Goal: Task Accomplishment & Management: Use online tool/utility

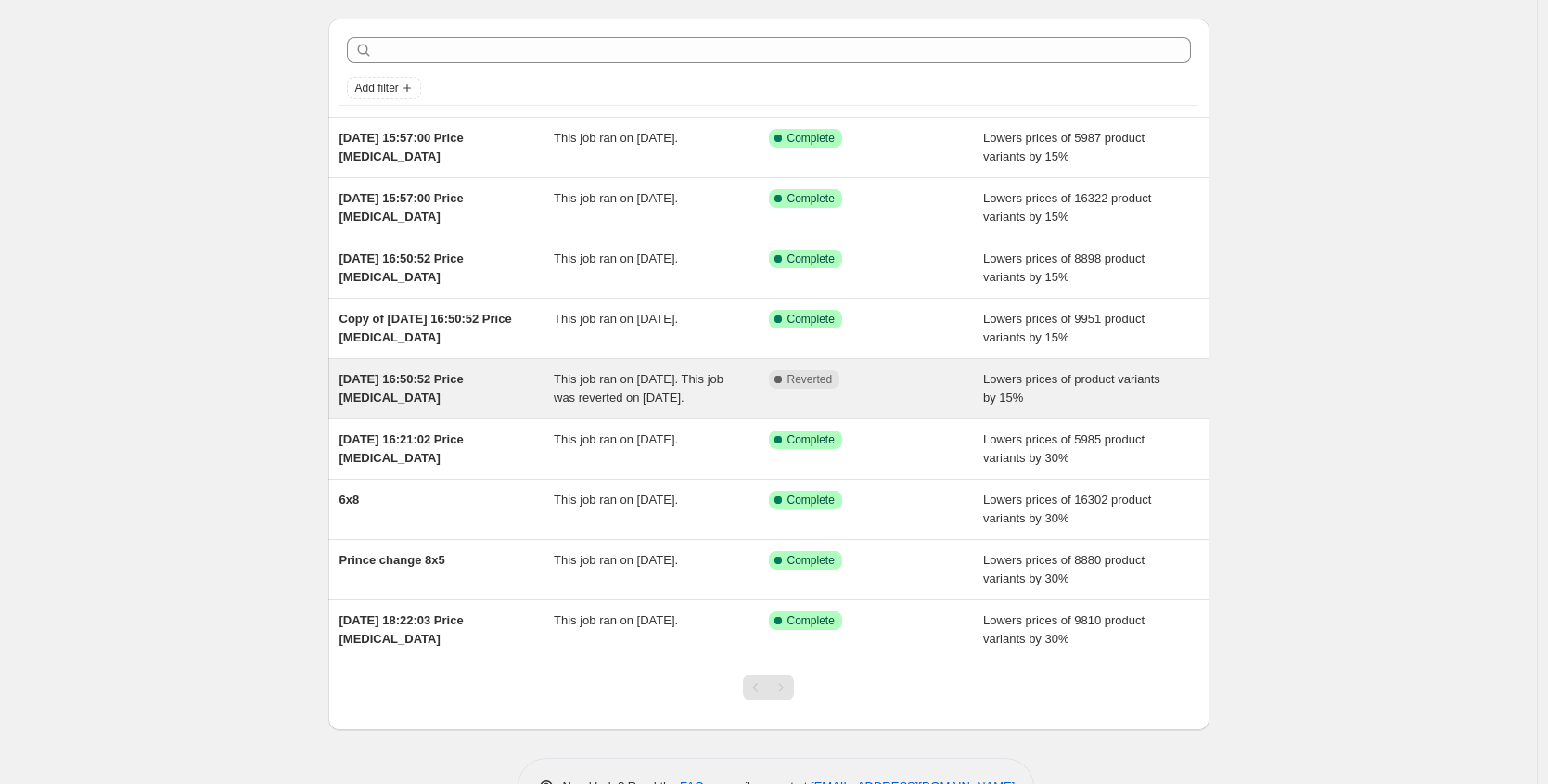
scroll to position [36, 0]
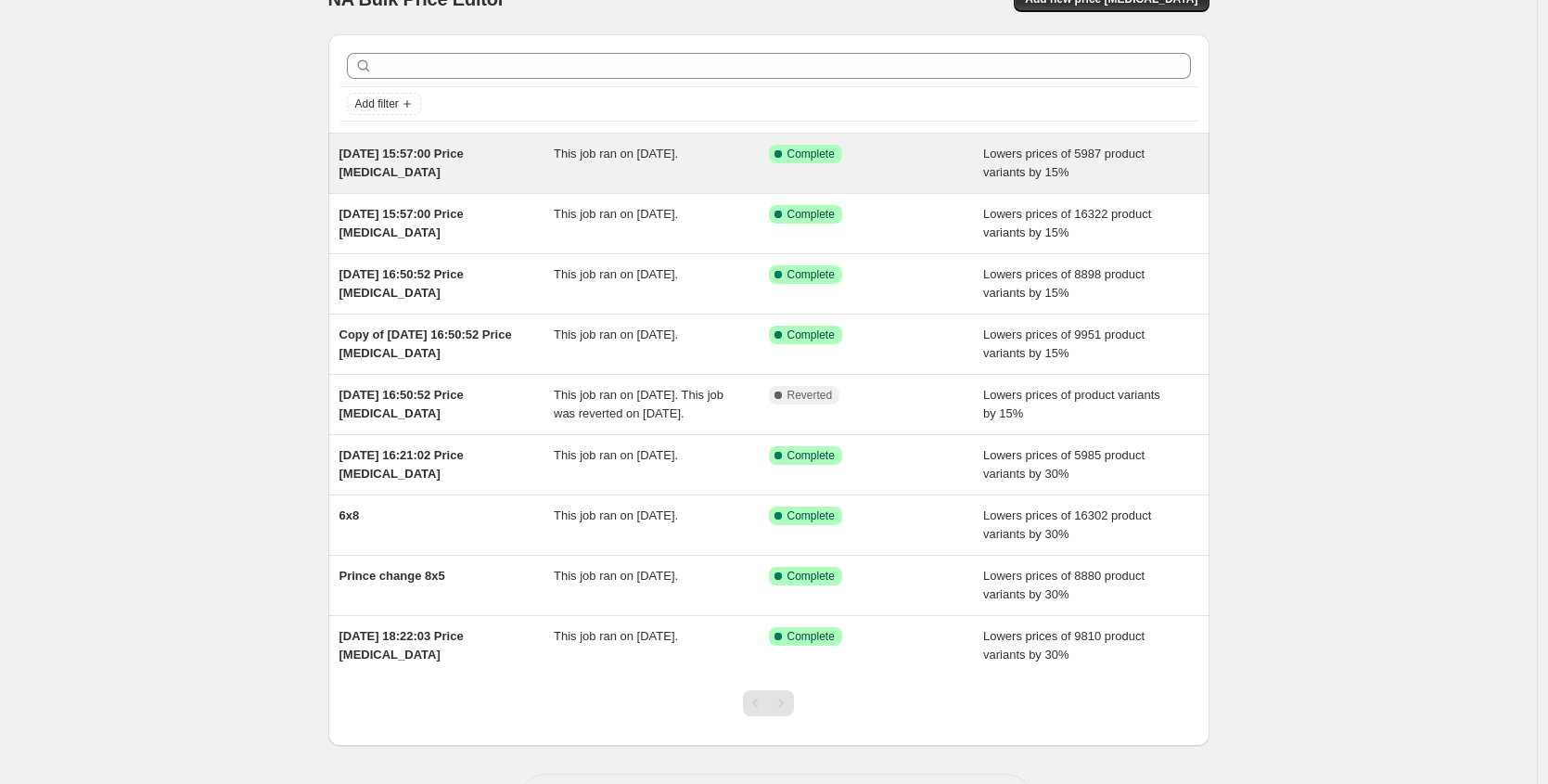
click at [513, 171] on div "[DATE] 15:57:00 Price [MEDICAL_DATA]" at bounding box center [447, 163] width 215 height 37
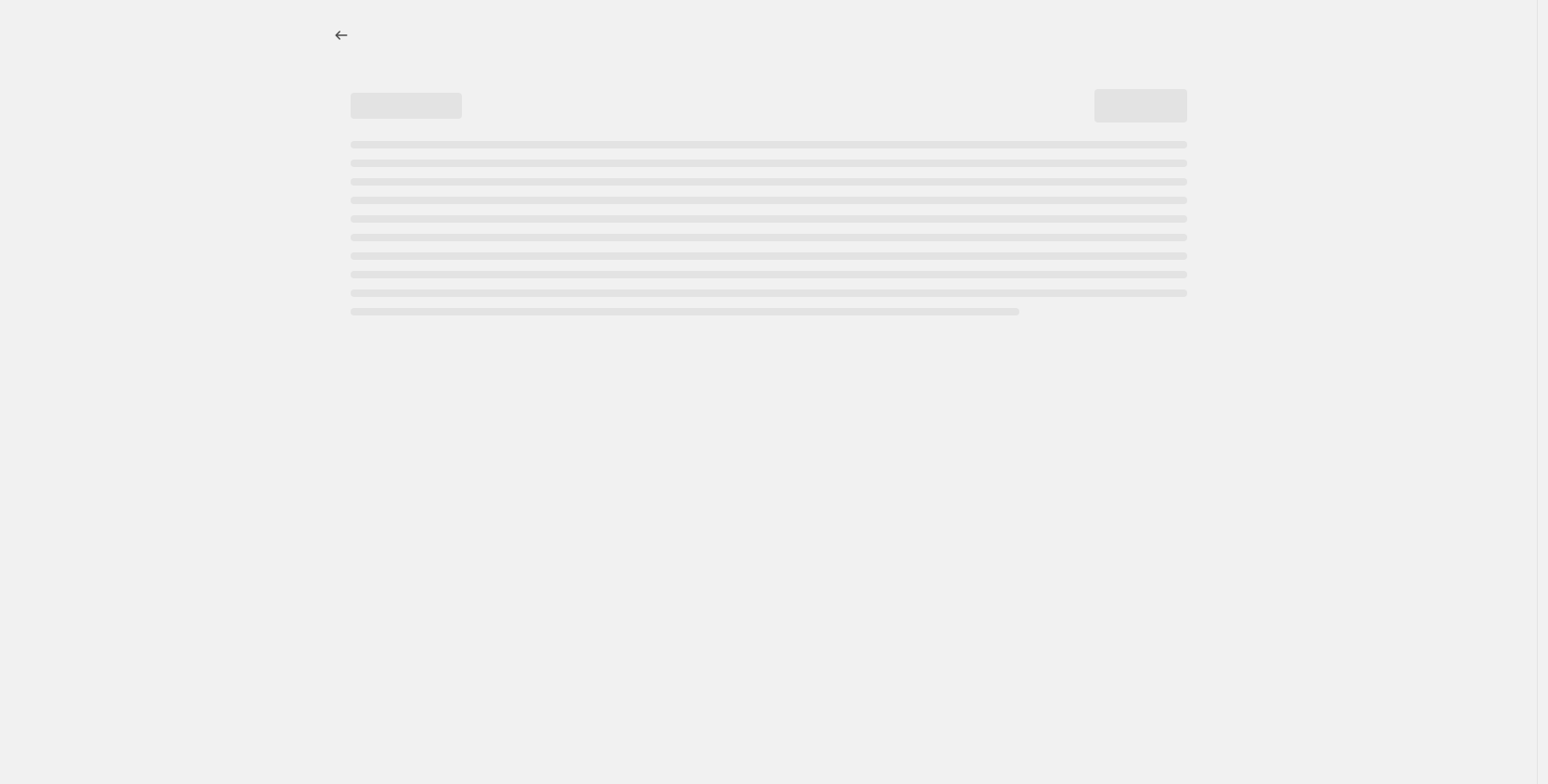
select select "percentage"
select select "pp"
select select "collection"
select select "title"
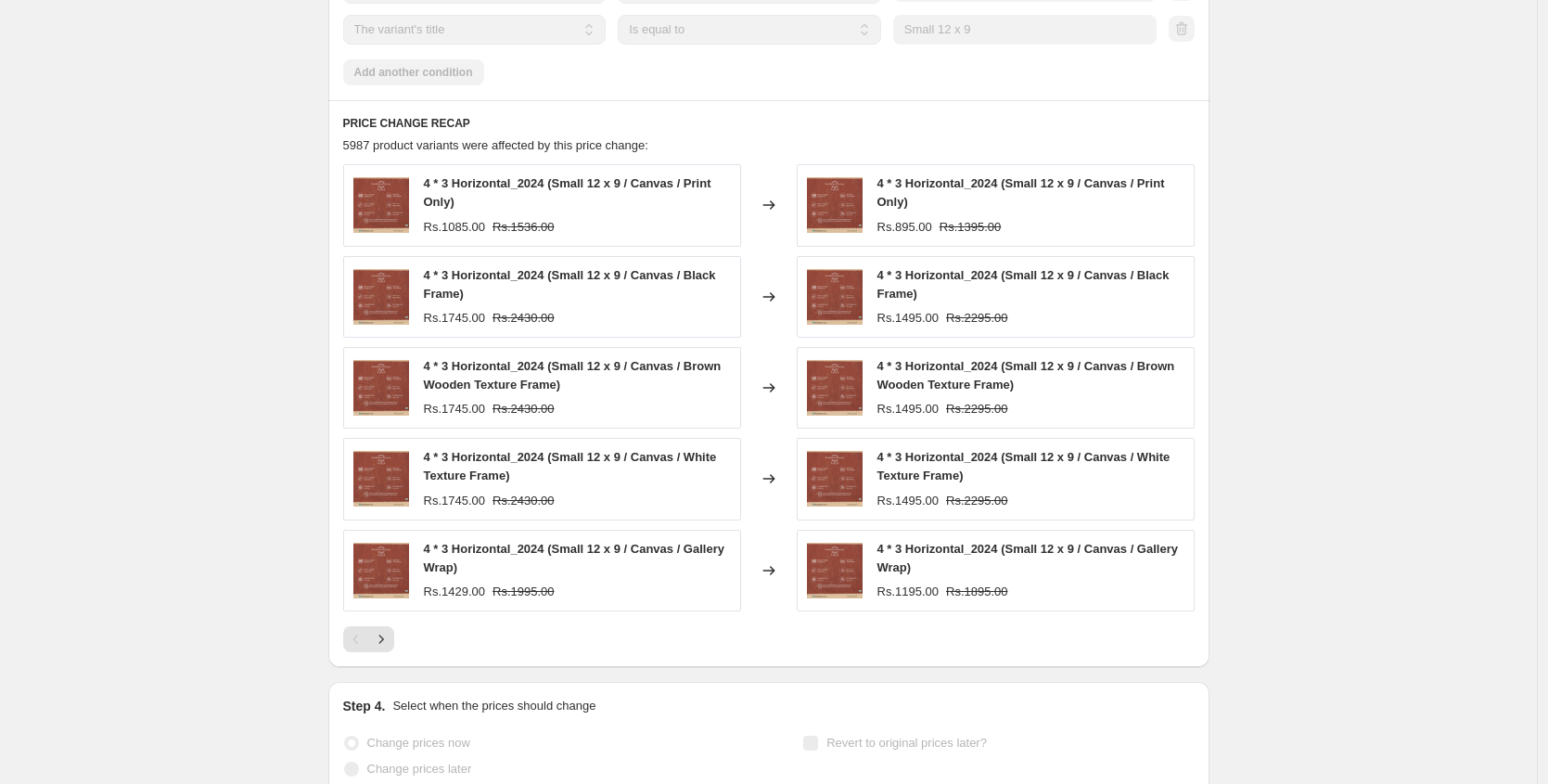
scroll to position [1913, 0]
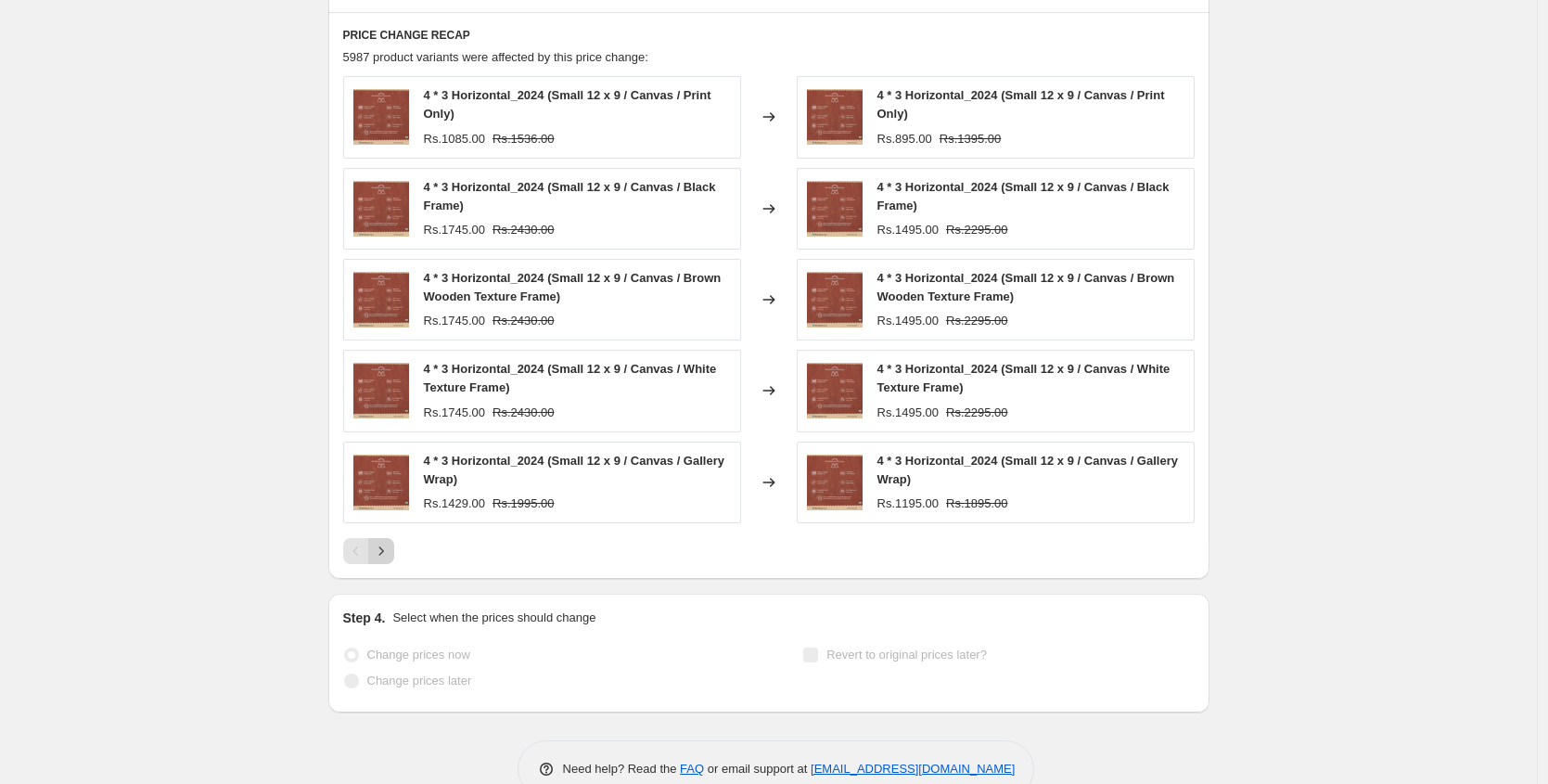
click at [386, 551] on icon "Next" at bounding box center [380, 550] width 18 height 18
click at [386, 550] on icon "Next" at bounding box center [380, 550] width 18 height 18
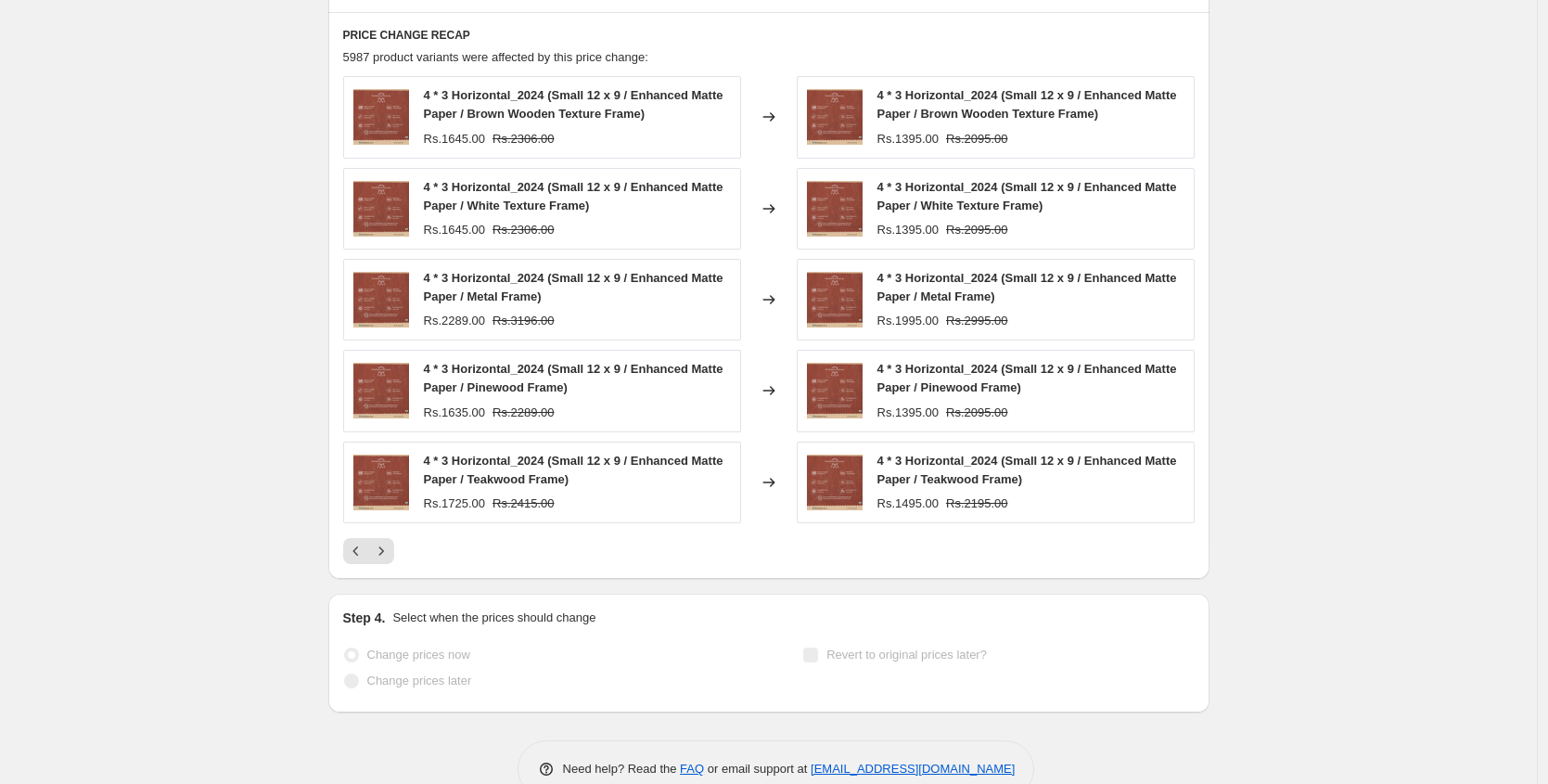
click at [386, 550] on icon "Next" at bounding box center [380, 550] width 18 height 18
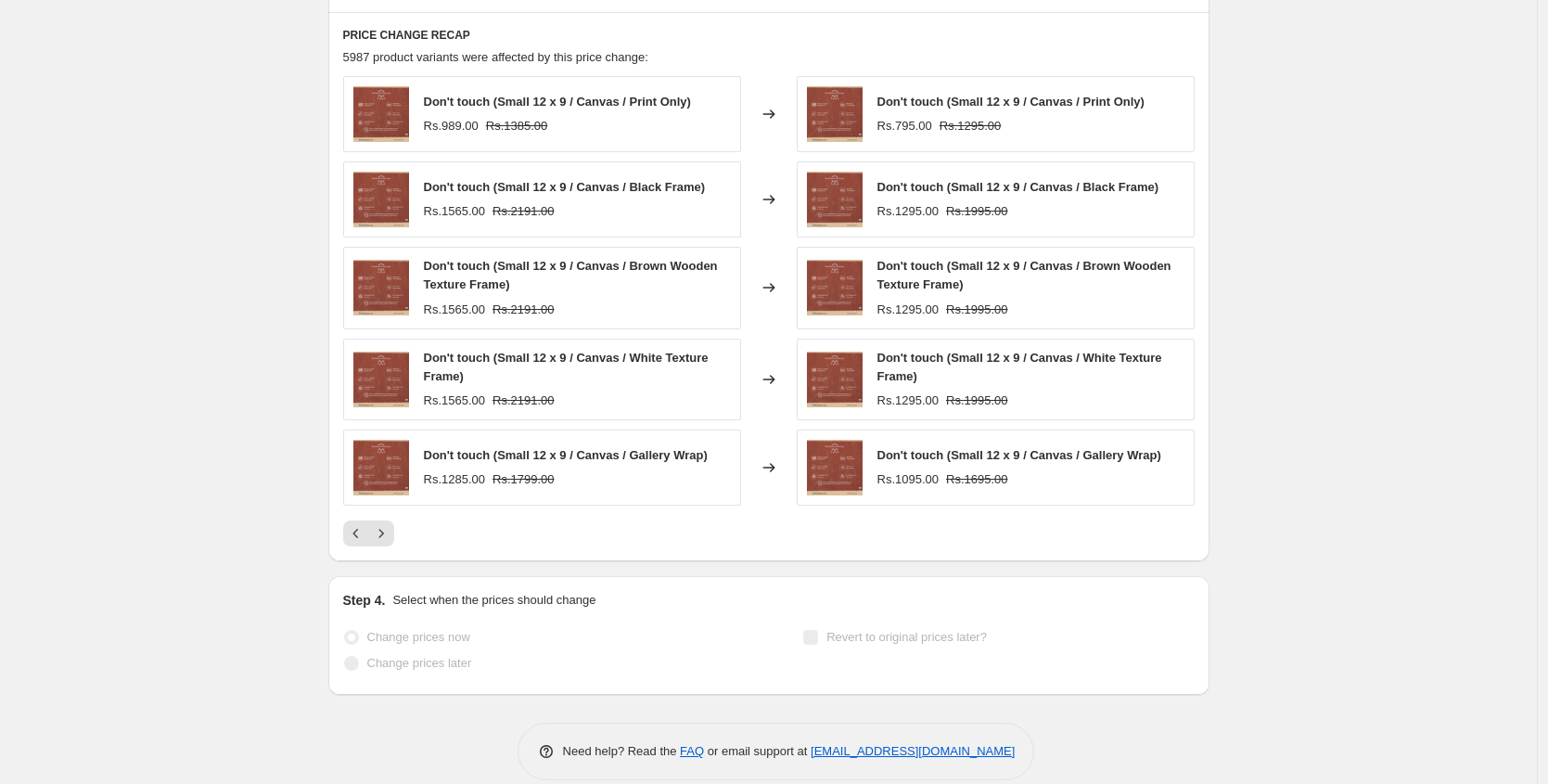
click at [387, 549] on div "PRICE CHANGE RECAP 5987 product variants were affected by this price change: Do…" at bounding box center [769, 287] width 881 height 549
click at [391, 537] on icon "Next" at bounding box center [380, 533] width 18 height 18
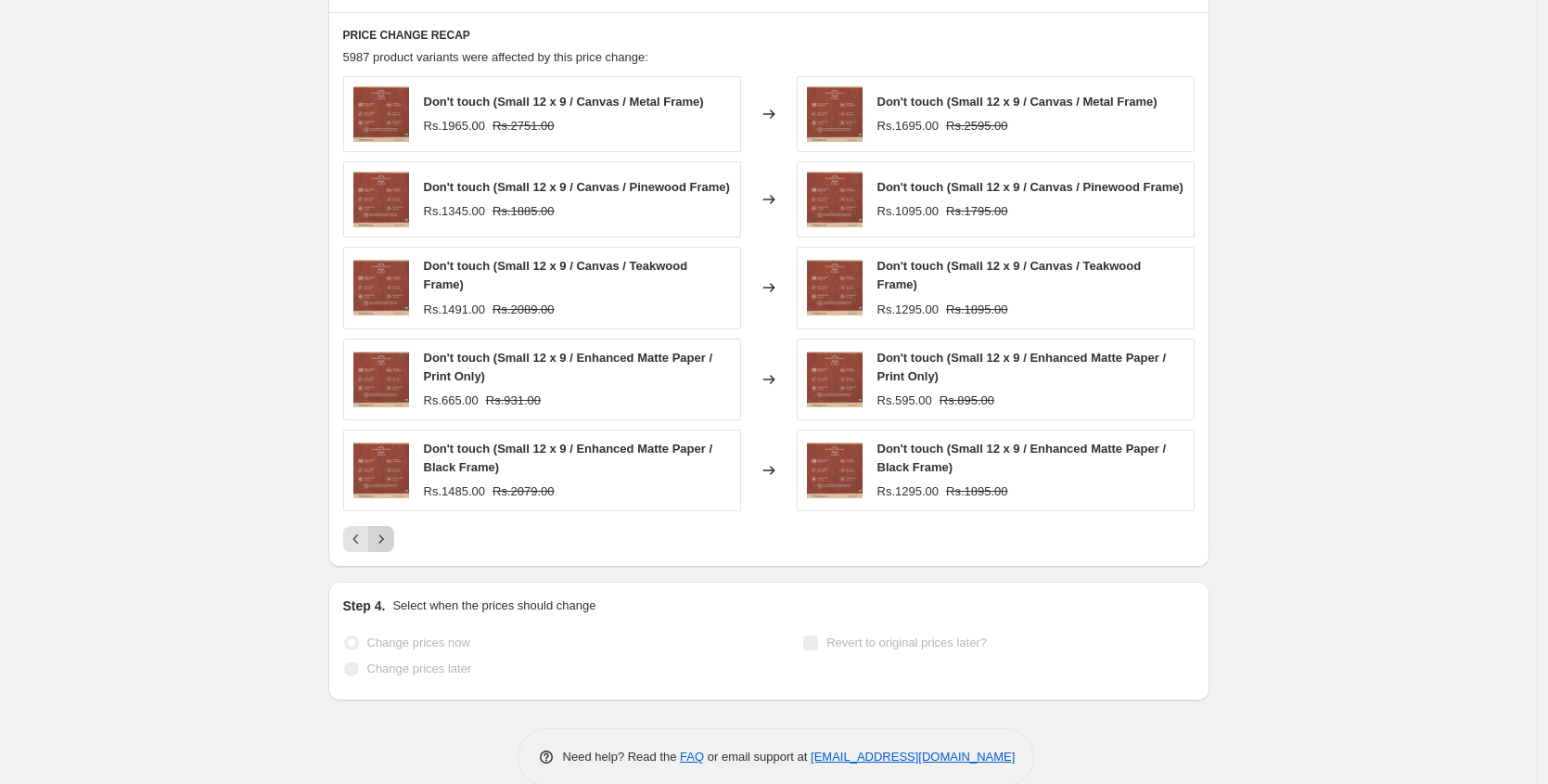
click at [391, 537] on icon "Next" at bounding box center [380, 538] width 18 height 18
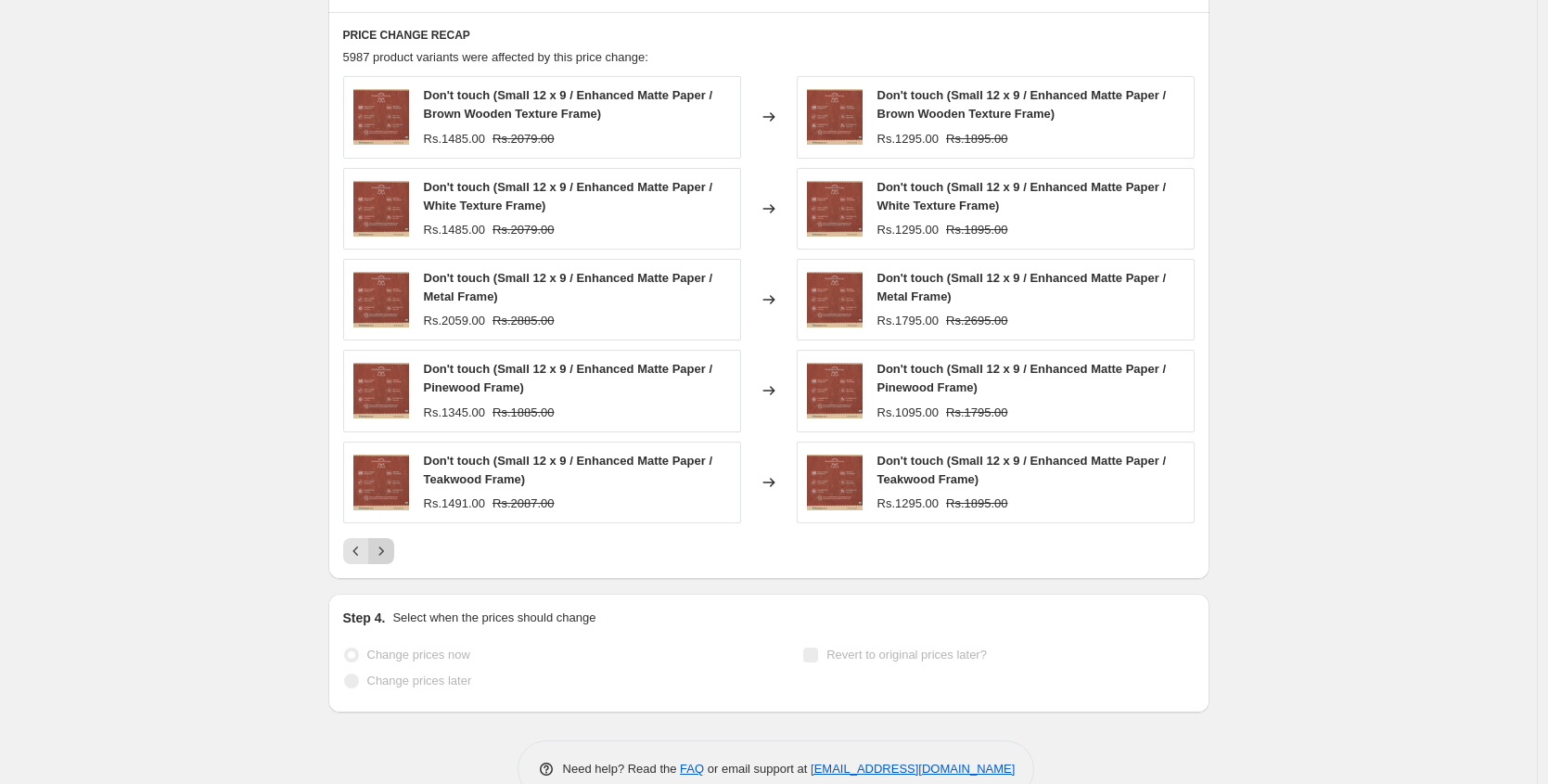
click at [391, 538] on button "Next" at bounding box center [380, 551] width 26 height 26
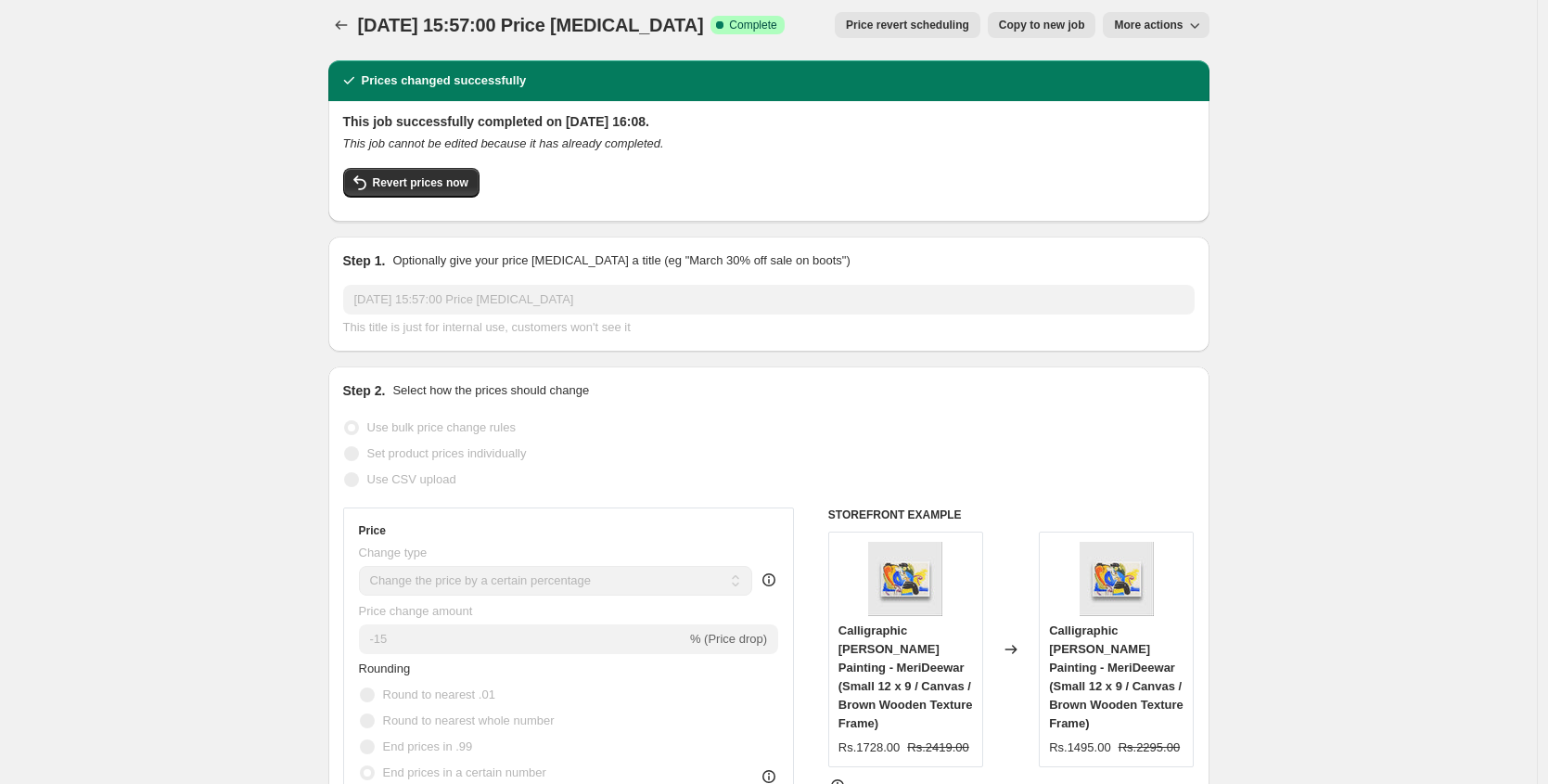
scroll to position [0, 0]
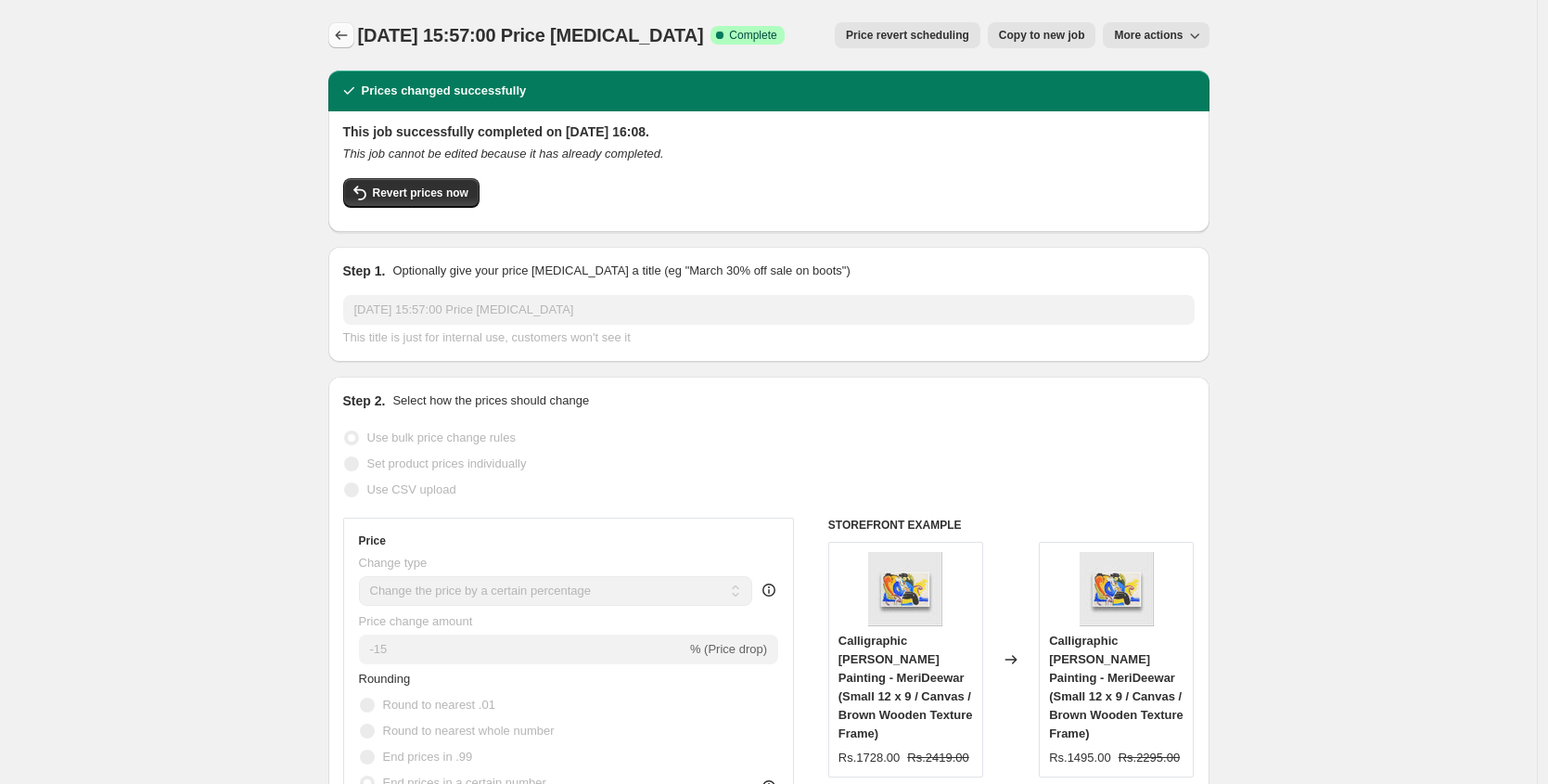
click at [349, 30] on icon "Price change jobs" at bounding box center [340, 34] width 18 height 18
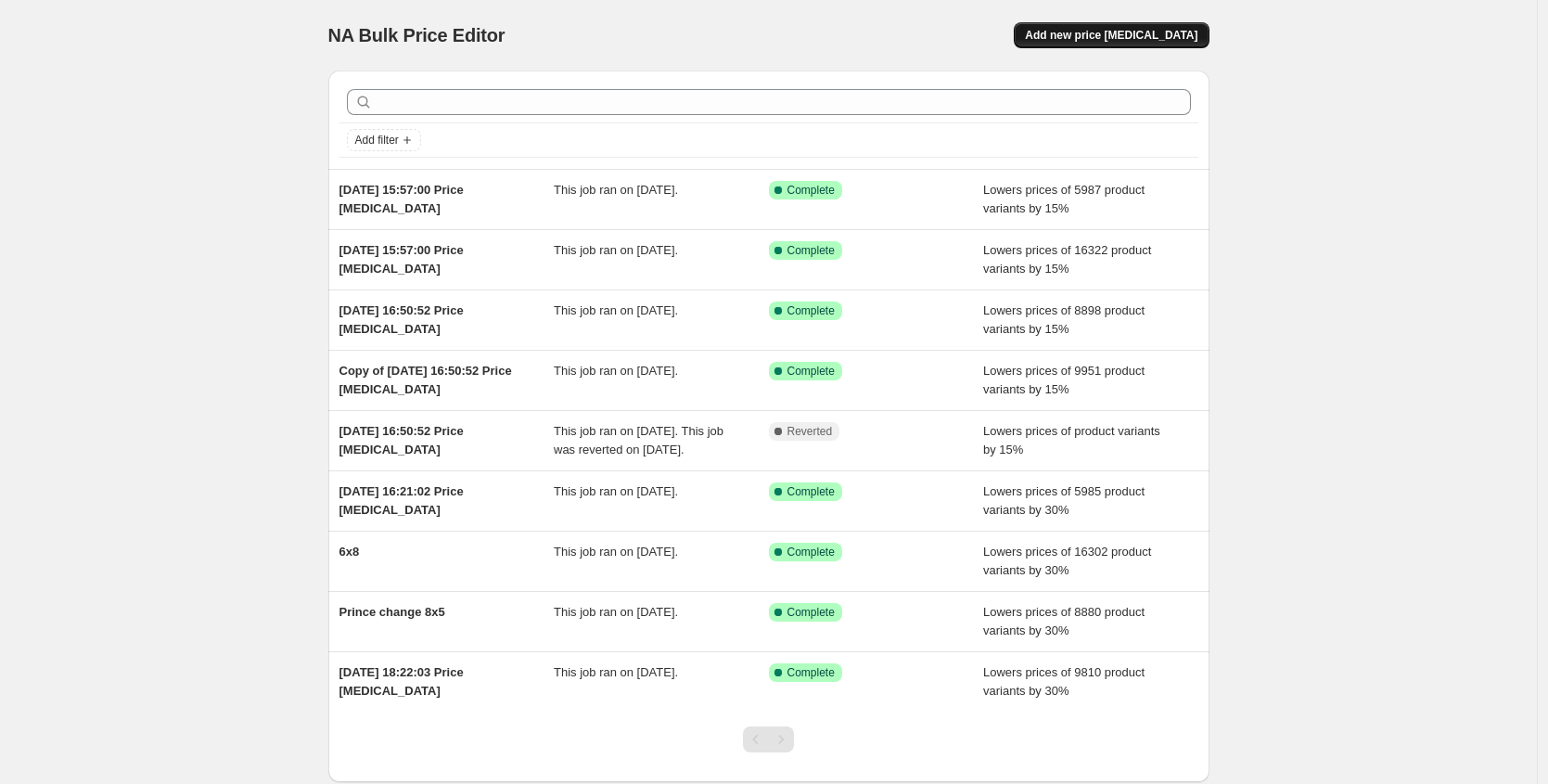
click at [1099, 43] on button "Add new price [MEDICAL_DATA]" at bounding box center [1111, 34] width 194 height 26
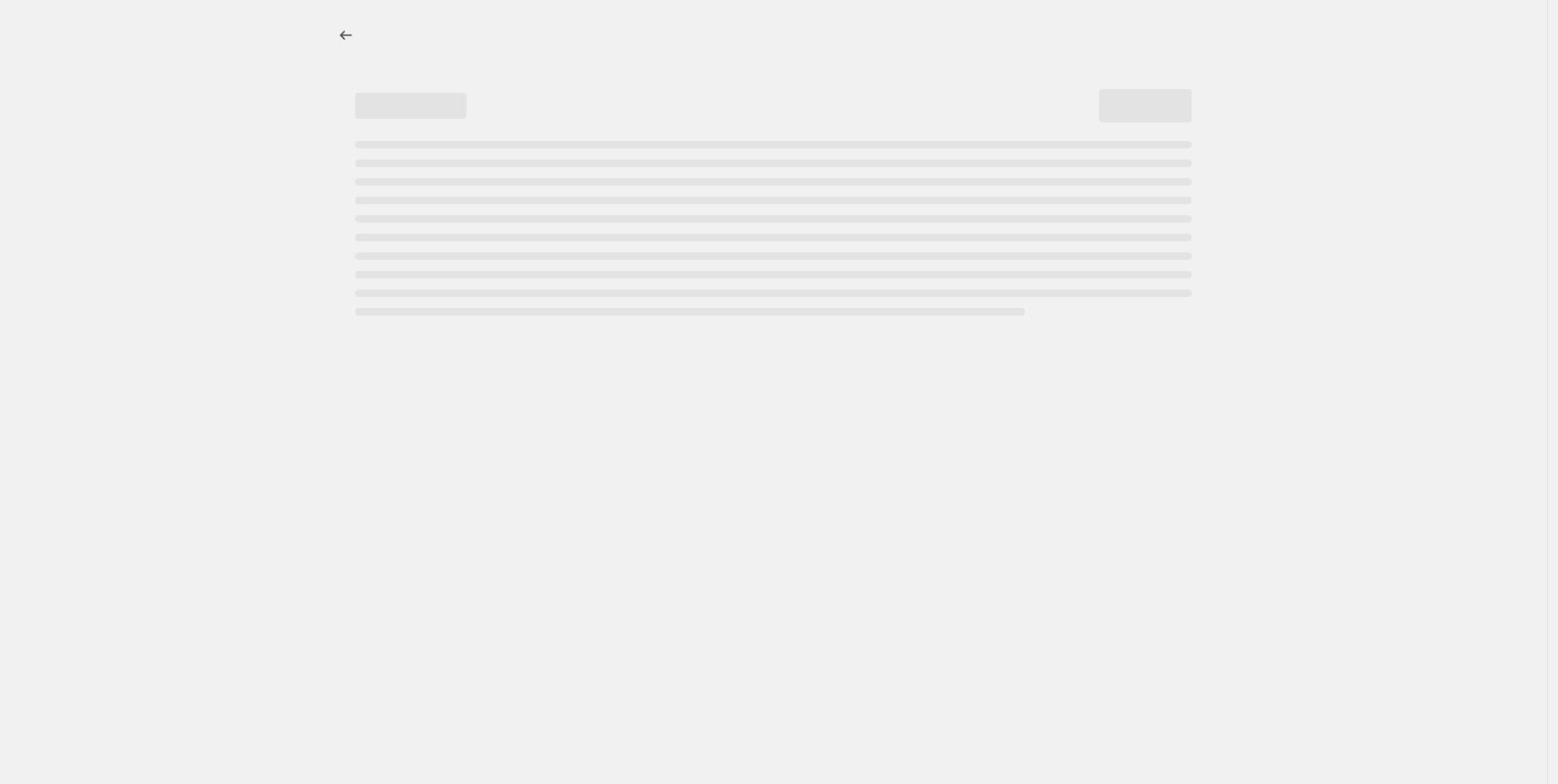
select select "percentage"
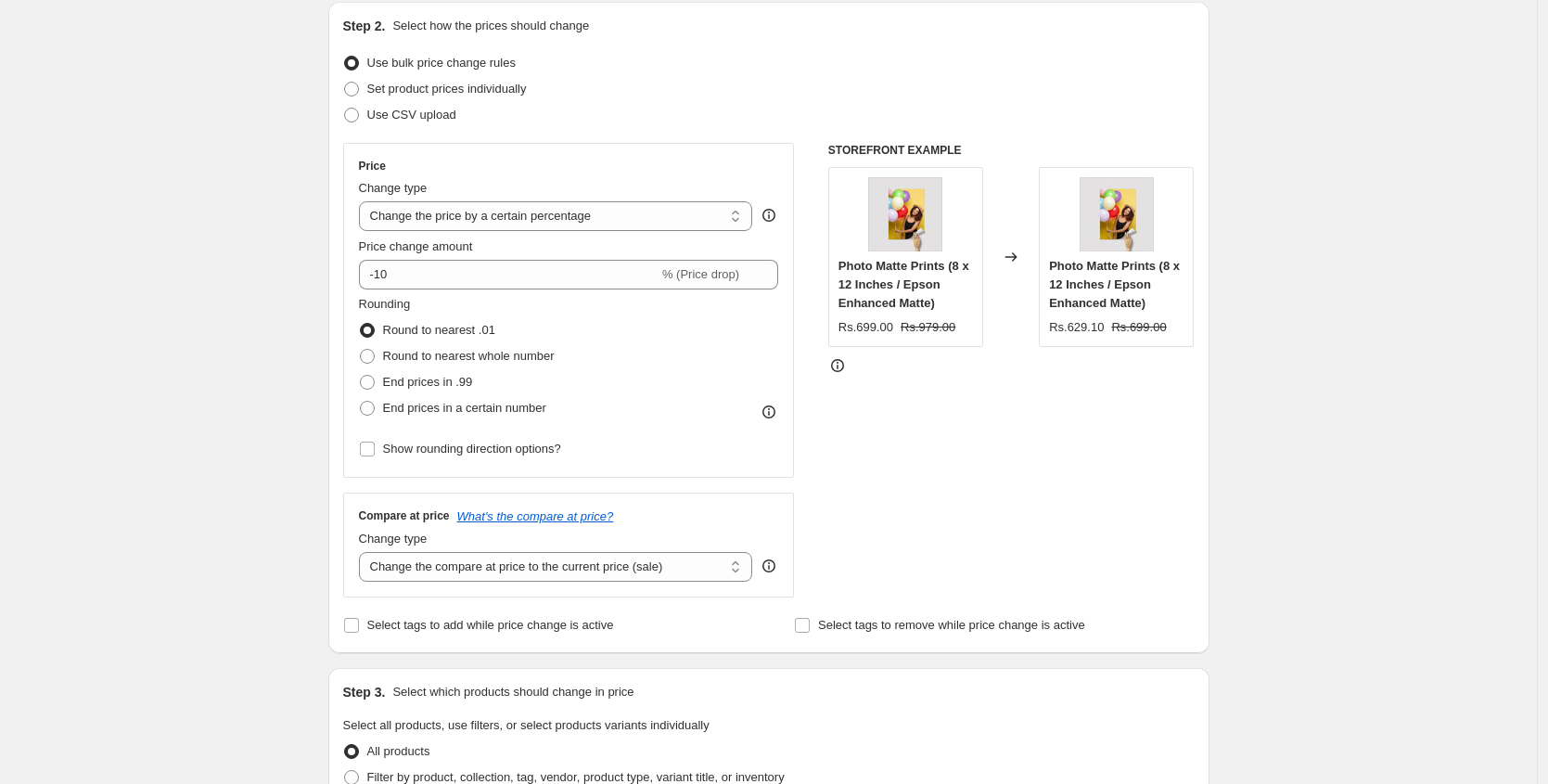
scroll to position [299, 0]
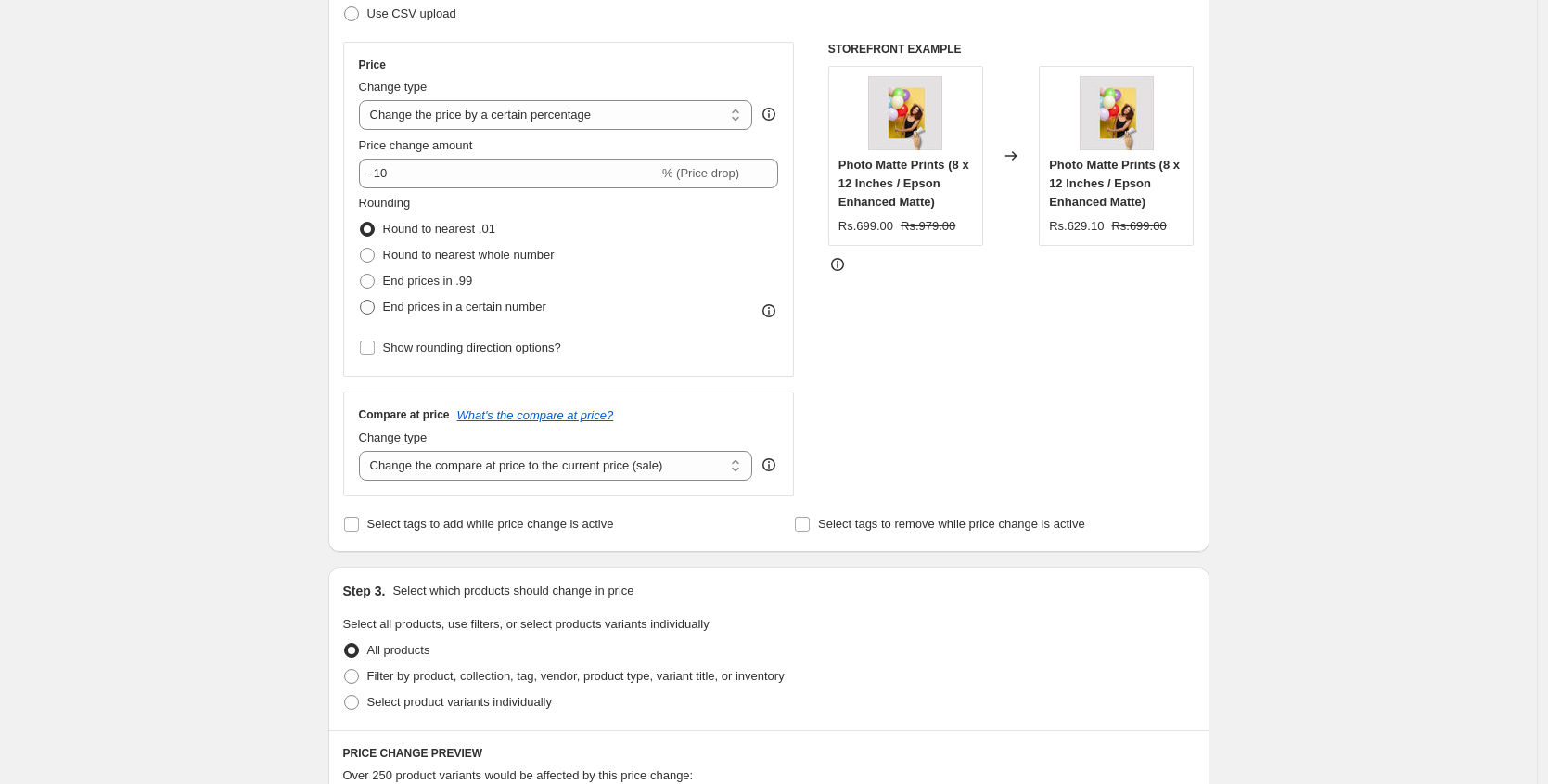
click at [450, 305] on span "End prices in a certain number" at bounding box center [464, 306] width 163 height 14
click at [361, 300] on input "End prices in a certain number" at bounding box center [360, 299] width 1 height 1
radio input "true"
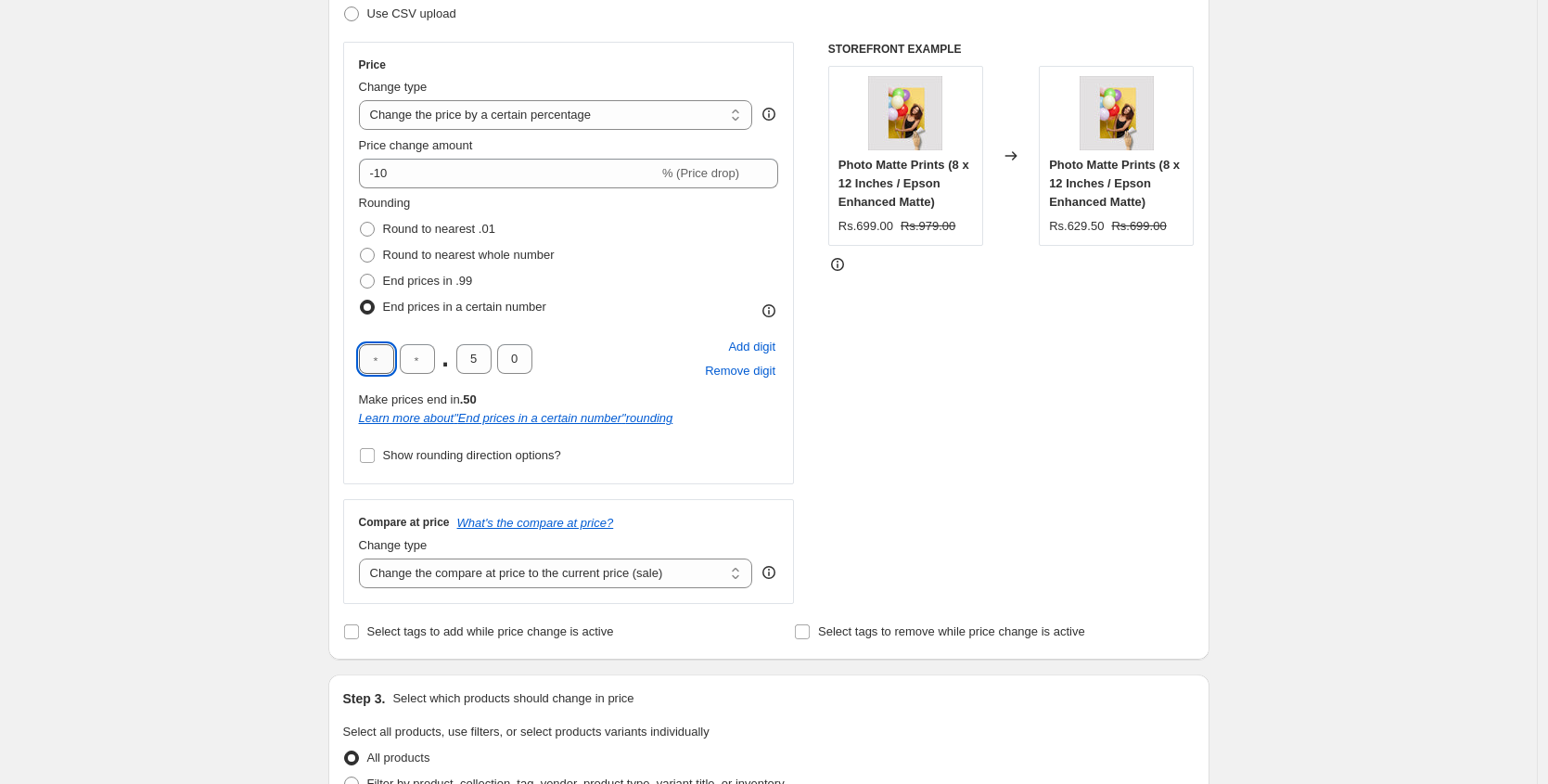
drag, startPoint x: 383, startPoint y: 354, endPoint x: 393, endPoint y: 358, distance: 10.8
click at [393, 358] on input "text" at bounding box center [376, 358] width 35 height 30
type input "9"
type input "0"
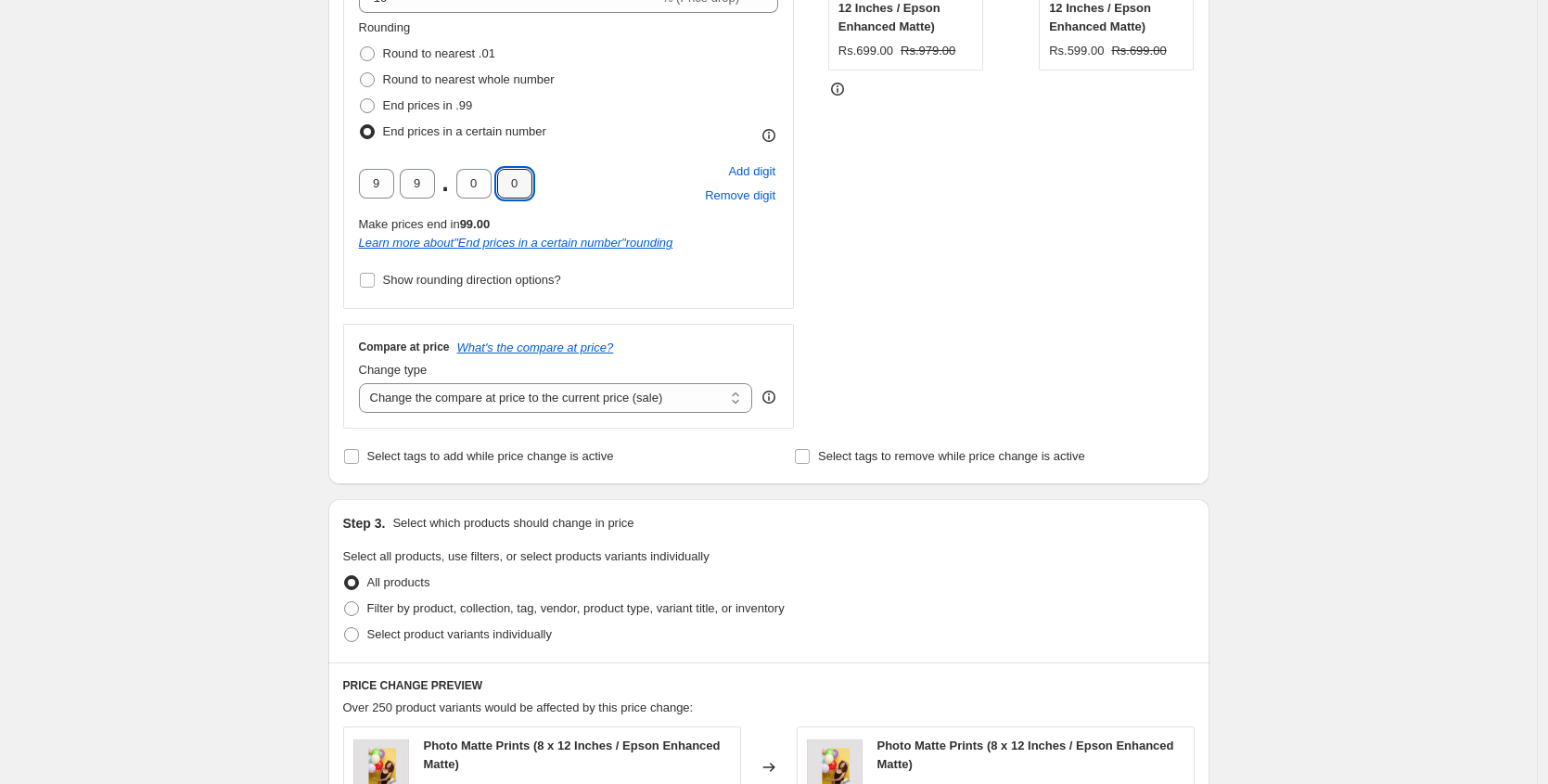
scroll to position [671, 0]
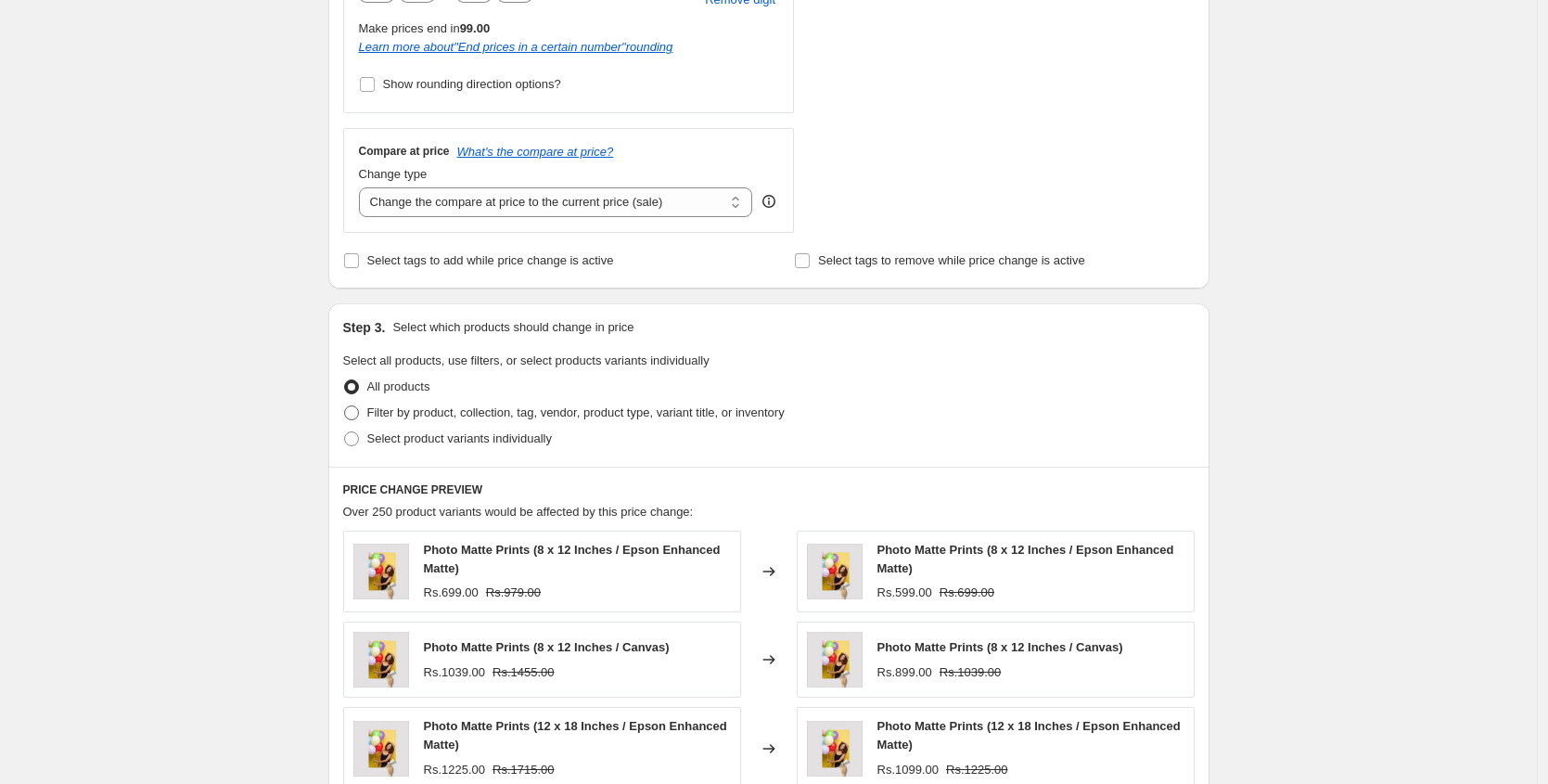
click at [466, 414] on span "Filter by product, collection, tag, vendor, product type, variant title, or inv…" at bounding box center [575, 412] width 417 height 14
click at [345, 406] on input "Filter by product, collection, tag, vendor, product type, variant title, or inv…" at bounding box center [344, 405] width 1 height 1
radio input "true"
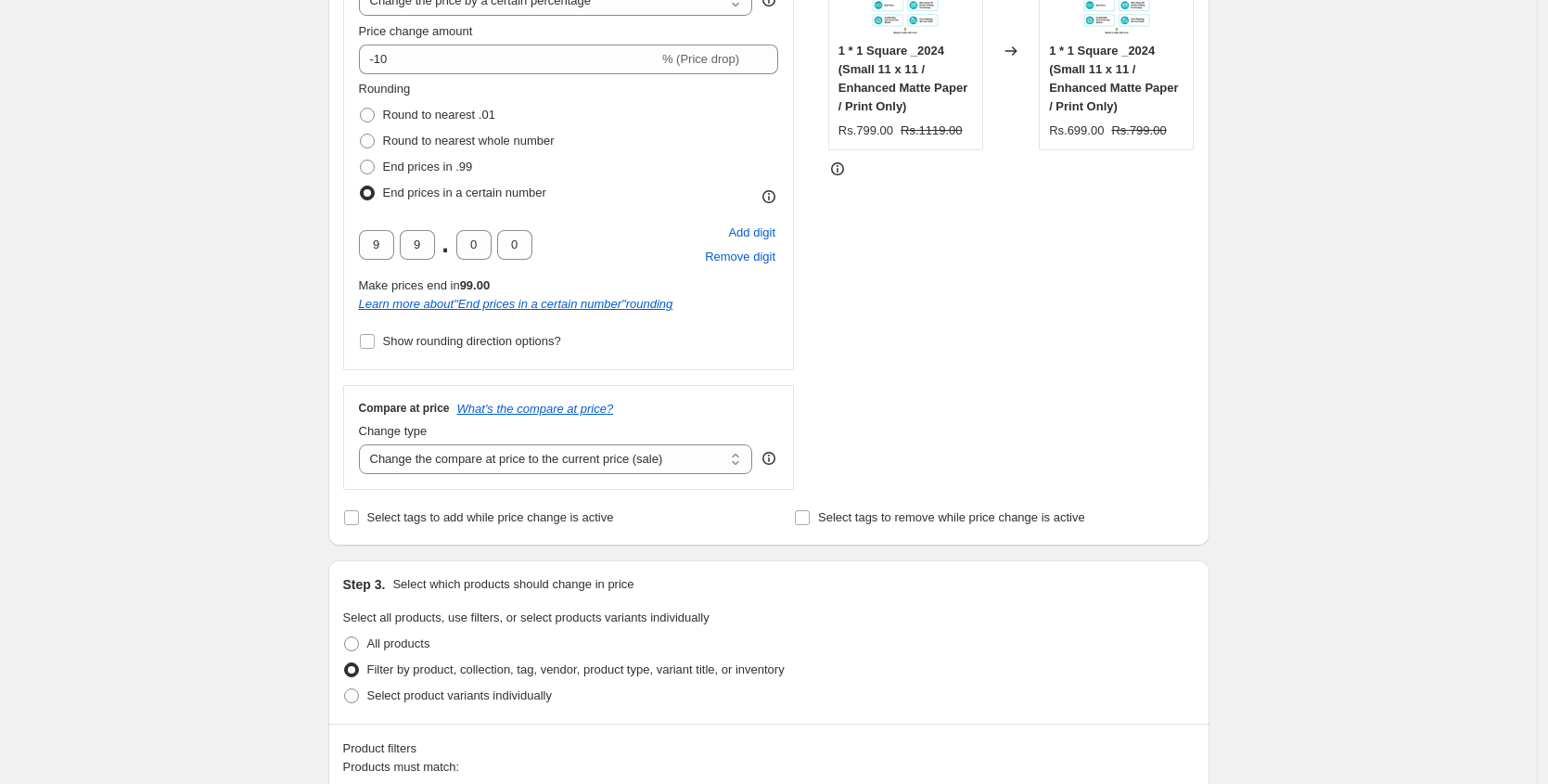
scroll to position [395, 0]
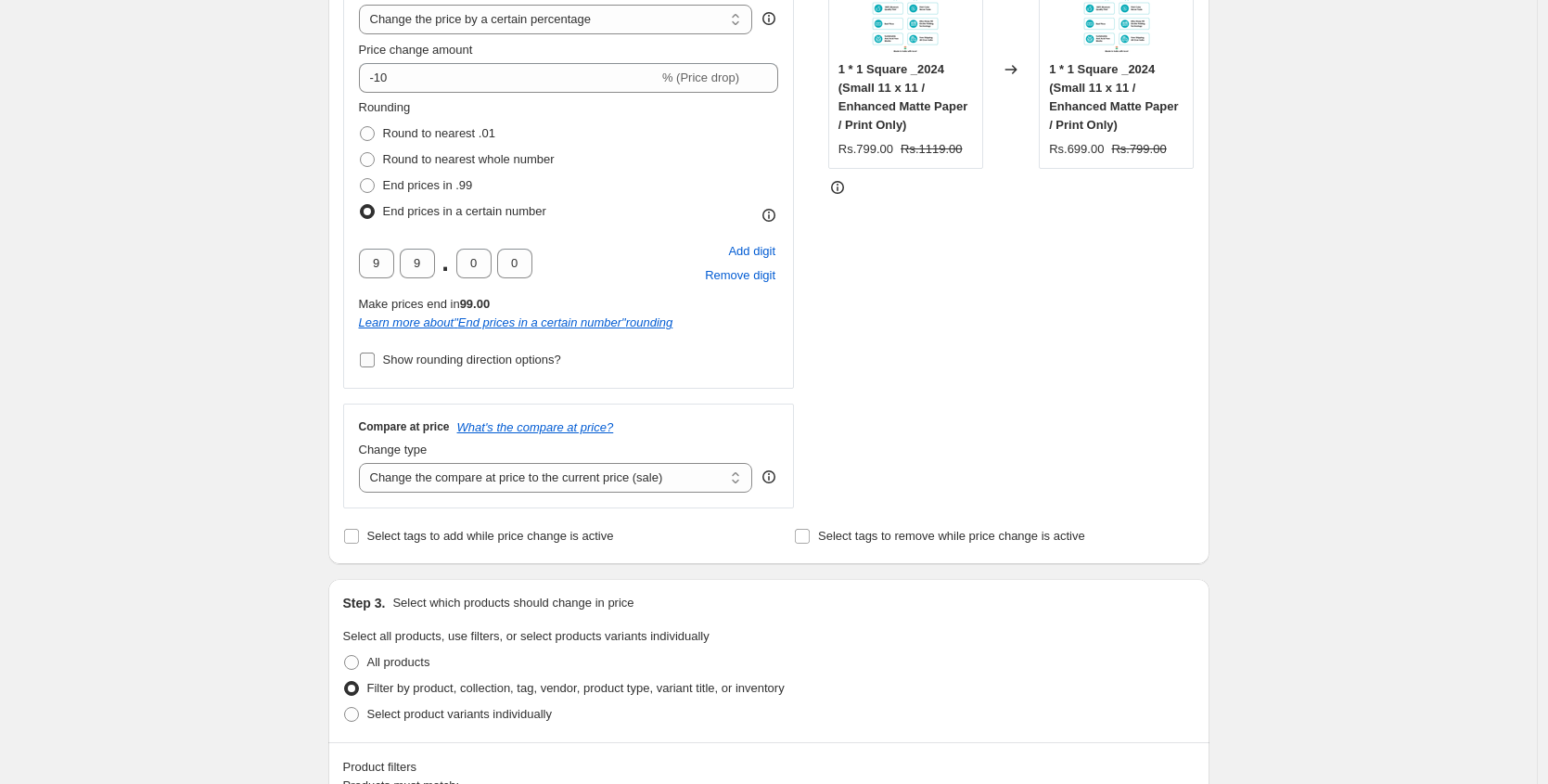
click at [408, 362] on span "Show rounding direction options?" at bounding box center [472, 359] width 178 height 14
click at [374, 362] on input "Show rounding direction options?" at bounding box center [368, 360] width 15 height 15
checkbox input "true"
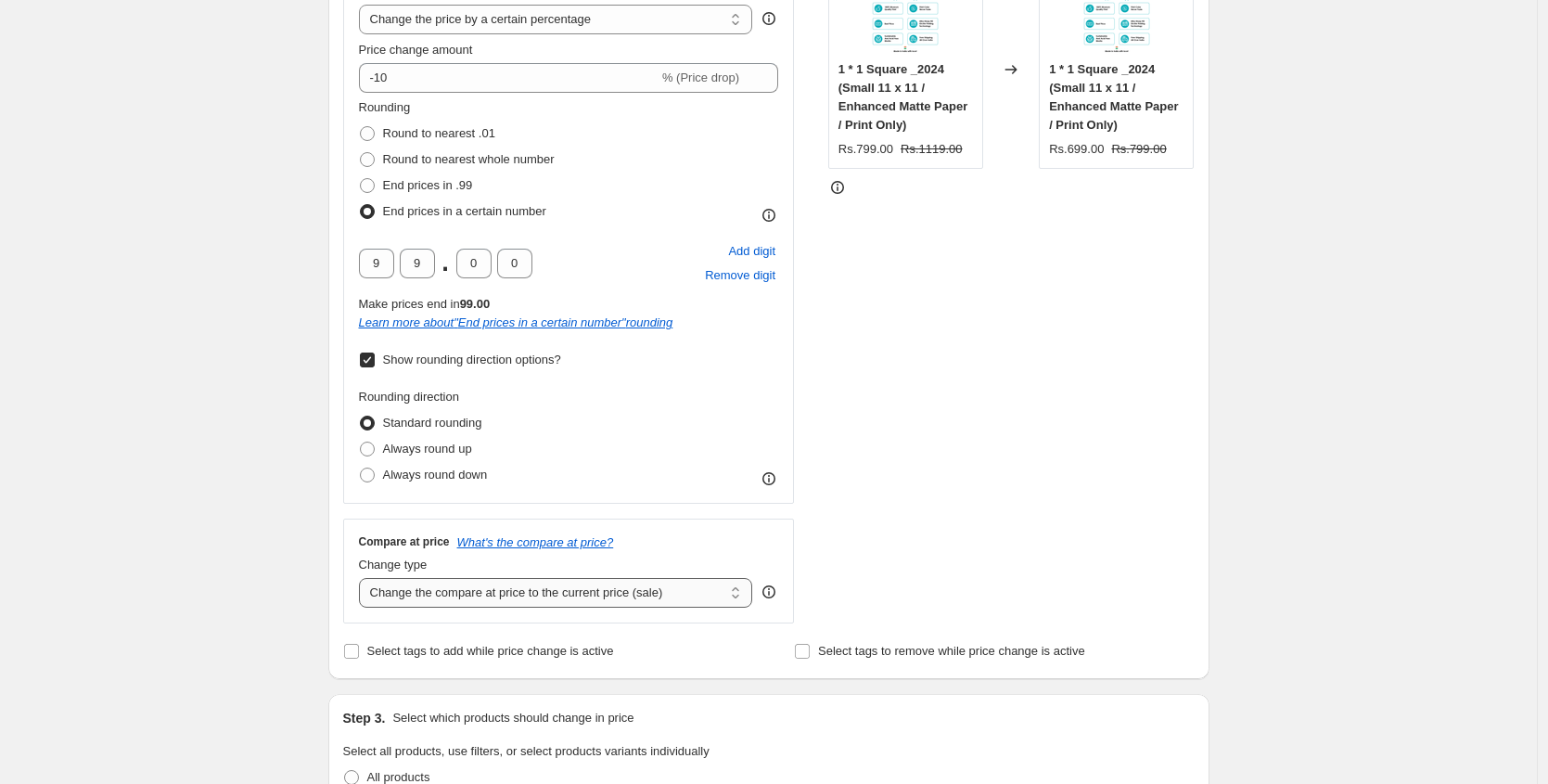
click at [544, 591] on select "Change the compare at price to the current price (sale) Change the compare at p…" at bounding box center [556, 592] width 394 height 30
select select "pp"
click at [364, 577] on select "Change the compare at price to the current price (sale) Change the compare at p…" at bounding box center [556, 592] width 394 height 30
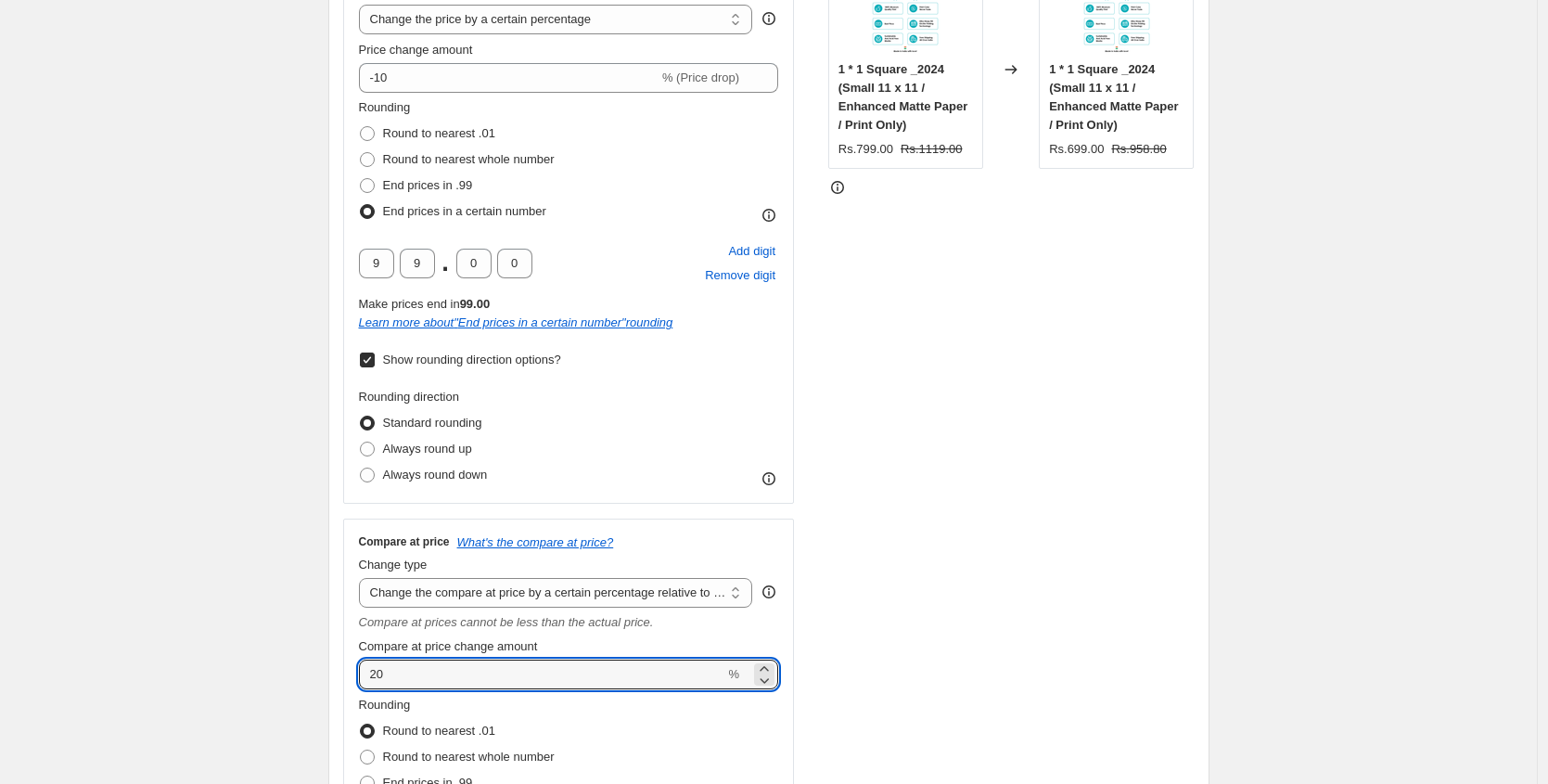
drag, startPoint x: 390, startPoint y: 673, endPoint x: 353, endPoint y: 673, distance: 37.0
click at [354, 673] on div "Compare at price What's the compare at price? Change type Change the compare at…" at bounding box center [569, 698] width 452 height 360
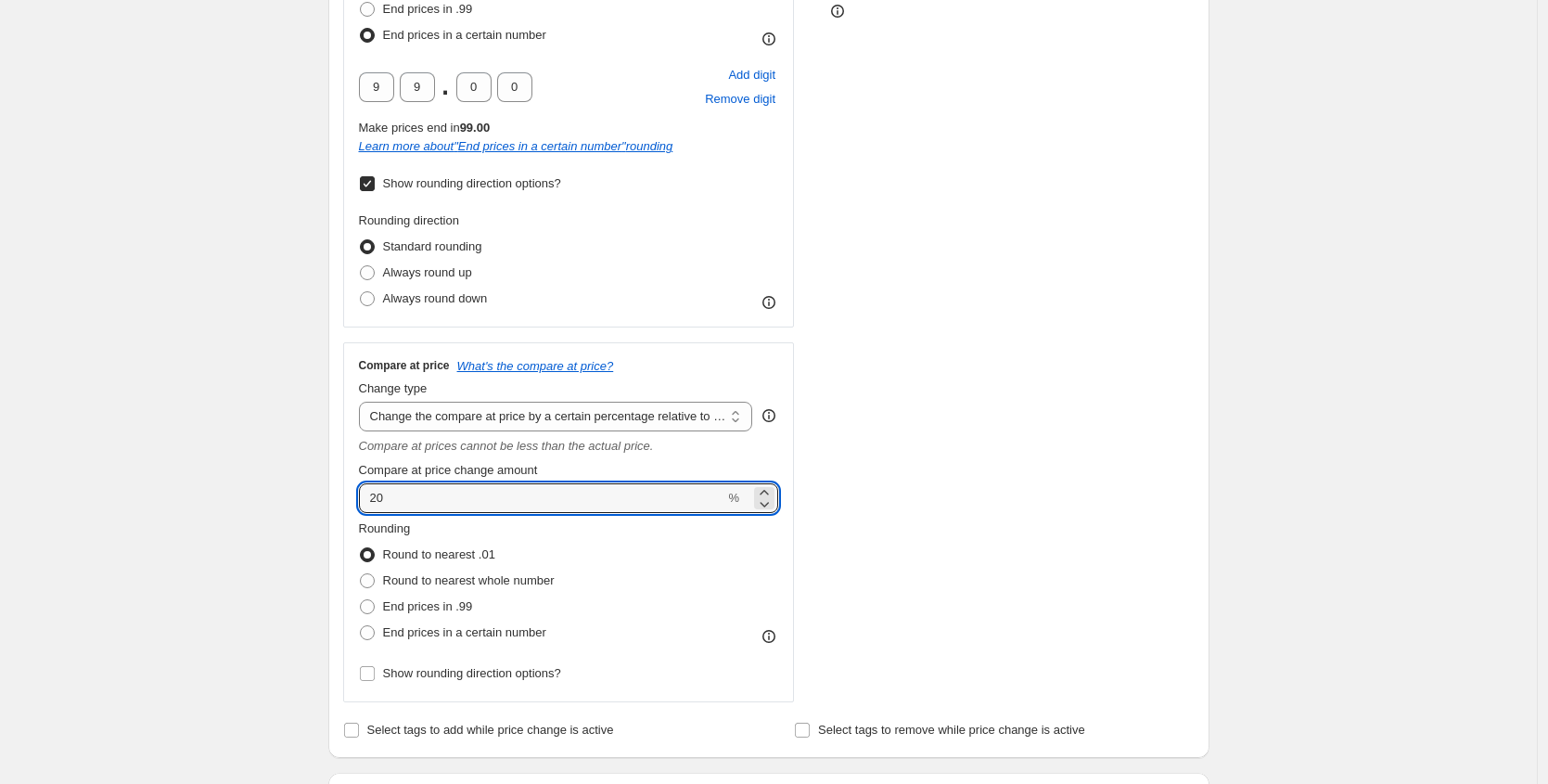
scroll to position [790, 0]
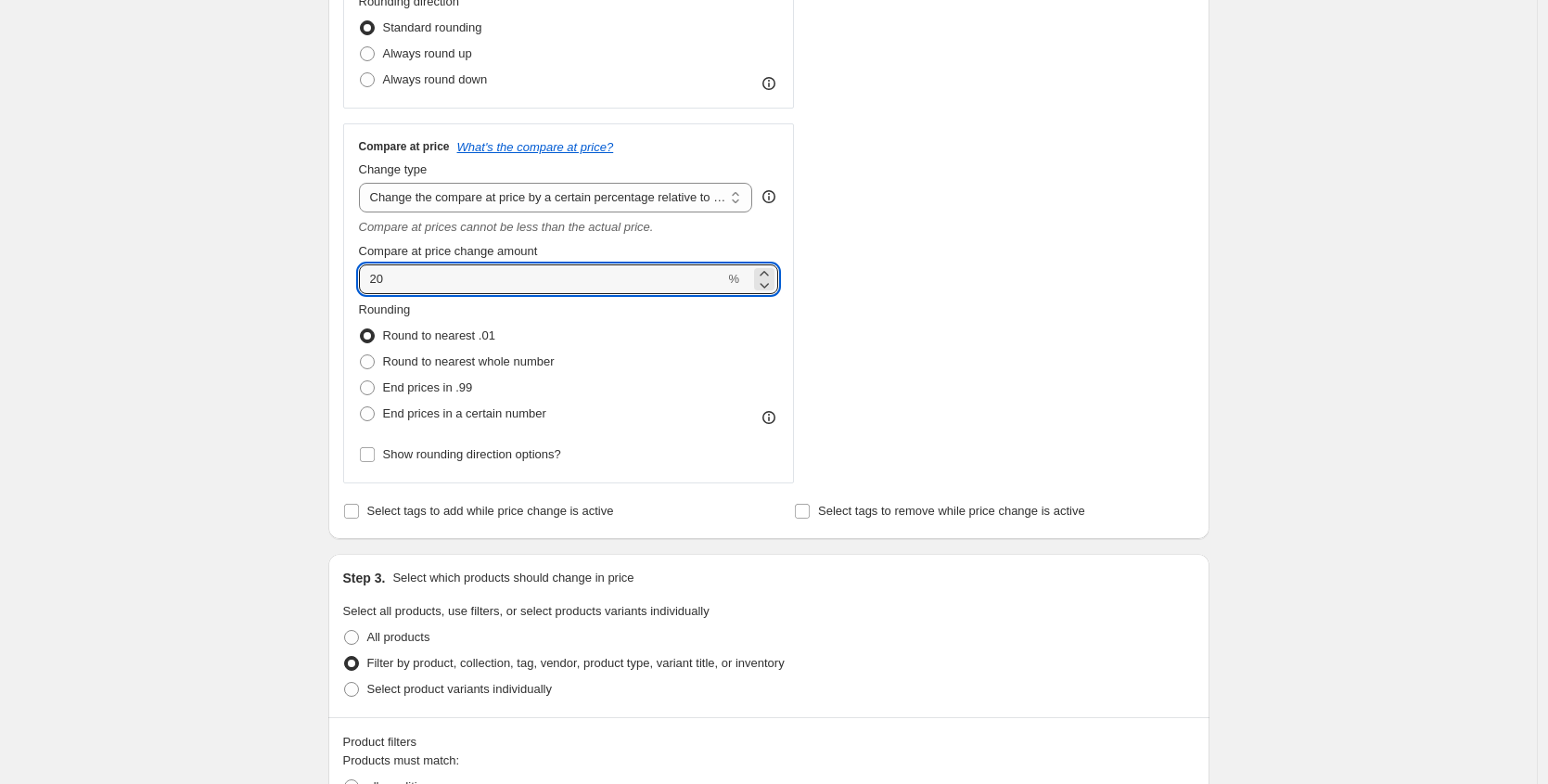
click at [428, 431] on div "Rounding Round to nearest .01 Round to nearest whole number End prices in .99 E…" at bounding box center [569, 383] width 420 height 167
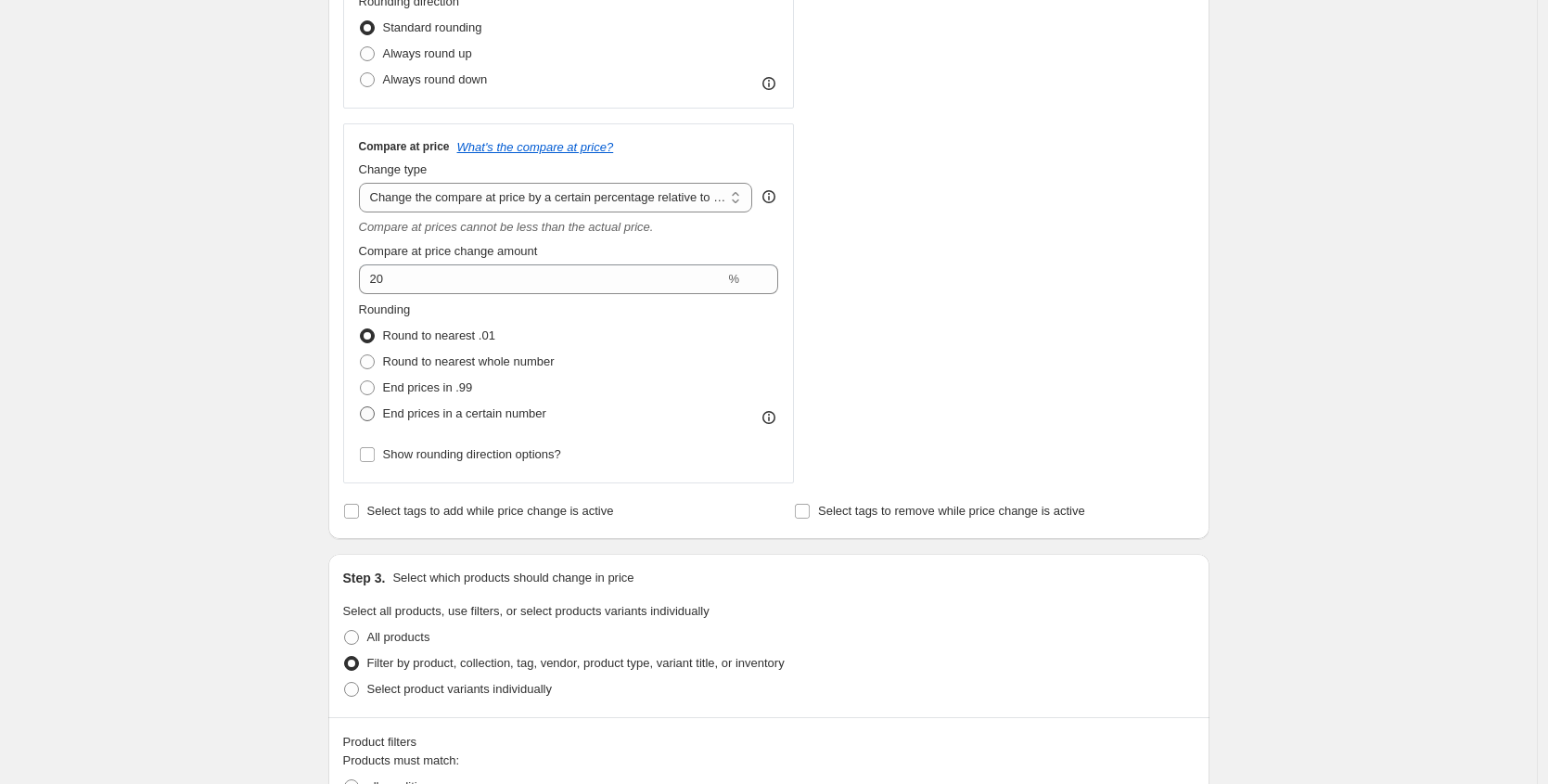
click at [429, 417] on span "End prices in a certain number" at bounding box center [464, 412] width 163 height 14
click at [361, 407] on input "End prices in a certain number" at bounding box center [360, 406] width 1 height 1
radio input "true"
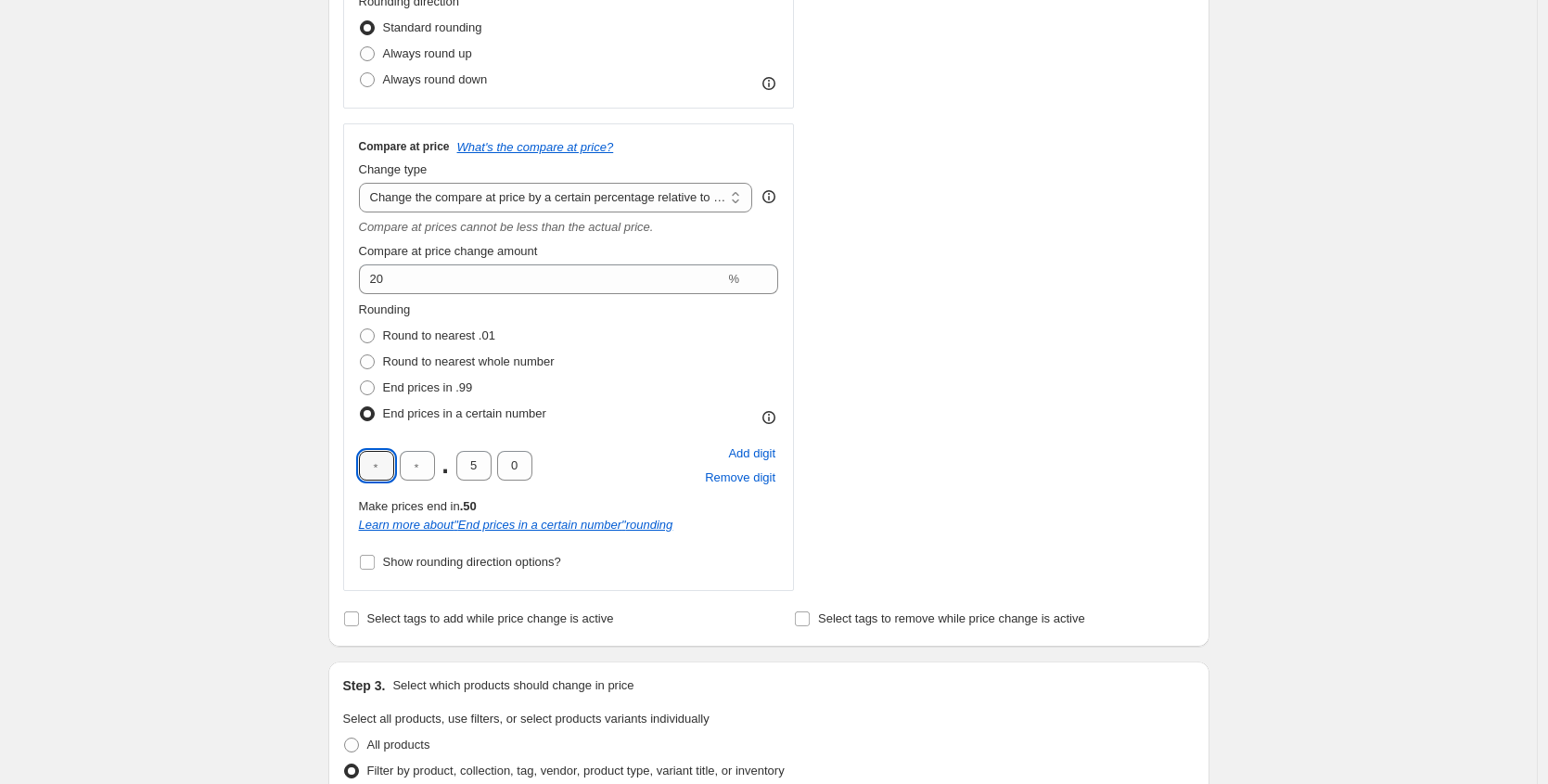
drag, startPoint x: 385, startPoint y: 459, endPoint x: 357, endPoint y: 459, distance: 28.0
click at [357, 459] on div "Compare at price What's the compare at price? Change type Change the compare at…" at bounding box center [569, 356] width 452 height 468
type input "9"
type input "0"
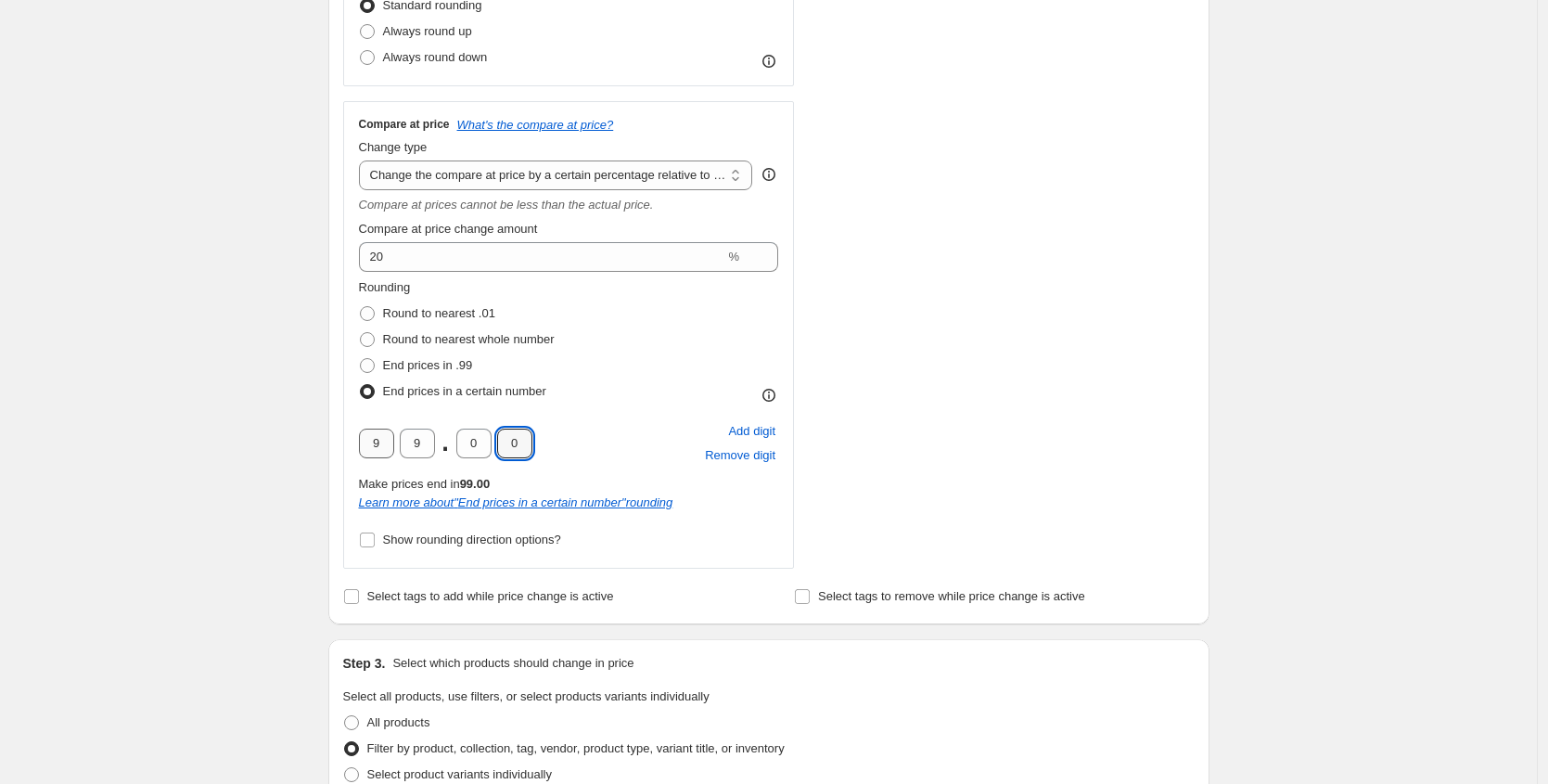
scroll to position [839, 0]
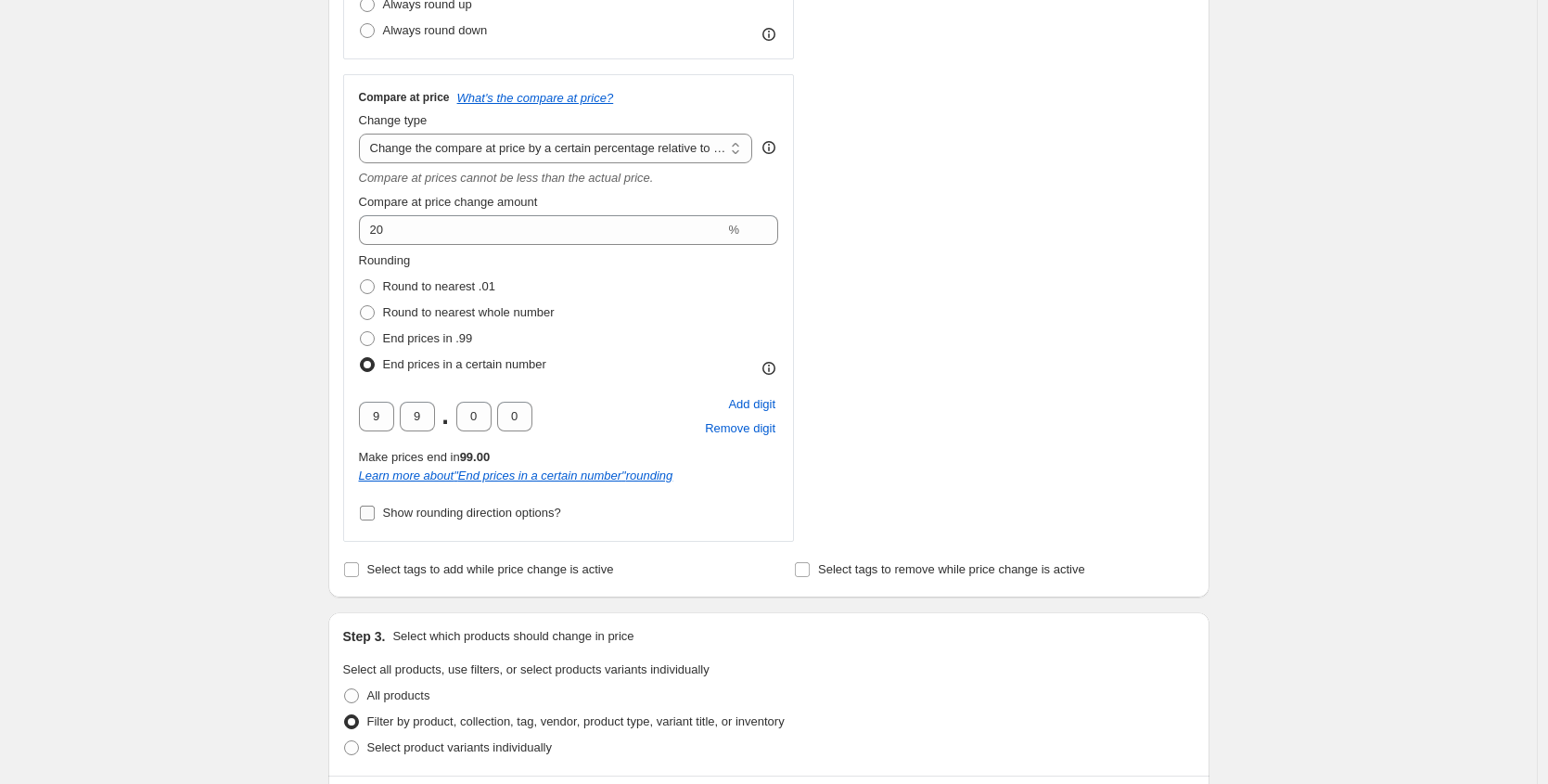
click at [422, 518] on span "Show rounding direction options?" at bounding box center [472, 513] width 178 height 14
click at [374, 518] on input "Show rounding direction options?" at bounding box center [368, 513] width 15 height 15
checkbox input "true"
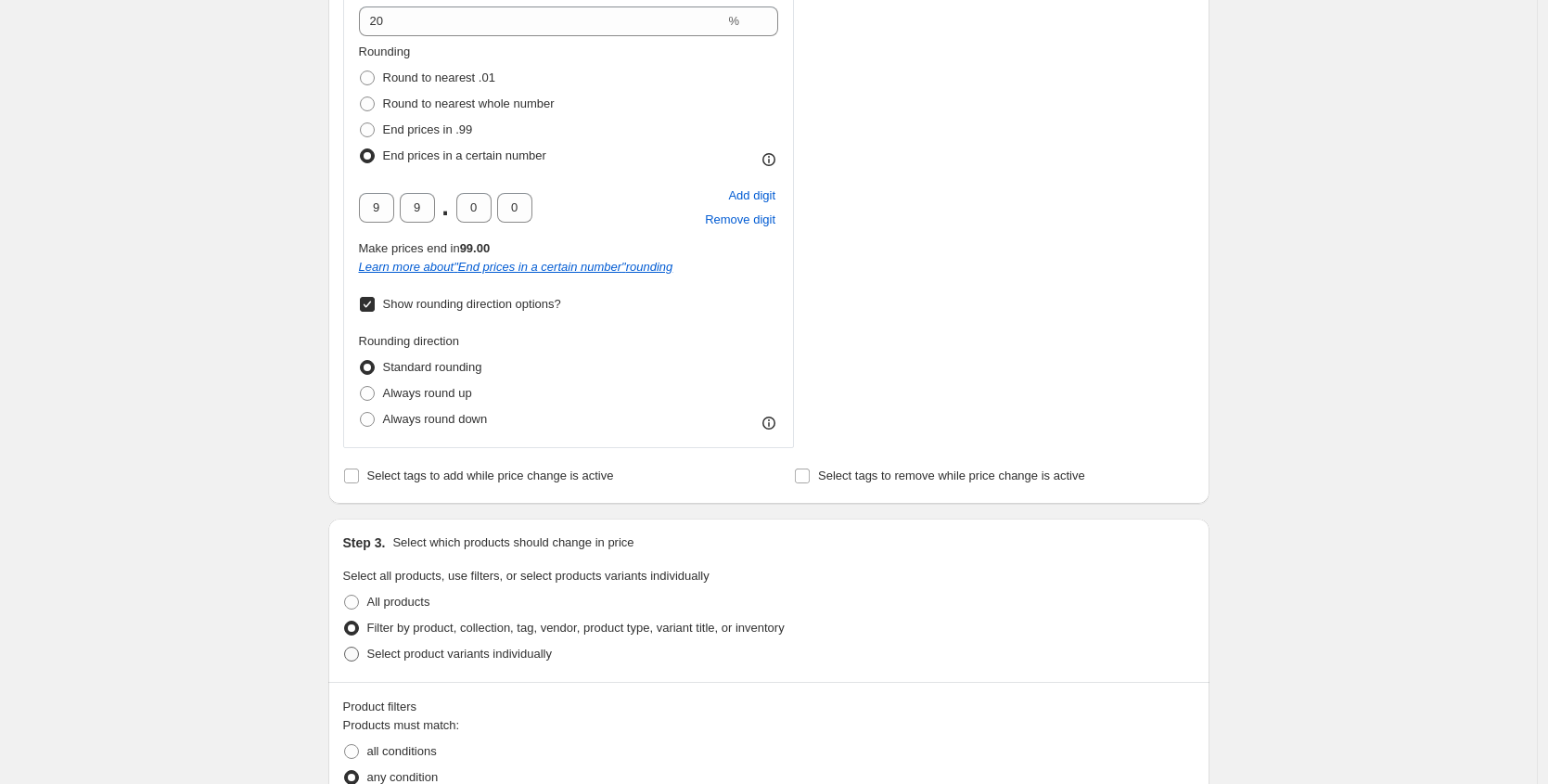
scroll to position [1135, 0]
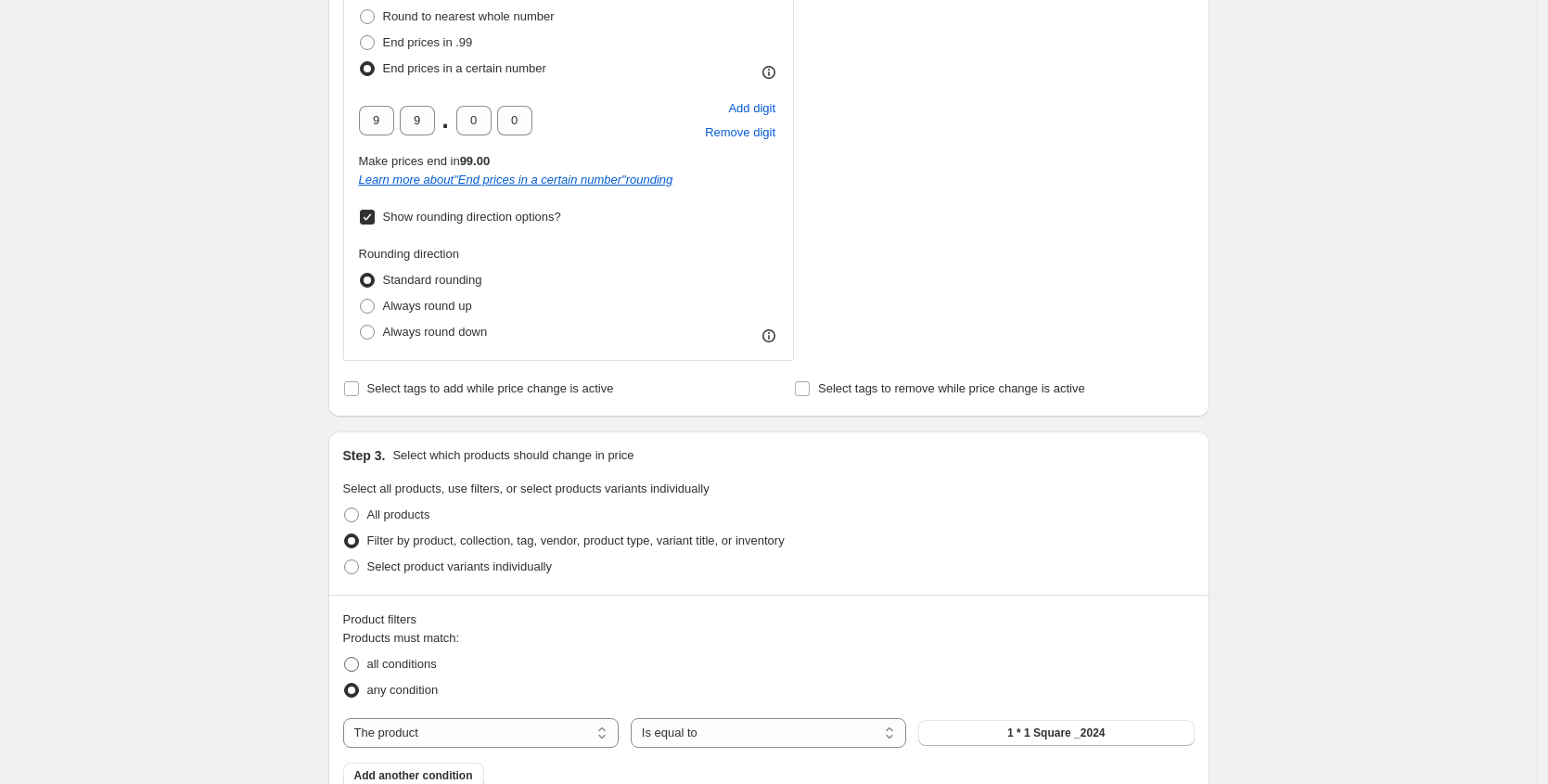
click at [408, 654] on span "all conditions" at bounding box center [401, 663] width 70 height 18
click at [345, 656] on input "all conditions" at bounding box center [344, 656] width 1 height 1
radio input "true"
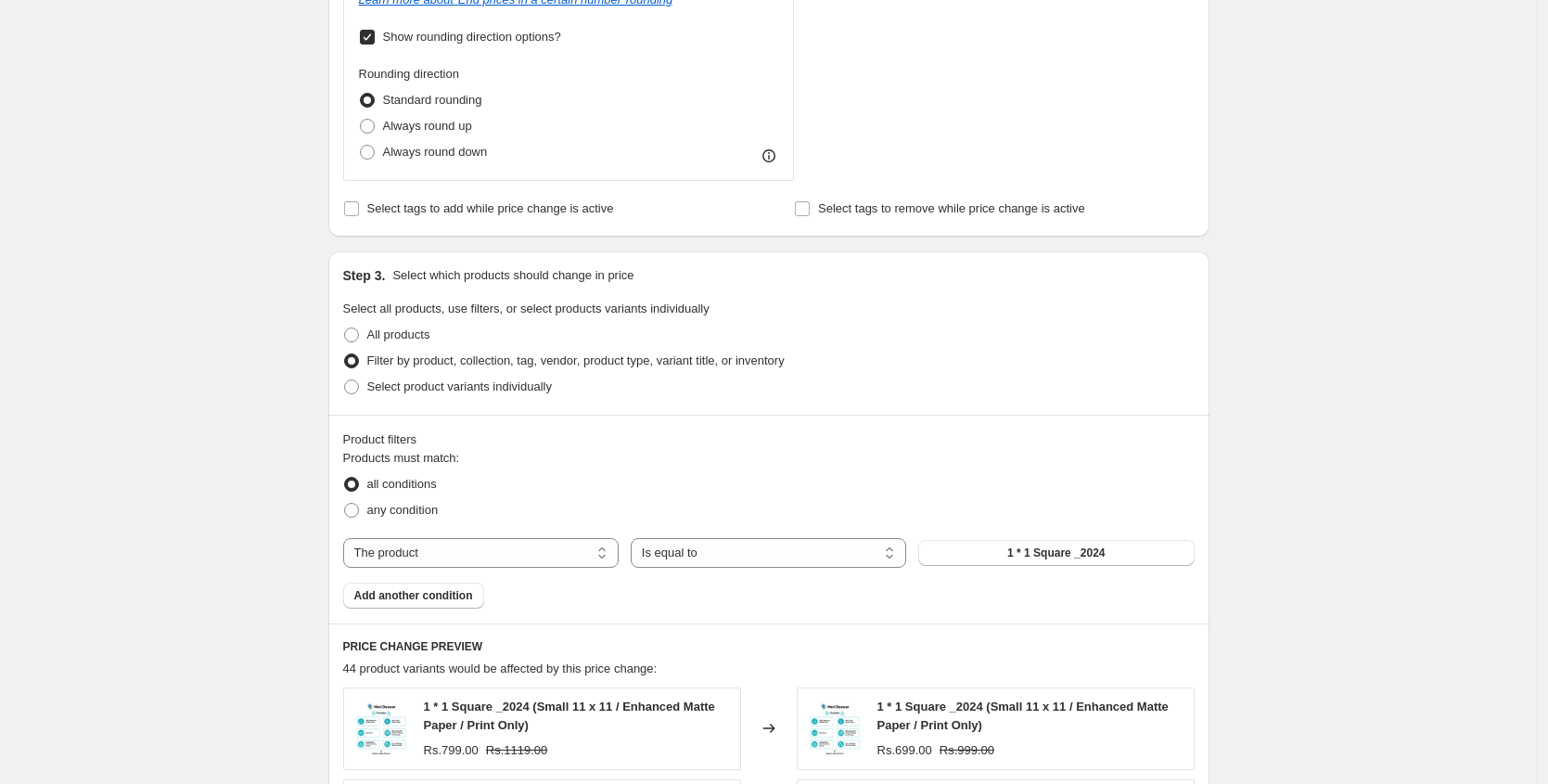
scroll to position [1317, 0]
click at [470, 547] on select "The product The product's collection The product's tag The product's vendor The…" at bounding box center [480, 551] width 275 height 30
select select "collection"
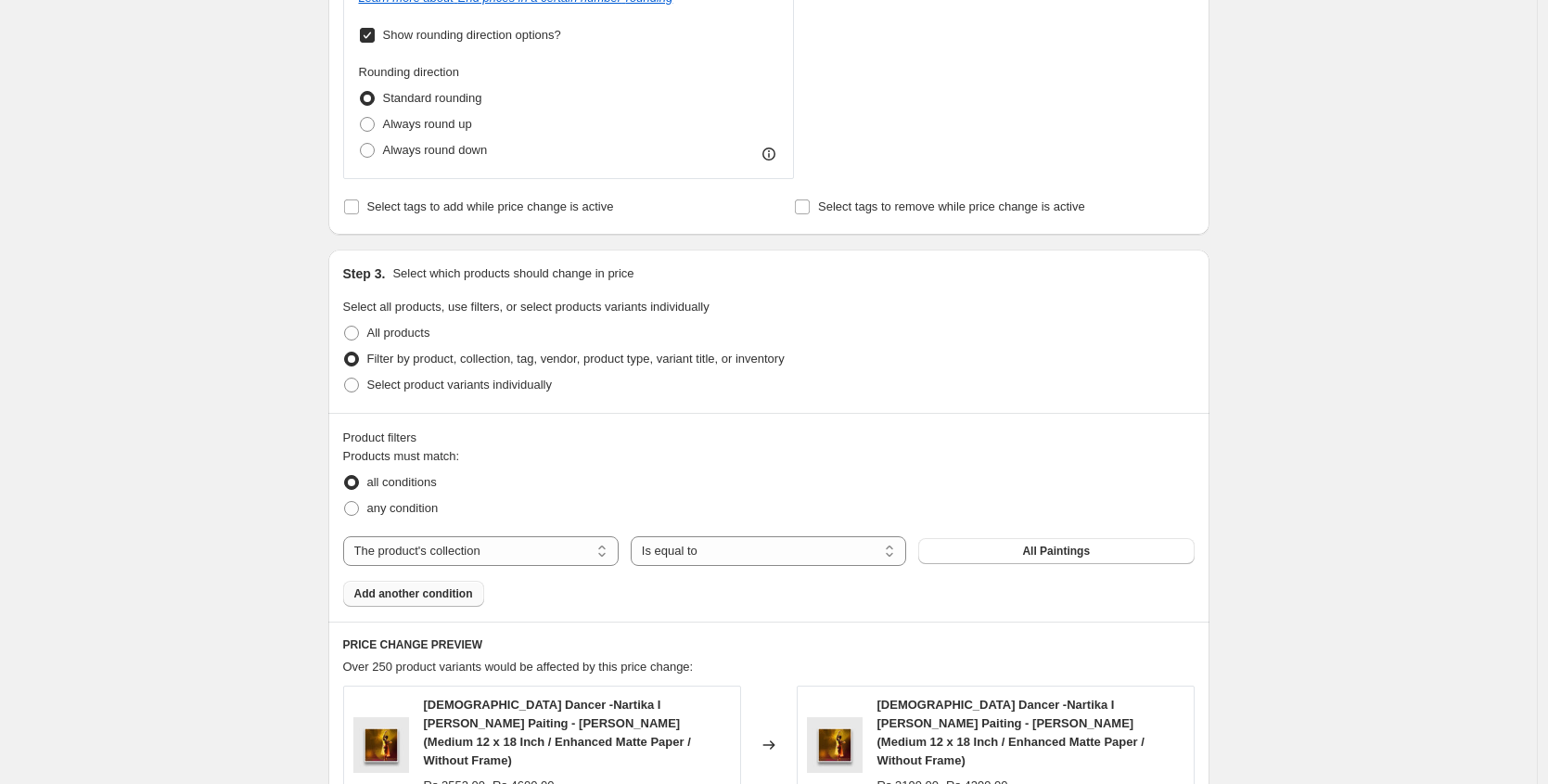
click at [429, 595] on span "Add another condition" at bounding box center [413, 593] width 119 height 15
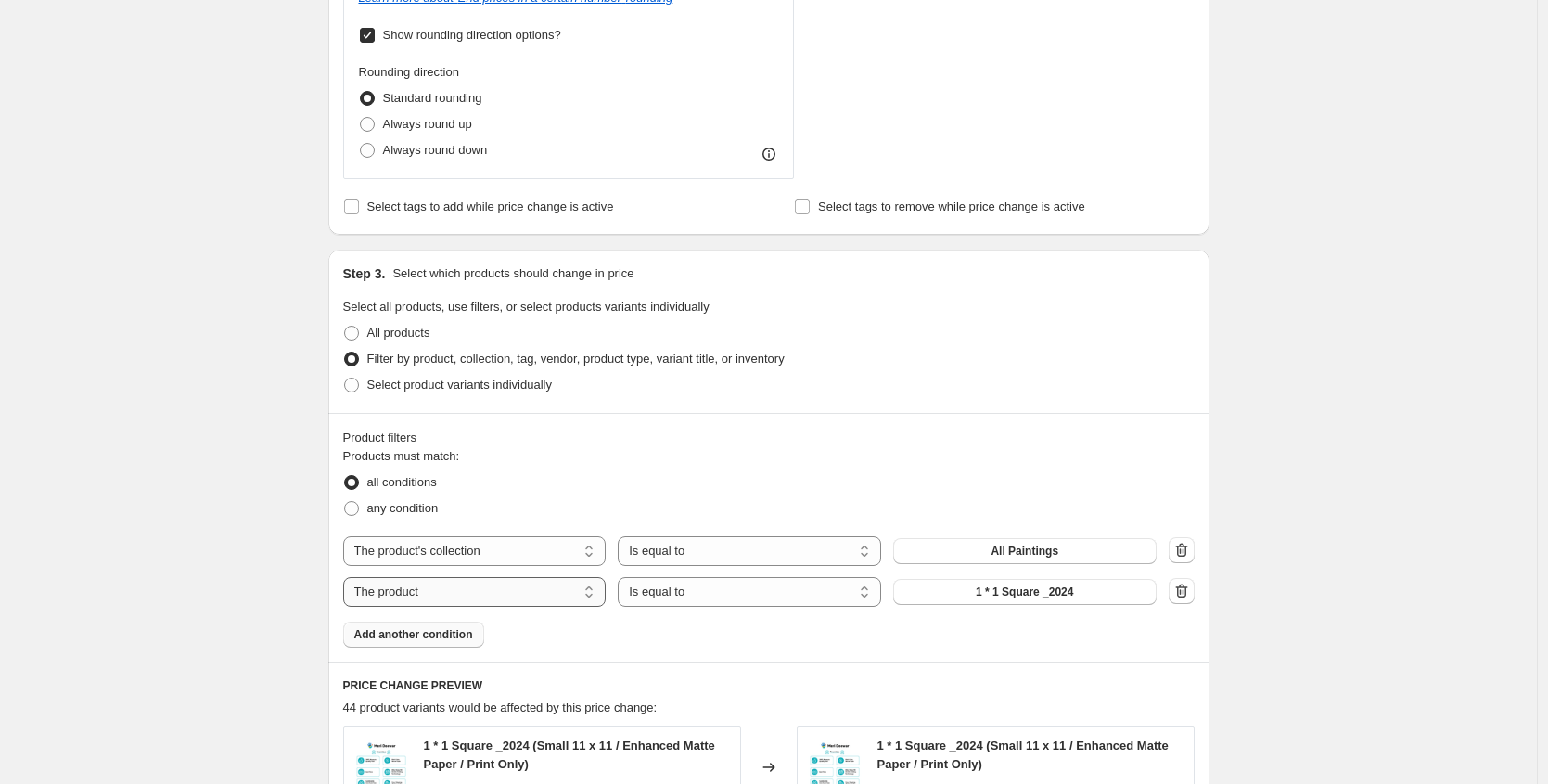
click at [456, 601] on select "The product The product's collection The product's tag The product's vendor The…" at bounding box center [474, 591] width 263 height 30
select select "title"
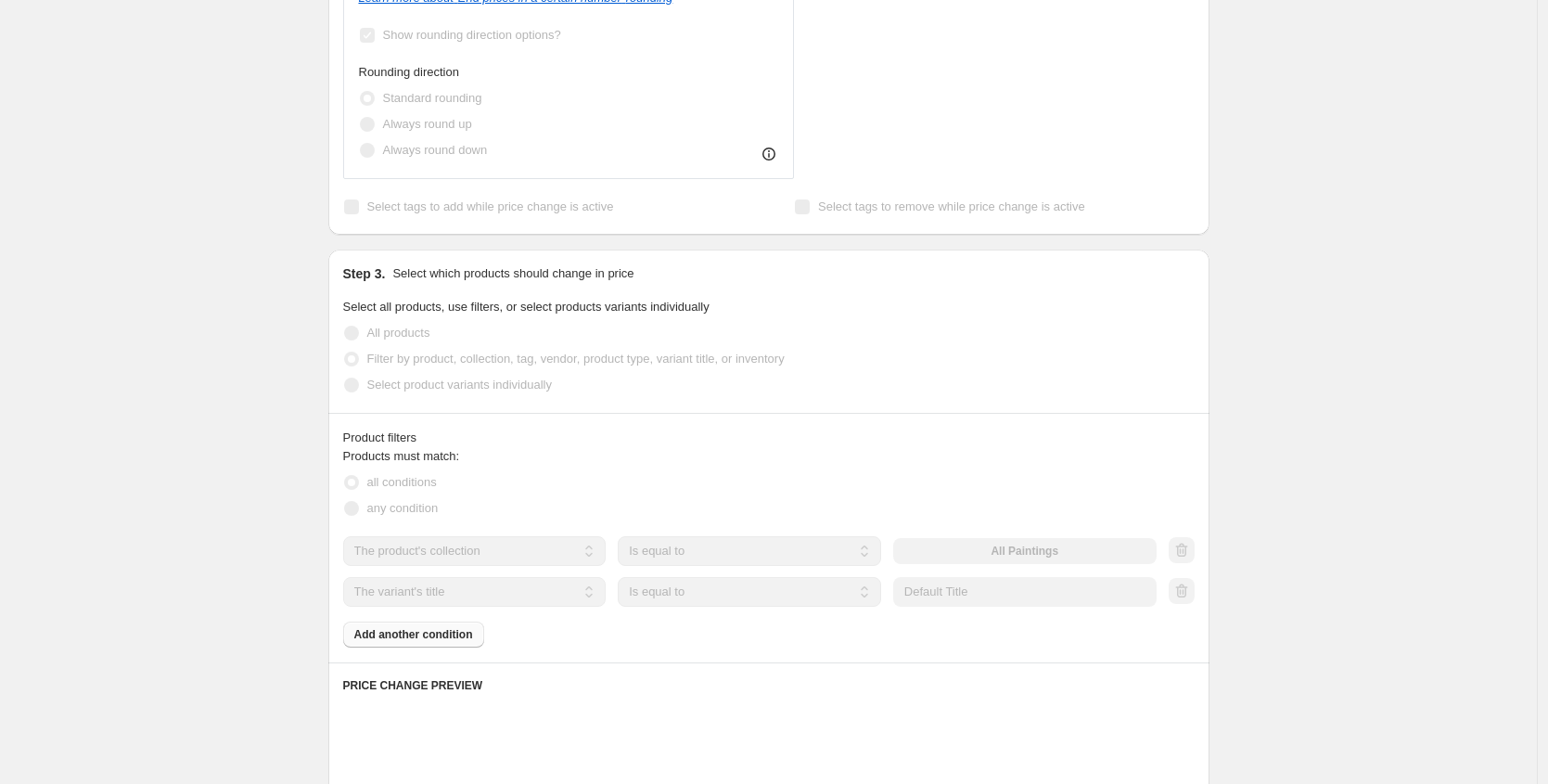
click at [690, 595] on select "Is equal to Is not equal to Contains" at bounding box center [749, 591] width 263 height 30
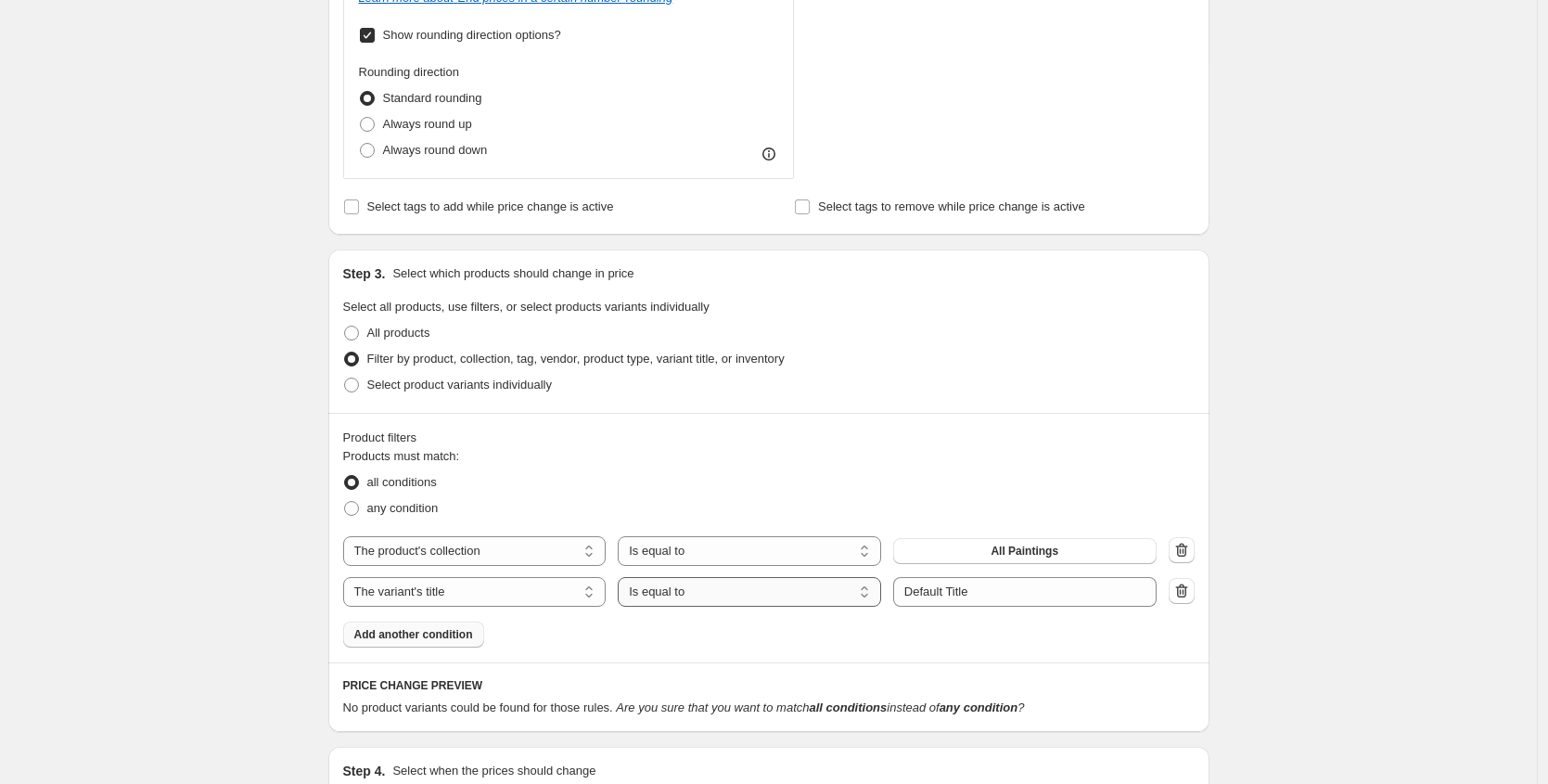
click at [690, 595] on select "Is equal to Is not equal to Contains" at bounding box center [749, 591] width 263 height 30
click at [622, 576] on select "Is equal to Is not equal to Contains" at bounding box center [749, 591] width 263 height 30
click at [1011, 591] on input "Default Title" at bounding box center [1024, 591] width 263 height 30
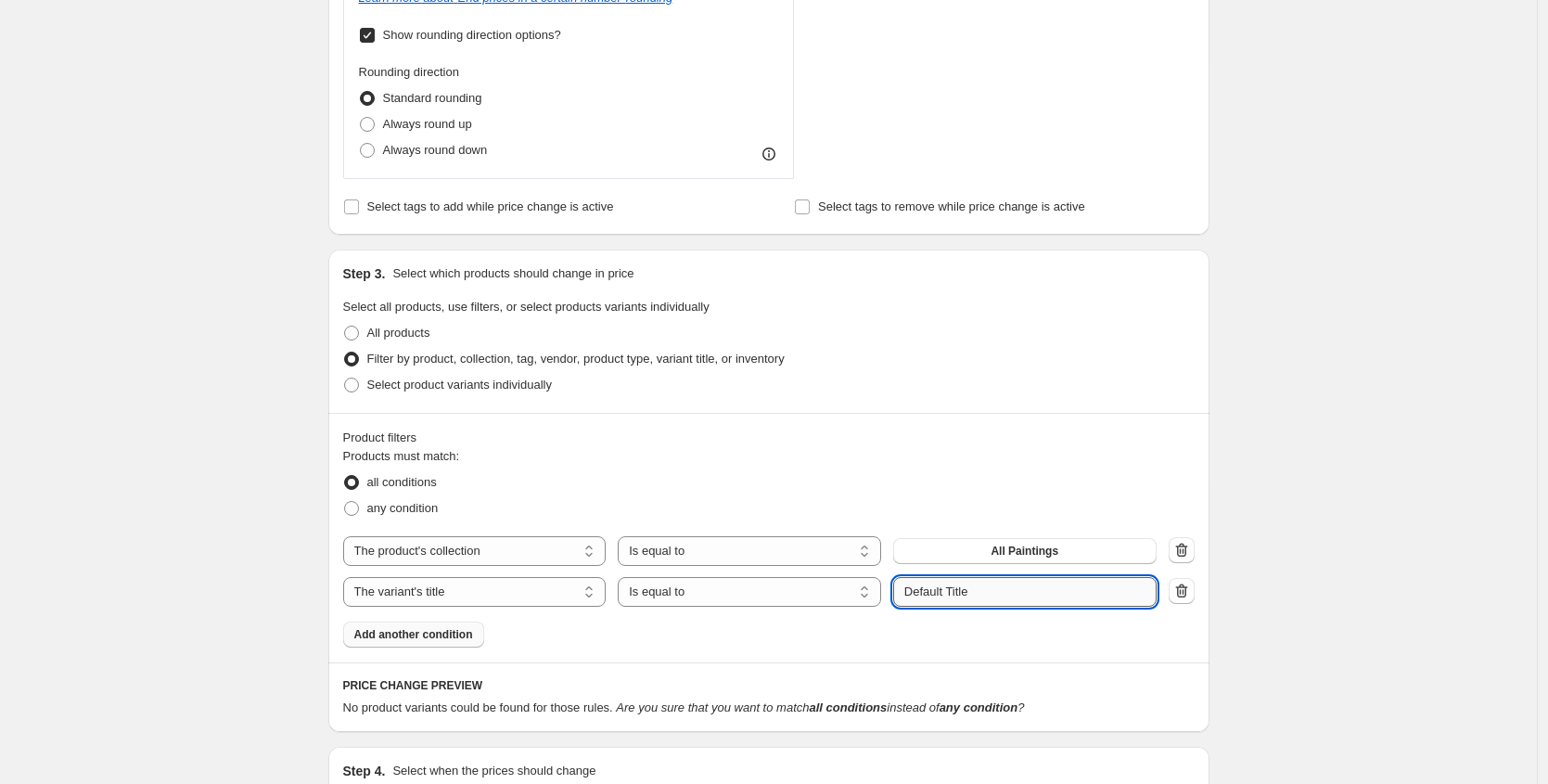
paste input "Medium 12 x 16"
type input "Medium 12 x 16"
click at [1102, 506] on div "any condition" at bounding box center [769, 508] width 852 height 26
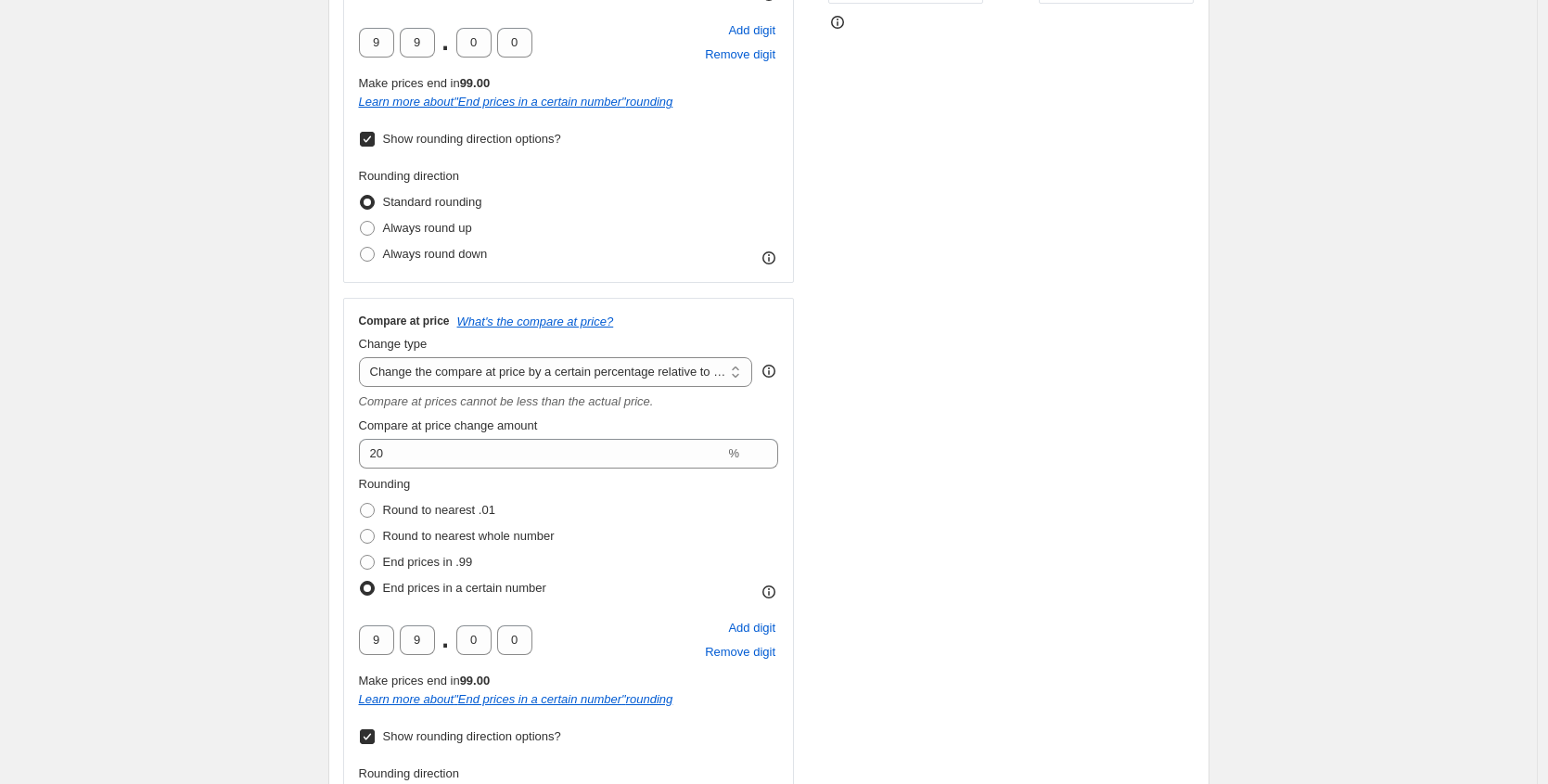
scroll to position [1542, 0]
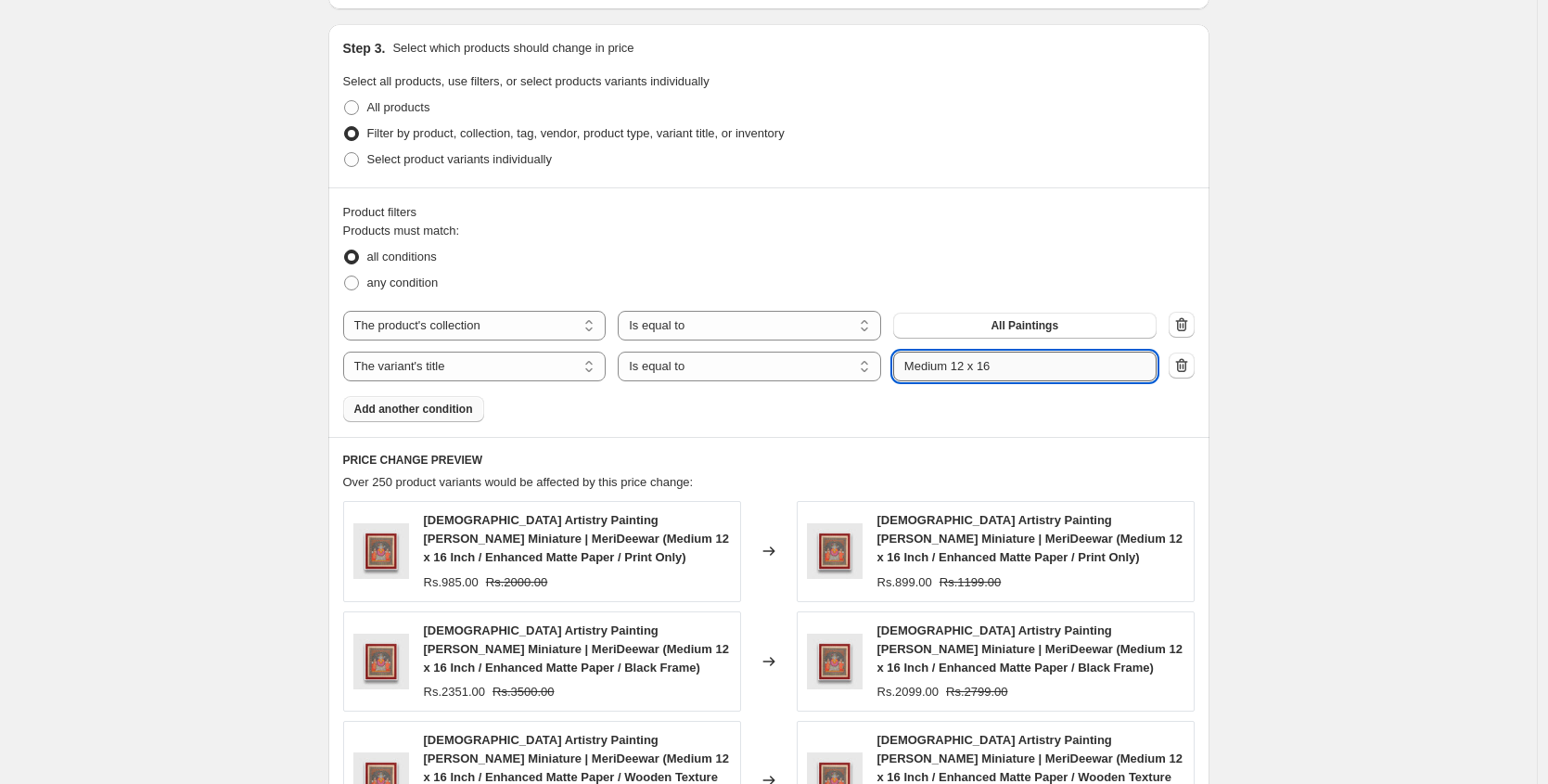
click at [1020, 366] on input "Medium 12 x 16" at bounding box center [1024, 366] width 263 height 30
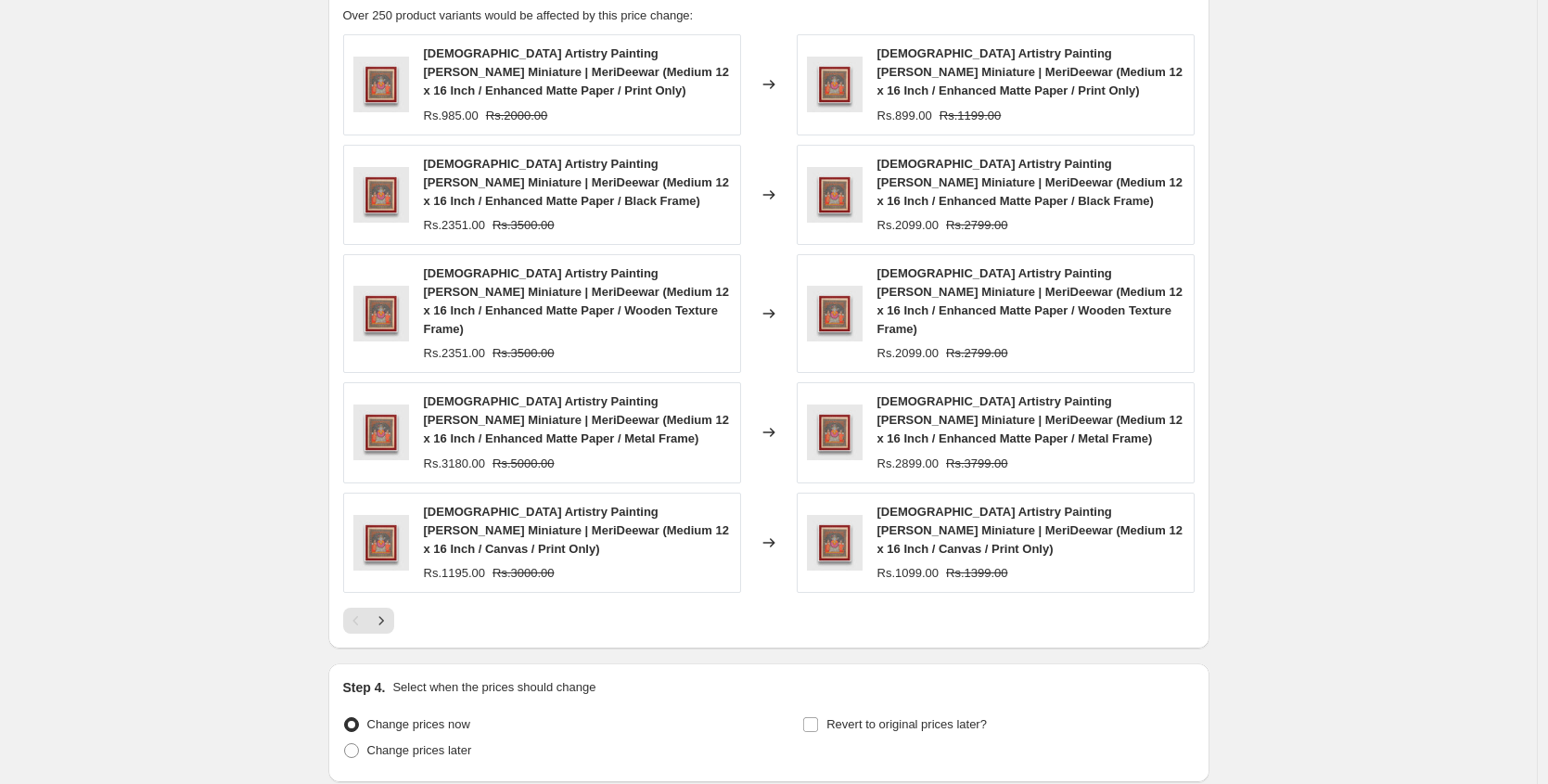
scroll to position [2142, 0]
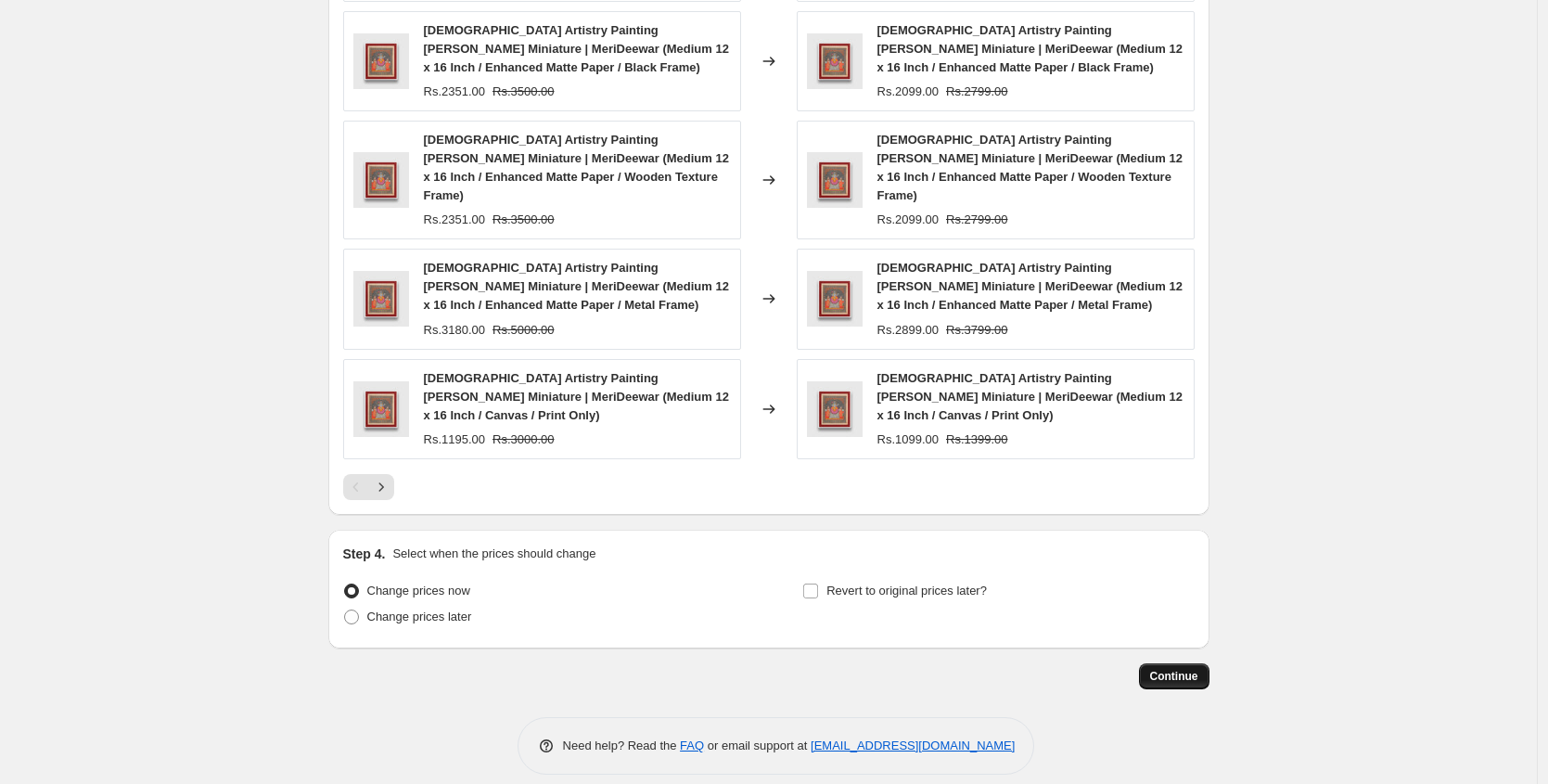
click at [1188, 669] on span "Continue" at bounding box center [1174, 676] width 49 height 15
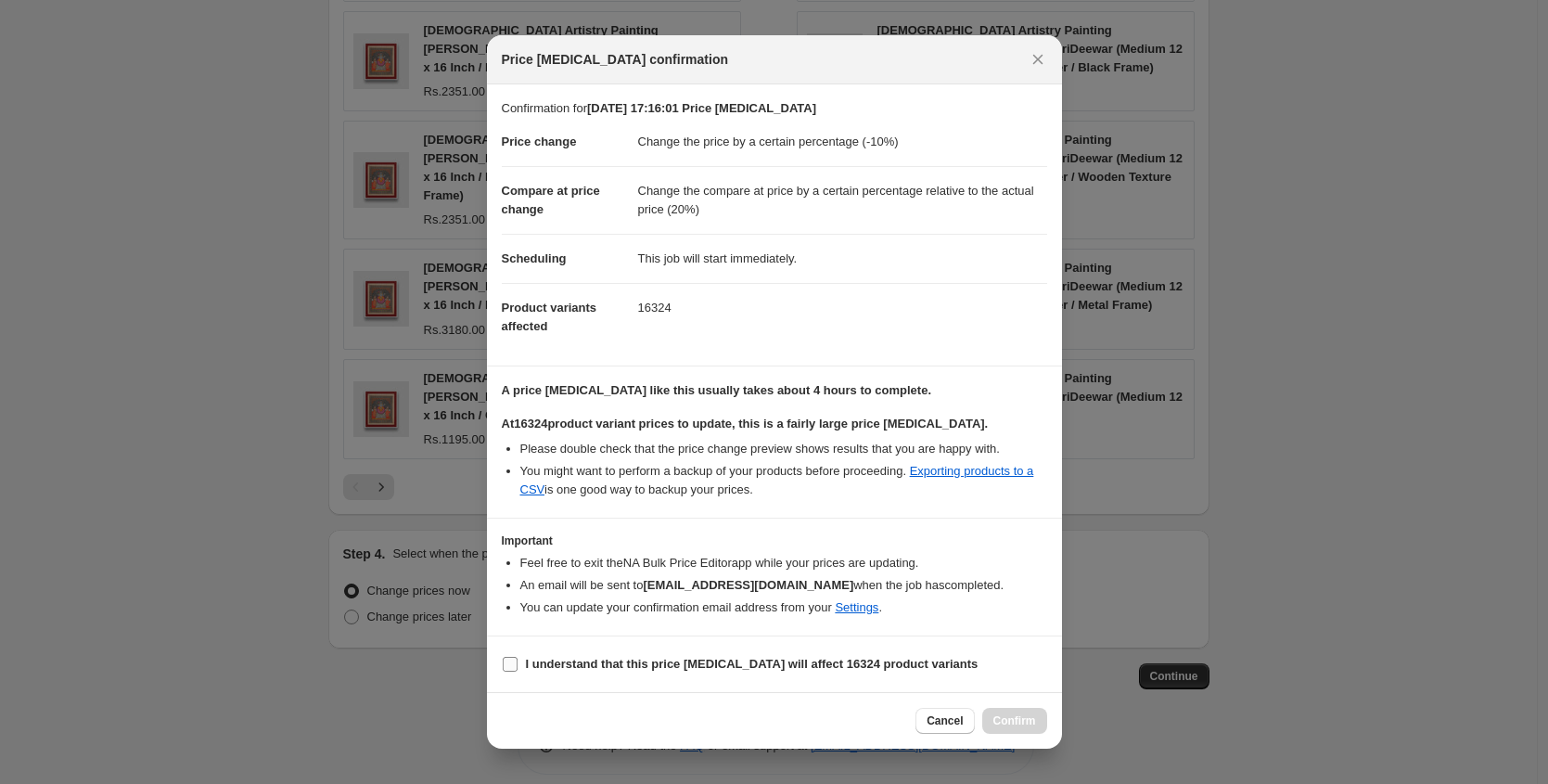
click at [569, 665] on b "I understand that this price [MEDICAL_DATA] will affect 16324 product variants" at bounding box center [752, 663] width 452 height 14
click at [517, 665] on input "I understand that this price [MEDICAL_DATA] will affect 16324 product variants" at bounding box center [511, 664] width 15 height 15
checkbox input "true"
click at [1026, 724] on span "Confirm" at bounding box center [1015, 721] width 43 height 15
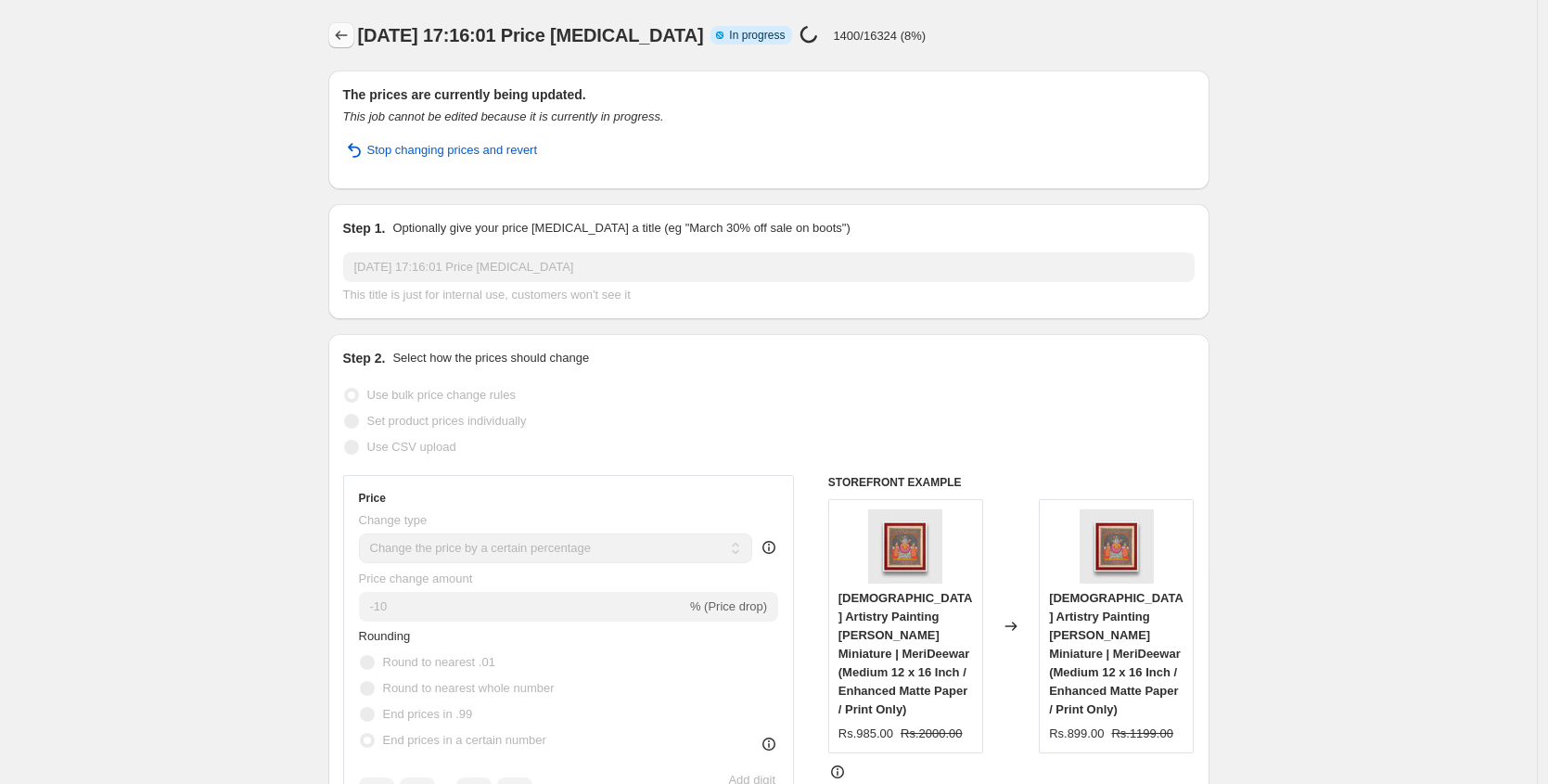
click at [350, 32] on icon "Price change jobs" at bounding box center [340, 34] width 18 height 18
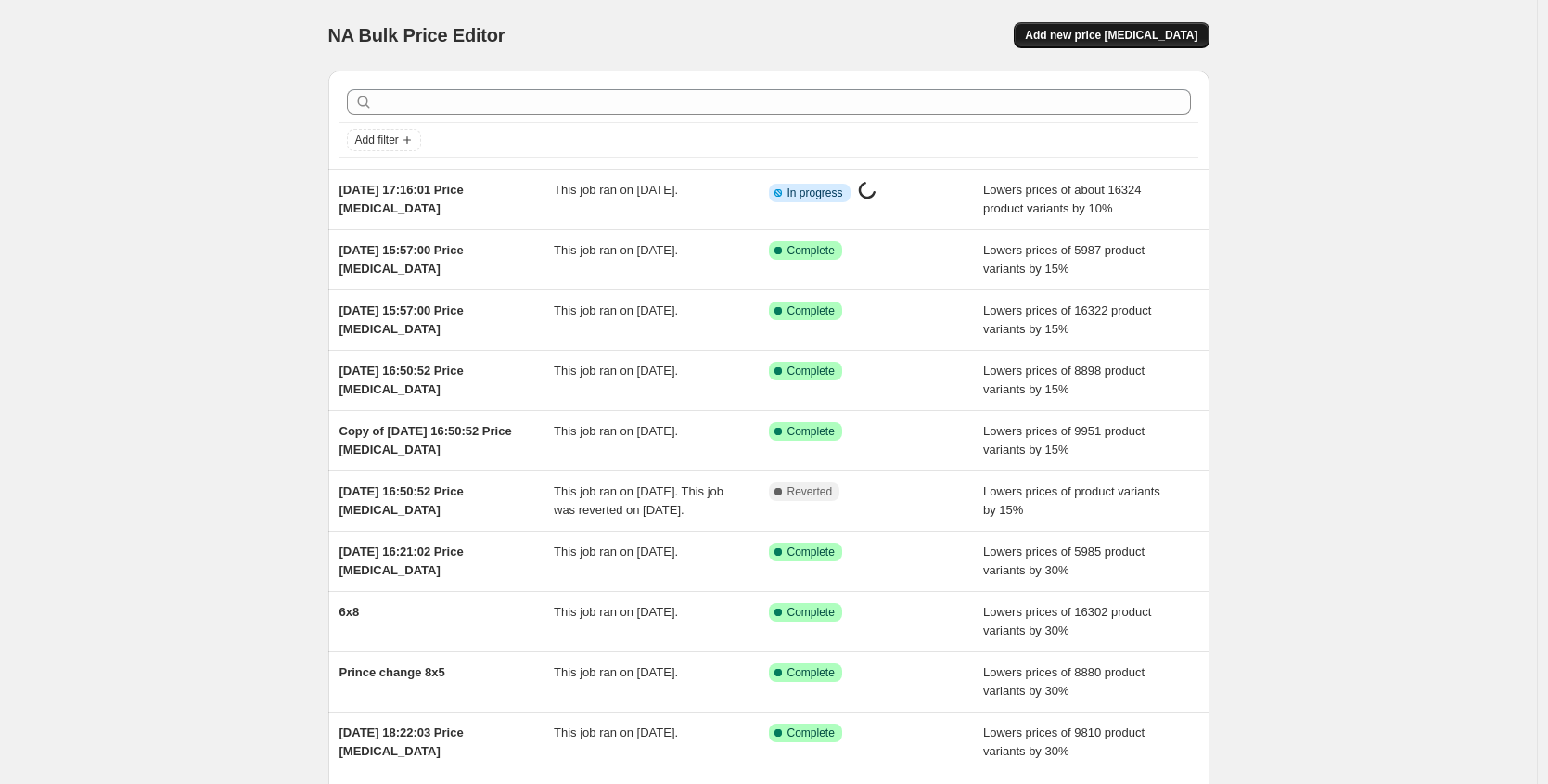
click at [1140, 29] on span "Add new price [MEDICAL_DATA]" at bounding box center [1111, 35] width 172 height 15
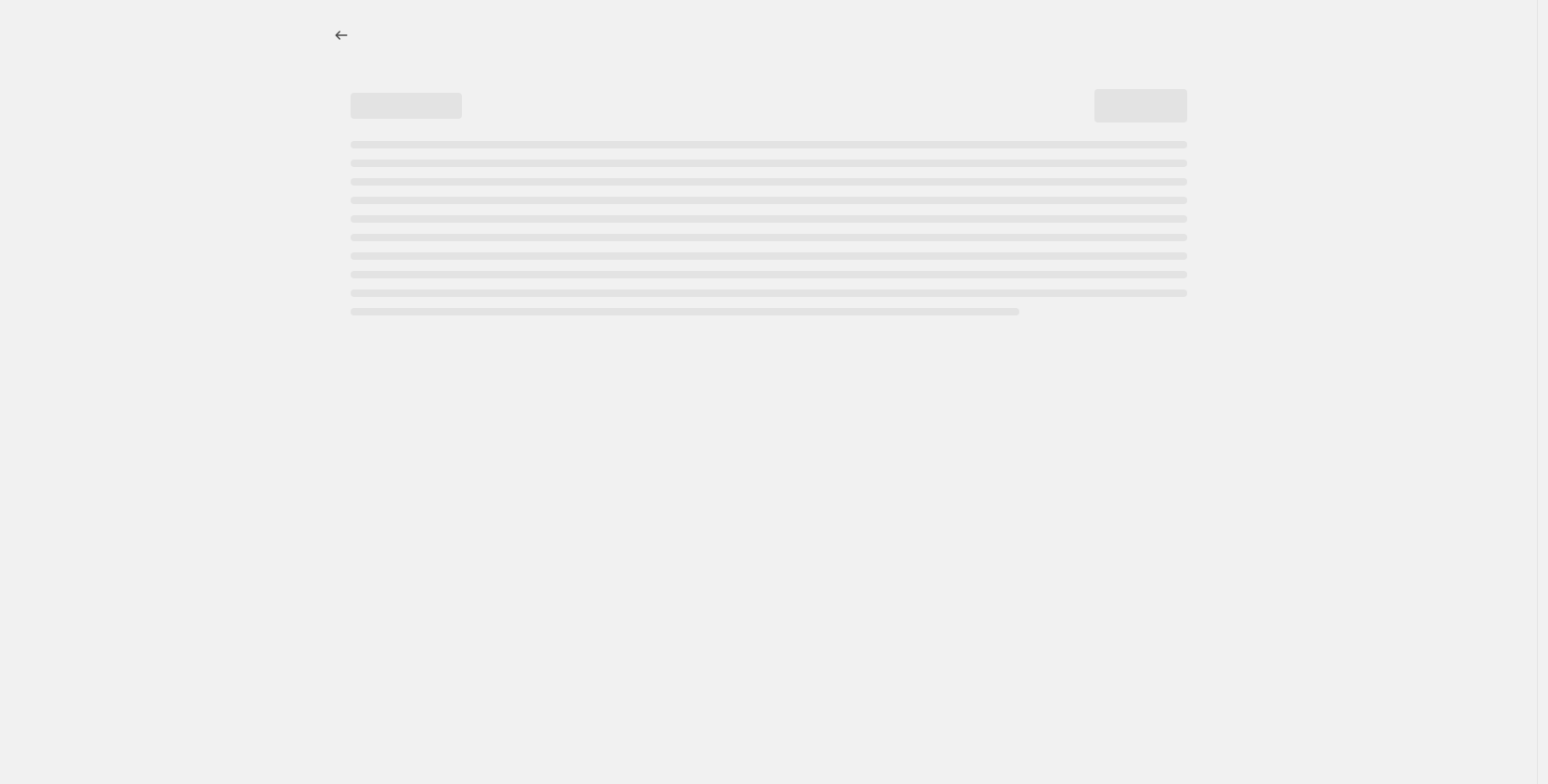
select select "percentage"
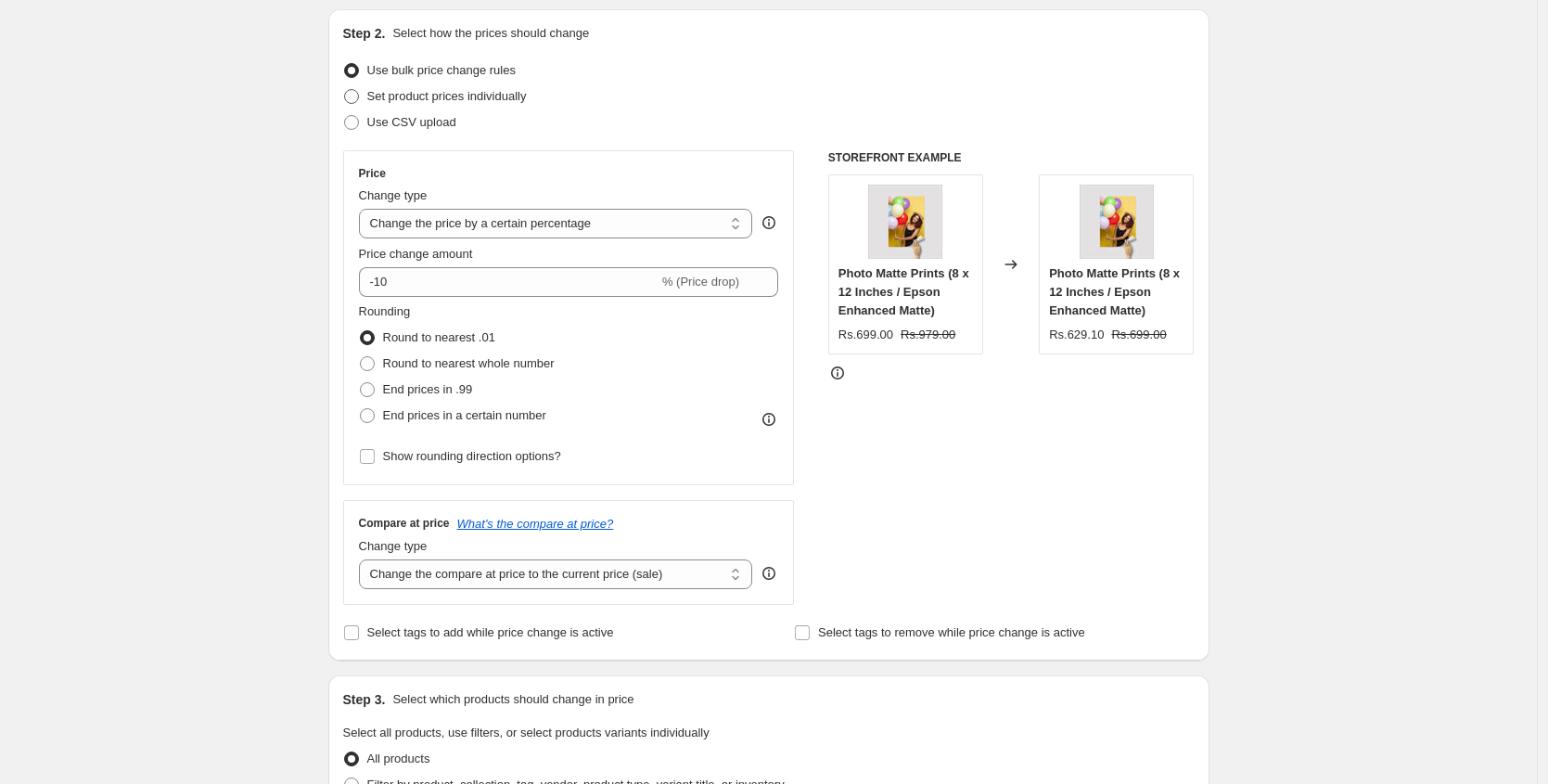
scroll to position [222, 0]
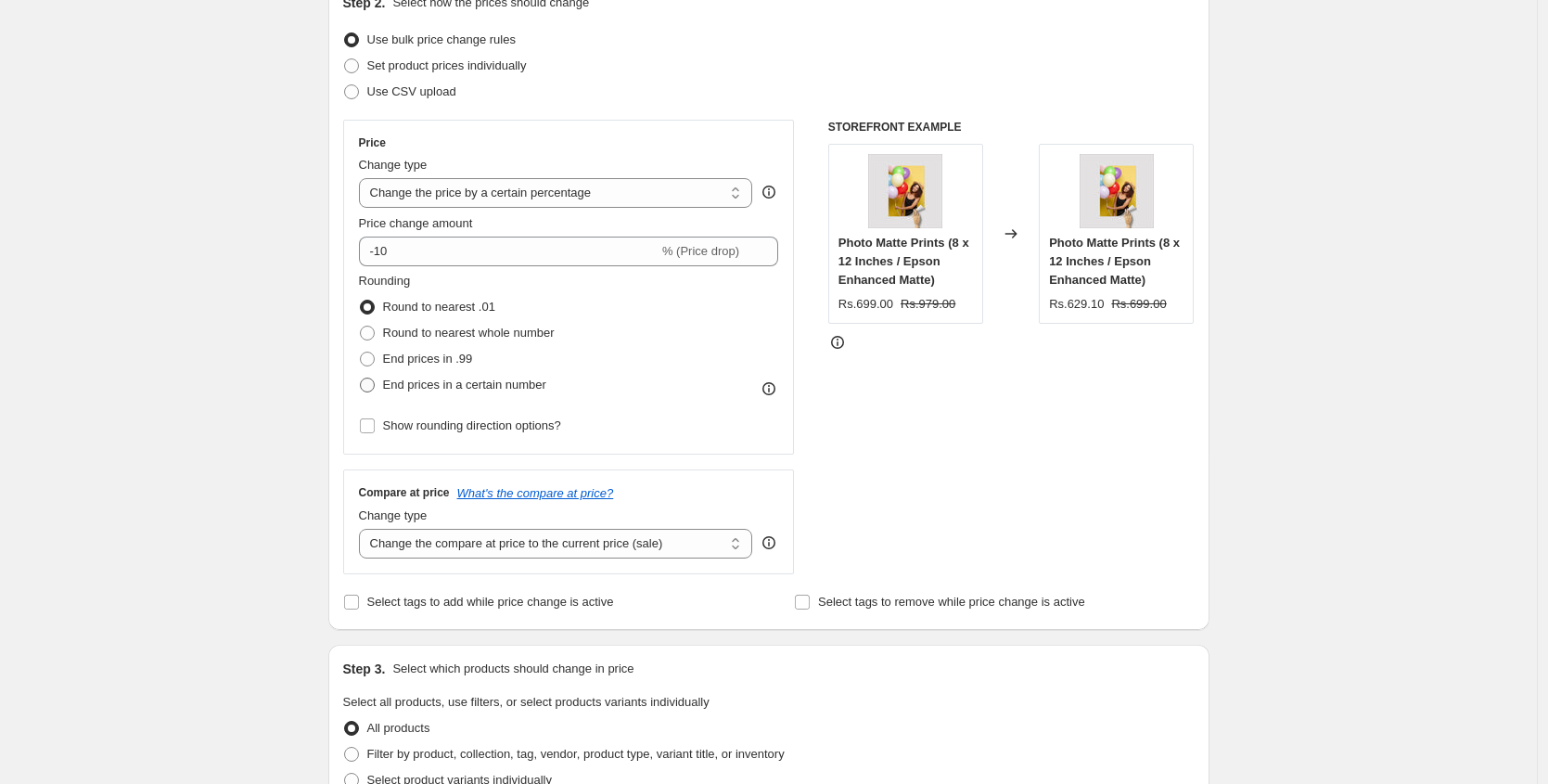
click at [422, 377] on span "End prices in a certain number" at bounding box center [464, 384] width 163 height 14
click at [361, 377] on input "End prices in a certain number" at bounding box center [360, 377] width 1 height 1
radio input "true"
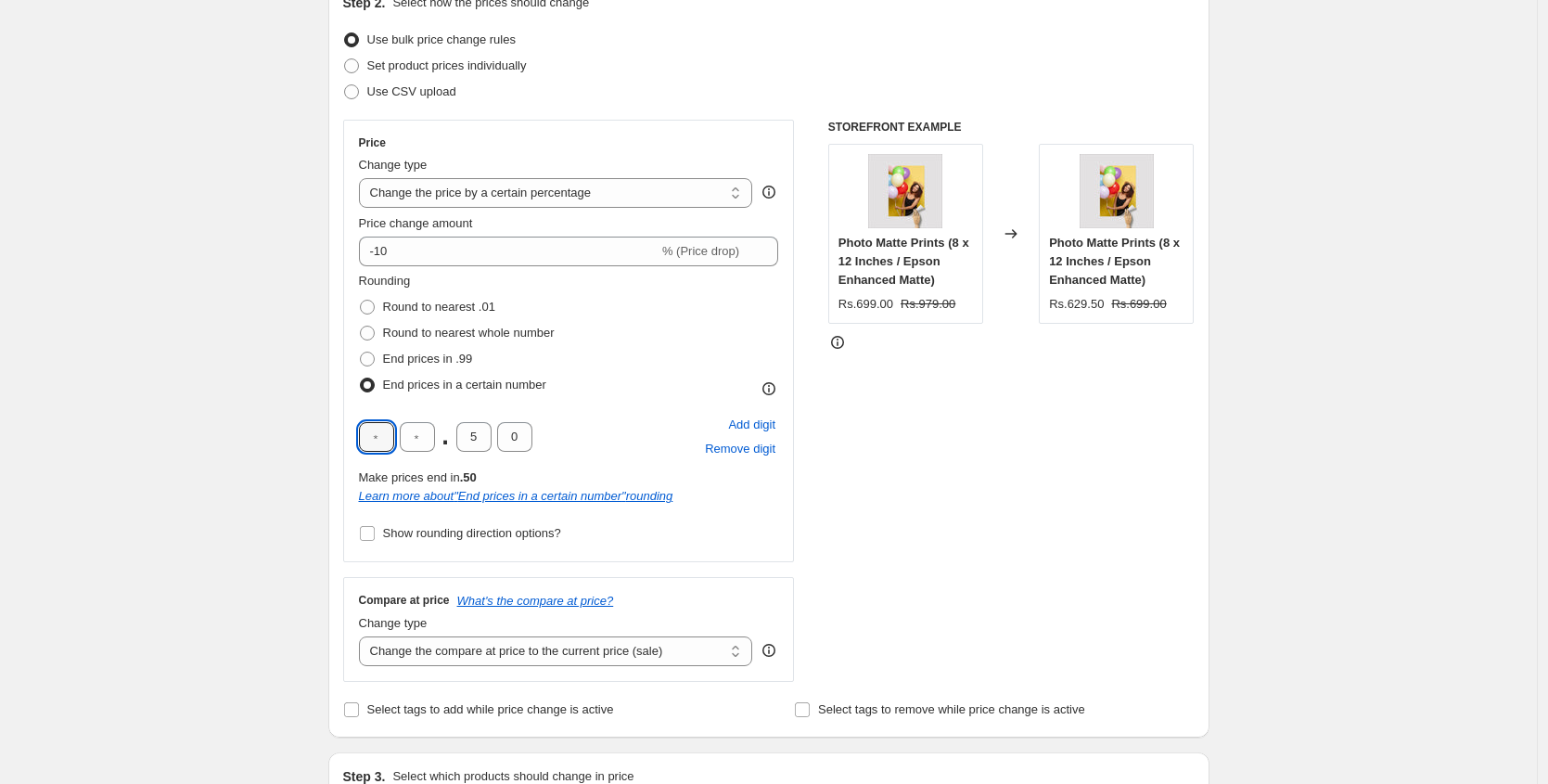
drag, startPoint x: 392, startPoint y: 432, endPoint x: 353, endPoint y: 428, distance: 39.2
click at [354, 428] on div "Price Change type Change the price to a certain amount Change the price by a ce…" at bounding box center [569, 341] width 452 height 442
type input "9"
click at [431, 419] on div "9 . 5 0 Add digit Remove digit" at bounding box center [569, 436] width 420 height 49
click at [425, 436] on input "text" at bounding box center [417, 436] width 35 height 30
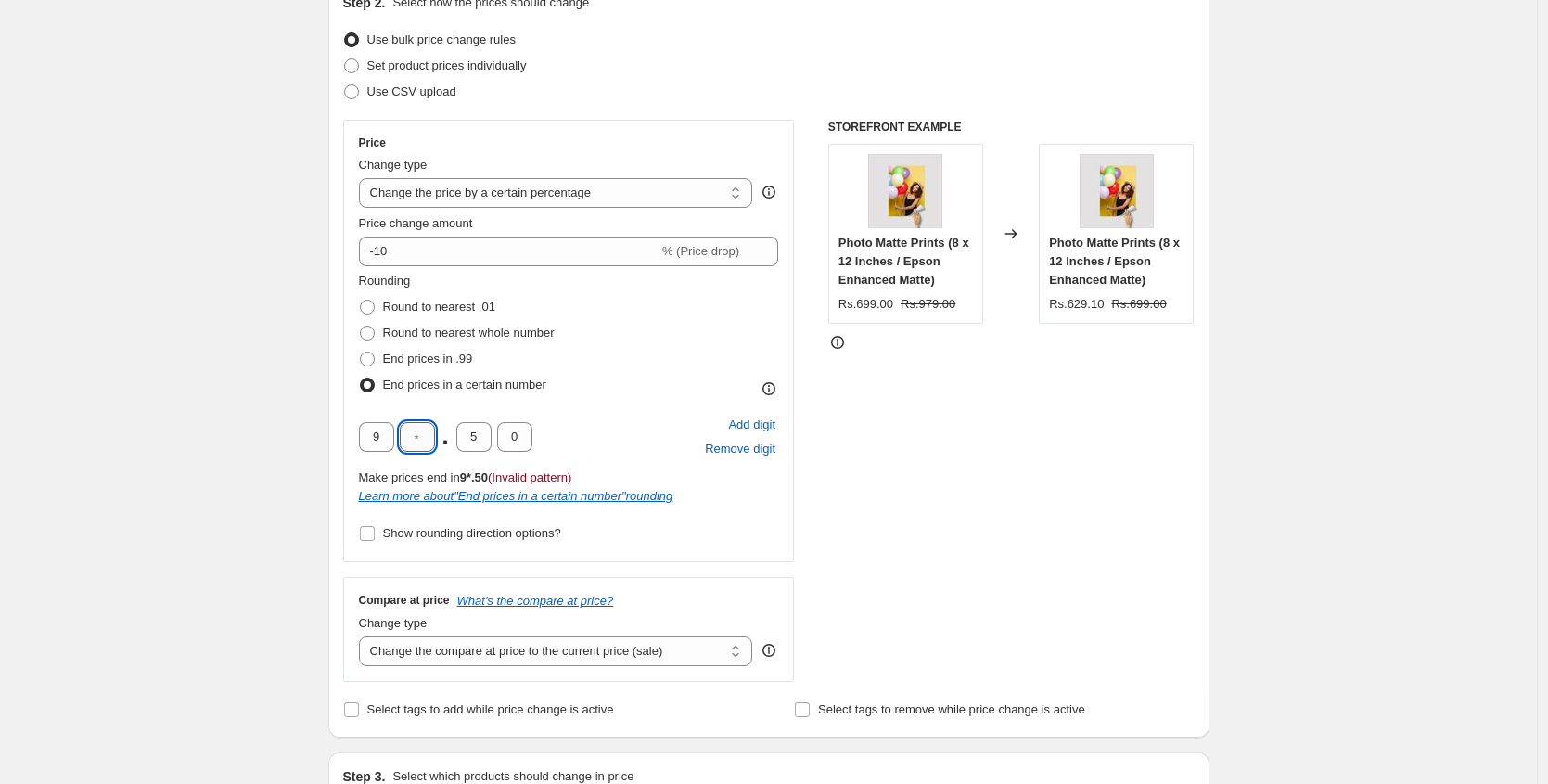
click at [424, 436] on input "text" at bounding box center [417, 436] width 35 height 30
type input "9"
type input "0"
click at [399, 534] on span "Show rounding direction options?" at bounding box center [472, 533] width 178 height 14
click at [374, 534] on input "Show rounding direction options?" at bounding box center [368, 533] width 15 height 15
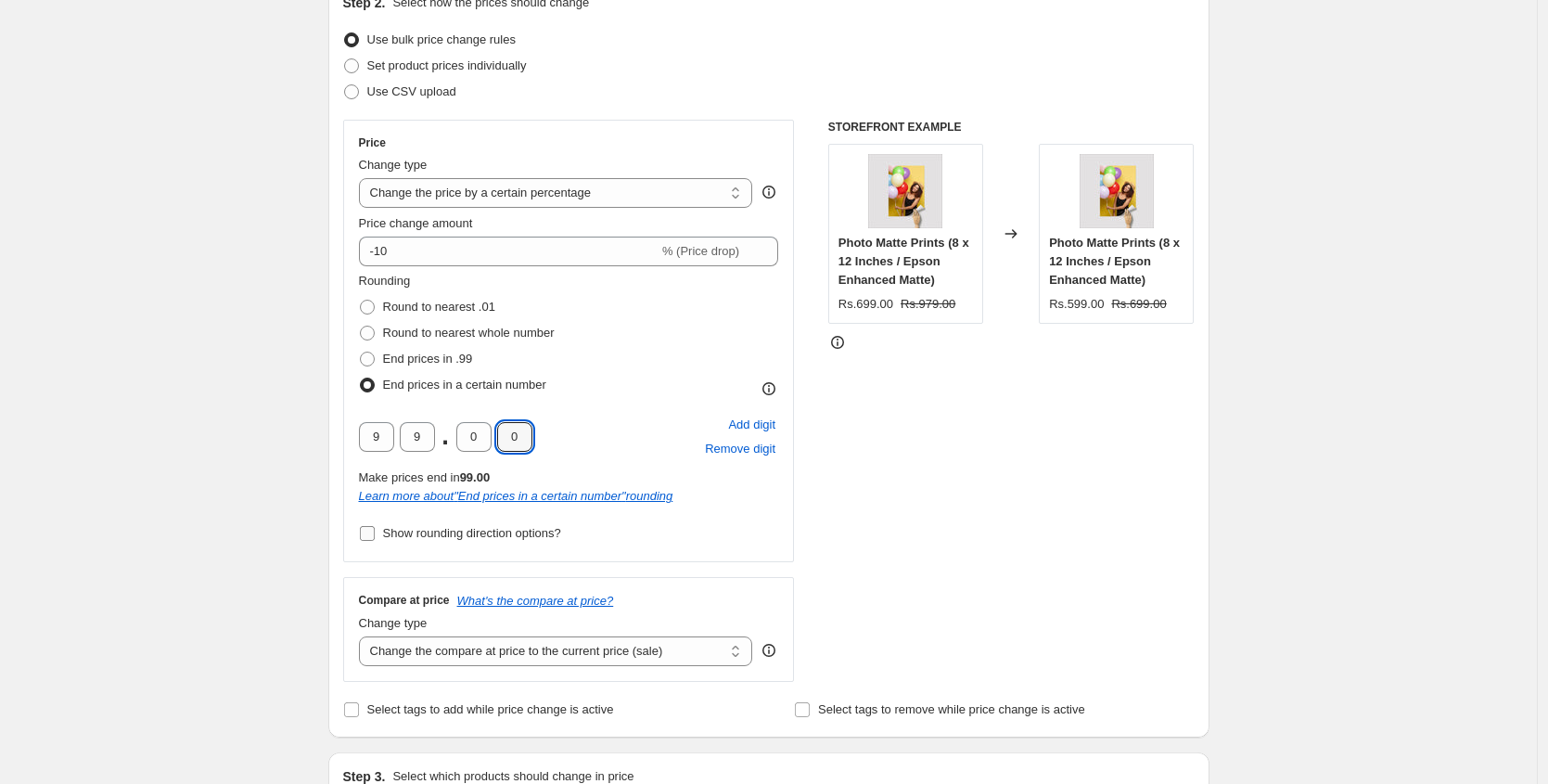
checkbox input "true"
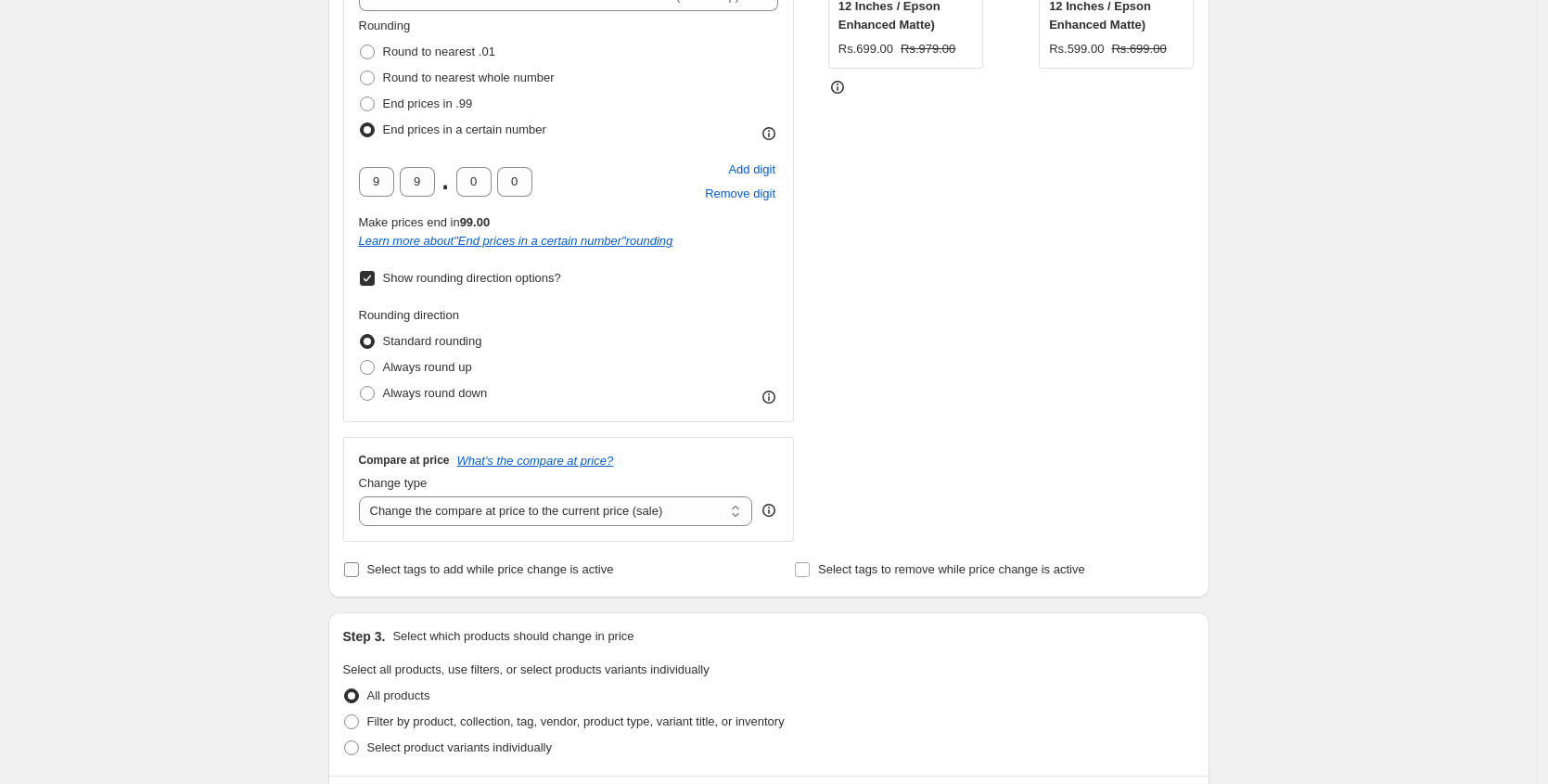
scroll to position [480, 0]
click at [747, 166] on span "Add digit" at bounding box center [752, 166] width 48 height 18
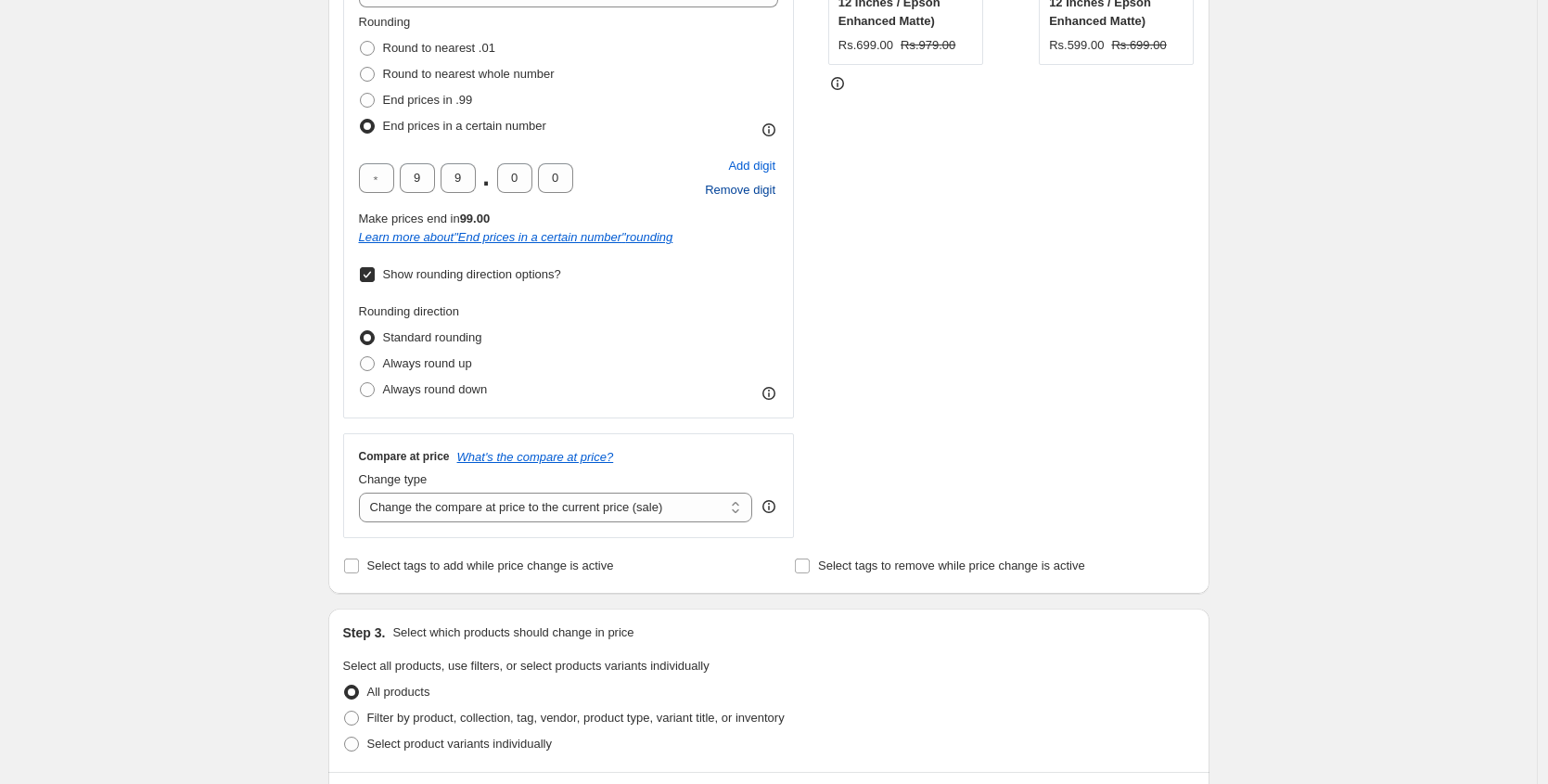
click at [720, 191] on span "Remove digit" at bounding box center [740, 190] width 70 height 18
type input "9"
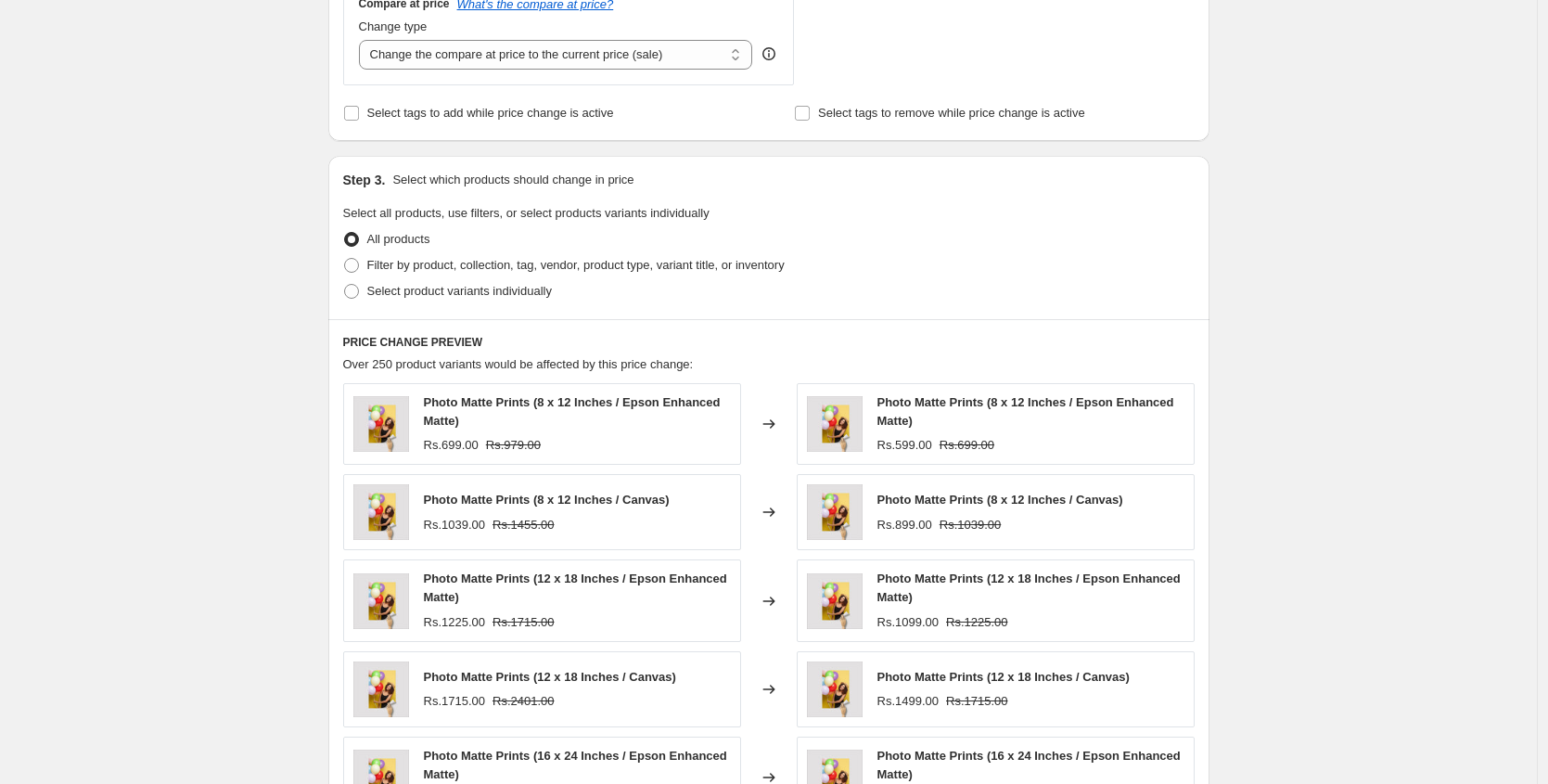
scroll to position [639, 0]
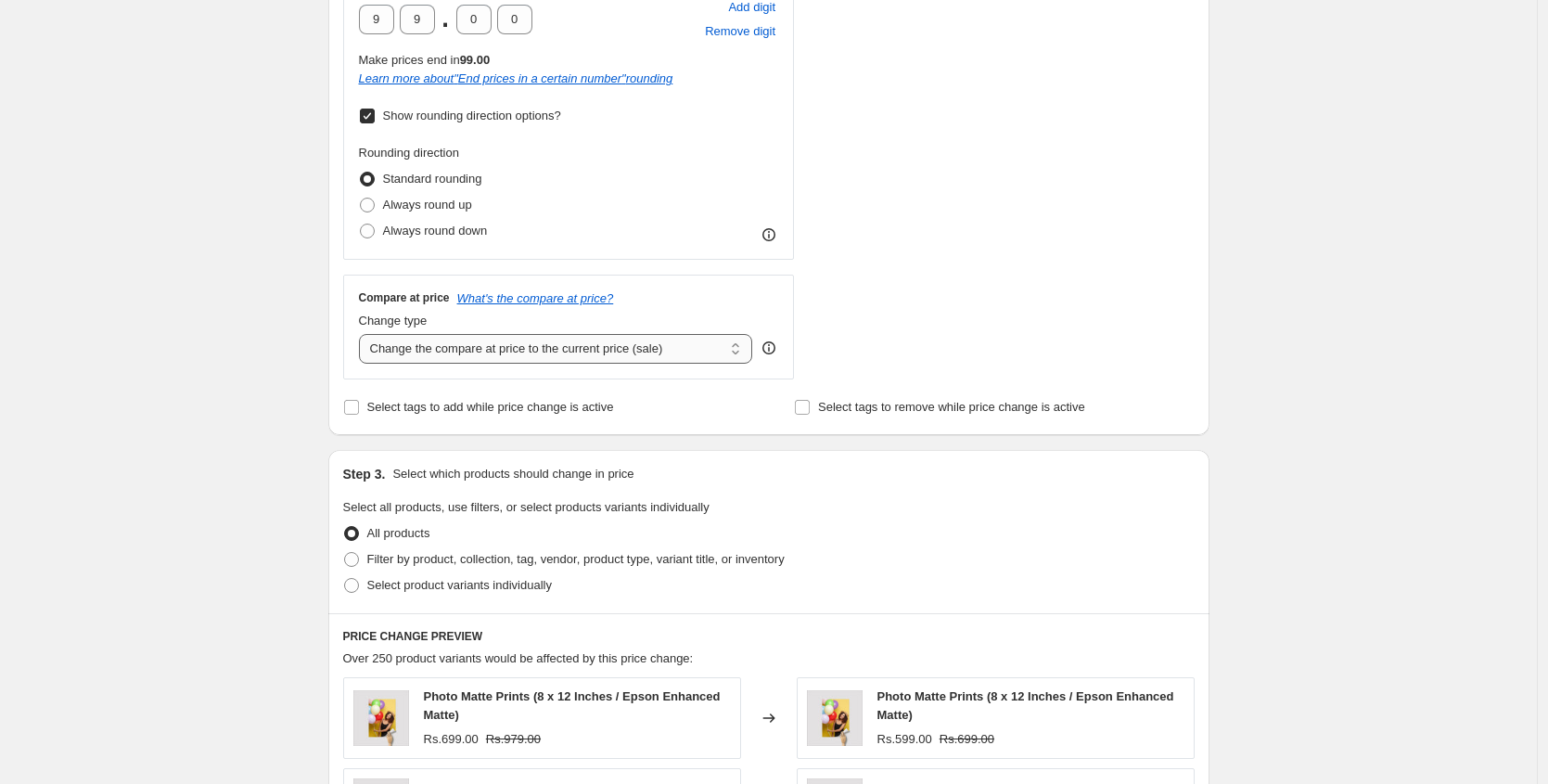
click at [433, 353] on select "Change the compare at price to the current price (sale) Change the compare at p…" at bounding box center [556, 348] width 394 height 30
select select "pp"
click at [364, 333] on select "Change the compare at price to the current price (sale) Change the compare at p…" at bounding box center [556, 348] width 394 height 30
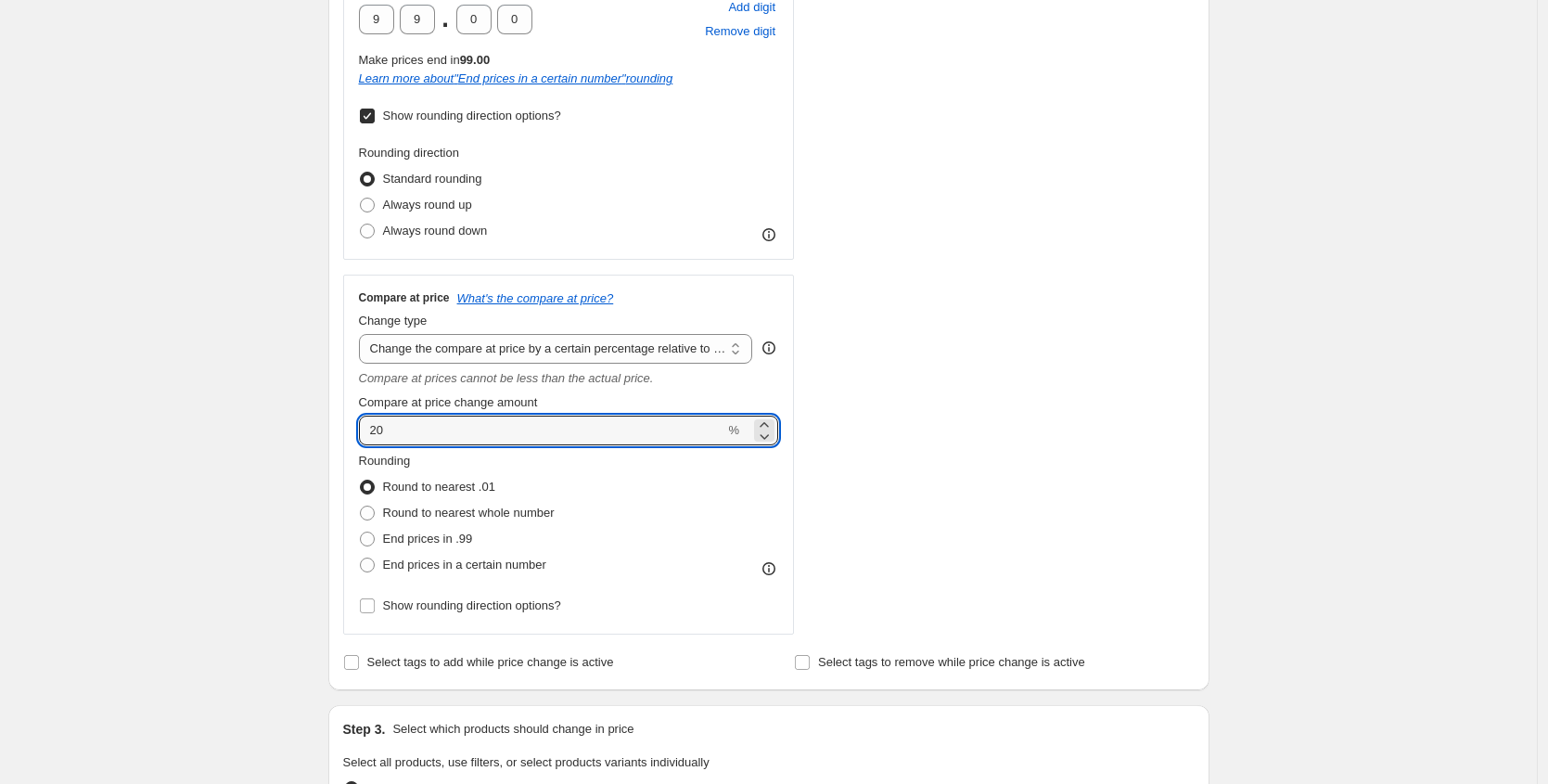
drag, startPoint x: 414, startPoint y: 434, endPoint x: 309, endPoint y: 438, distance: 105.1
click at [309, 438] on div "Create new price [MEDICAL_DATA]. This page is ready Create new price [MEDICAL_D…" at bounding box center [768, 535] width 1537 height 2349
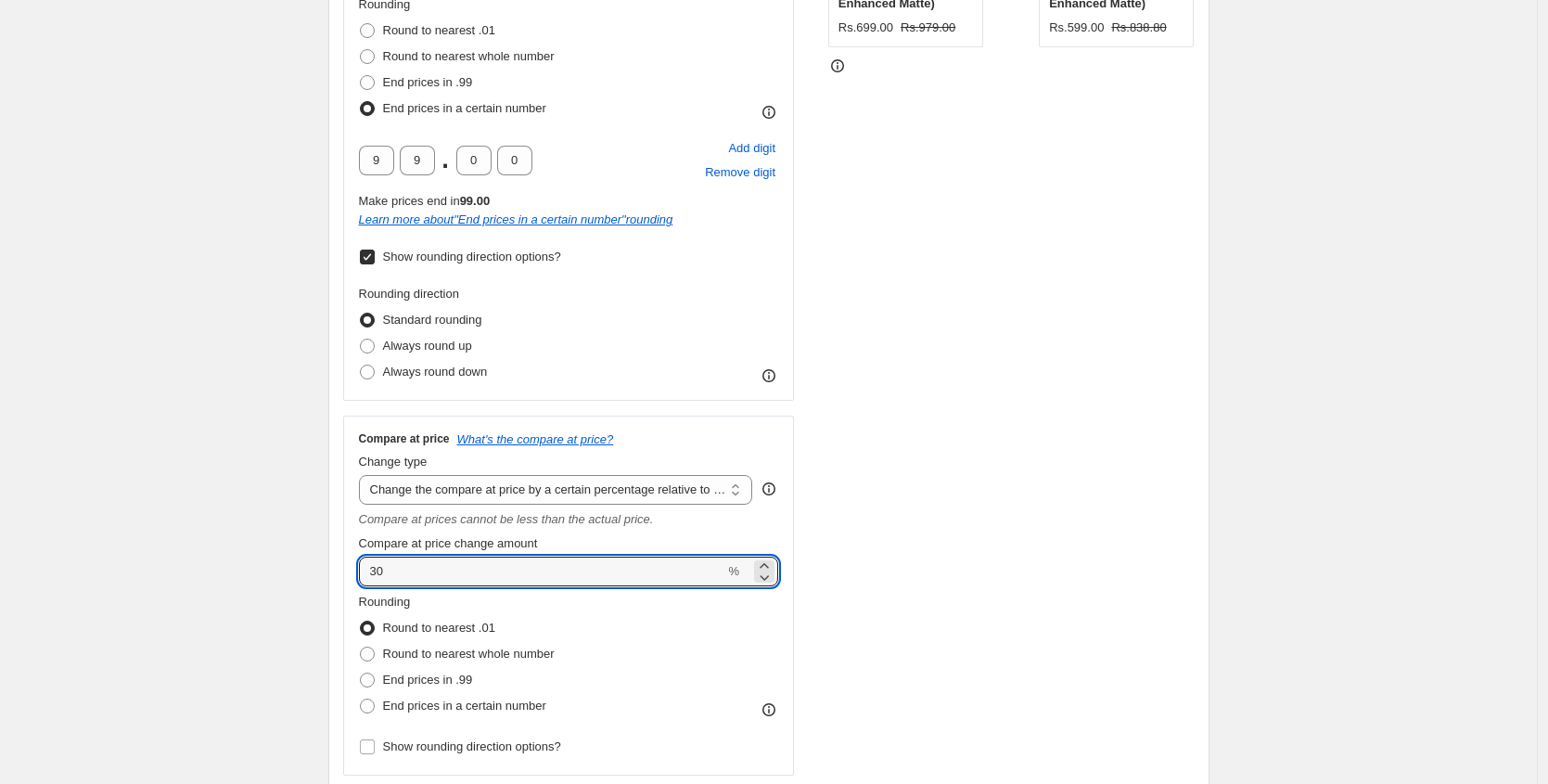
scroll to position [719, 0]
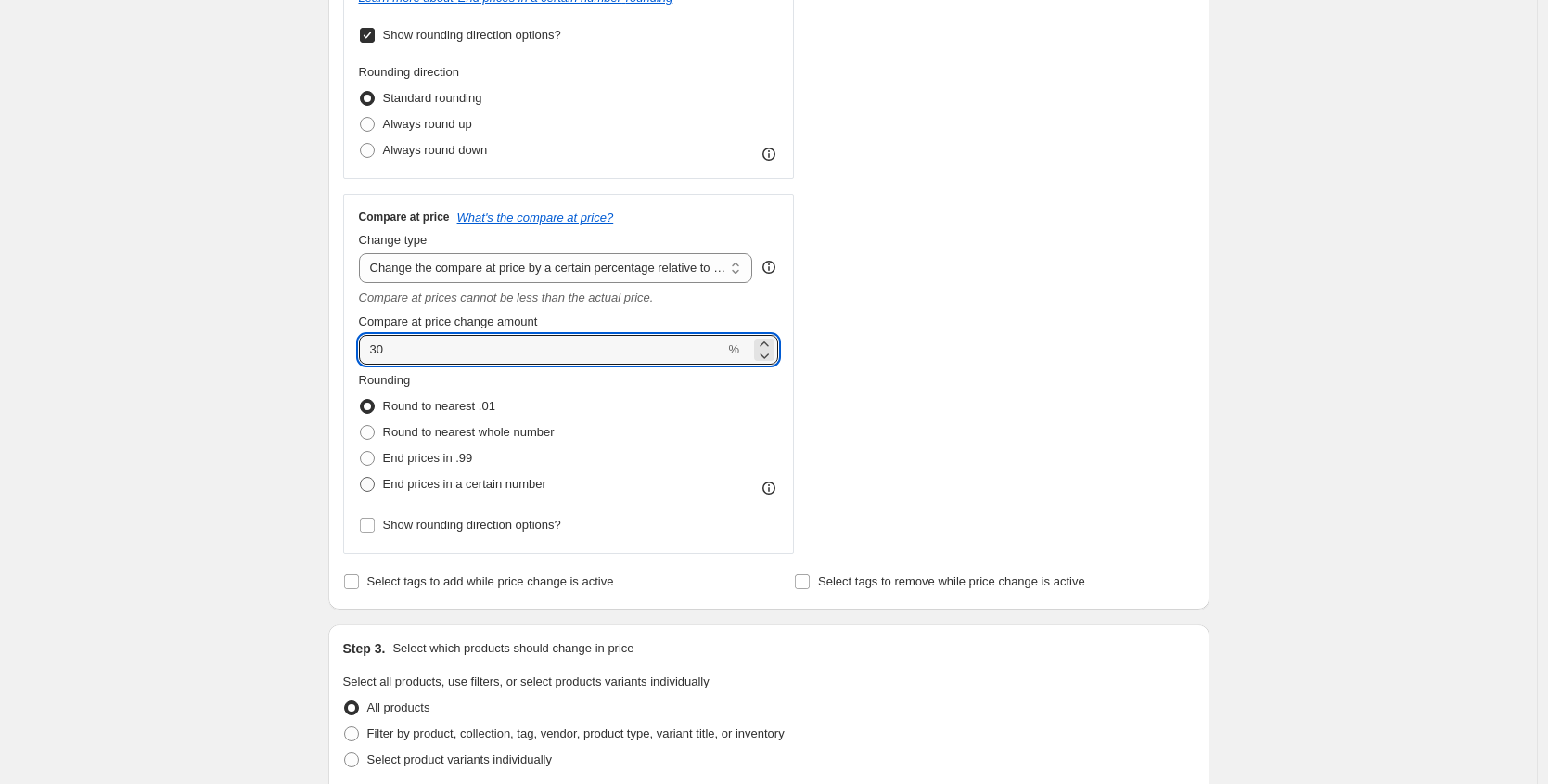
type input "30"
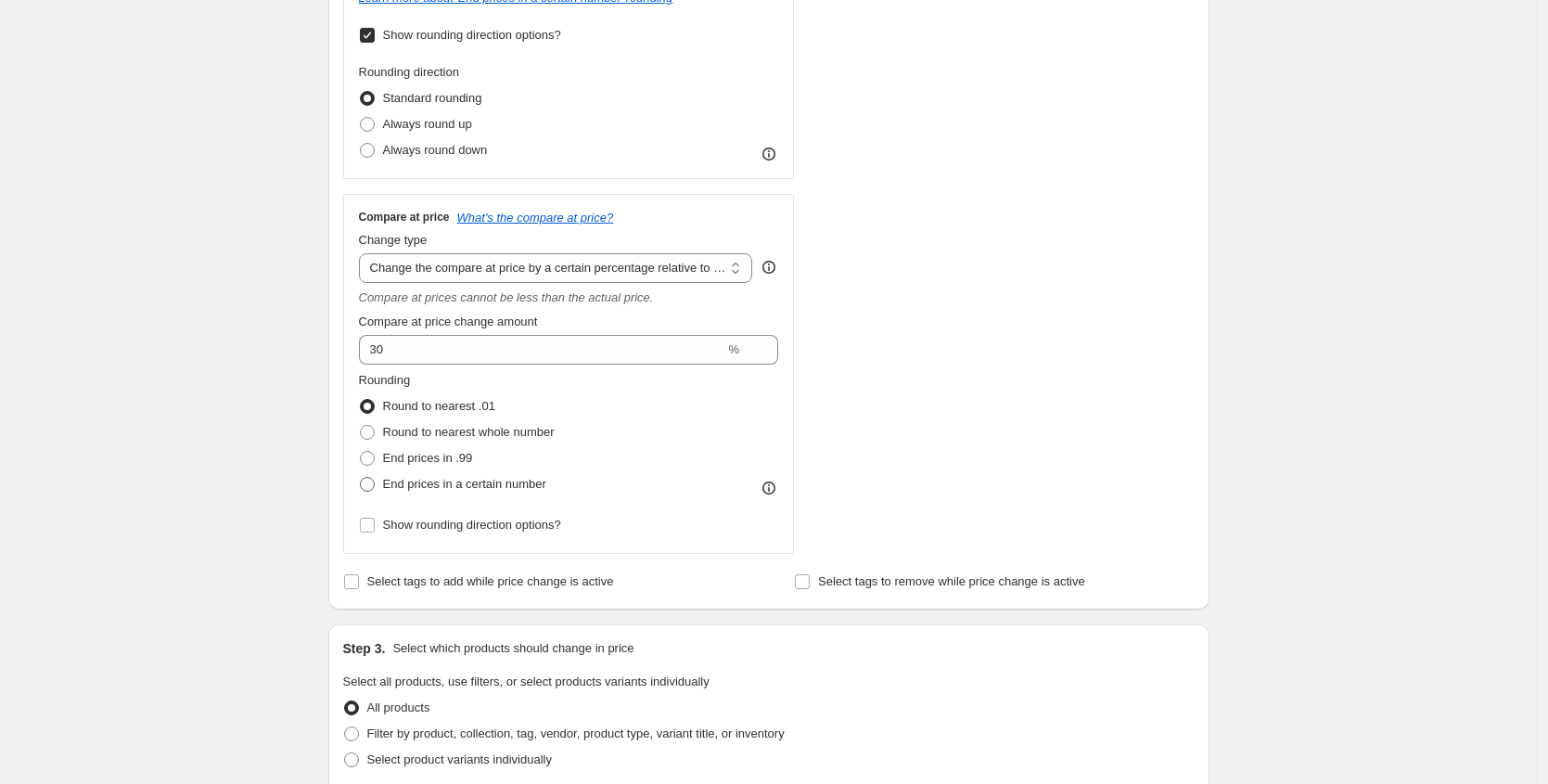
click at [411, 493] on label "End prices in a certain number" at bounding box center [452, 484] width 188 height 26
click at [361, 477] on input "End prices in a certain number" at bounding box center [360, 476] width 1 height 1
radio input "true"
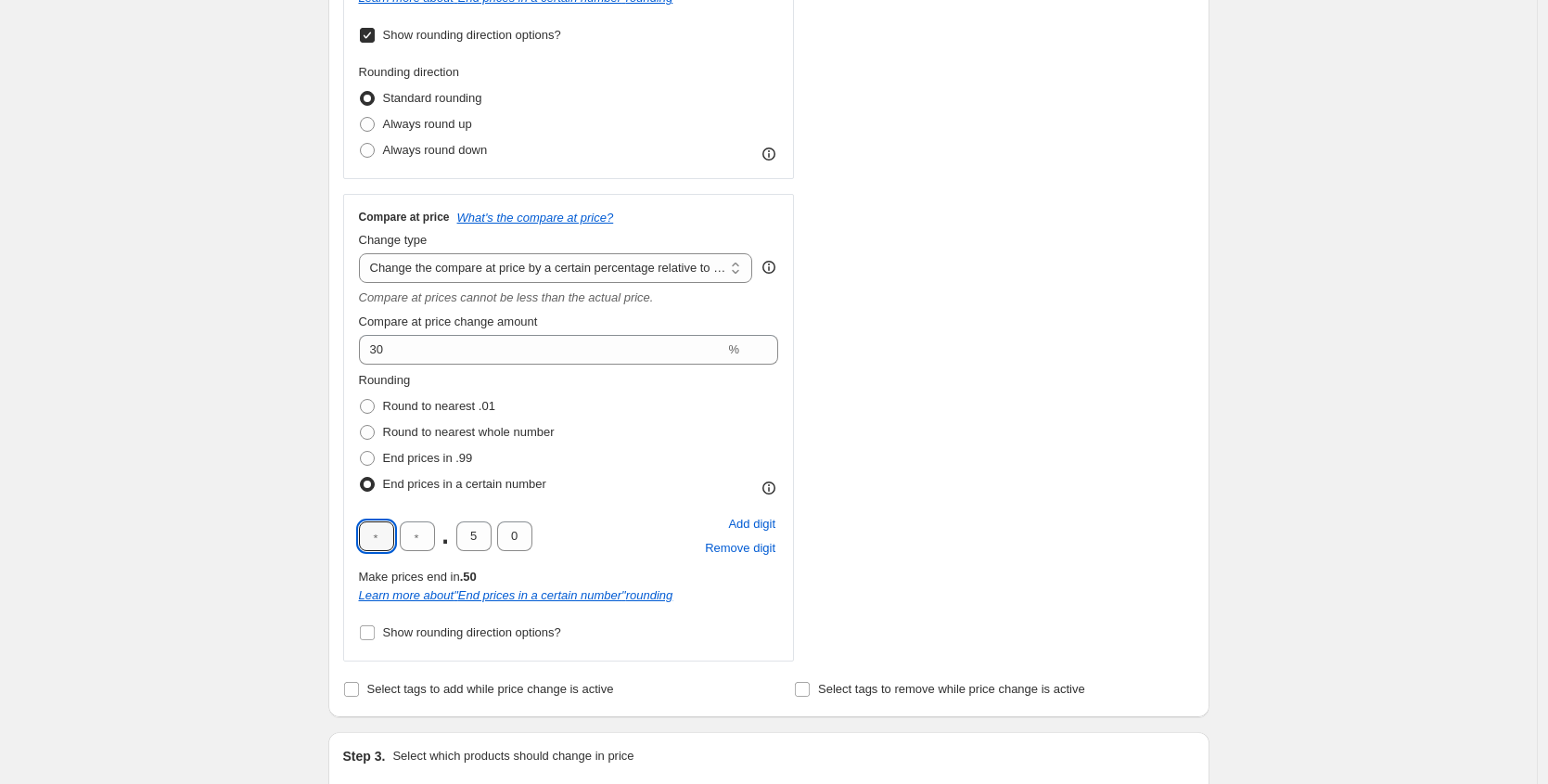
drag, startPoint x: 392, startPoint y: 529, endPoint x: 269, endPoint y: 531, distance: 123.0
click at [269, 531] on div "Create new price [MEDICAL_DATA]. This page is ready Create new price [MEDICAL_D…" at bounding box center [768, 509] width 1537 height 2457
type input "9"
type input "0"
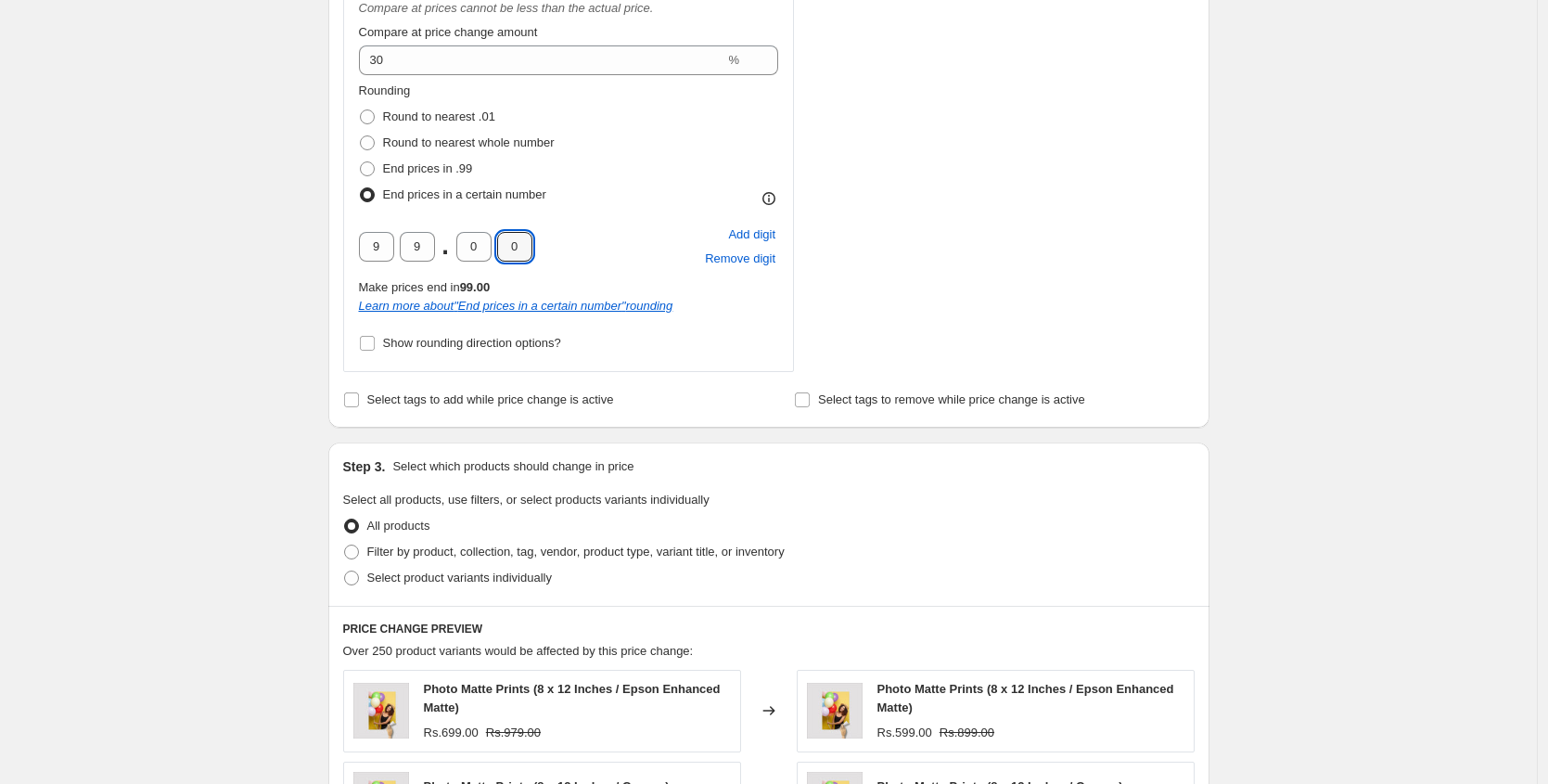
scroll to position [1338, 0]
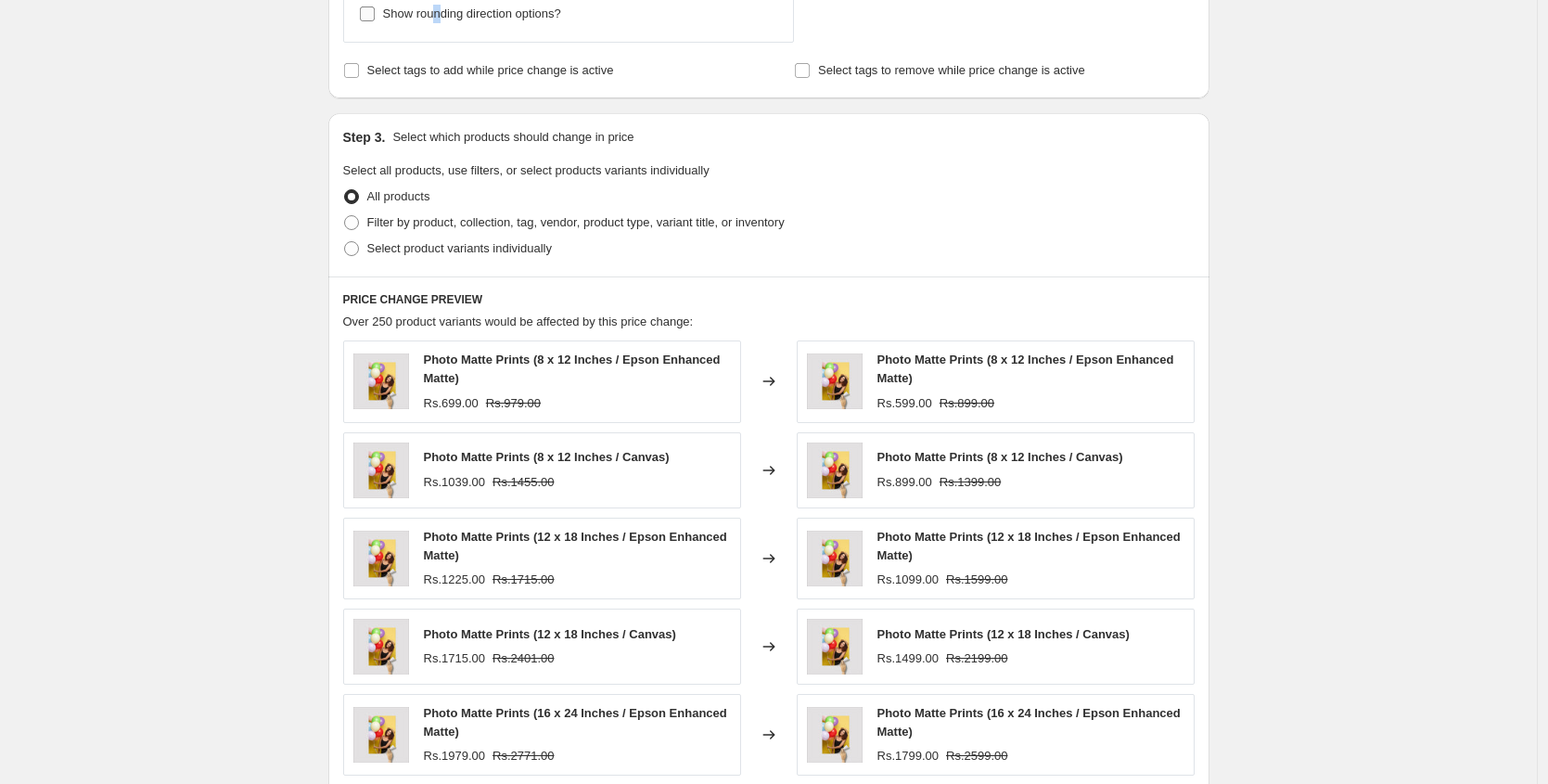
click at [444, 17] on span "Show rounding direction options?" at bounding box center [472, 13] width 178 height 14
click at [371, 10] on input "Show rounding direction options?" at bounding box center [368, 14] width 15 height 15
checkbox input "true"
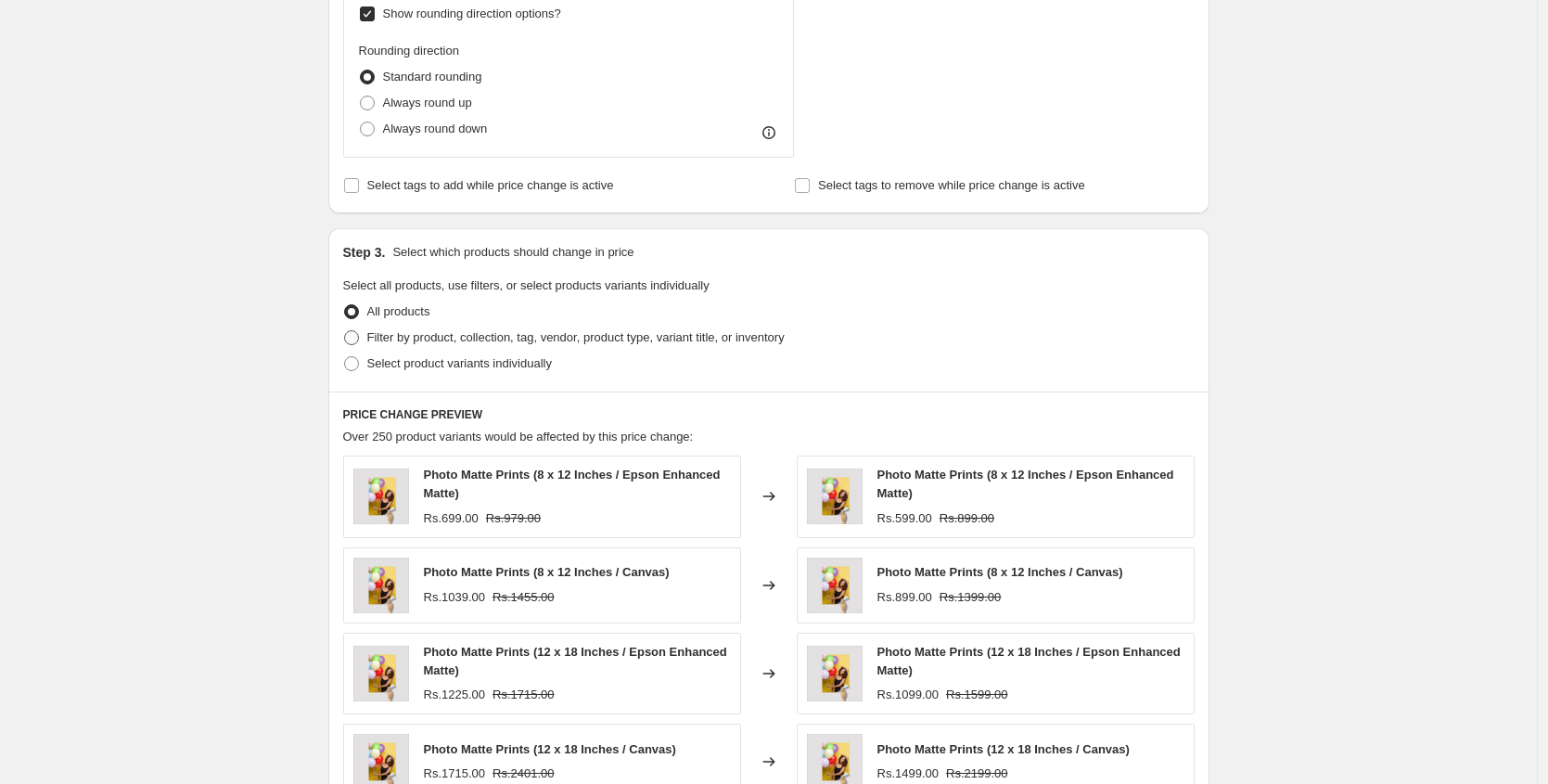
click at [399, 340] on span "Filter by product, collection, tag, vendor, product type, variant title, or inv…" at bounding box center [575, 337] width 417 height 14
click at [345, 332] on input "Filter by product, collection, tag, vendor, product type, variant title, or inv…" at bounding box center [344, 331] width 1 height 1
radio input "true"
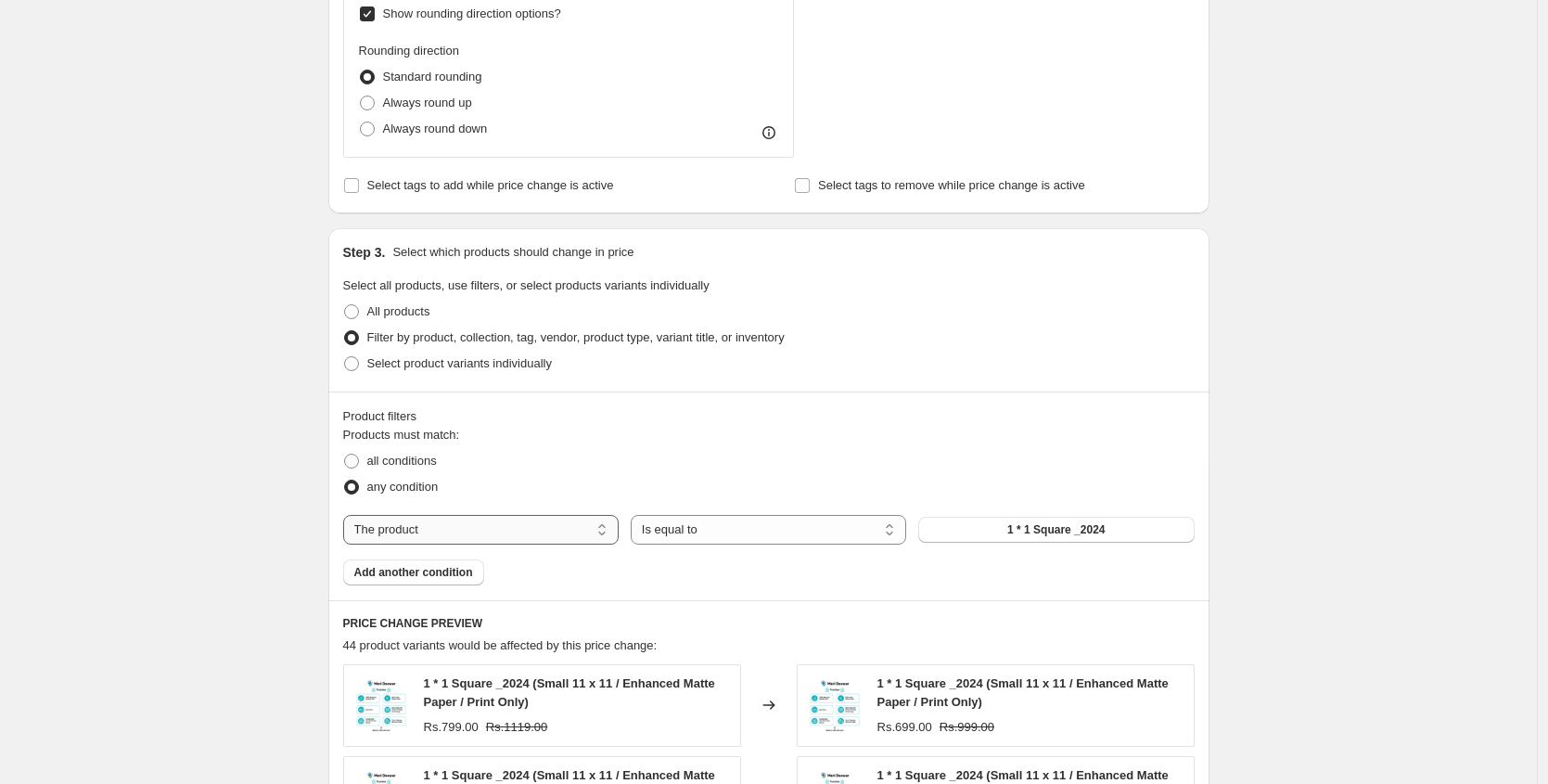
click at [438, 532] on select "The product The product's collection The product's tag The product's vendor The…" at bounding box center [480, 529] width 275 height 30
select select "collection"
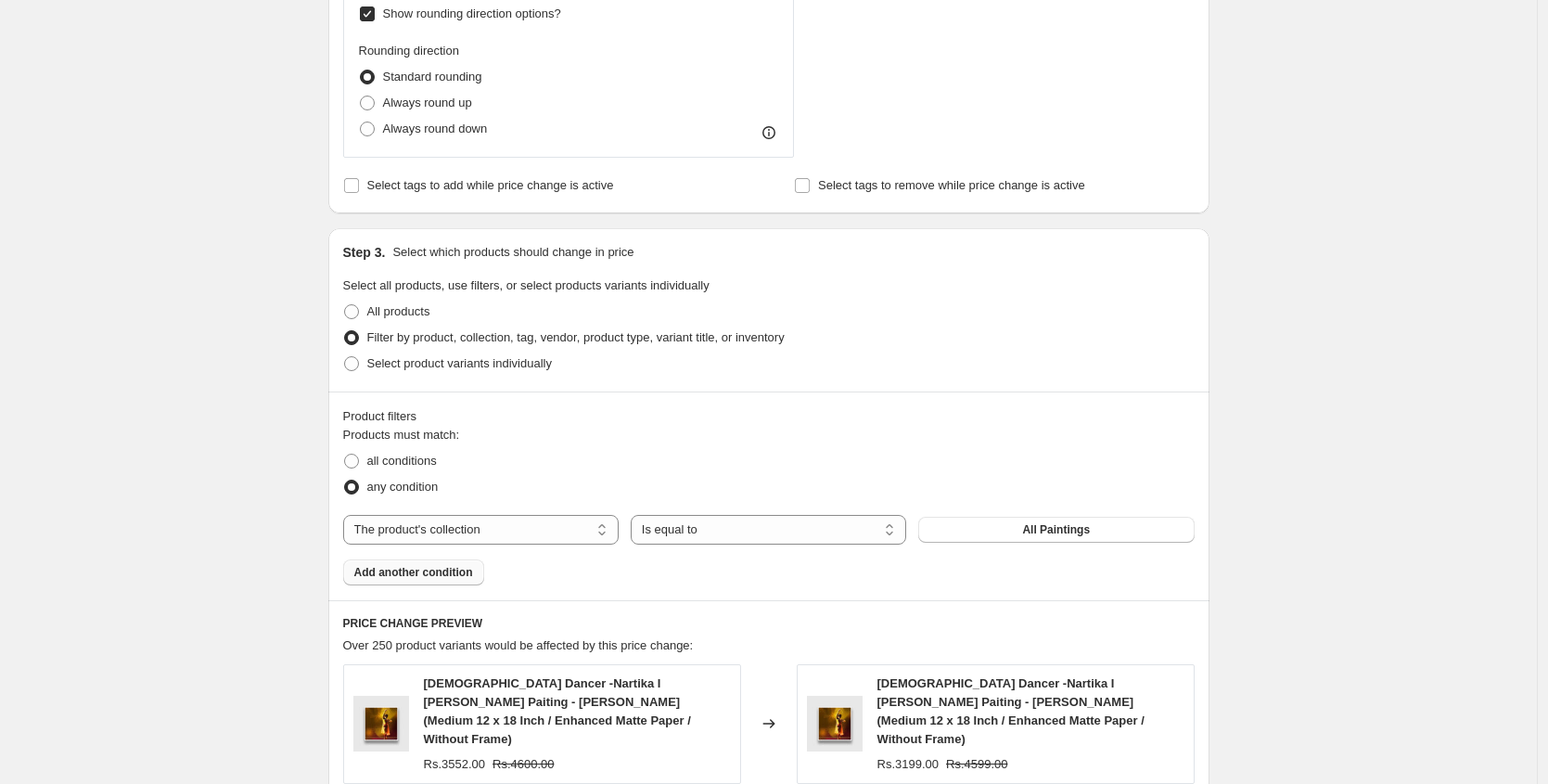
click at [436, 567] on span "Add another condition" at bounding box center [413, 573] width 119 height 15
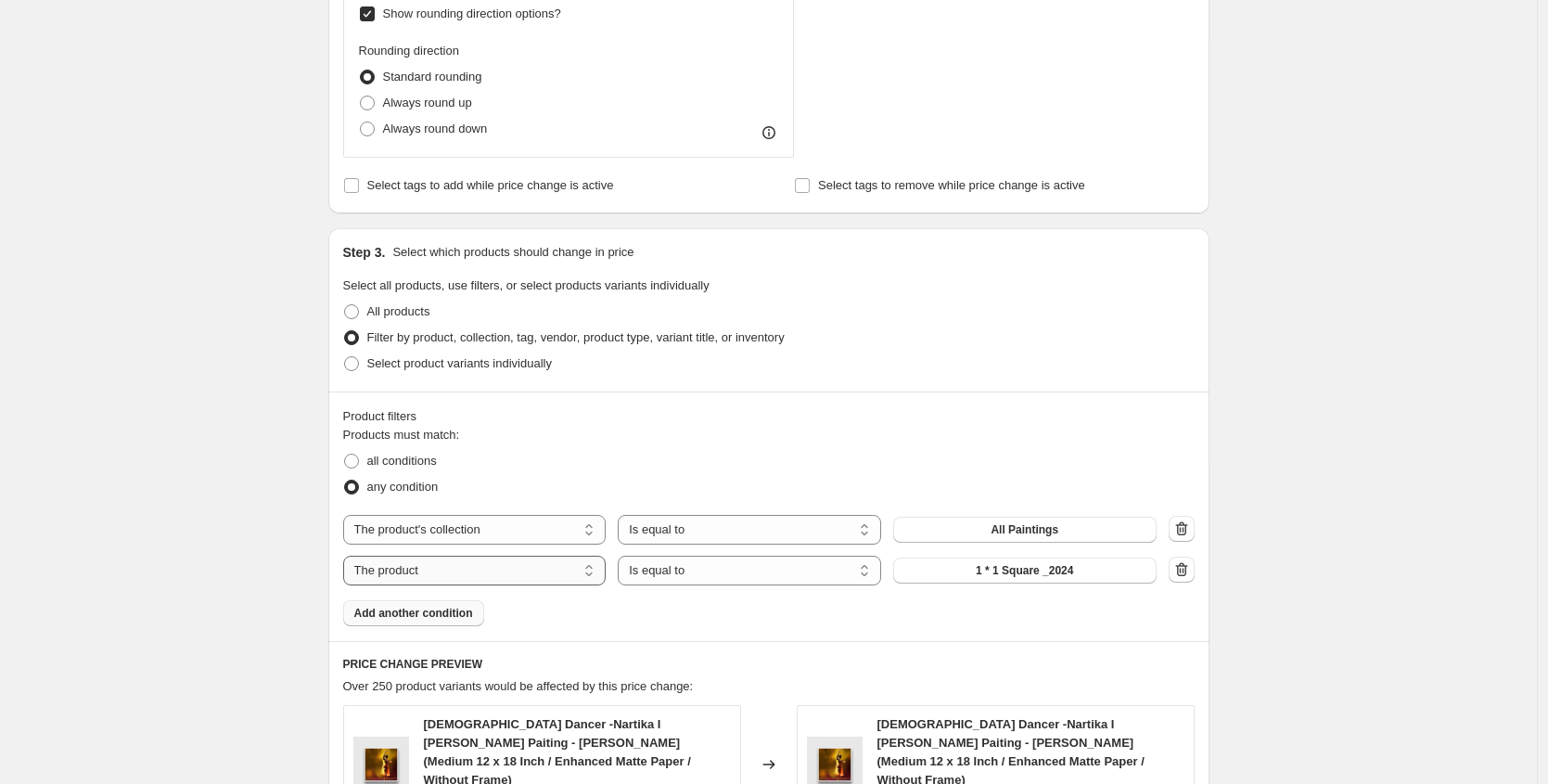
click at [526, 571] on select "The product The product's collection The product's tag The product's vendor The…" at bounding box center [474, 570] width 263 height 30
select select "title"
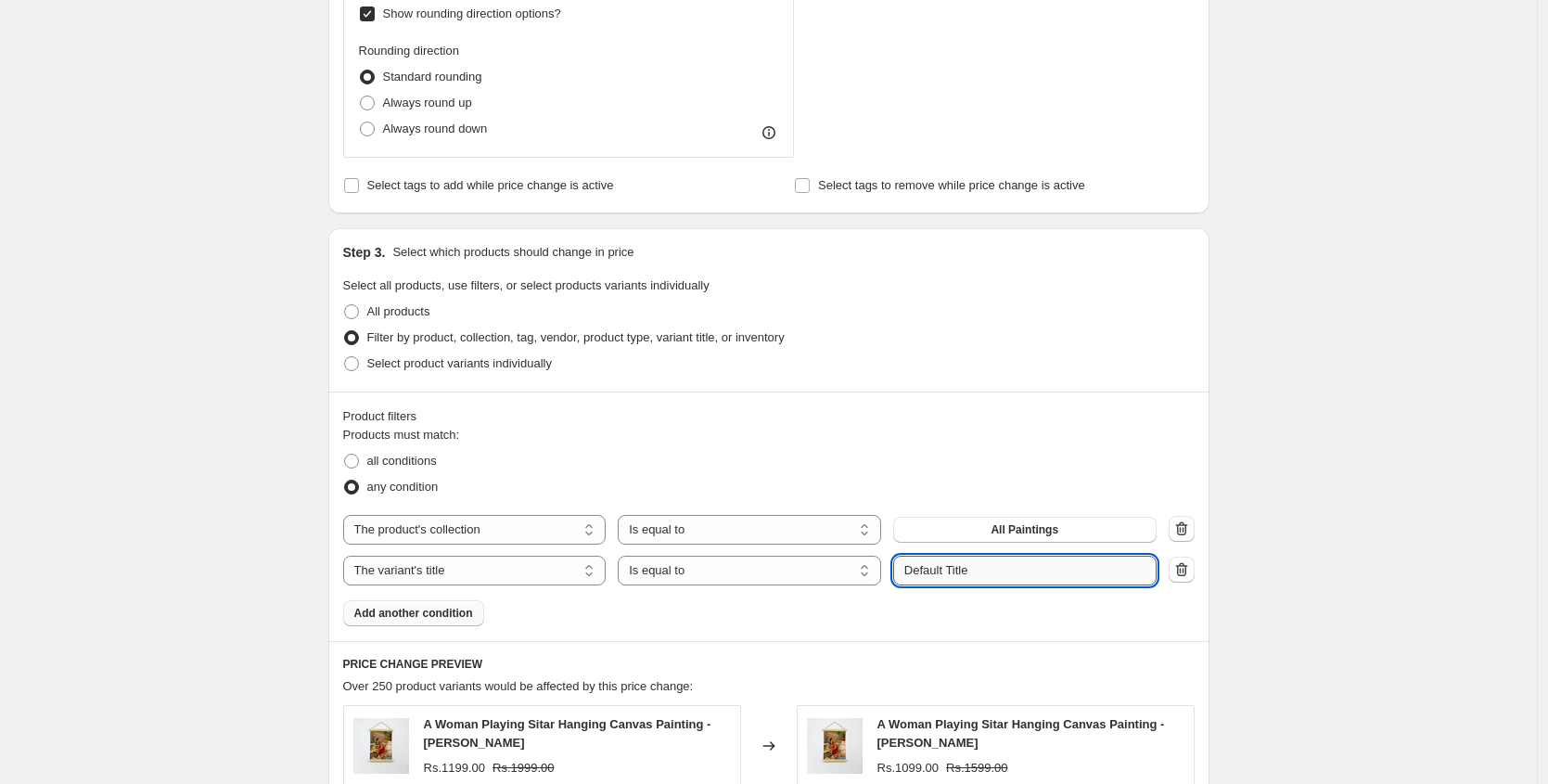
click at [962, 573] on input "Default Title" at bounding box center [1024, 570] width 263 height 30
paste input "Medium 12 x 16"
click at [967, 564] on input "Medium 12 x 16" at bounding box center [1024, 570] width 263 height 30
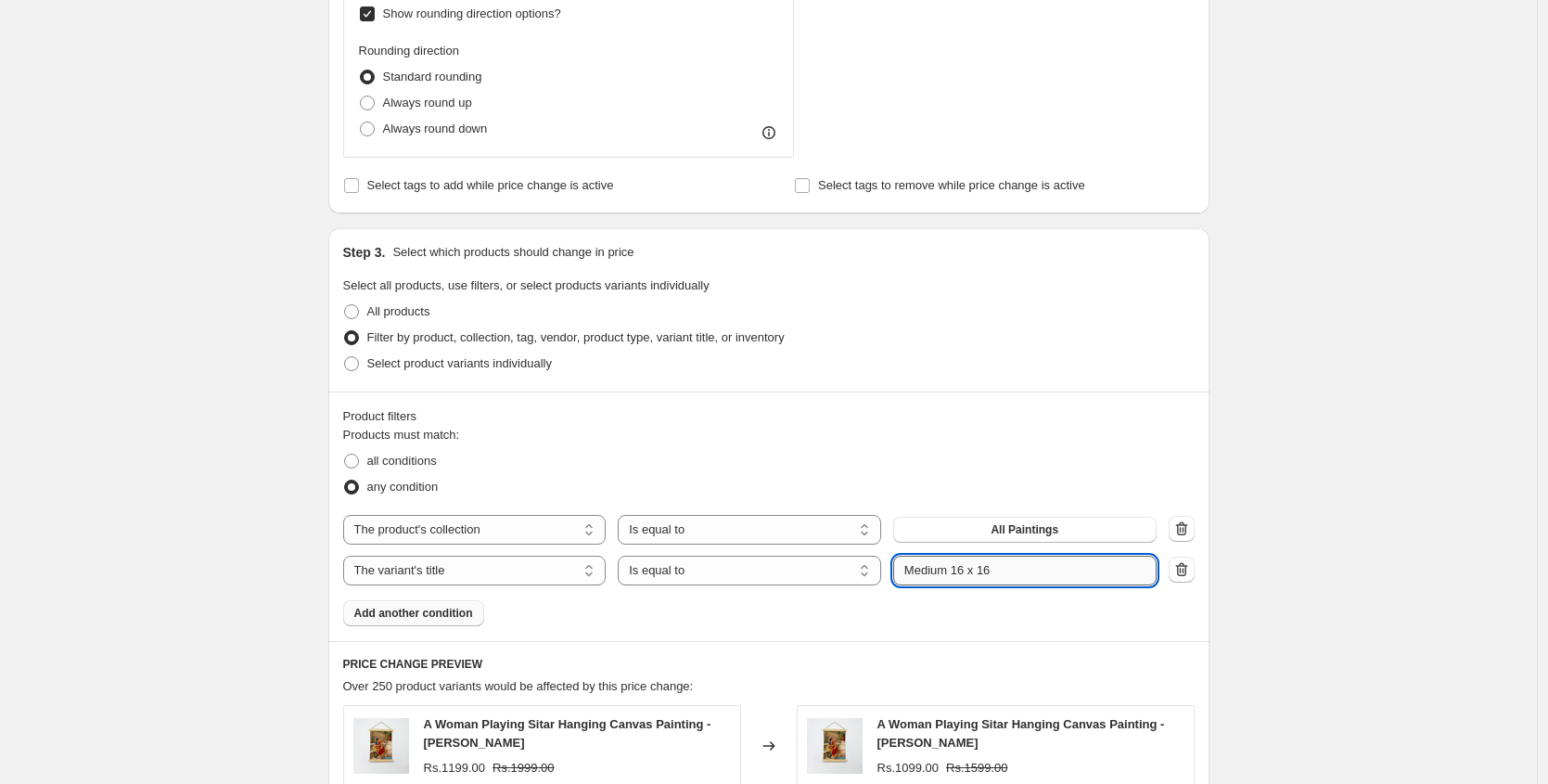
click at [1050, 570] on input "Medium 16 x 16" at bounding box center [1024, 570] width 263 height 30
type input "Medium 16 x 12"
click at [1003, 475] on div "any condition" at bounding box center [769, 486] width 852 height 26
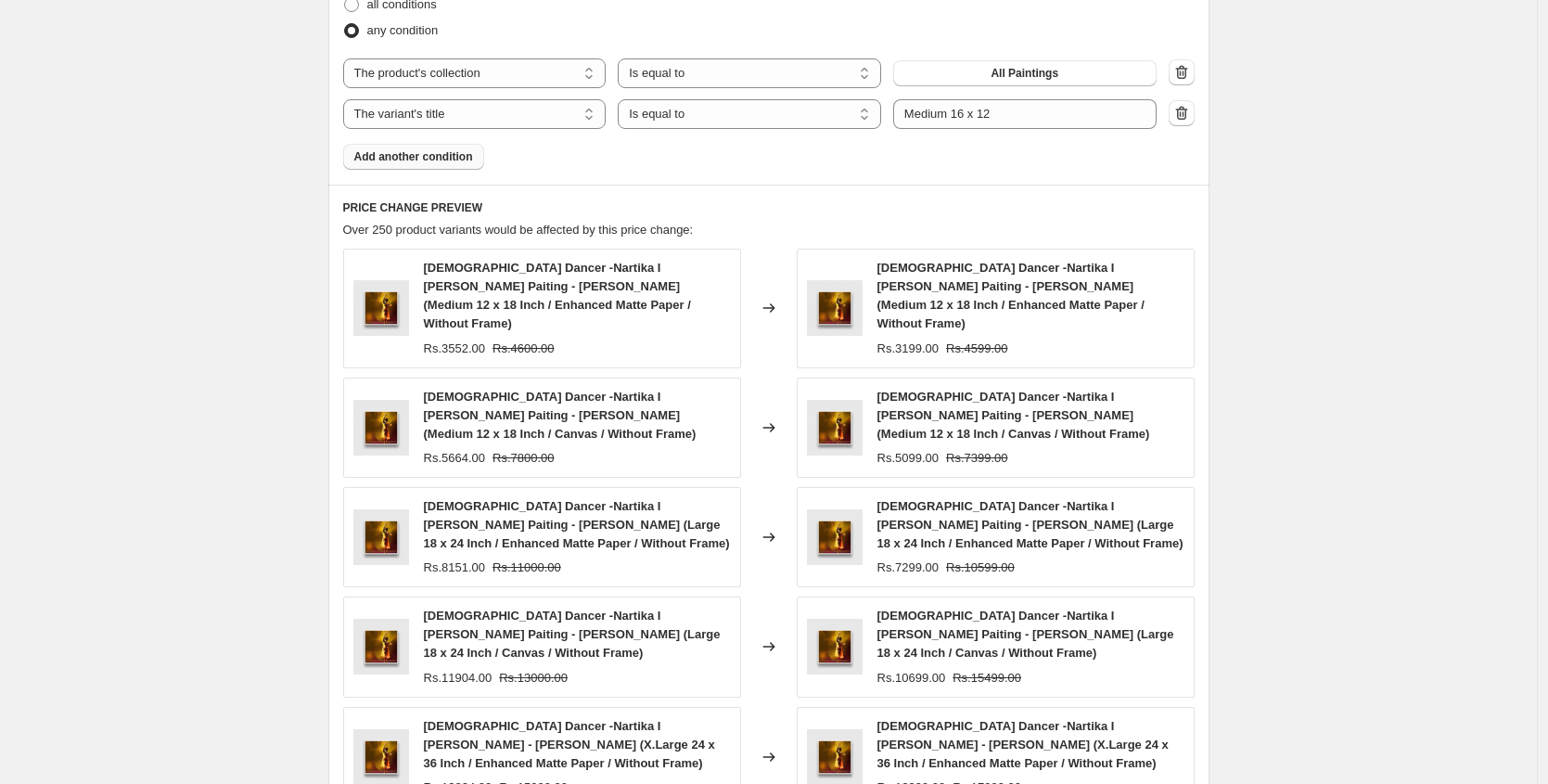
scroll to position [2142, 0]
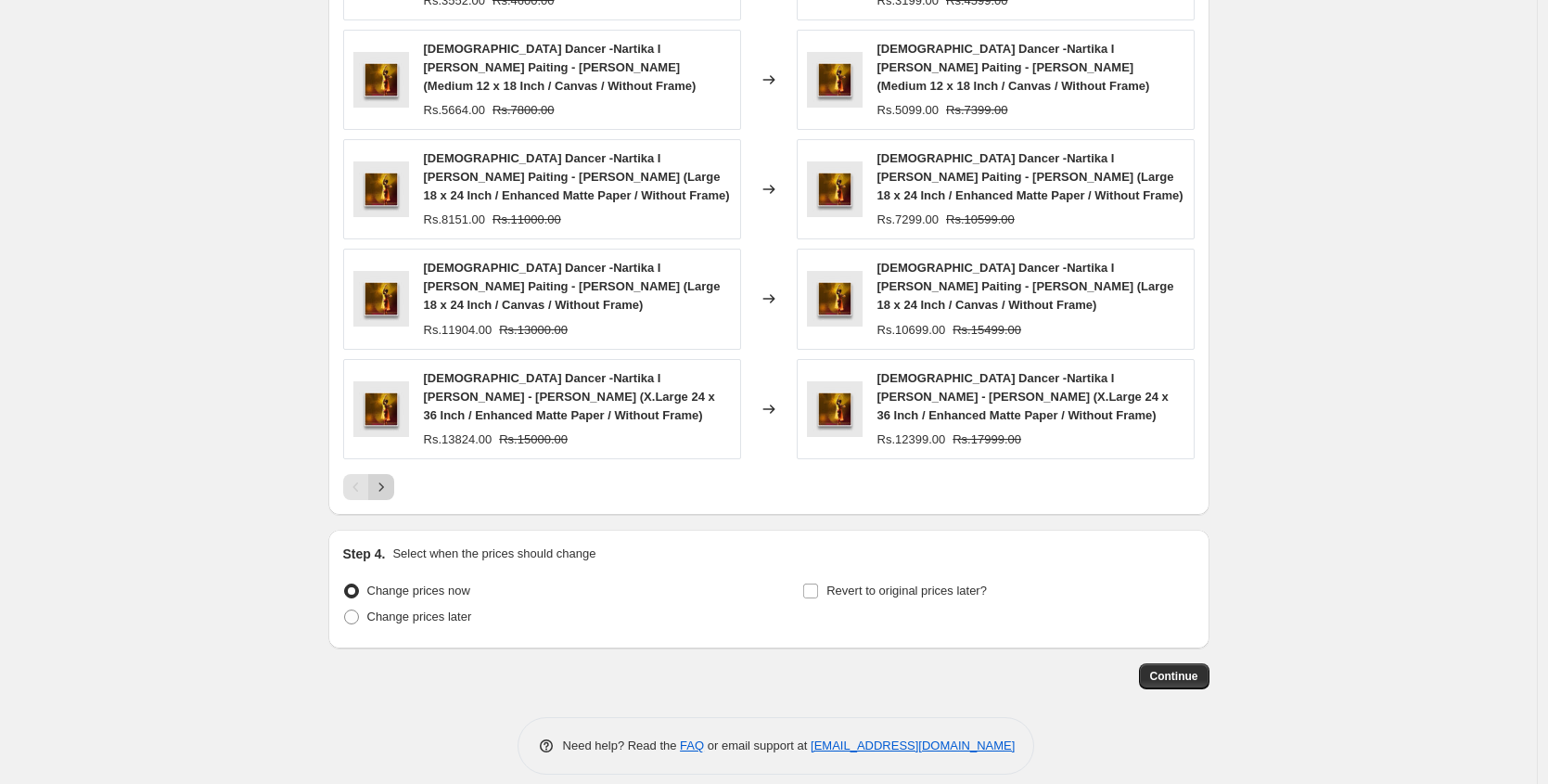
click at [382, 477] on icon "Next" at bounding box center [380, 486] width 18 height 18
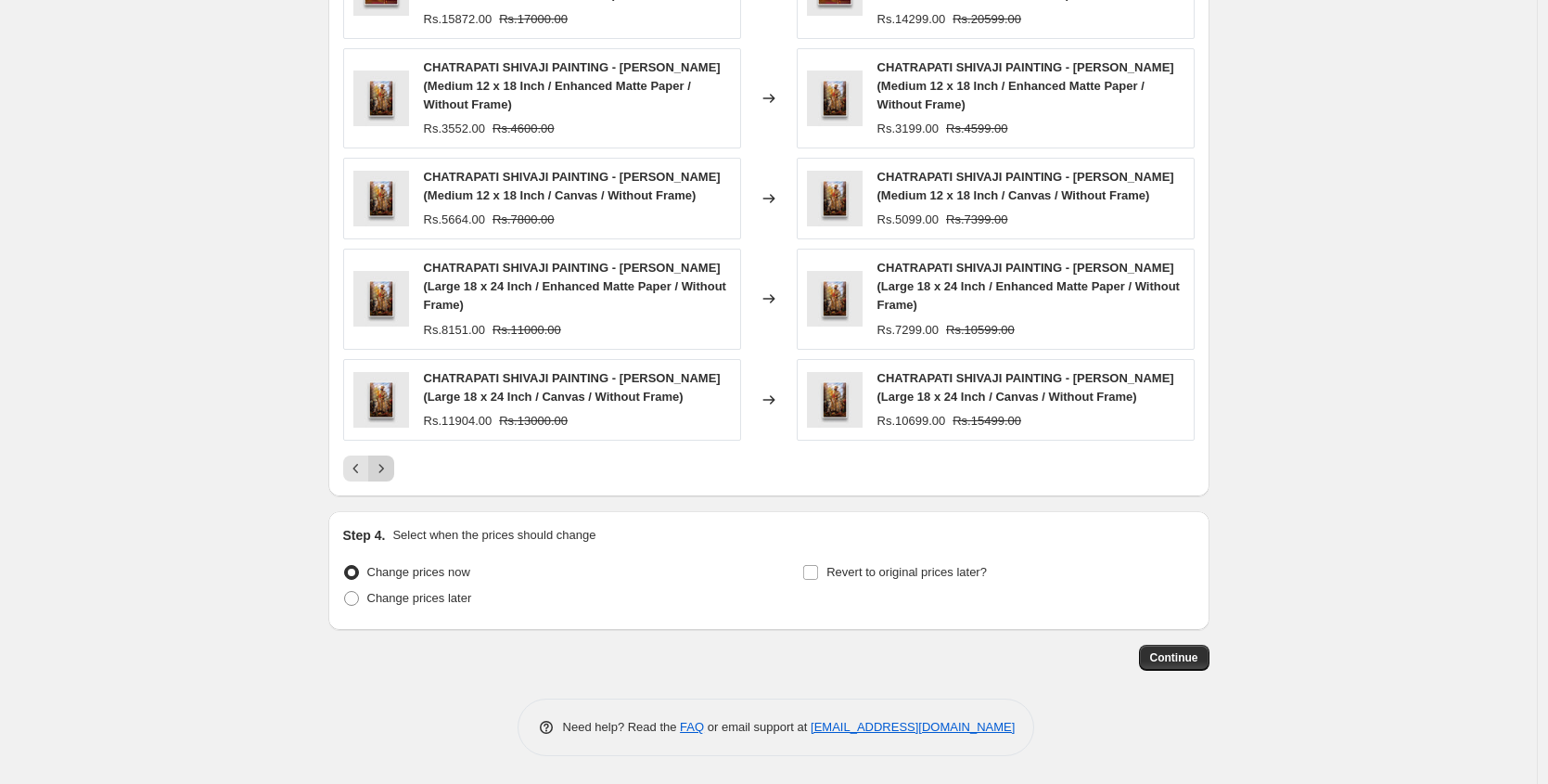
click at [382, 472] on icon "Next" at bounding box center [380, 468] width 18 height 18
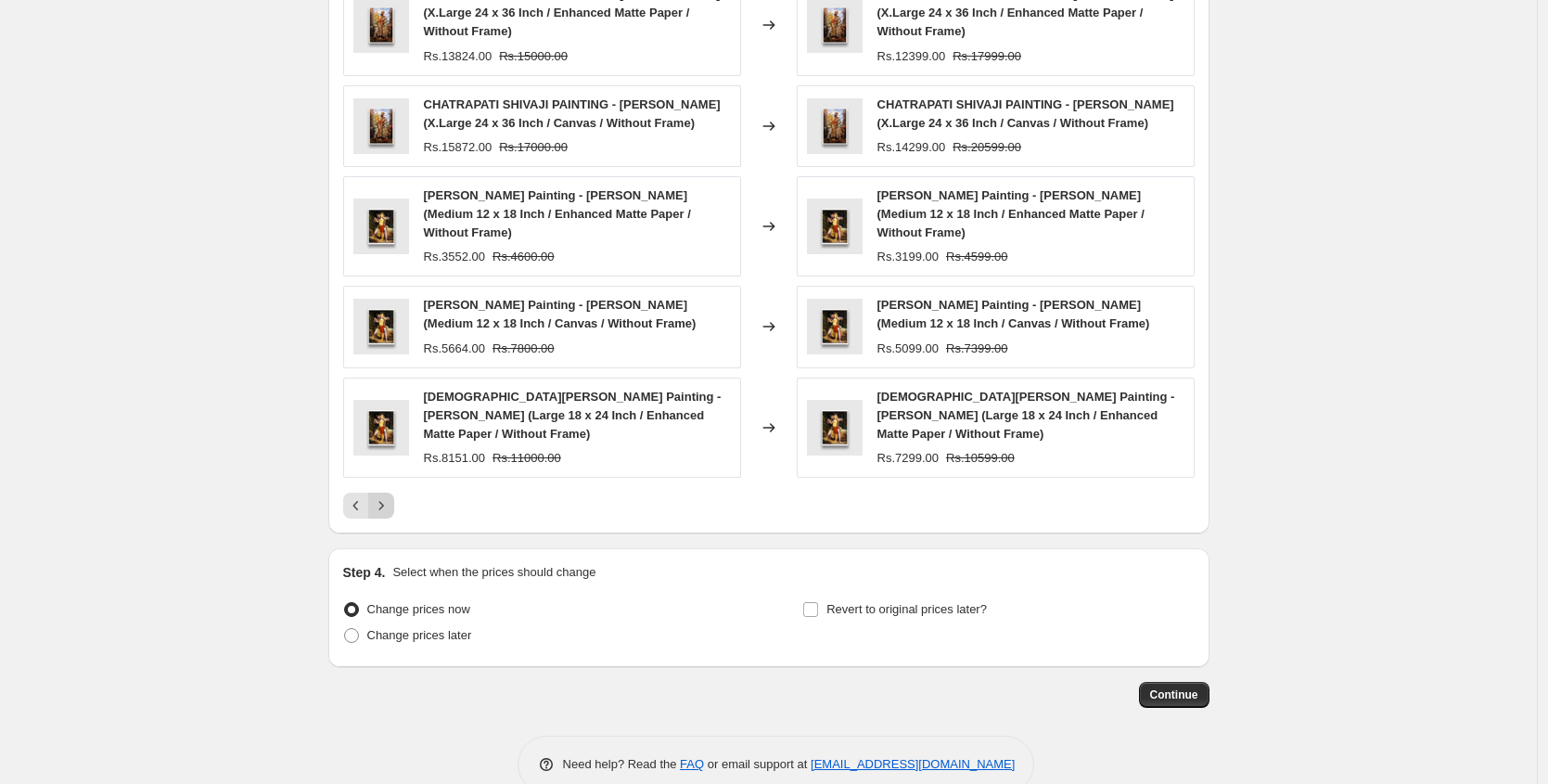
click at [383, 496] on icon "Next" at bounding box center [380, 505] width 18 height 18
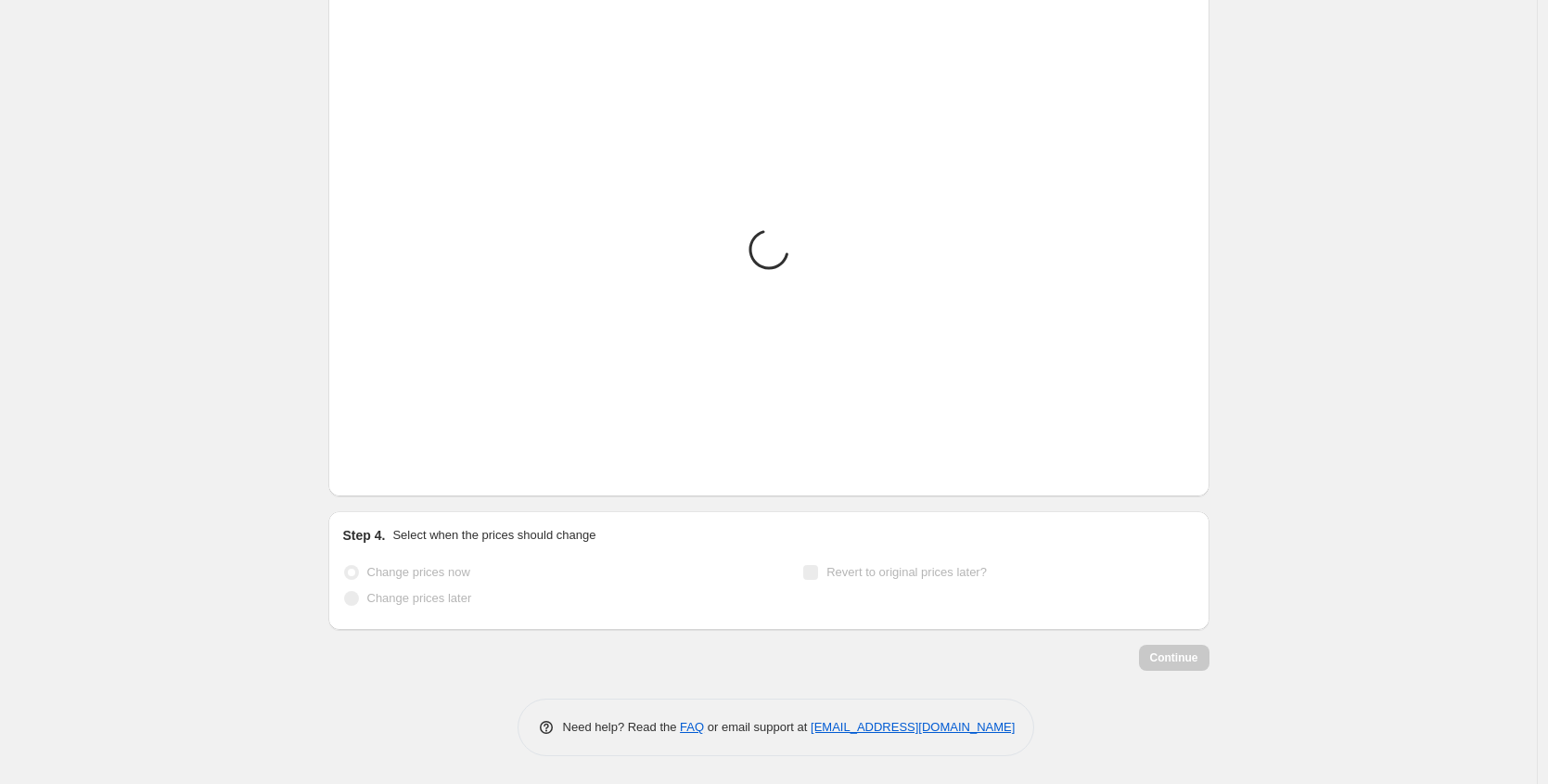
scroll to position [2020, 0]
click at [383, 471] on icon "Next" at bounding box center [380, 468] width 18 height 18
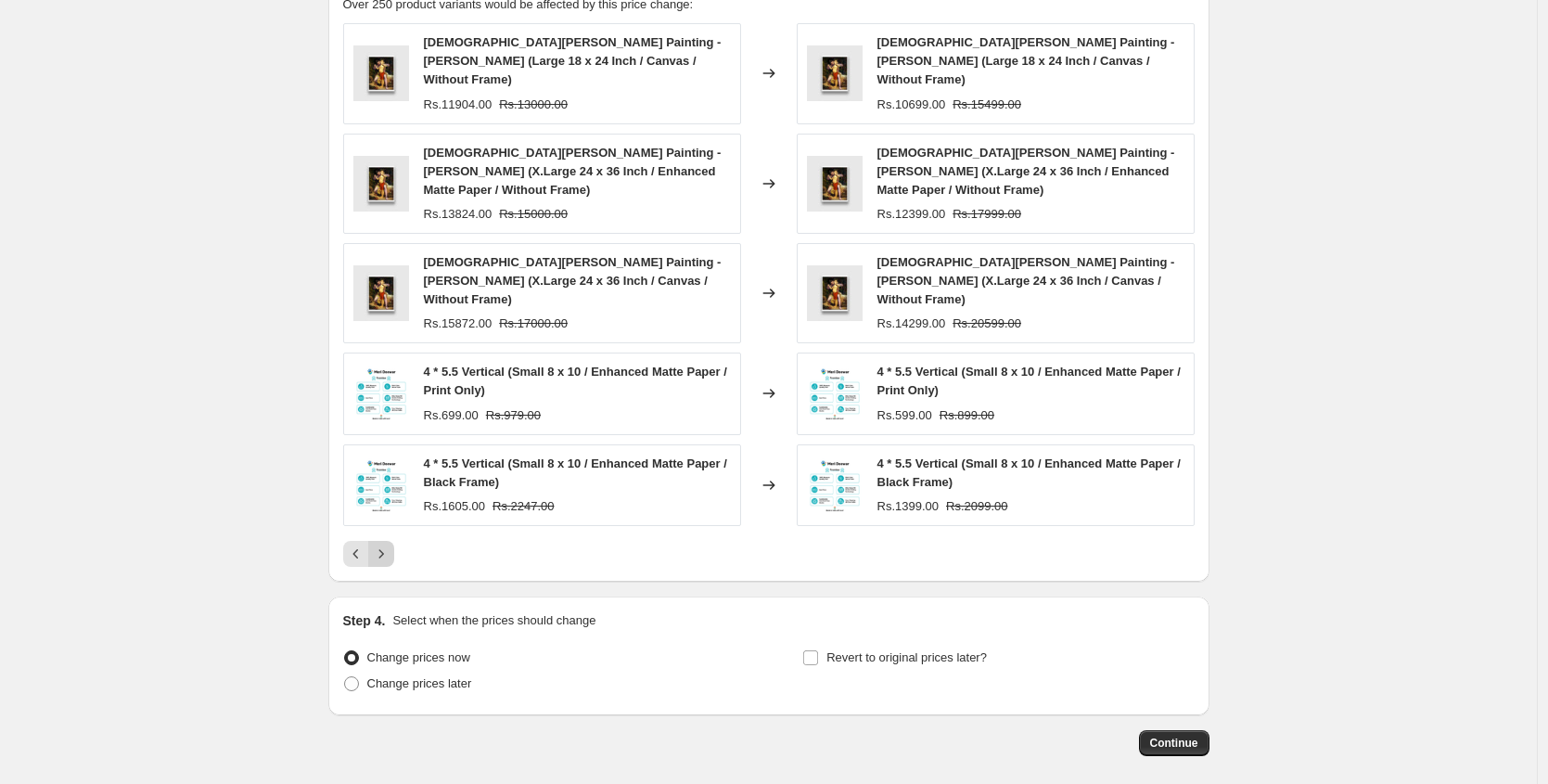
click at [383, 471] on div "4 * 5.5 Vertical (Small 8 x 10 / Enhanced Matte Paper / Black Frame) Rs.1605.00…" at bounding box center [542, 485] width 398 height 82
click at [384, 544] on icon "Next" at bounding box center [380, 553] width 18 height 18
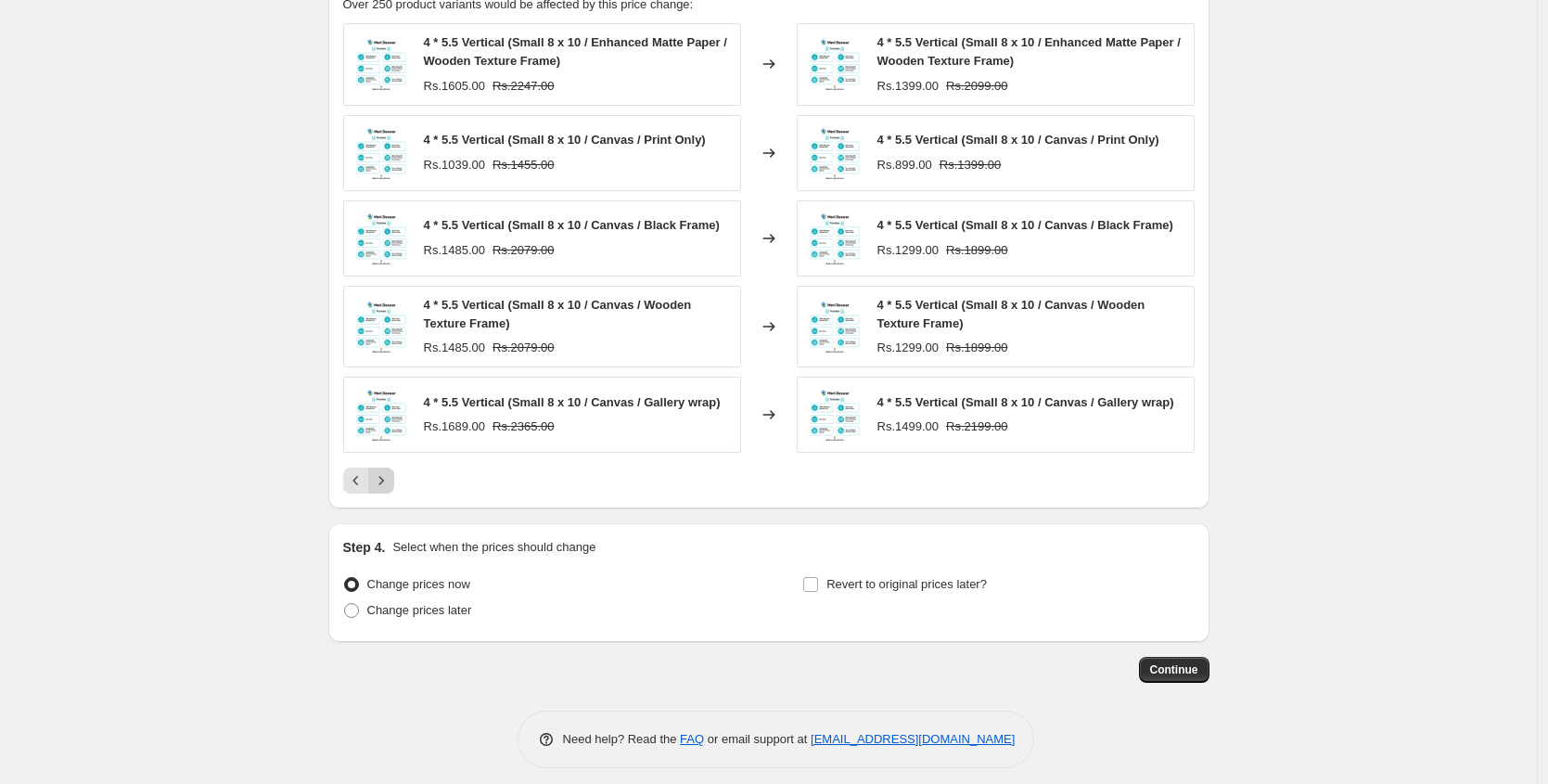
click at [384, 487] on icon "Next" at bounding box center [380, 480] width 18 height 18
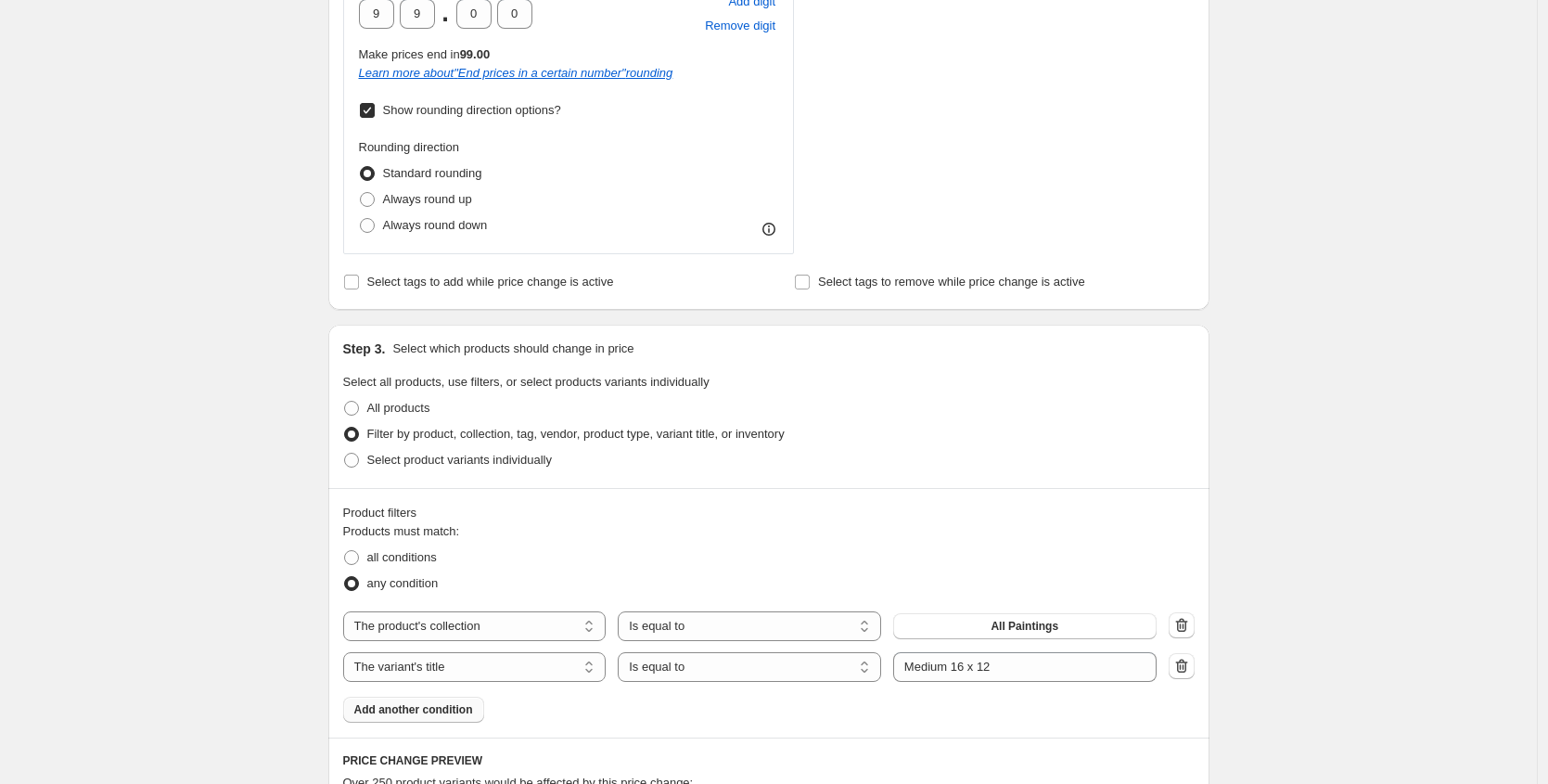
scroll to position [1242, 0]
click at [398, 561] on span "all conditions" at bounding box center [401, 555] width 70 height 14
click at [345, 550] on input "all conditions" at bounding box center [344, 549] width 1 height 1
radio input "true"
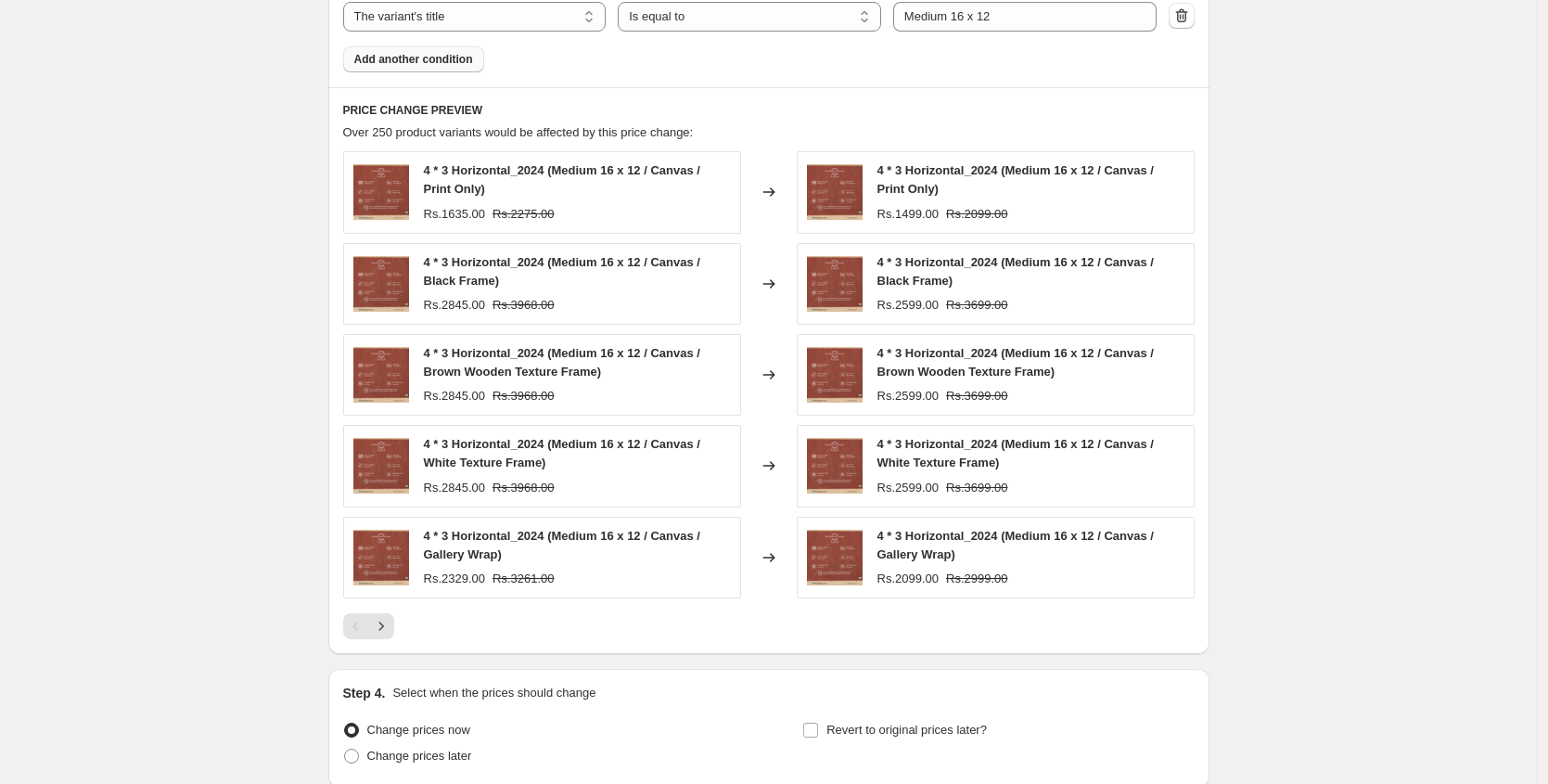
scroll to position [1896, 0]
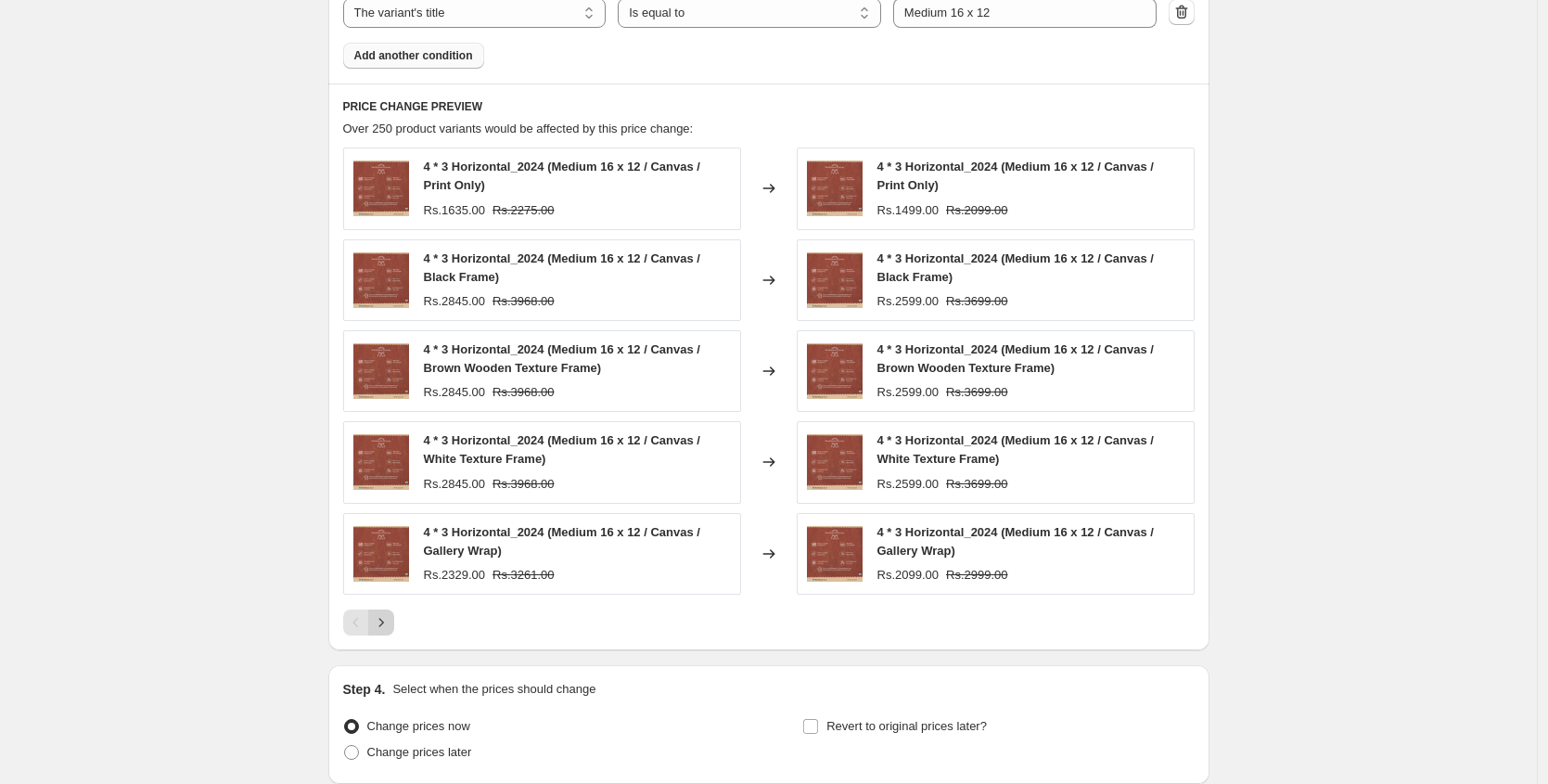
click at [391, 627] on icon "Next" at bounding box center [380, 621] width 18 height 18
click at [347, 616] on button "Previous" at bounding box center [355, 622] width 26 height 26
click at [354, 614] on div "Pagination" at bounding box center [355, 622] width 26 height 26
click at [391, 618] on icon "Next" at bounding box center [380, 621] width 18 height 18
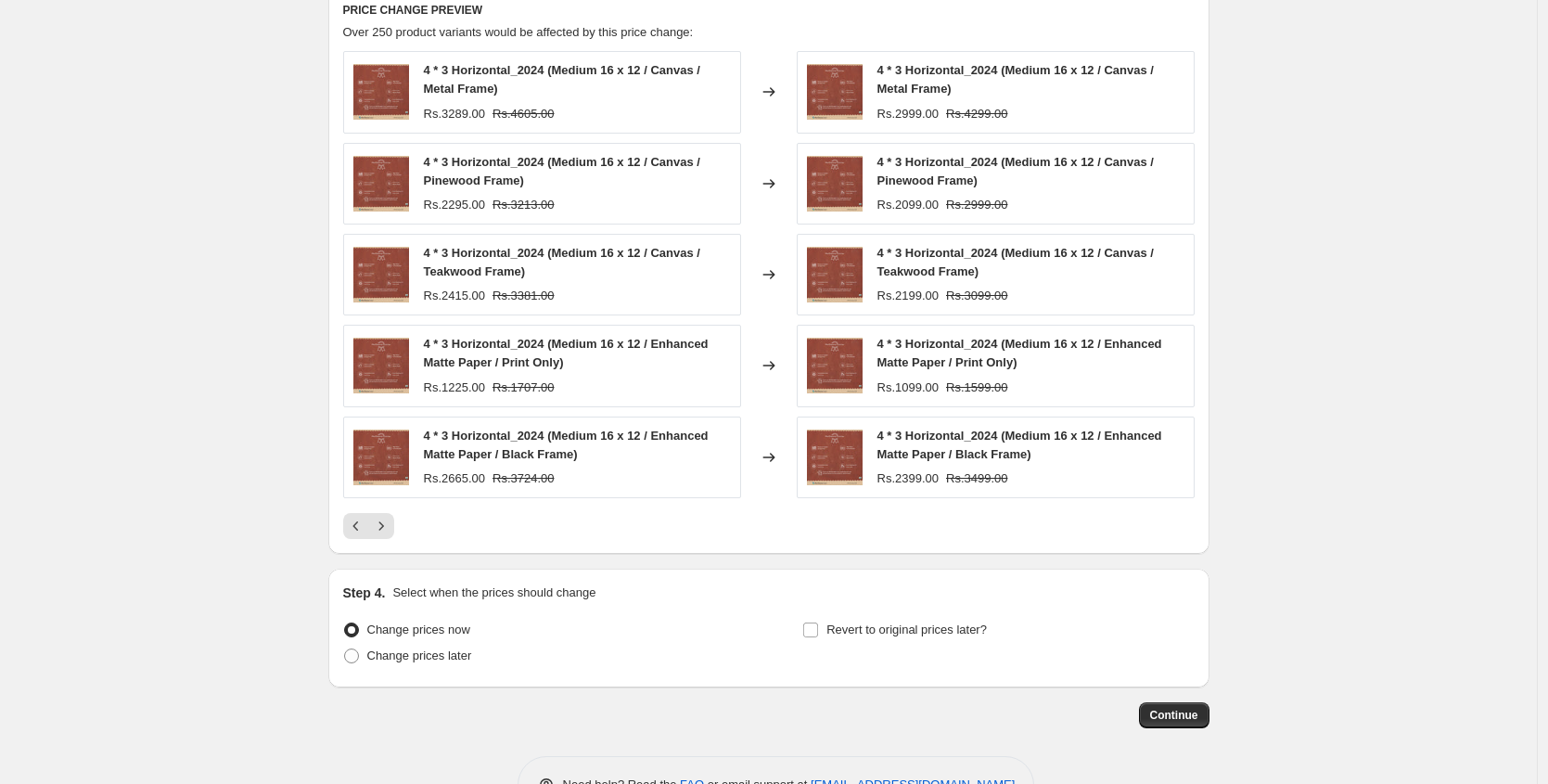
scroll to position [2049, 0]
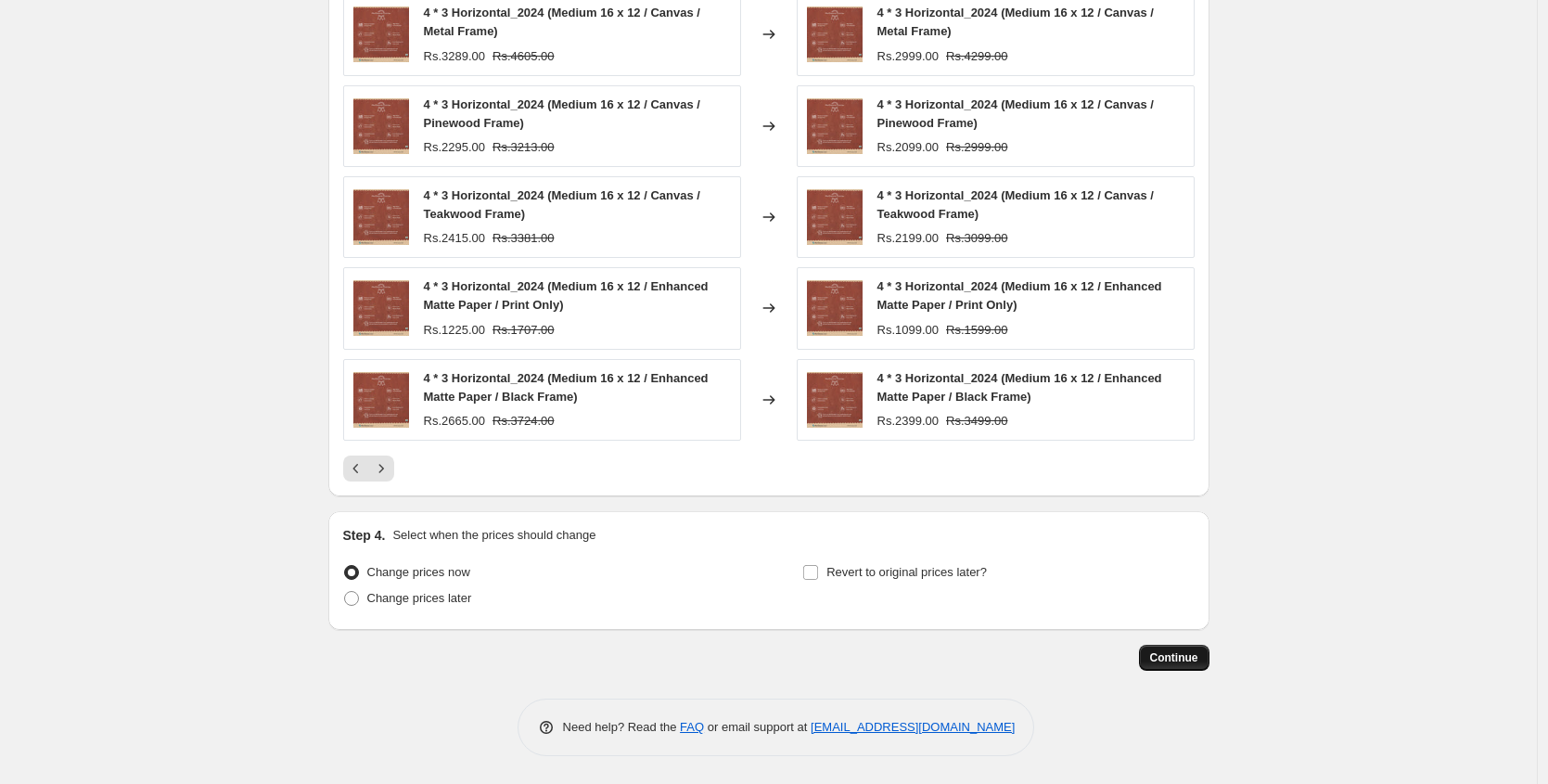
click at [1170, 660] on span "Continue" at bounding box center [1174, 657] width 49 height 15
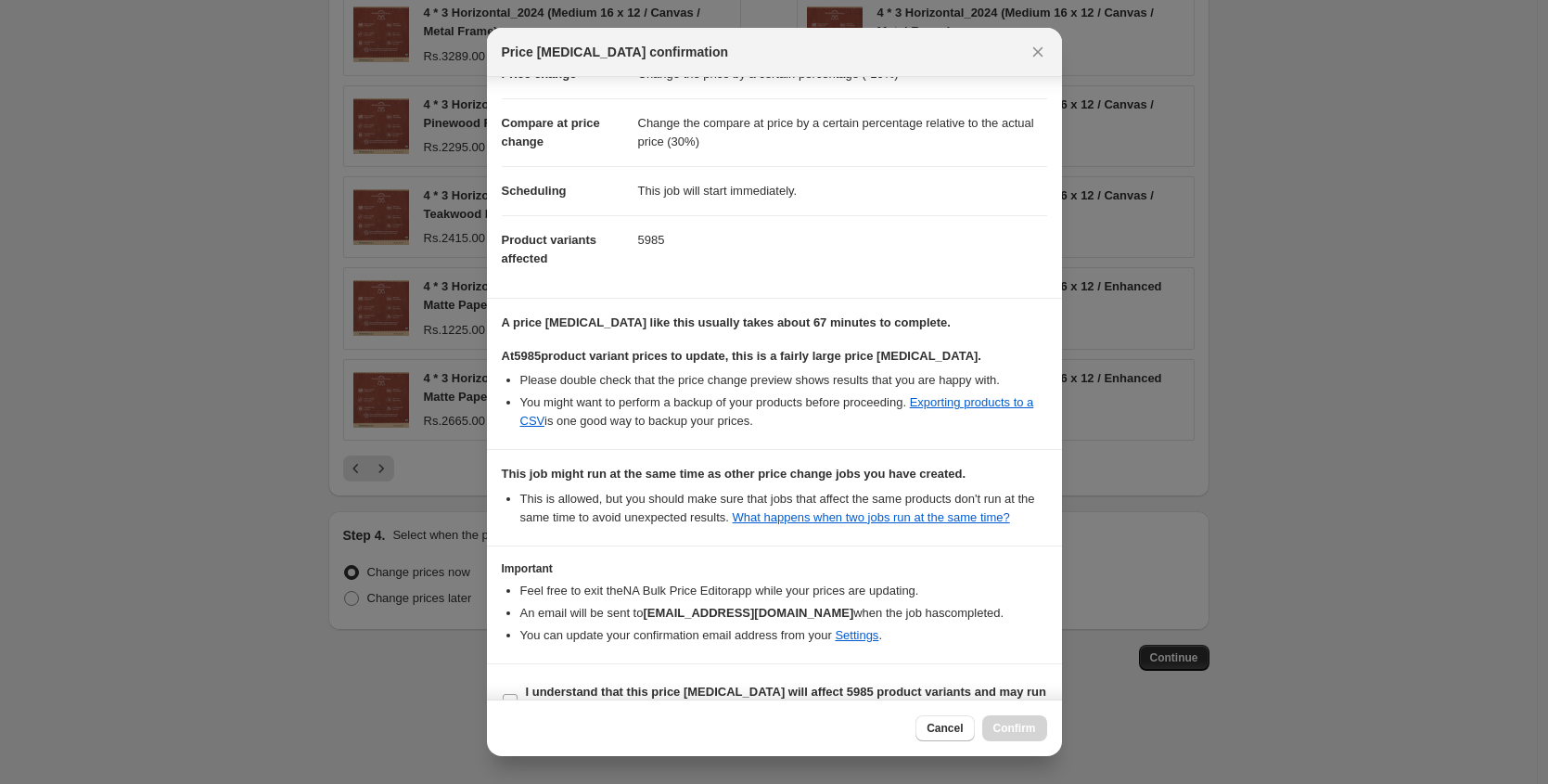
scroll to position [118, 0]
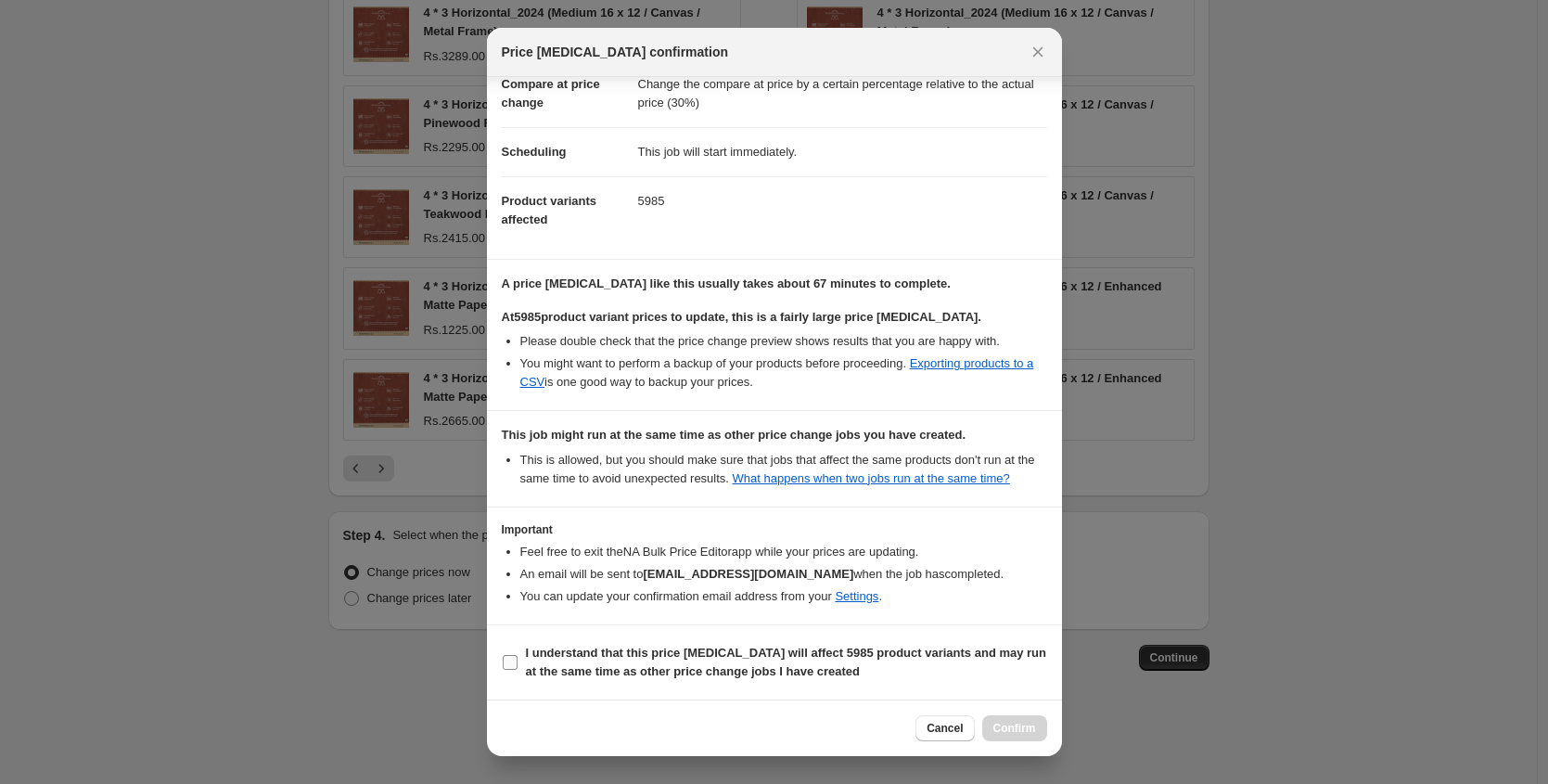
click at [528, 651] on b "I understand that this price [MEDICAL_DATA] will affect 5985 product variants a…" at bounding box center [786, 662] width 521 height 32
click at [517, 654] on input "I understand that this price [MEDICAL_DATA] will affect 5985 product variants a…" at bounding box center [511, 662] width 15 height 15
checkbox input "true"
click at [1006, 720] on span "Confirm" at bounding box center [1015, 728] width 43 height 15
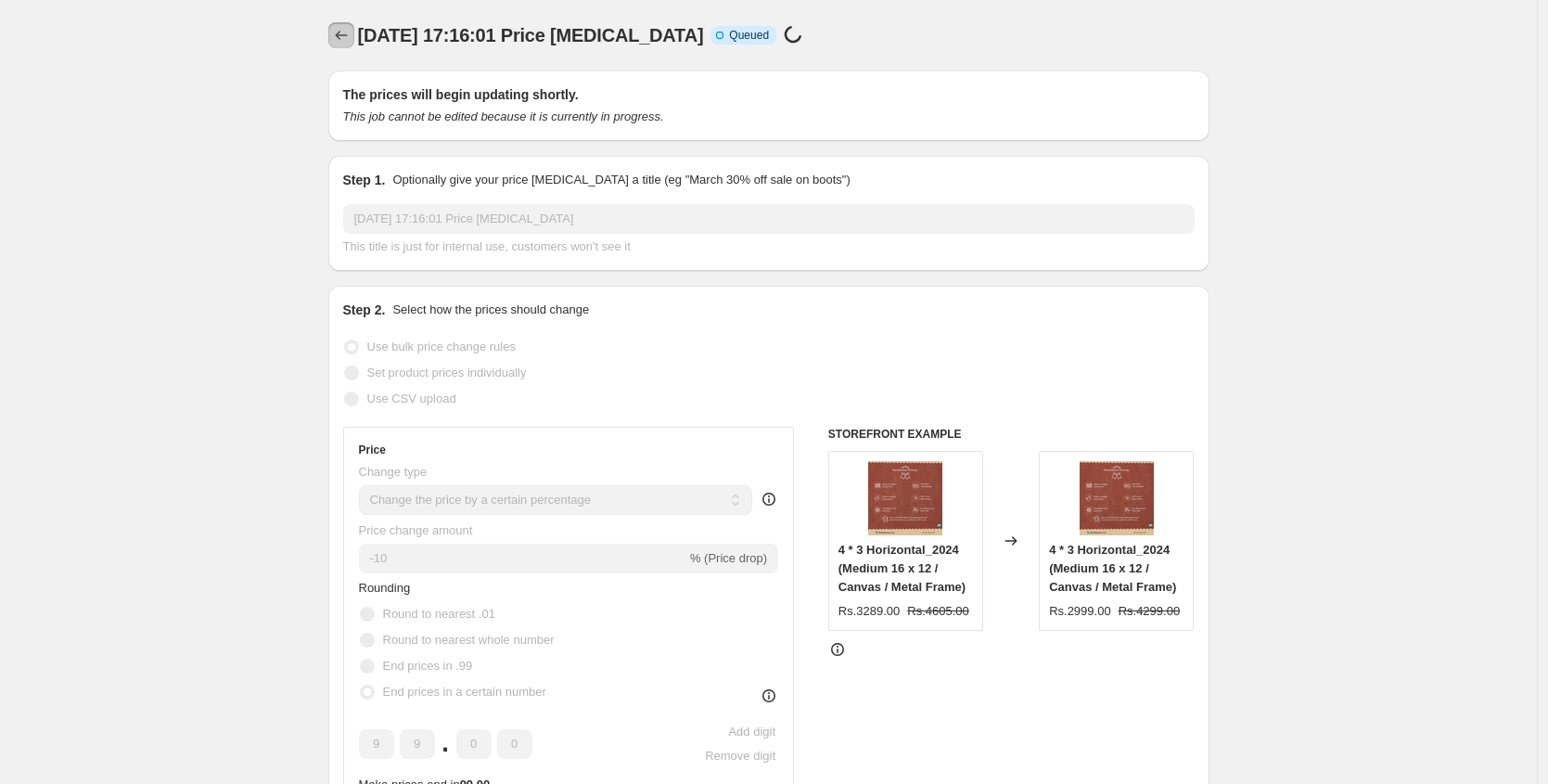
click at [341, 39] on icon "Price change jobs" at bounding box center [340, 34] width 18 height 18
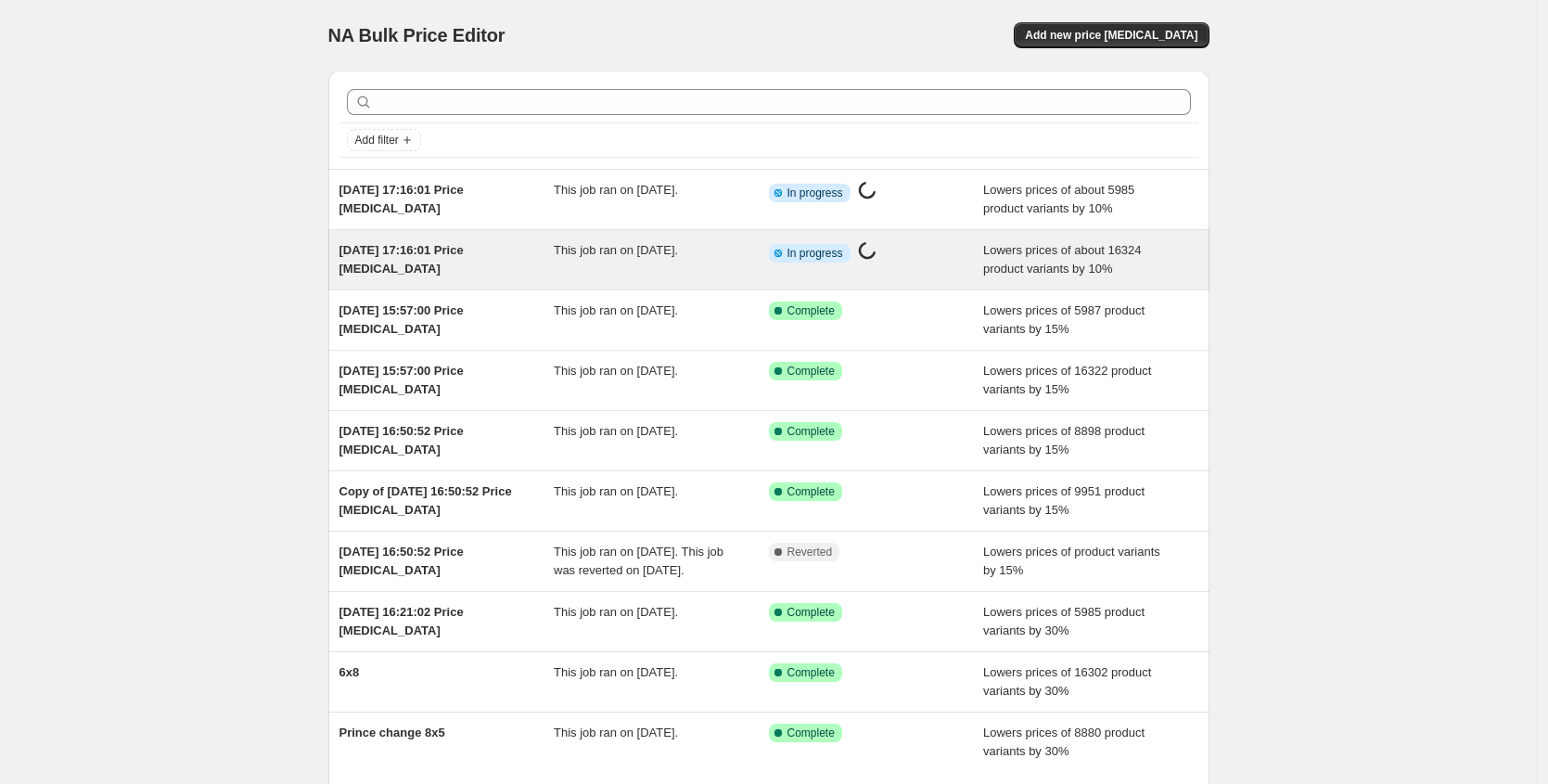
click at [464, 243] on span "[DATE] 17:16:01 Price [MEDICAL_DATA]" at bounding box center [401, 259] width 124 height 32
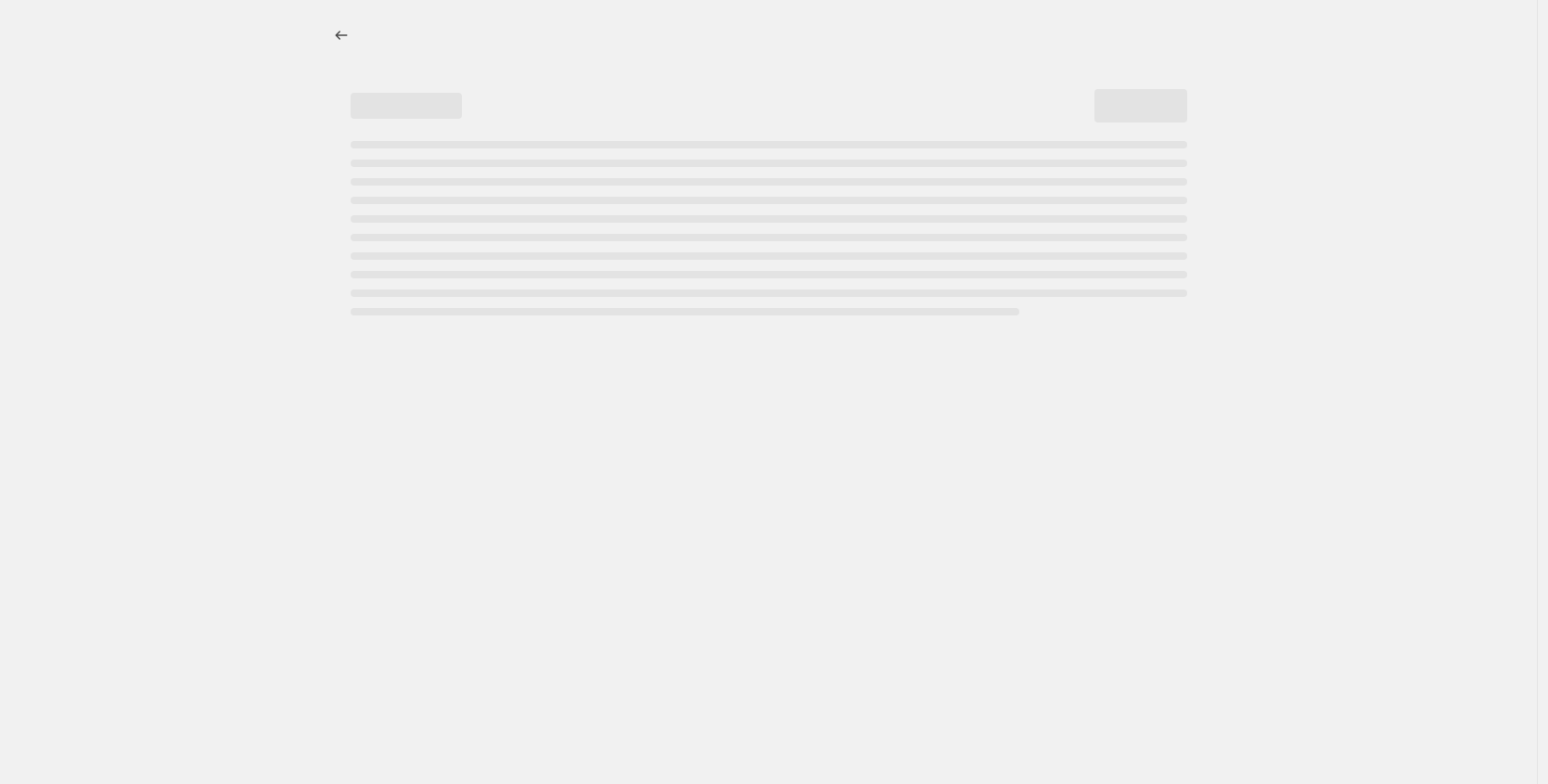
select select "percentage"
select select "pp"
select select "collection"
select select "title"
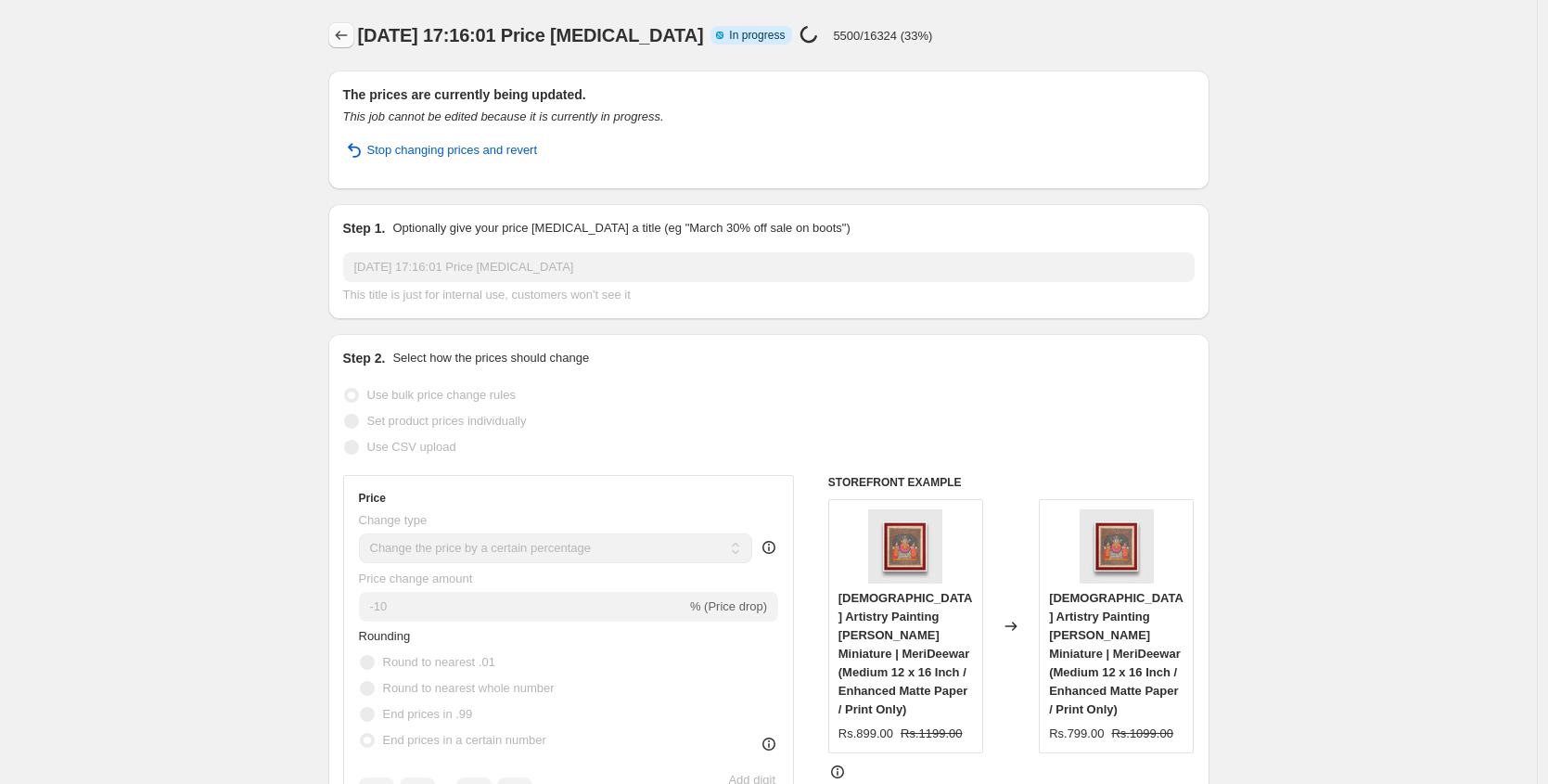
click at [351, 34] on icon "Price change jobs" at bounding box center [340, 34] width 18 height 18
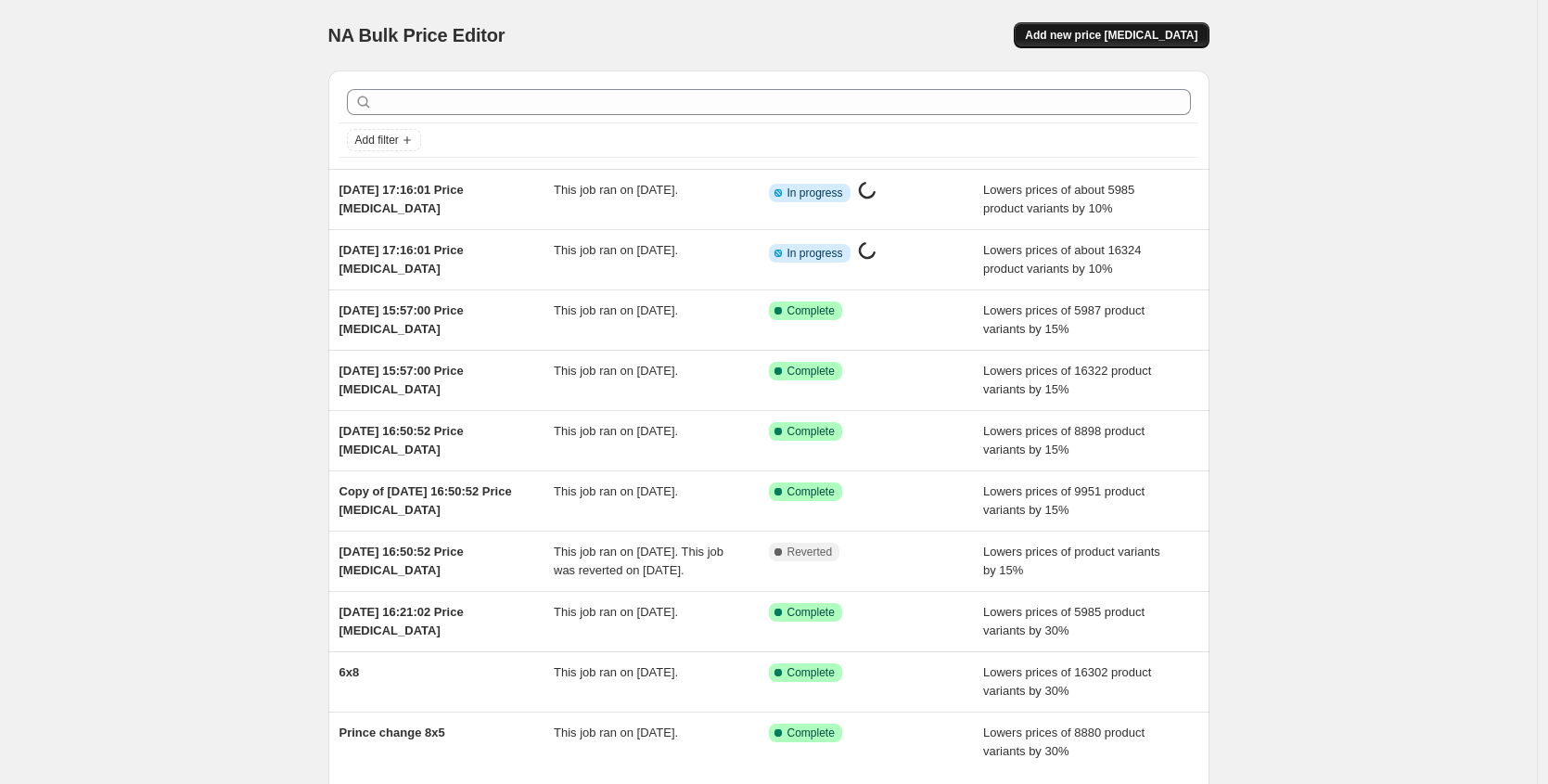
click at [1118, 41] on span "Add new price [MEDICAL_DATA]" at bounding box center [1111, 35] width 172 height 15
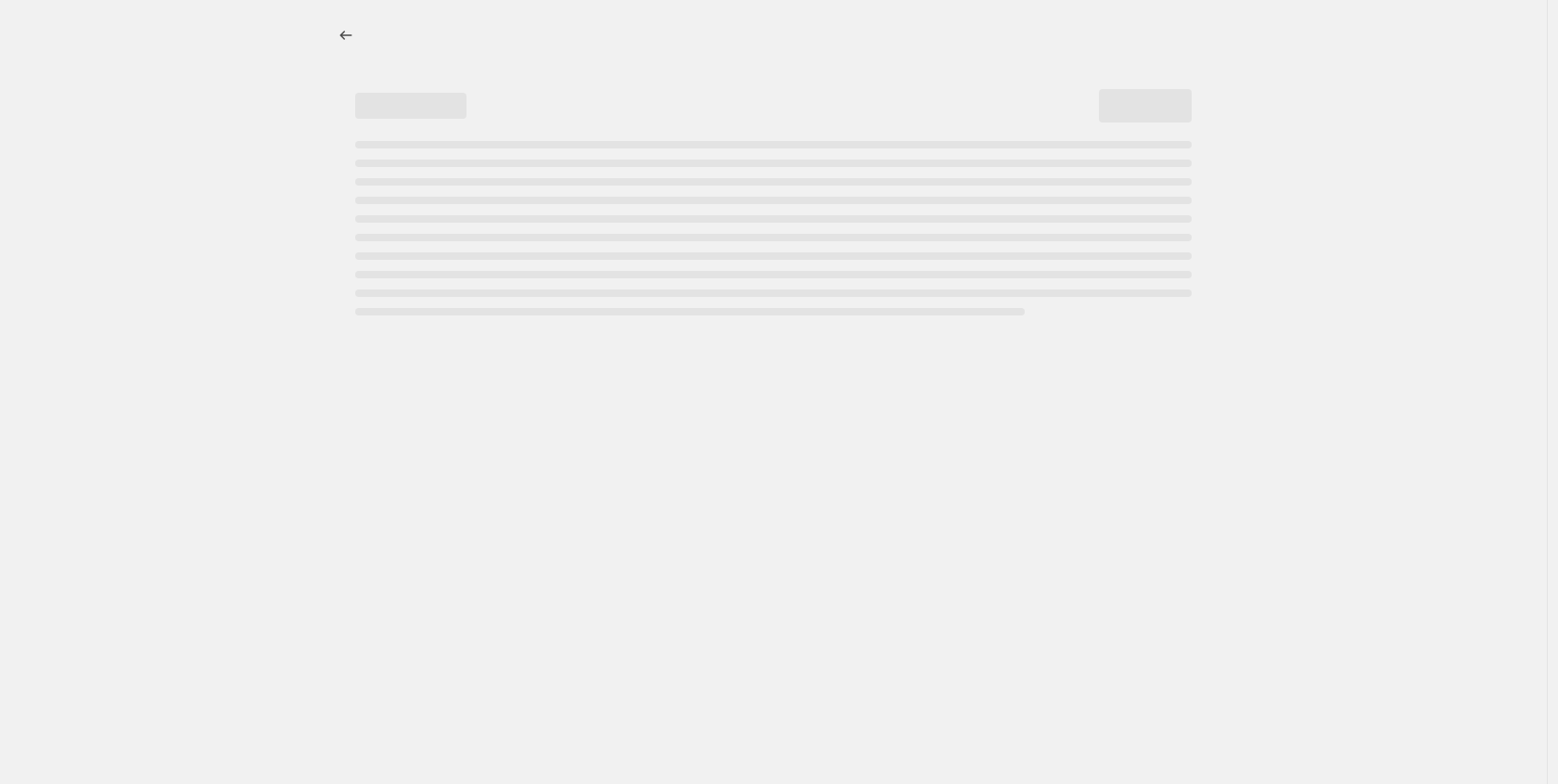
select select "percentage"
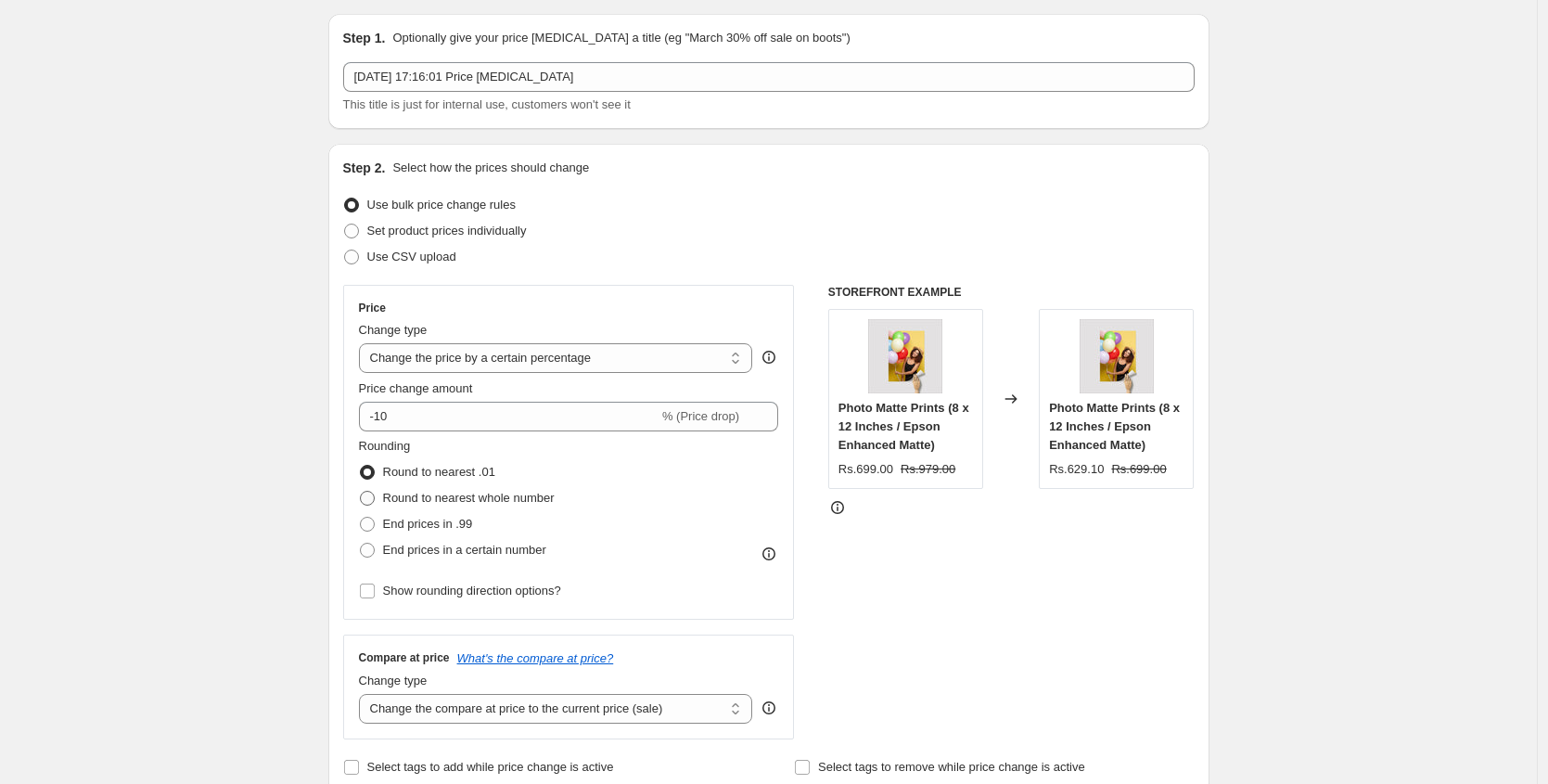
scroll to position [59, 0]
click at [420, 545] on span "End prices in a certain number" at bounding box center [464, 547] width 163 height 14
click at [361, 541] on input "End prices in a certain number" at bounding box center [360, 540] width 1 height 1
radio input "true"
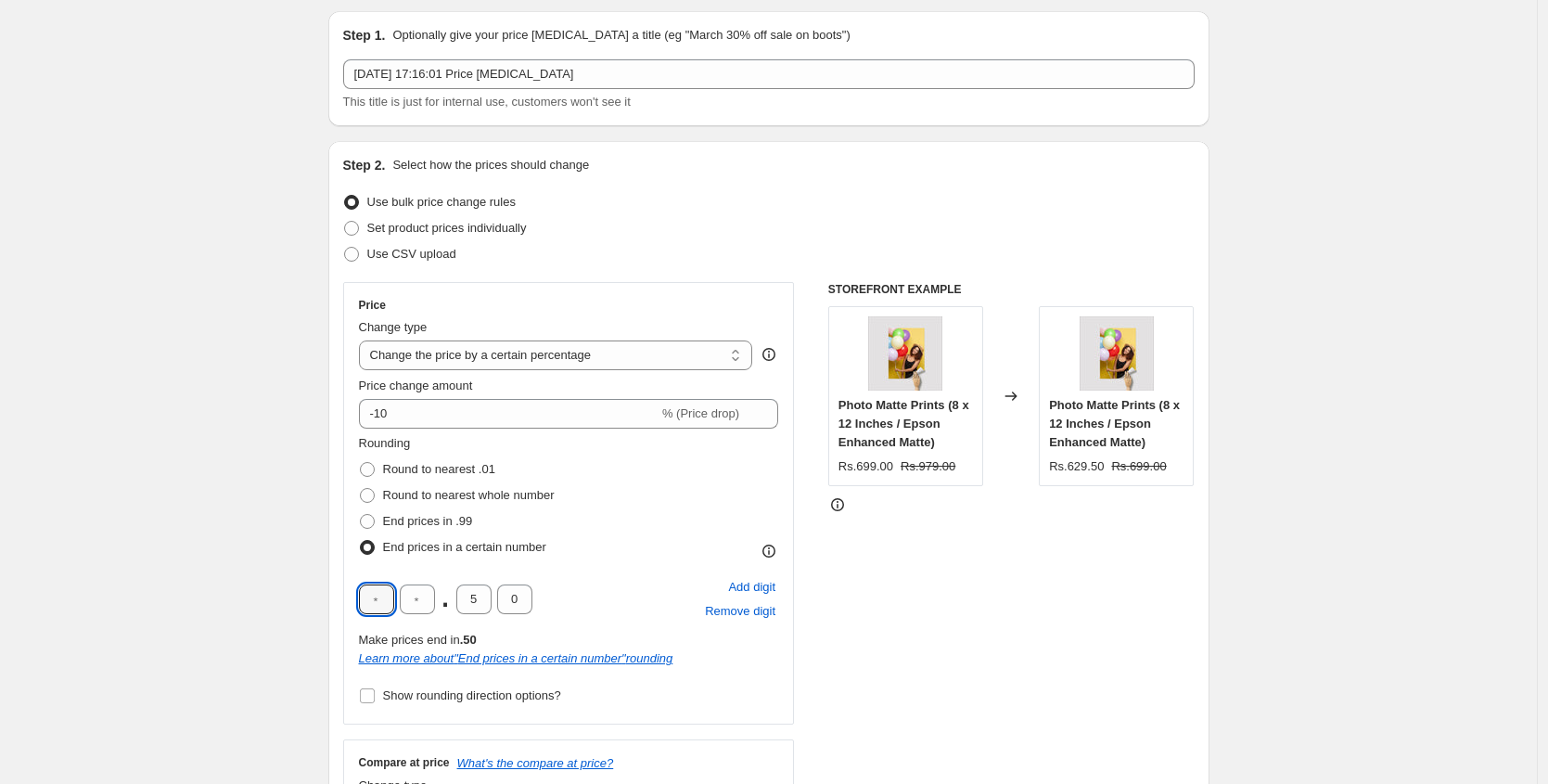
type input "9"
drag, startPoint x: 434, startPoint y: 597, endPoint x: 405, endPoint y: 591, distance: 29.6
click at [405, 591] on input "text" at bounding box center [417, 598] width 35 height 30
type input "9"
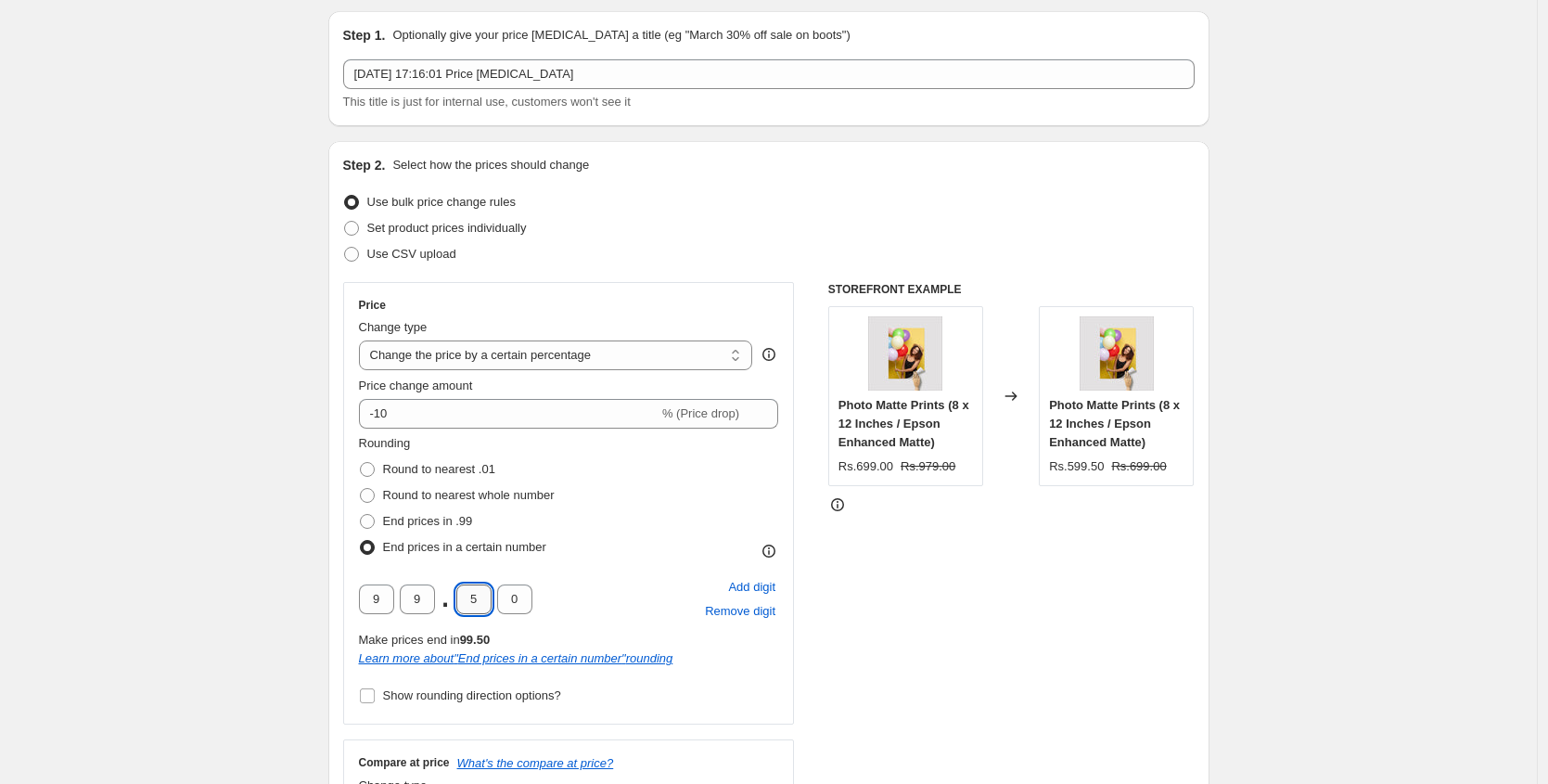
drag, startPoint x: 478, startPoint y: 599, endPoint x: 463, endPoint y: 597, distance: 15.1
click at [463, 597] on input "5" at bounding box center [473, 598] width 35 height 30
type input "0"
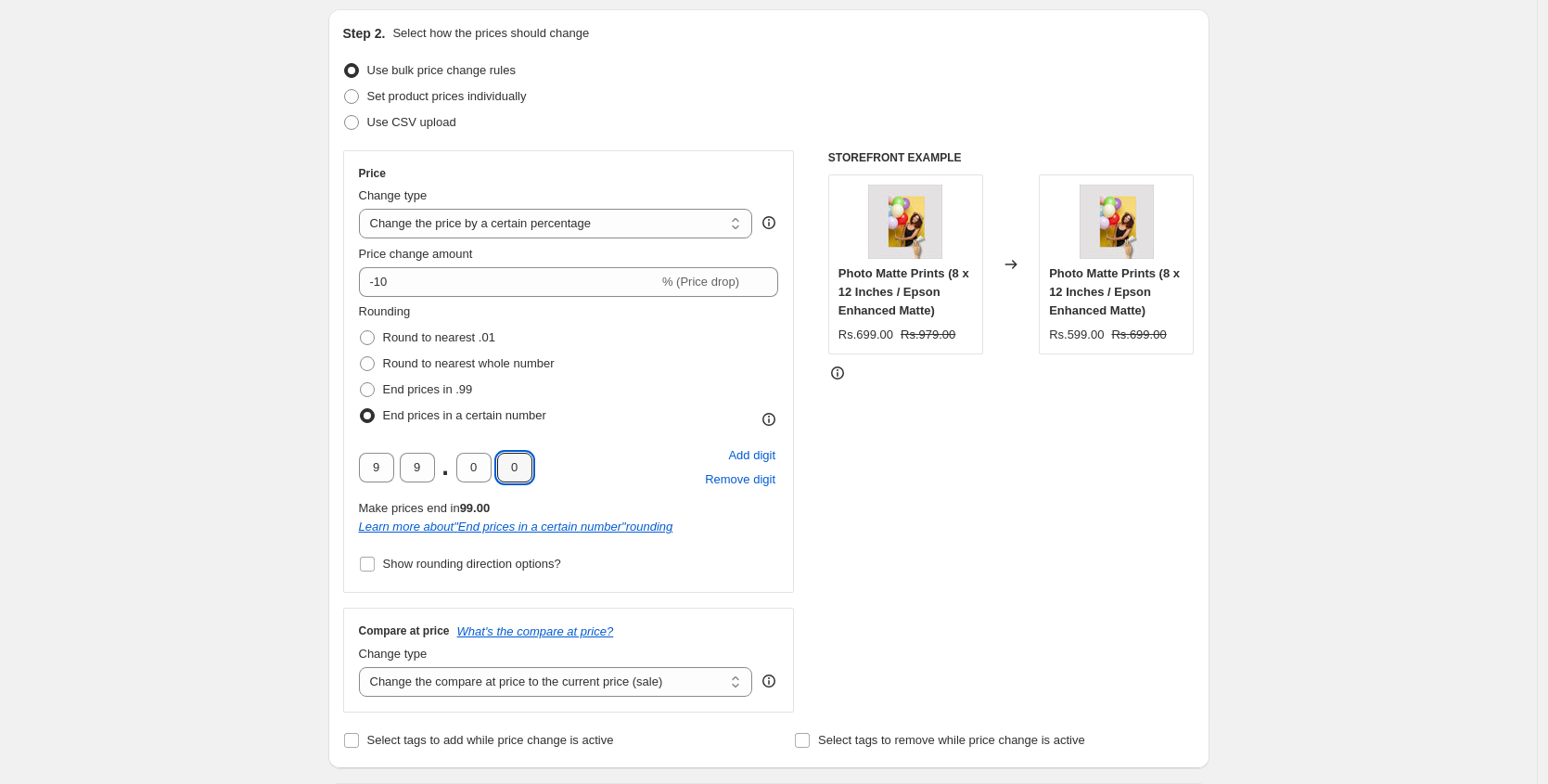
scroll to position [583, 0]
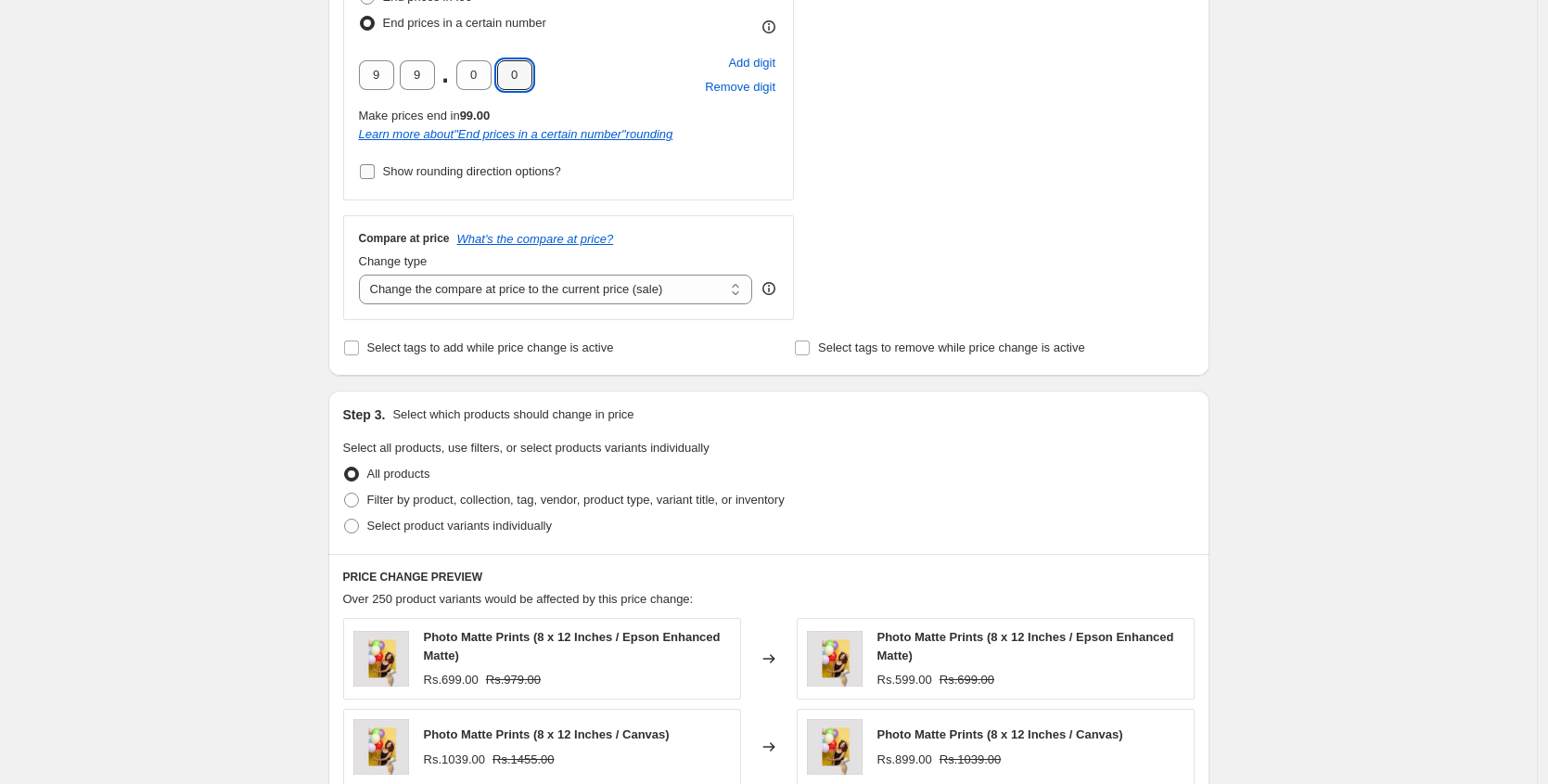
click at [391, 171] on span "Show rounding direction options?" at bounding box center [472, 171] width 178 height 14
click at [374, 171] on input "Show rounding direction options?" at bounding box center [368, 171] width 15 height 15
checkbox input "true"
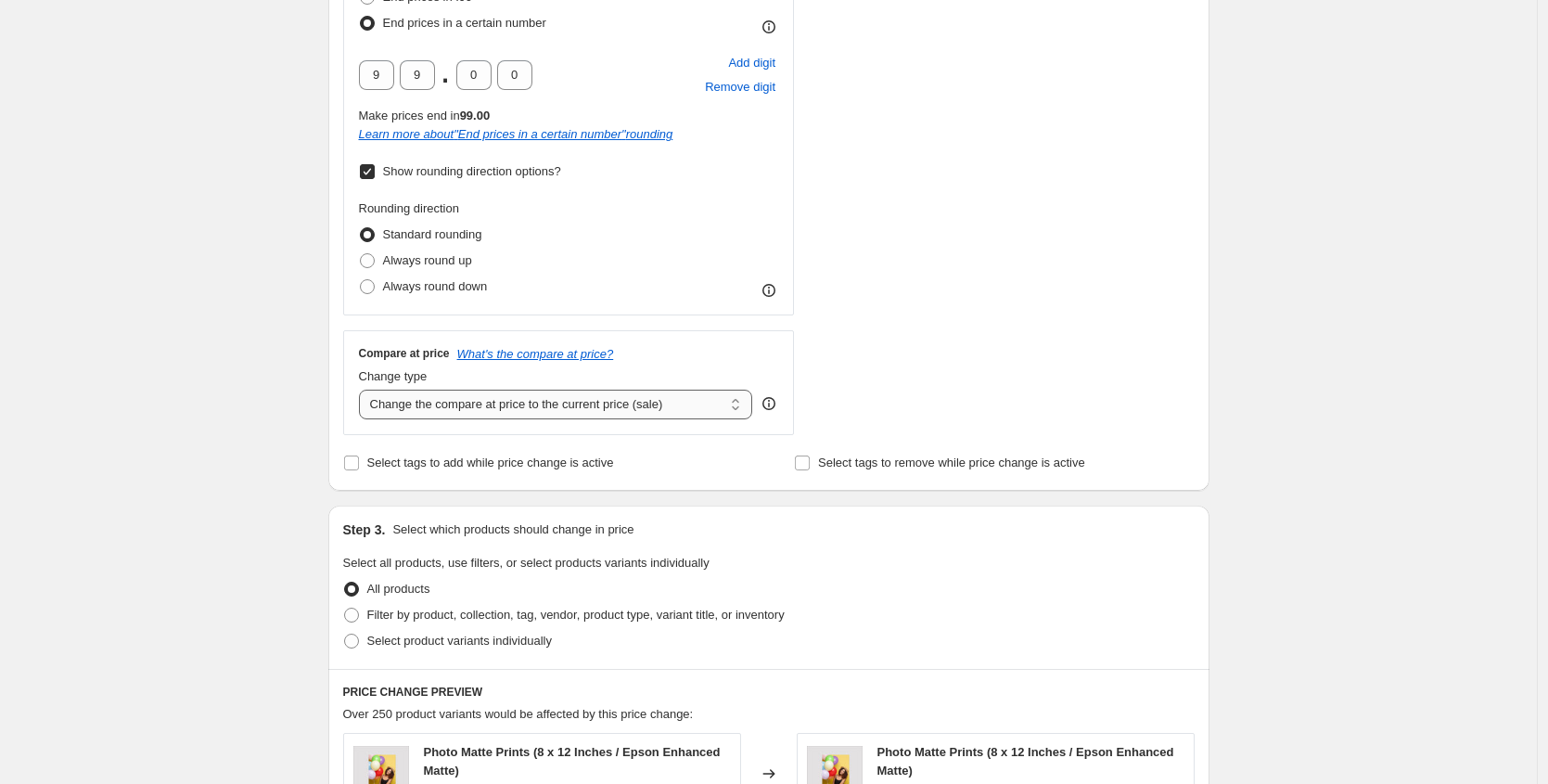
click at [392, 401] on select "Change the compare at price to the current price (sale) Change the compare at p…" at bounding box center [556, 404] width 394 height 30
select select "pp"
click at [364, 390] on select "Change the compare at price to the current price (sale) Change the compare at p…" at bounding box center [556, 404] width 394 height 30
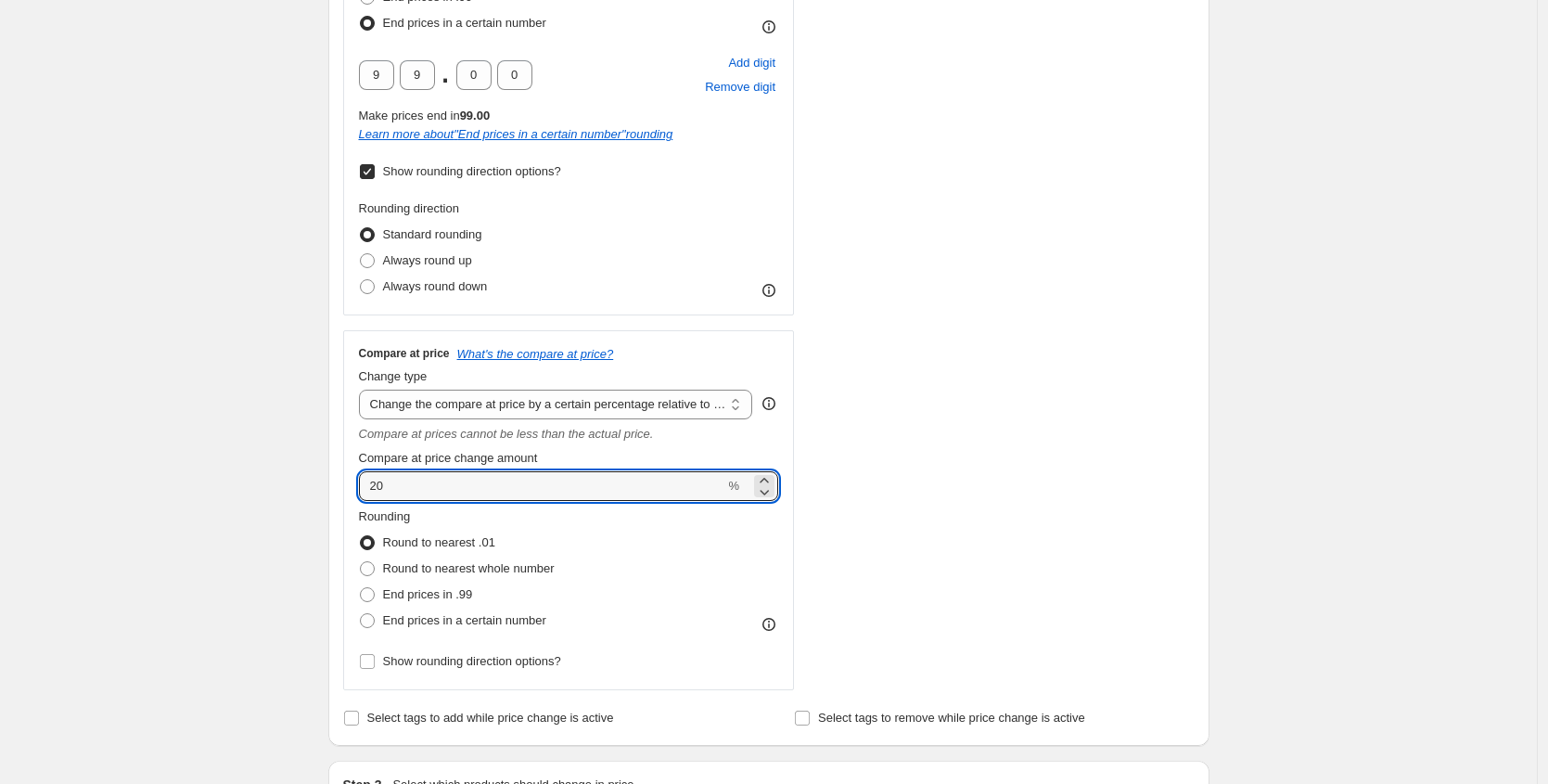
drag, startPoint x: 408, startPoint y: 492, endPoint x: 357, endPoint y: 479, distance: 52.6
click at [357, 479] on div "Compare at price What's the compare at price? Change type Change the compare at…" at bounding box center [569, 511] width 452 height 360
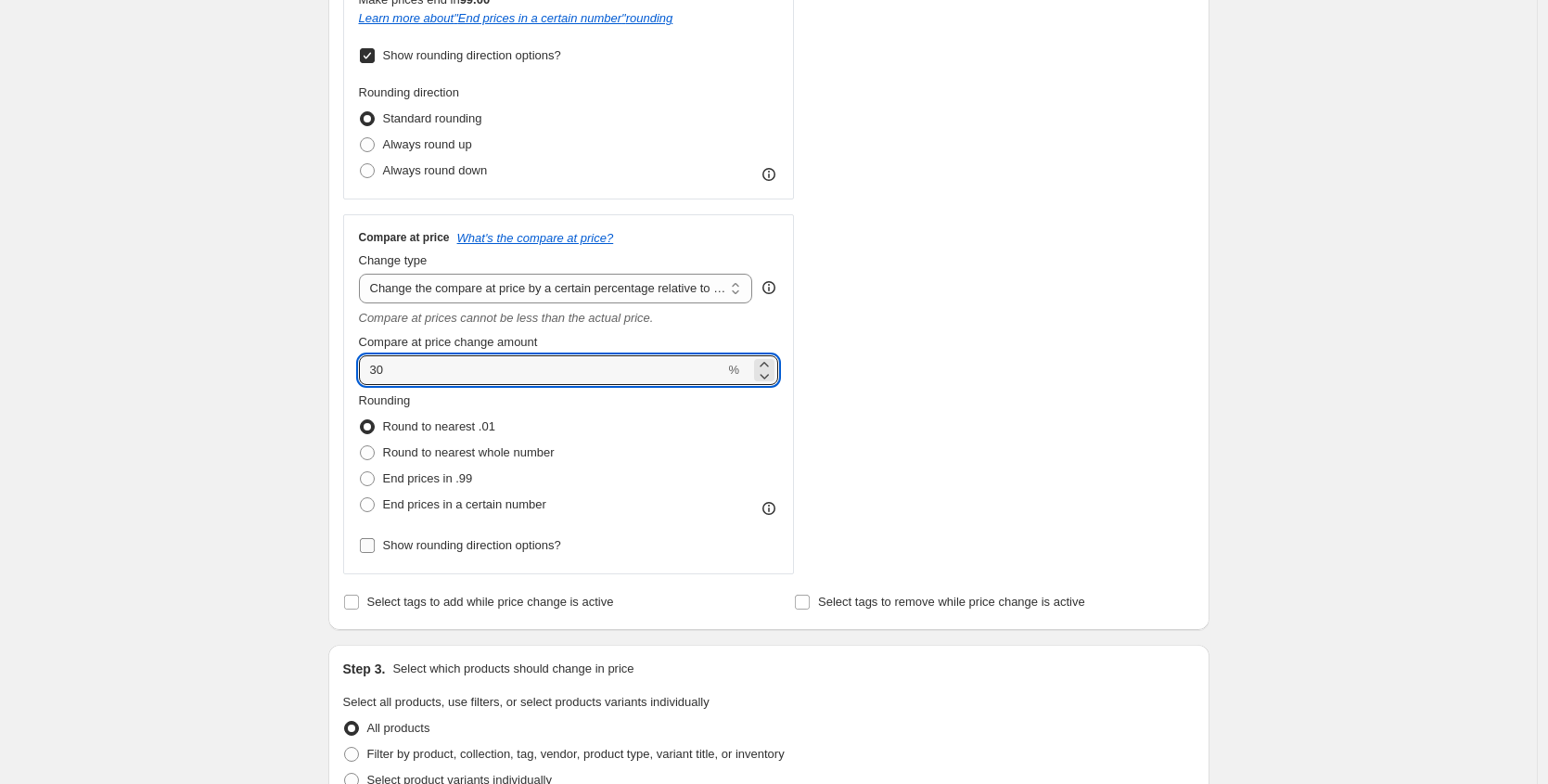
scroll to position [722, 0]
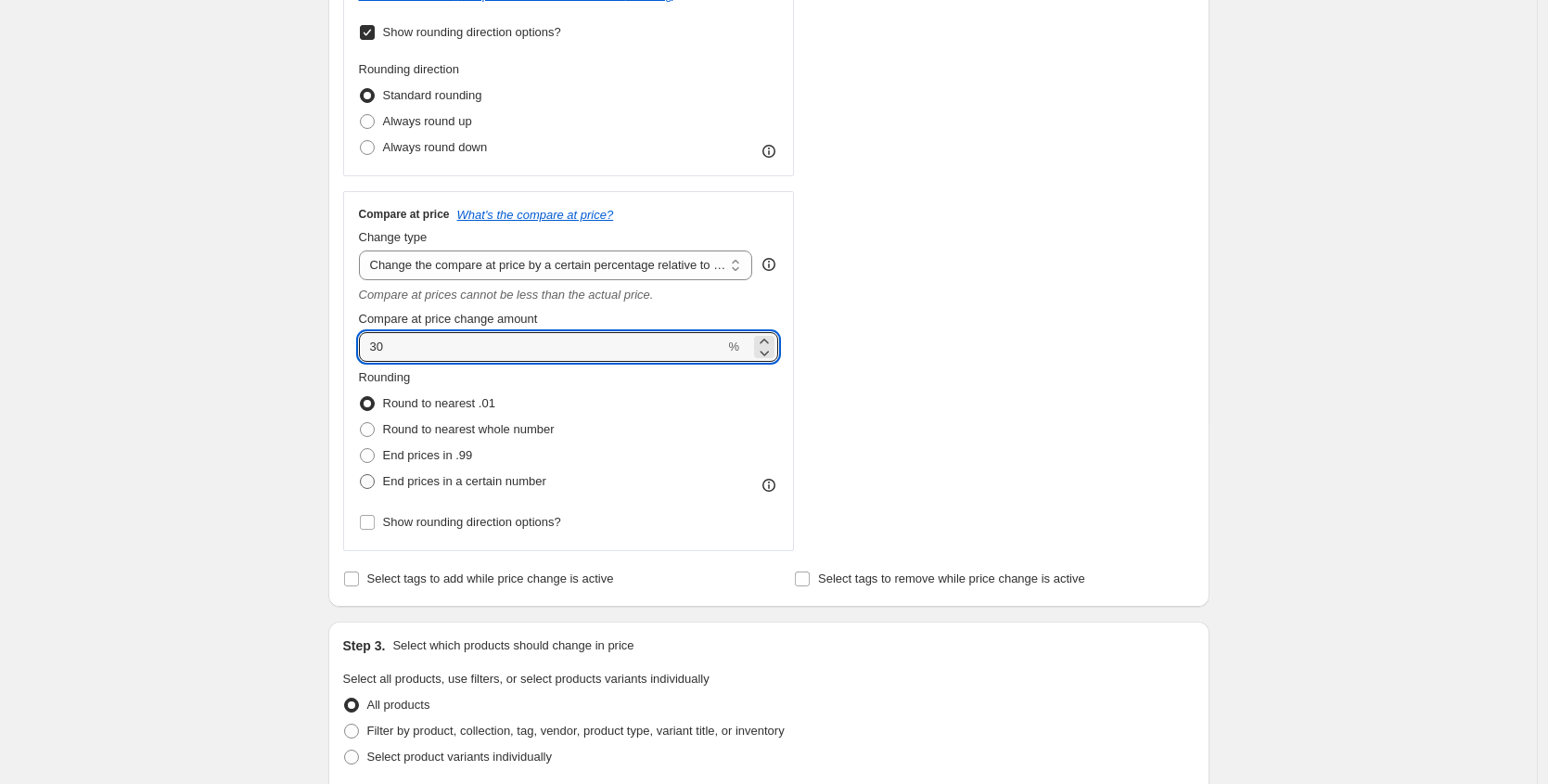
type input "30"
click at [404, 476] on span "End prices in a certain number" at bounding box center [464, 480] width 163 height 14
click at [361, 474] on input "End prices in a certain number" at bounding box center [360, 473] width 1 height 1
radio input "true"
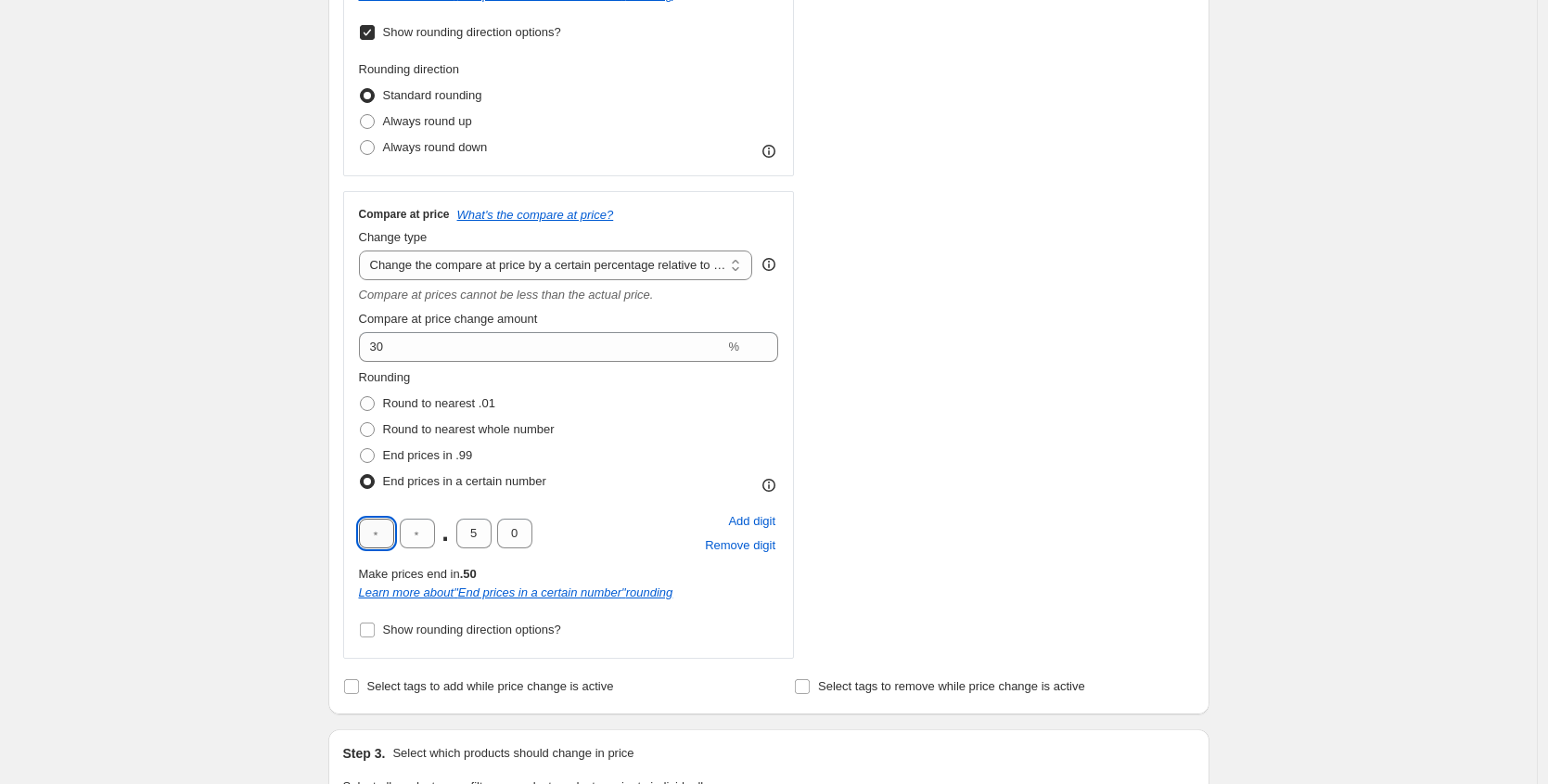
click at [392, 529] on input "text" at bounding box center [376, 533] width 35 height 30
type input "9"
click at [414, 529] on input "text" at bounding box center [417, 533] width 35 height 30
type input "9"
drag, startPoint x: 476, startPoint y: 532, endPoint x: 466, endPoint y: 529, distance: 10.4
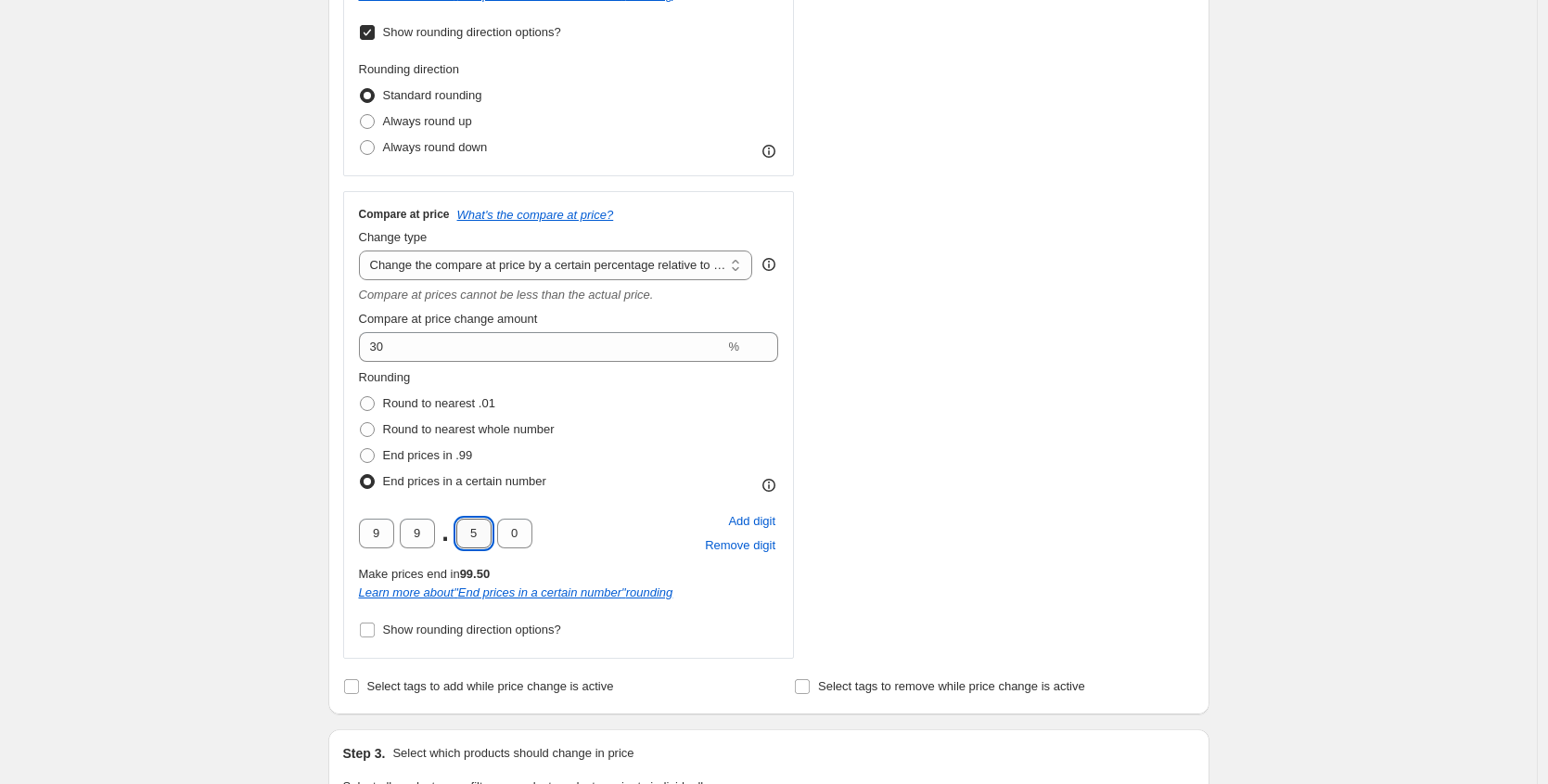
click at [467, 530] on input "5" at bounding box center [473, 533] width 35 height 30
type input "0"
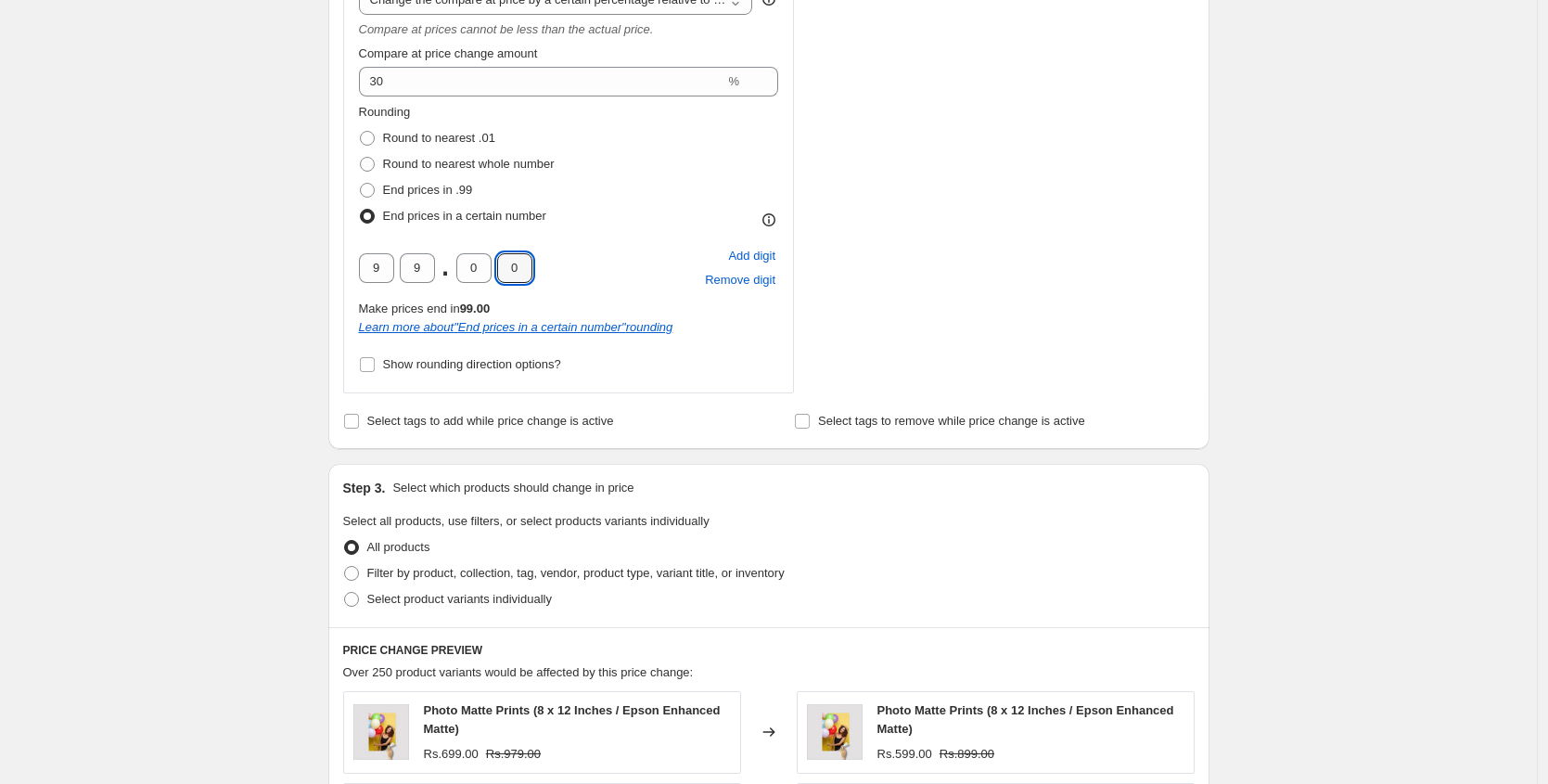
scroll to position [1004, 0]
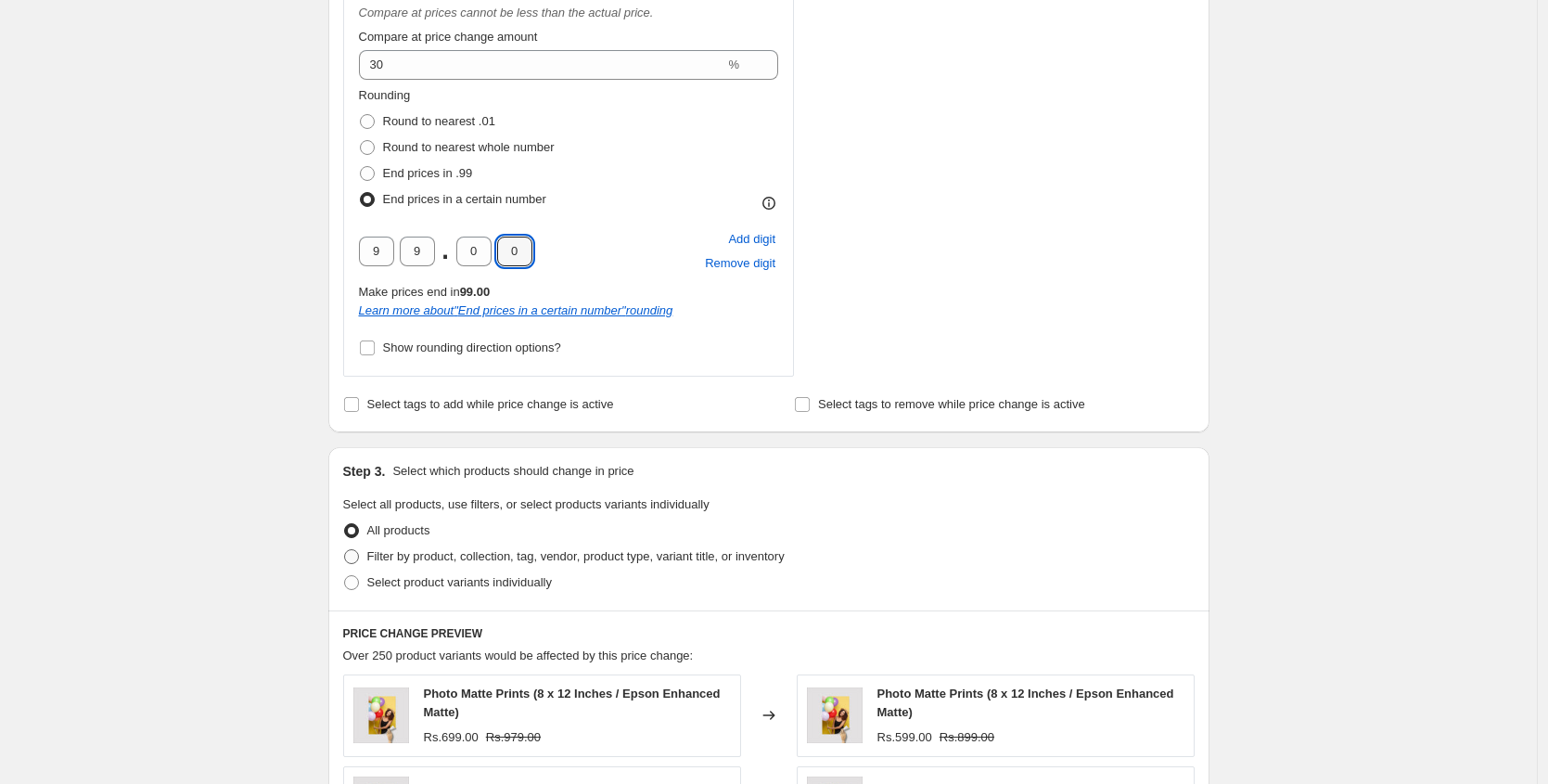
click at [472, 560] on span "Filter by product, collection, tag, vendor, product type, variant title, or inv…" at bounding box center [575, 555] width 417 height 14
click at [345, 550] on input "Filter by product, collection, tag, vendor, product type, variant title, or inv…" at bounding box center [344, 549] width 1 height 1
radio input "true"
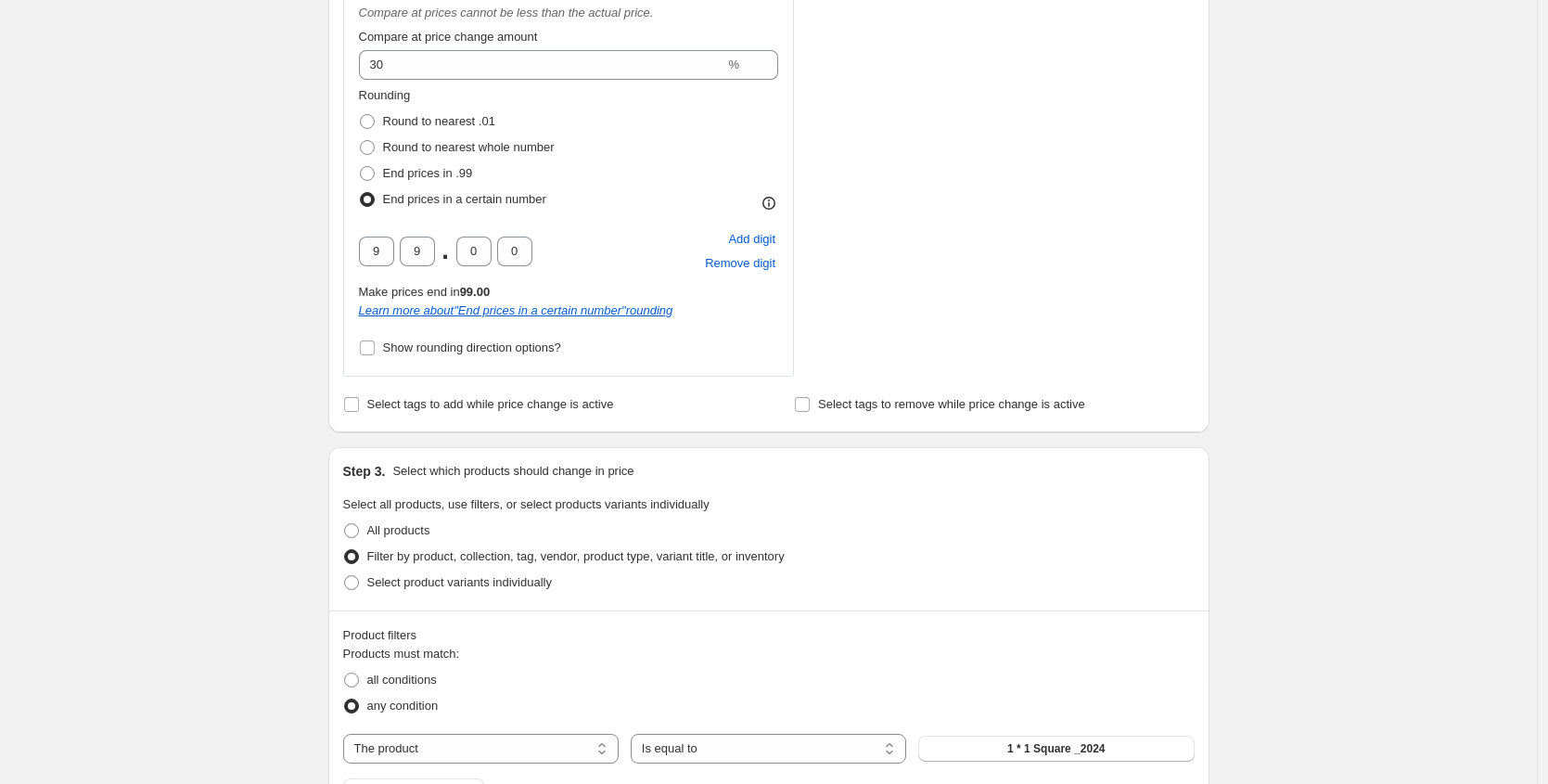
scroll to position [1245, 0]
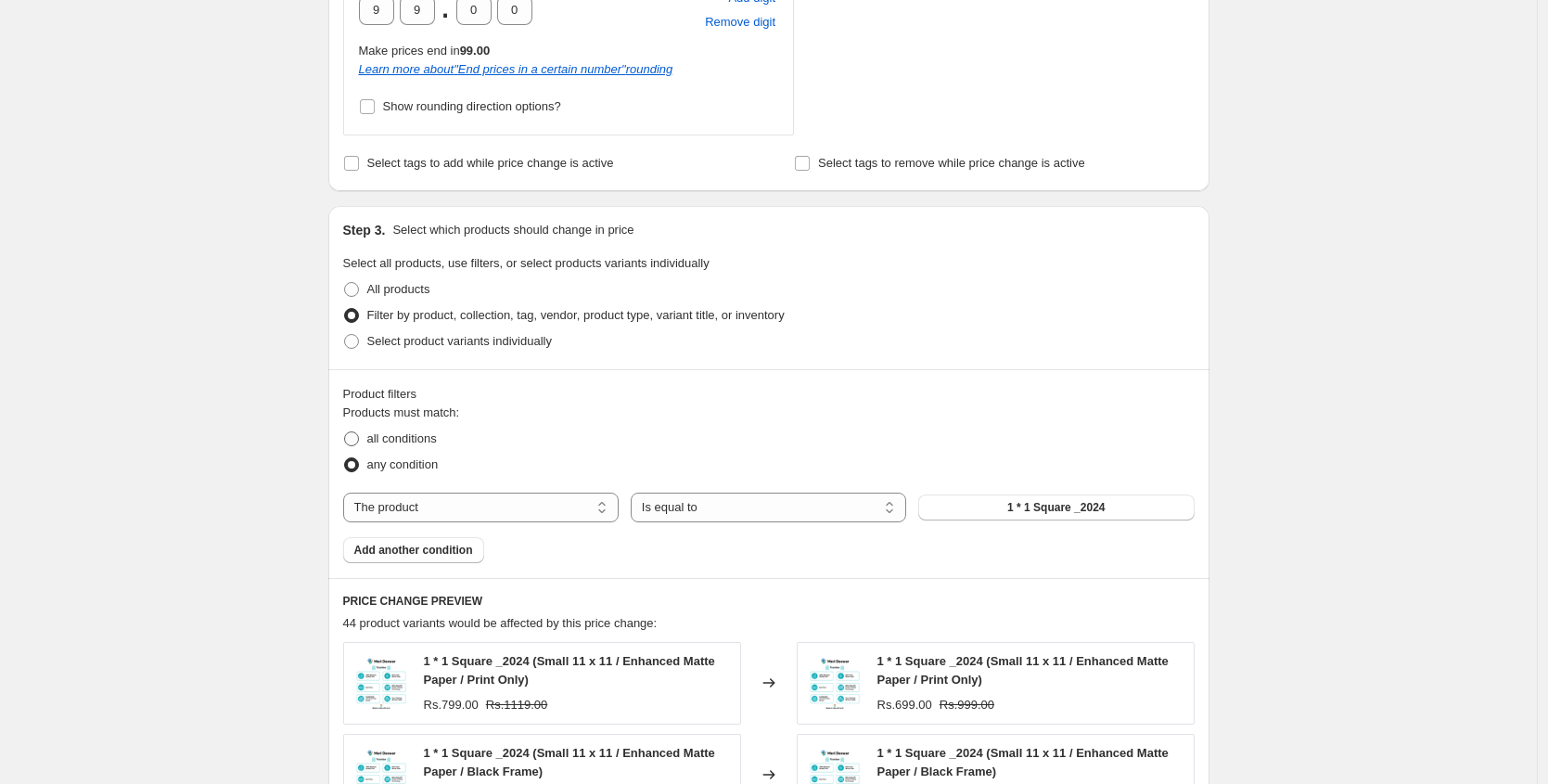
click at [405, 441] on span "all conditions" at bounding box center [401, 438] width 70 height 14
click at [345, 432] on input "all conditions" at bounding box center [344, 432] width 1 height 1
radio input "true"
click at [401, 504] on select "The product The product's collection The product's tag The product's vendor The…" at bounding box center [480, 507] width 275 height 30
select select "collection"
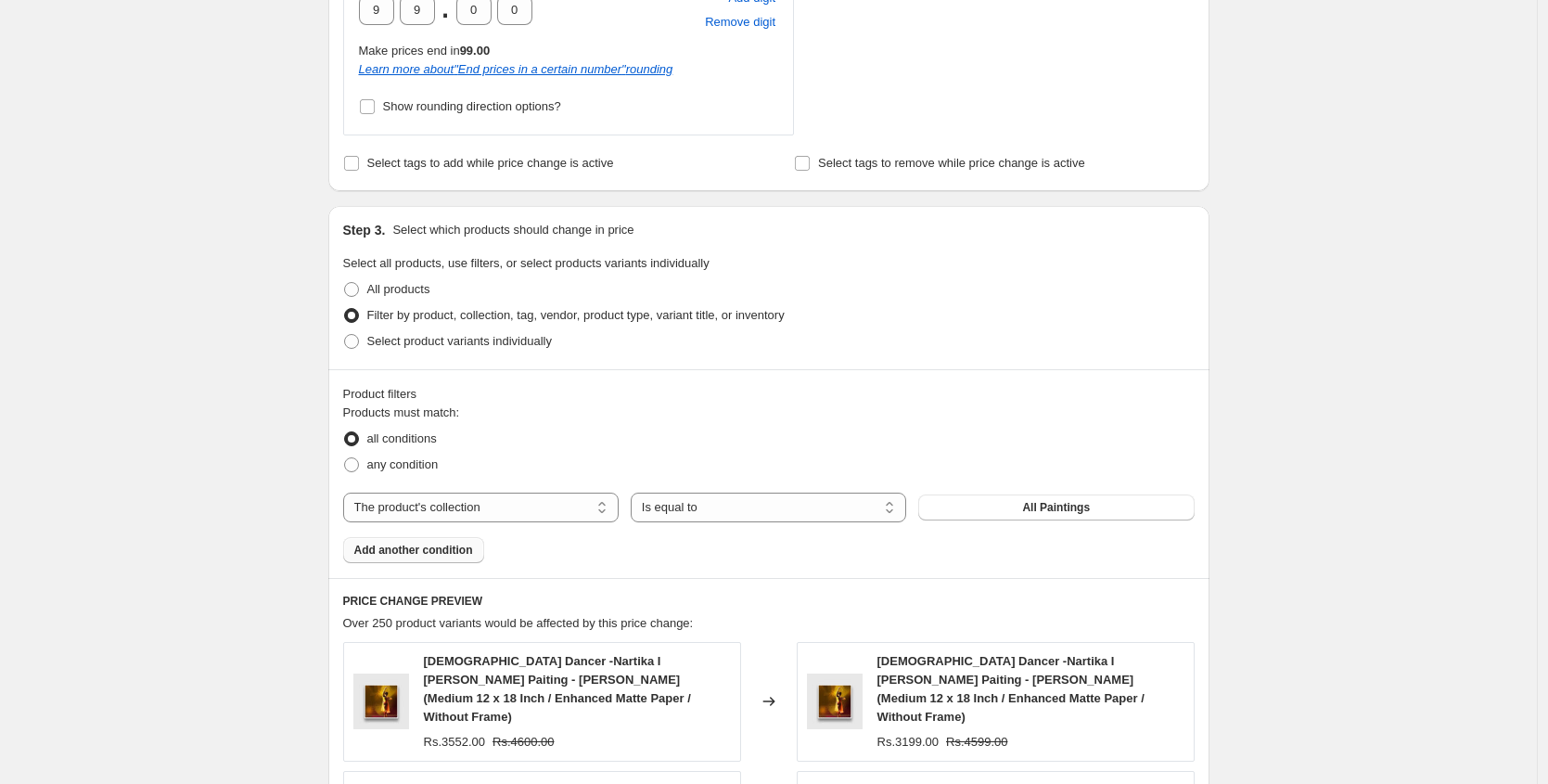
click at [451, 547] on span "Add another condition" at bounding box center [413, 550] width 119 height 15
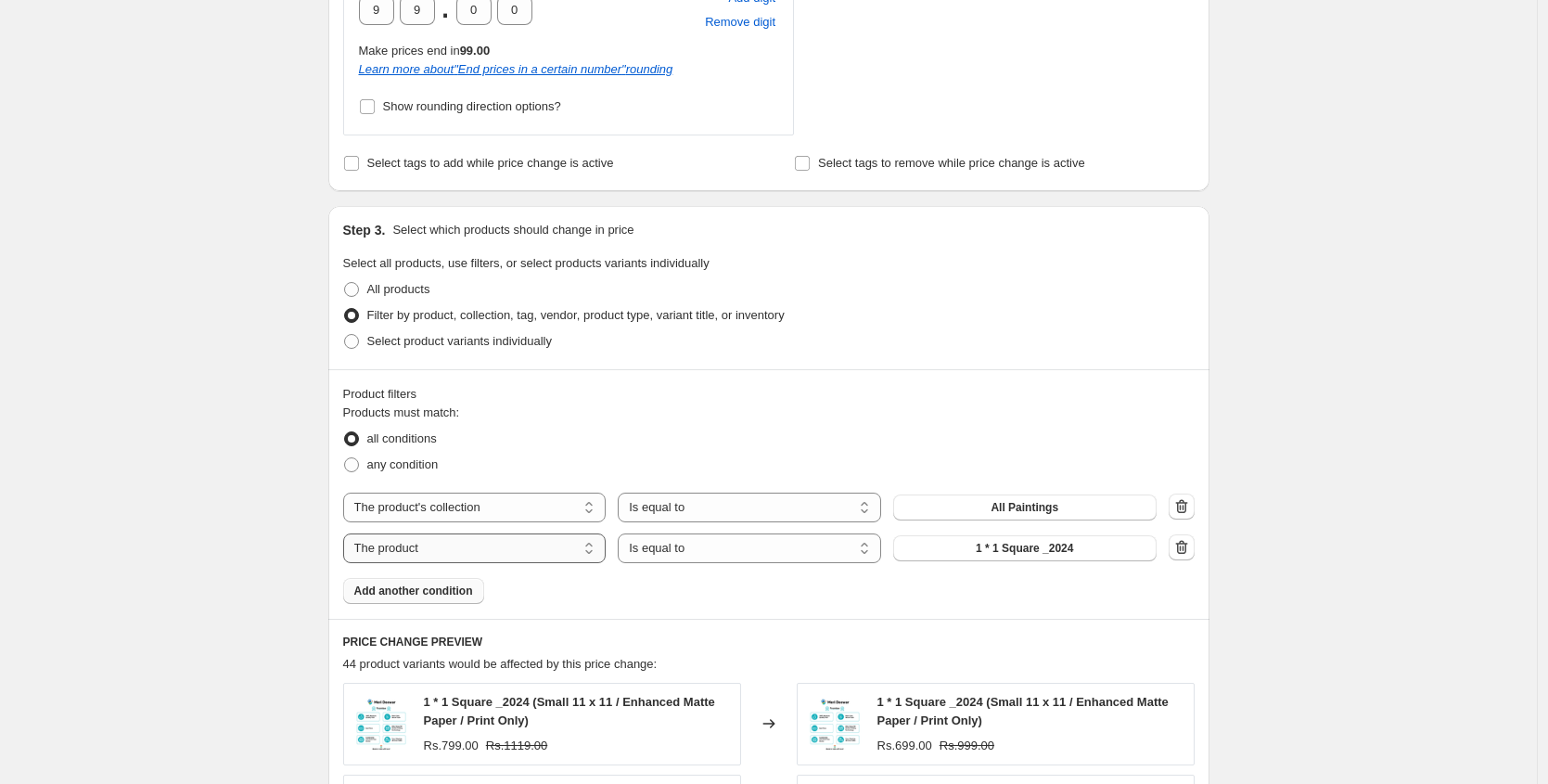
click at [463, 544] on select "The product The product's collection The product's tag The product's vendor The…" at bounding box center [474, 548] width 263 height 30
select select "title"
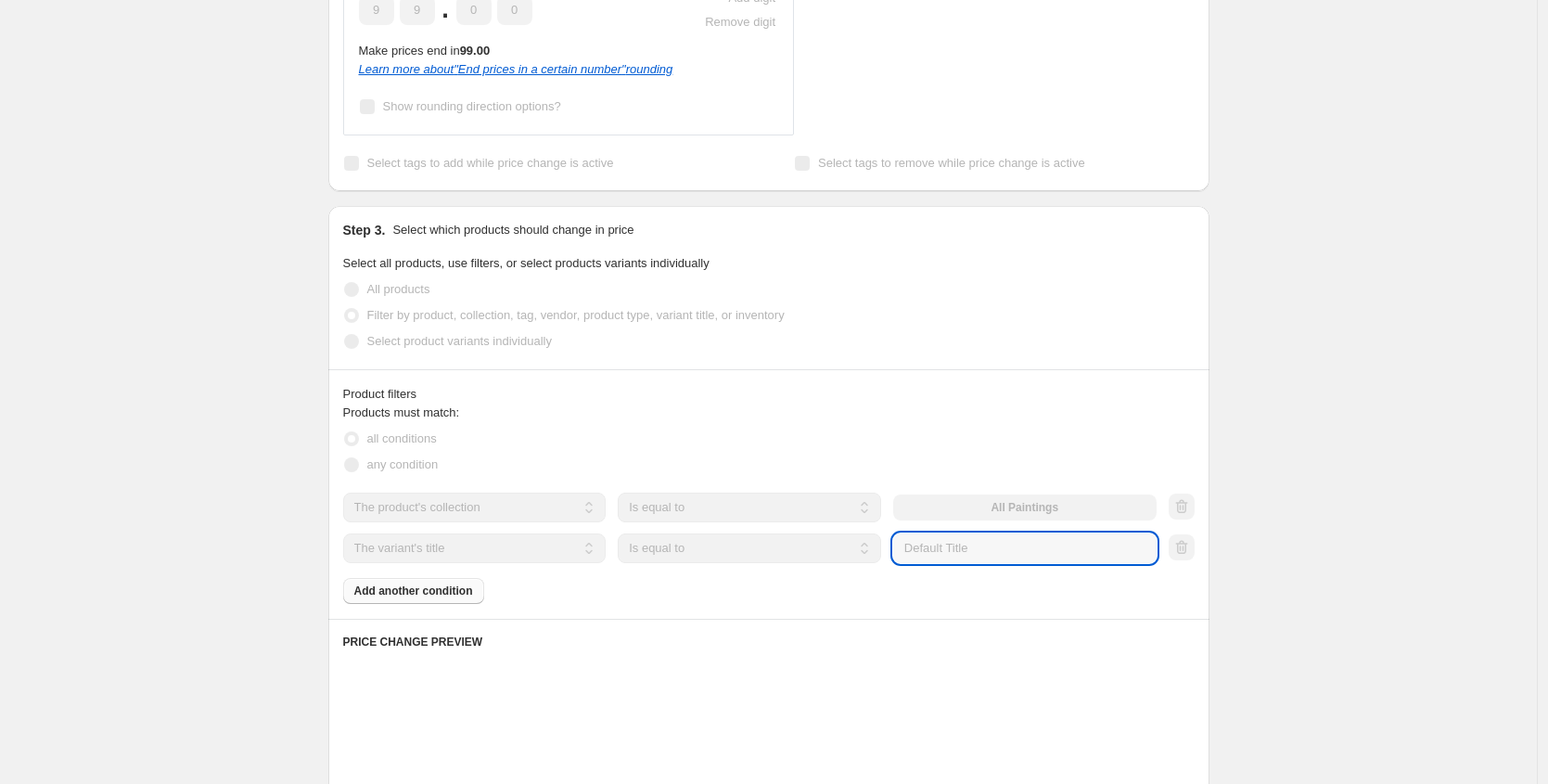
click at [960, 544] on input "Default Title" at bounding box center [1024, 548] width 263 height 30
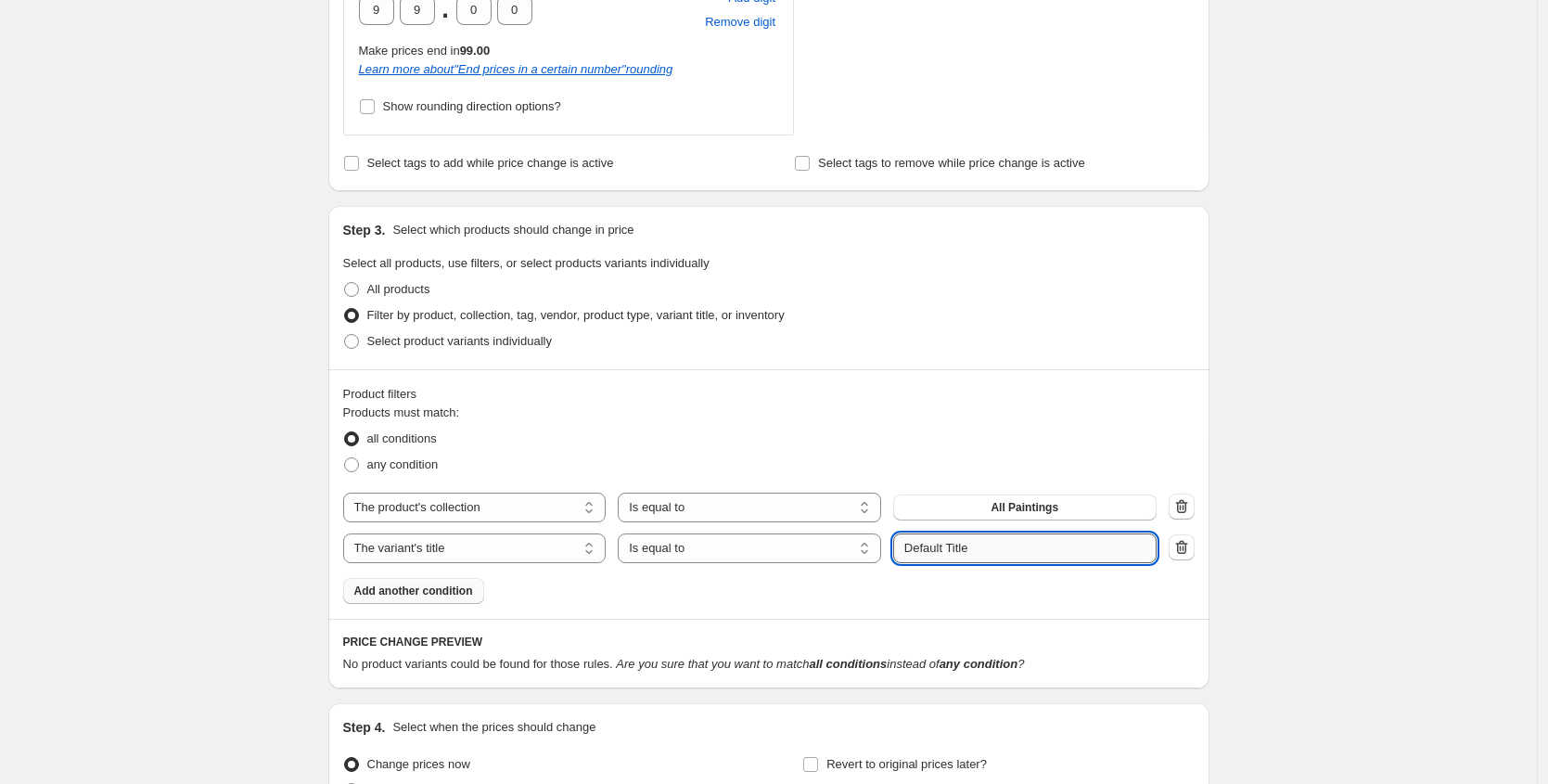
click at [960, 544] on input "Default Title" at bounding box center [1024, 548] width 263 height 30
paste input "Medium 12 x 16"
type input "Medium 12 x 18"
click at [746, 415] on fieldset "Products must match: all conditions any condition" at bounding box center [769, 440] width 852 height 74
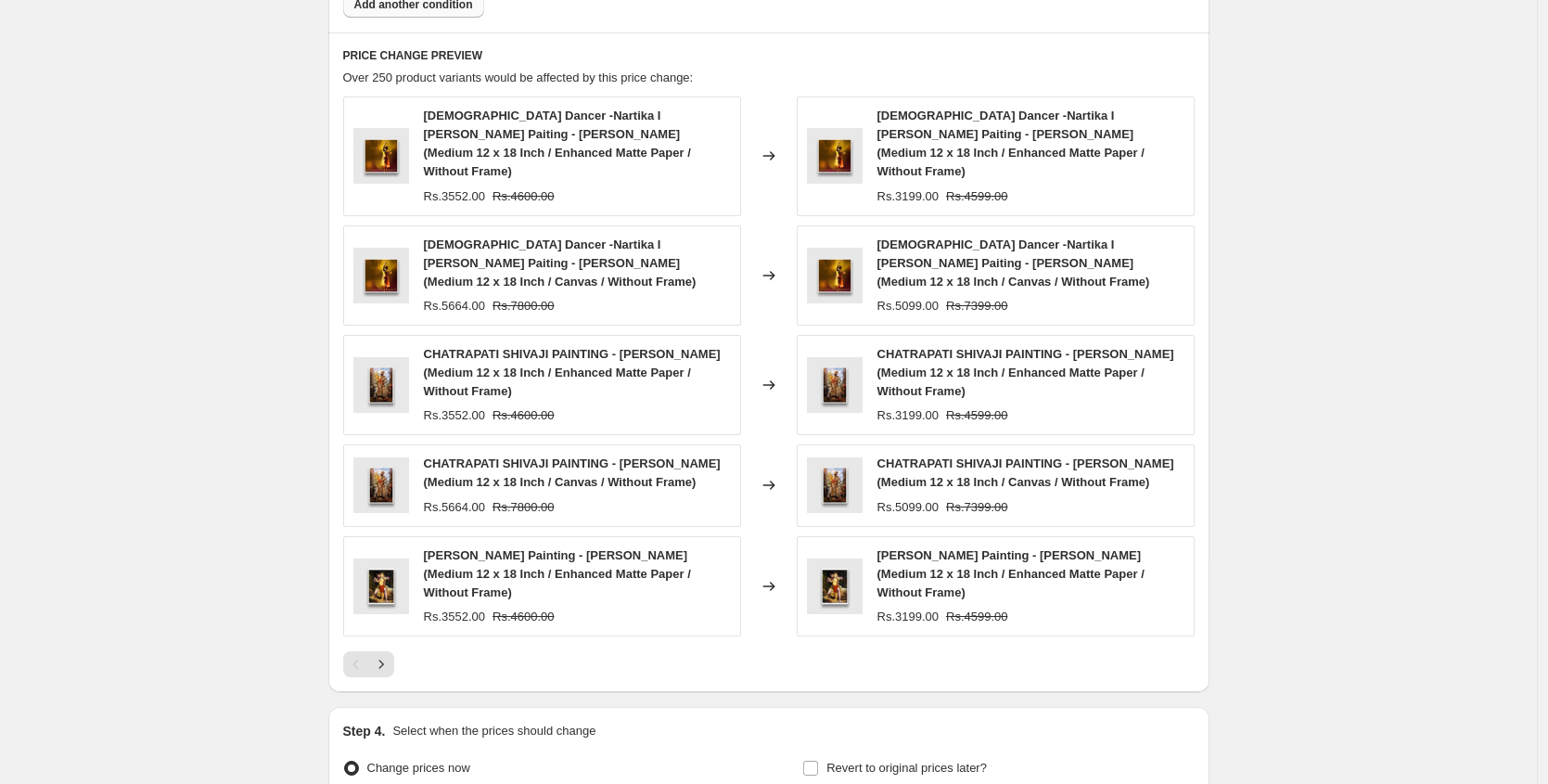
scroll to position [1990, 0]
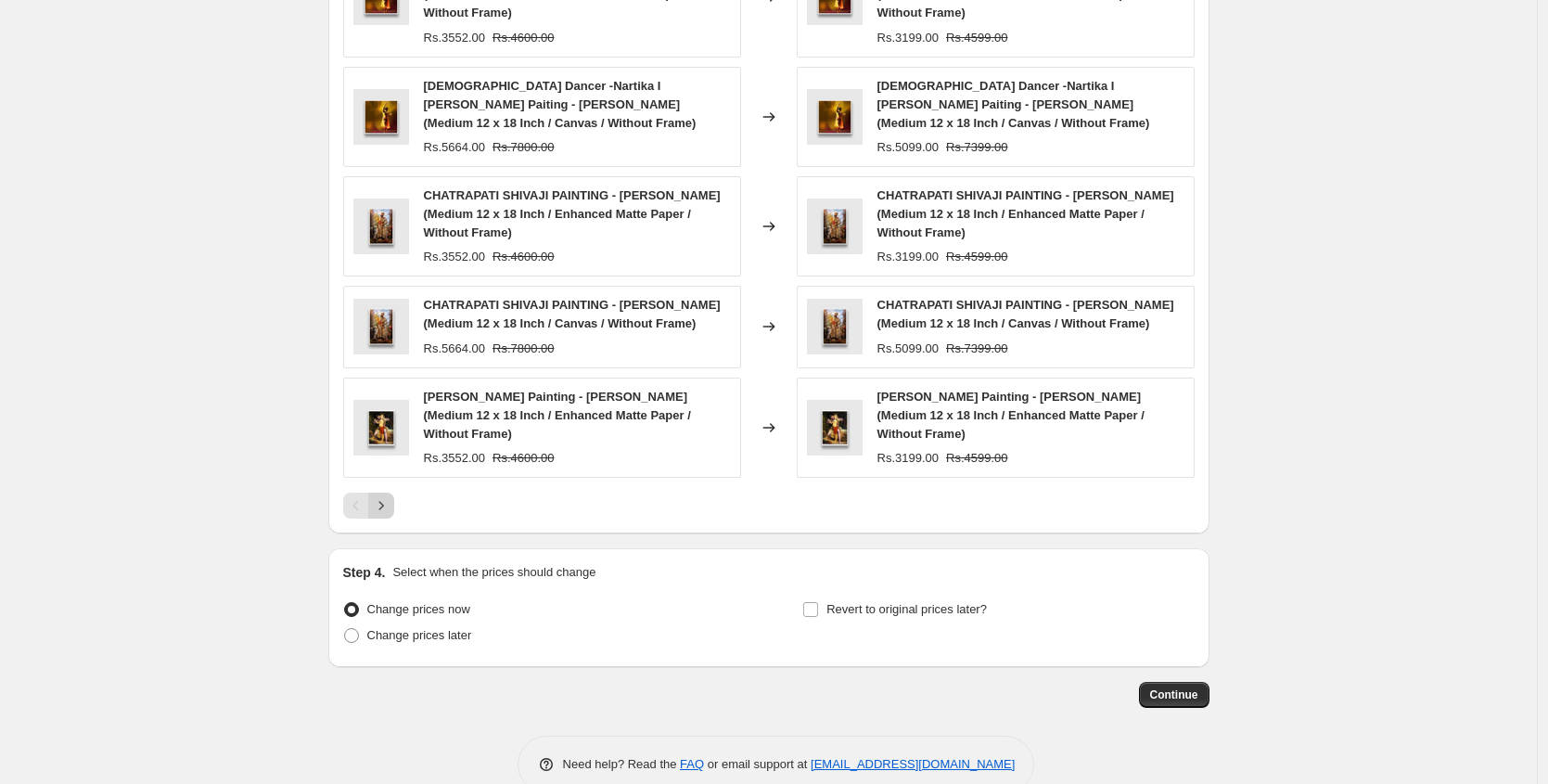
click at [390, 496] on icon "Next" at bounding box center [380, 505] width 18 height 18
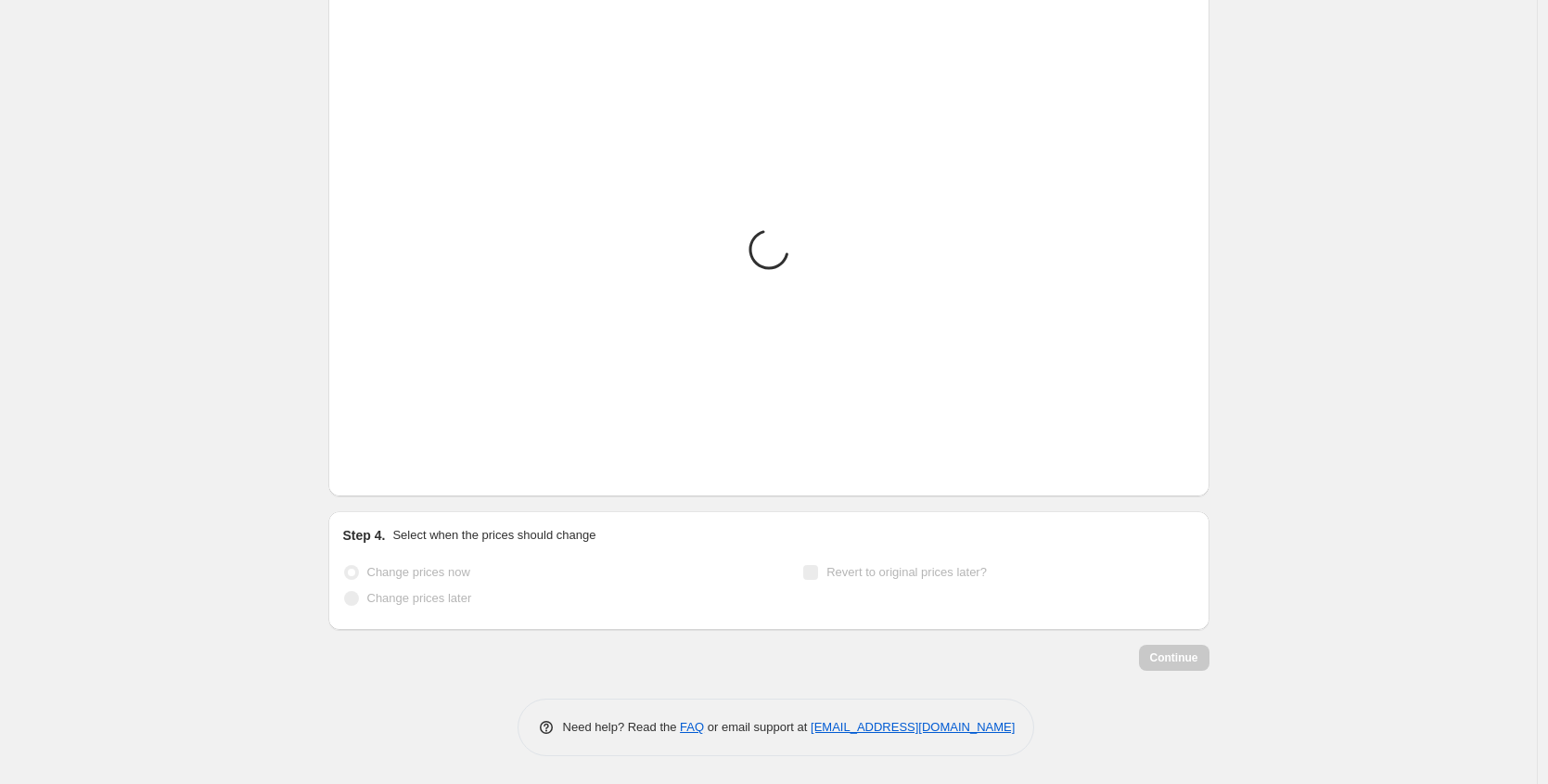
scroll to position [1935, 0]
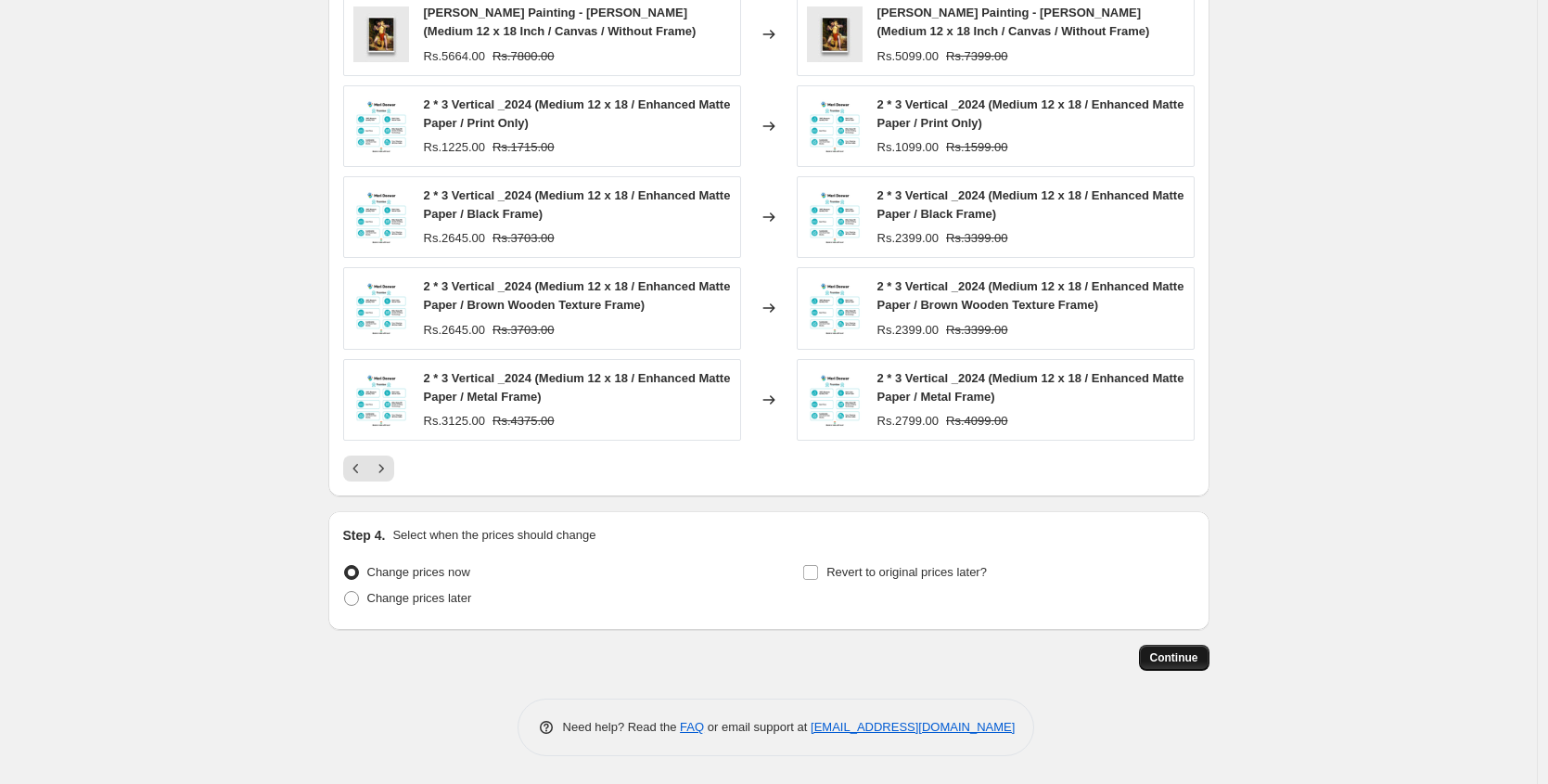
click at [1170, 649] on button "Continue" at bounding box center [1174, 657] width 70 height 26
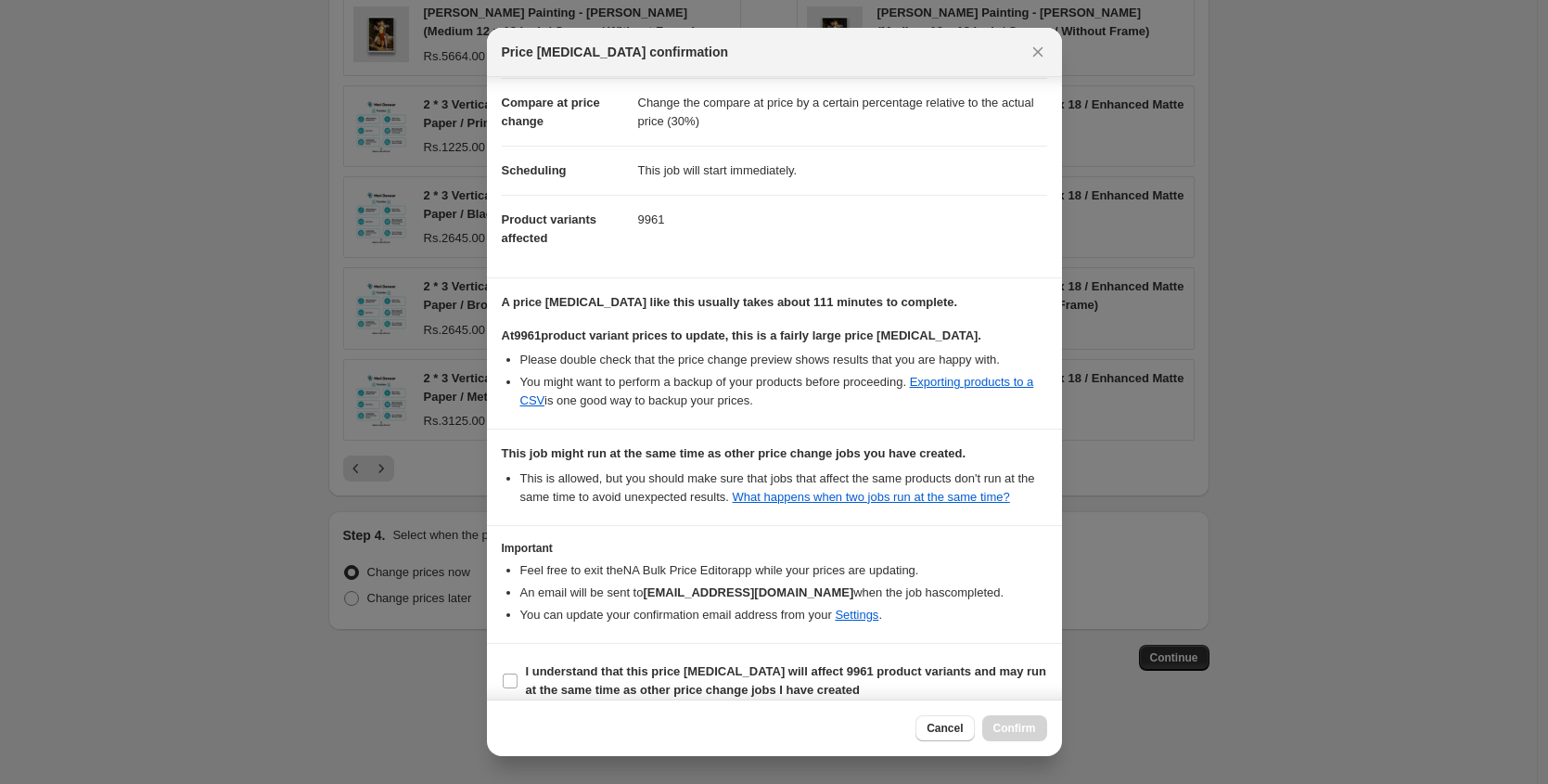
scroll to position [118, 0]
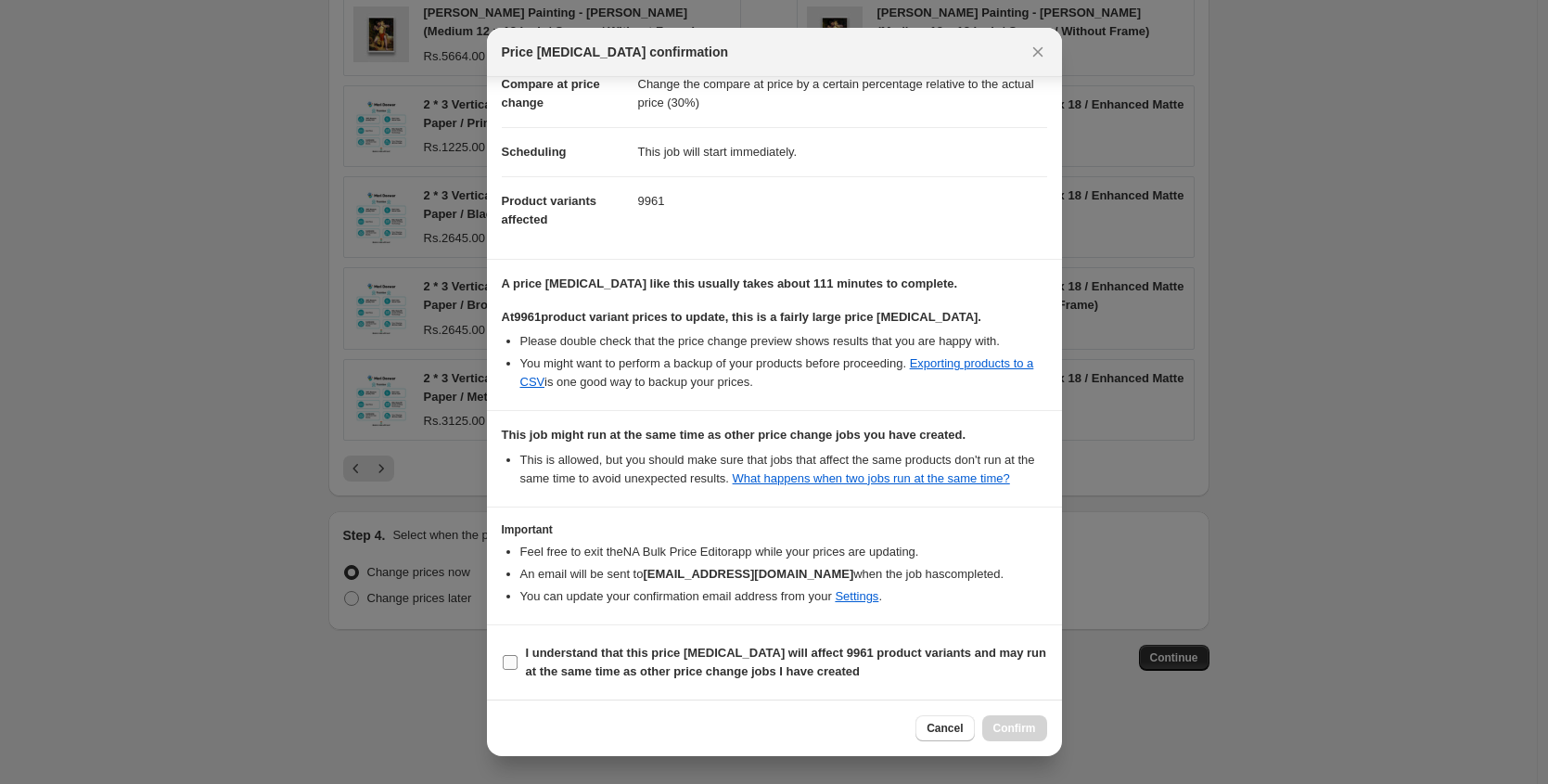
click at [580, 657] on b "I understand that this price [MEDICAL_DATA] will affect 9961 product variants a…" at bounding box center [786, 662] width 521 height 32
click at [517, 657] on input "I understand that this price [MEDICAL_DATA] will affect 9961 product variants a…" at bounding box center [511, 662] width 15 height 15
checkbox input "true"
click at [997, 732] on span "Confirm" at bounding box center [1015, 728] width 43 height 15
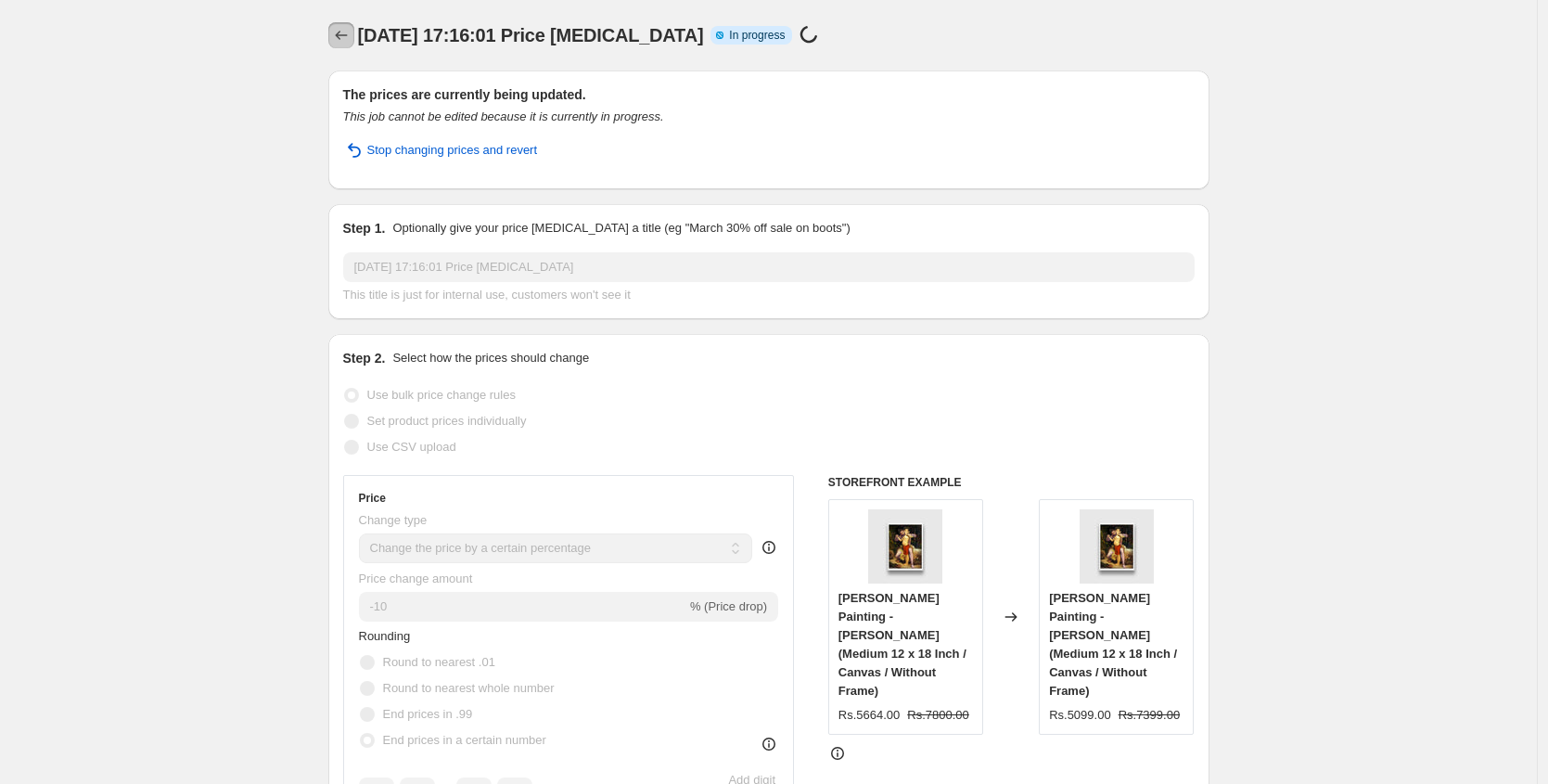
click at [341, 39] on icon "Price change jobs" at bounding box center [340, 34] width 18 height 18
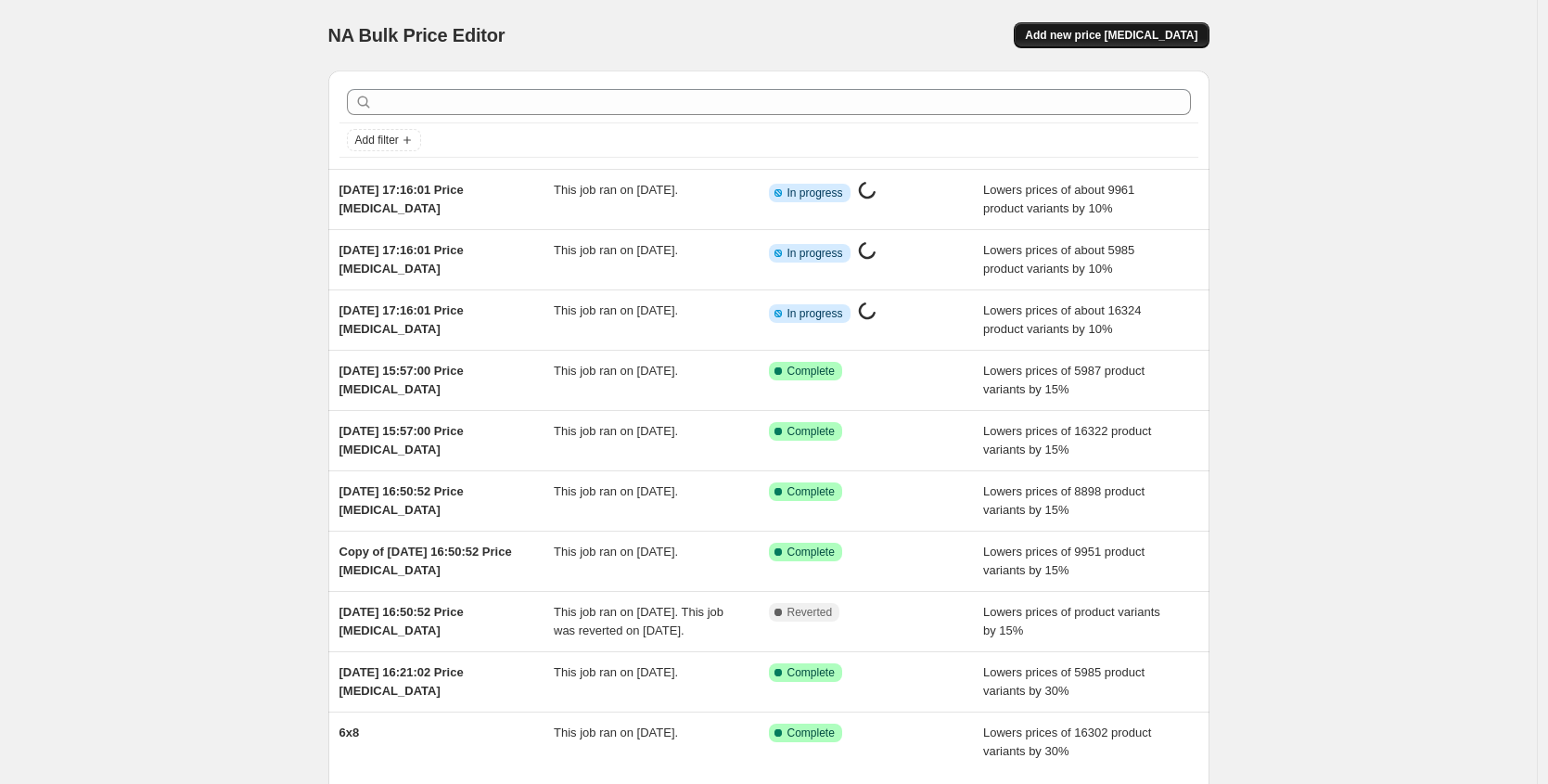
click at [1098, 37] on span "Add new price [MEDICAL_DATA]" at bounding box center [1111, 35] width 172 height 15
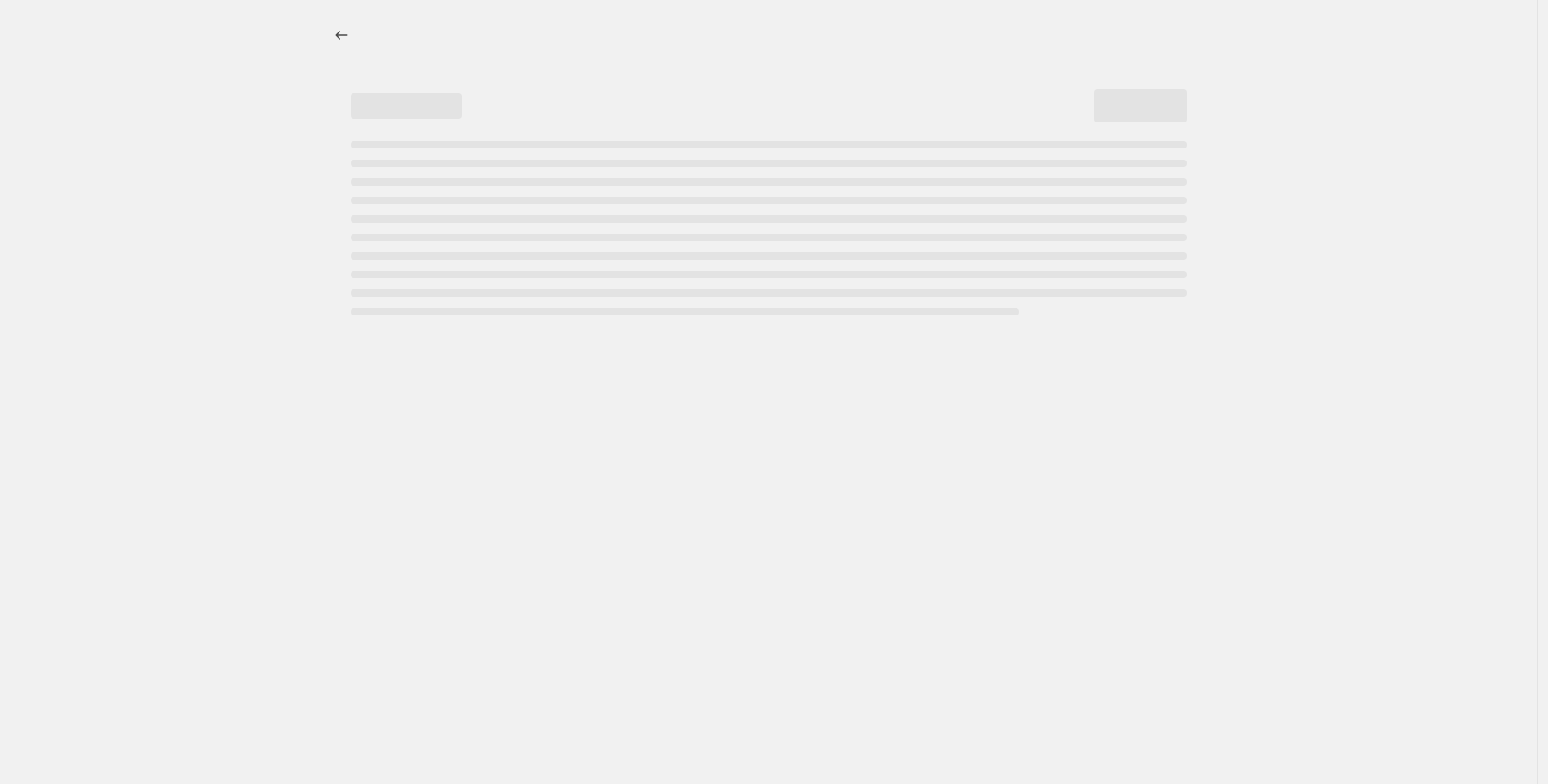
select select "percentage"
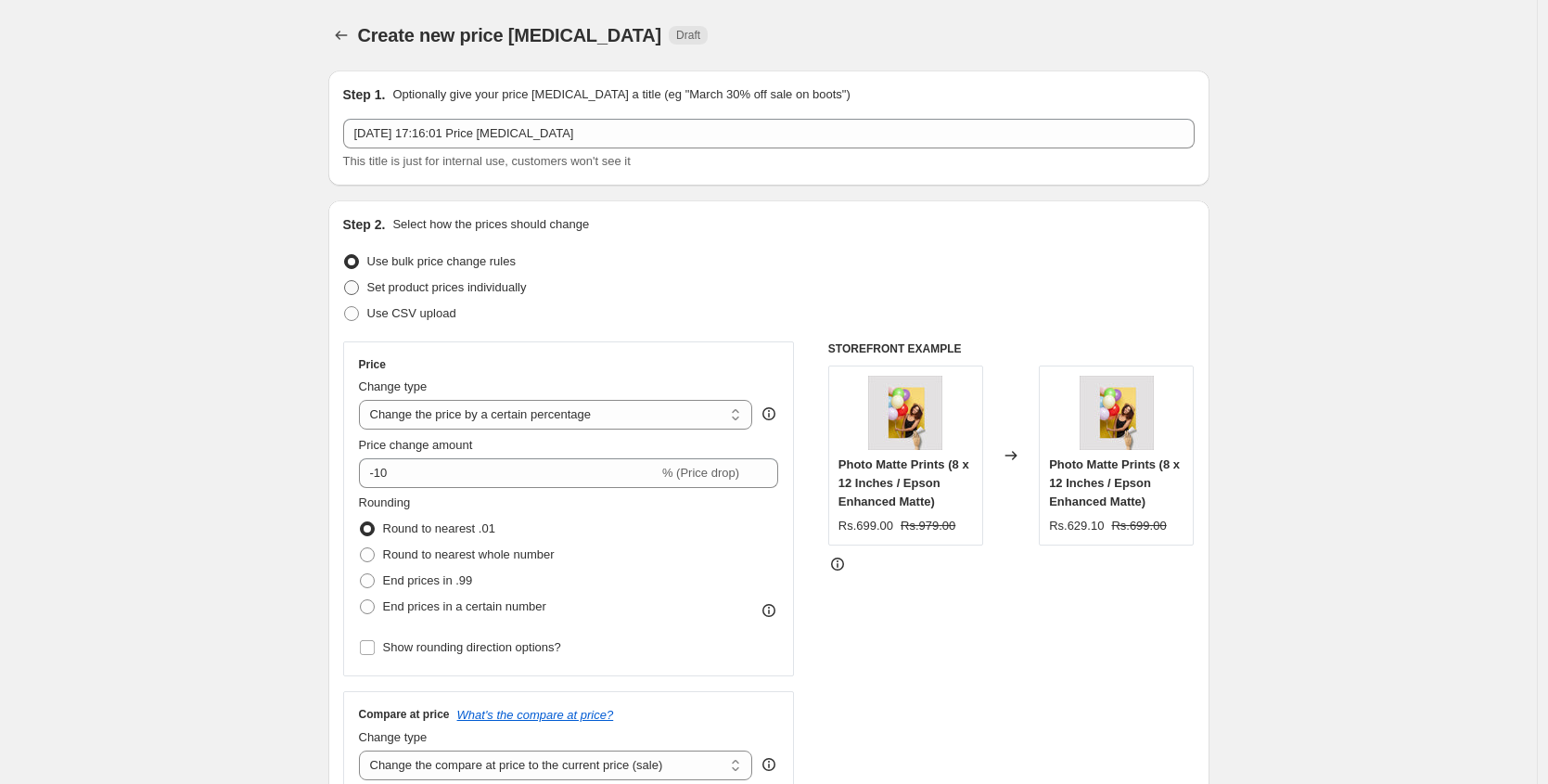
click at [403, 282] on span "Set product prices individually" at bounding box center [446, 287] width 159 height 14
click at [345, 281] on input "Set product prices individually" at bounding box center [344, 280] width 1 height 1
radio input "true"
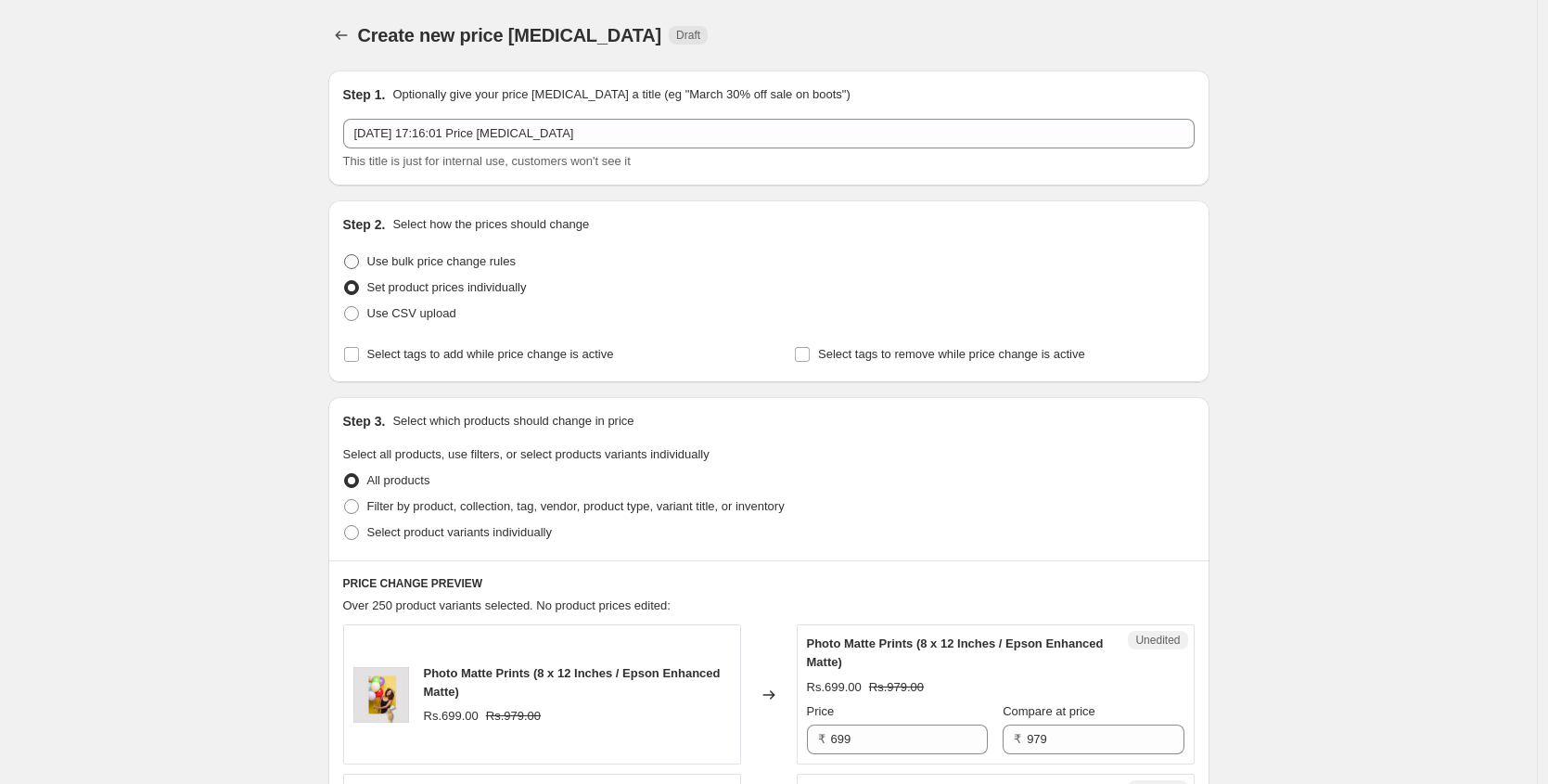
click at [417, 270] on span "Use bulk price change rules" at bounding box center [441, 261] width 149 height 18
click at [345, 255] on input "Use bulk price change rules" at bounding box center [344, 254] width 1 height 1
radio input "true"
select select "percentage"
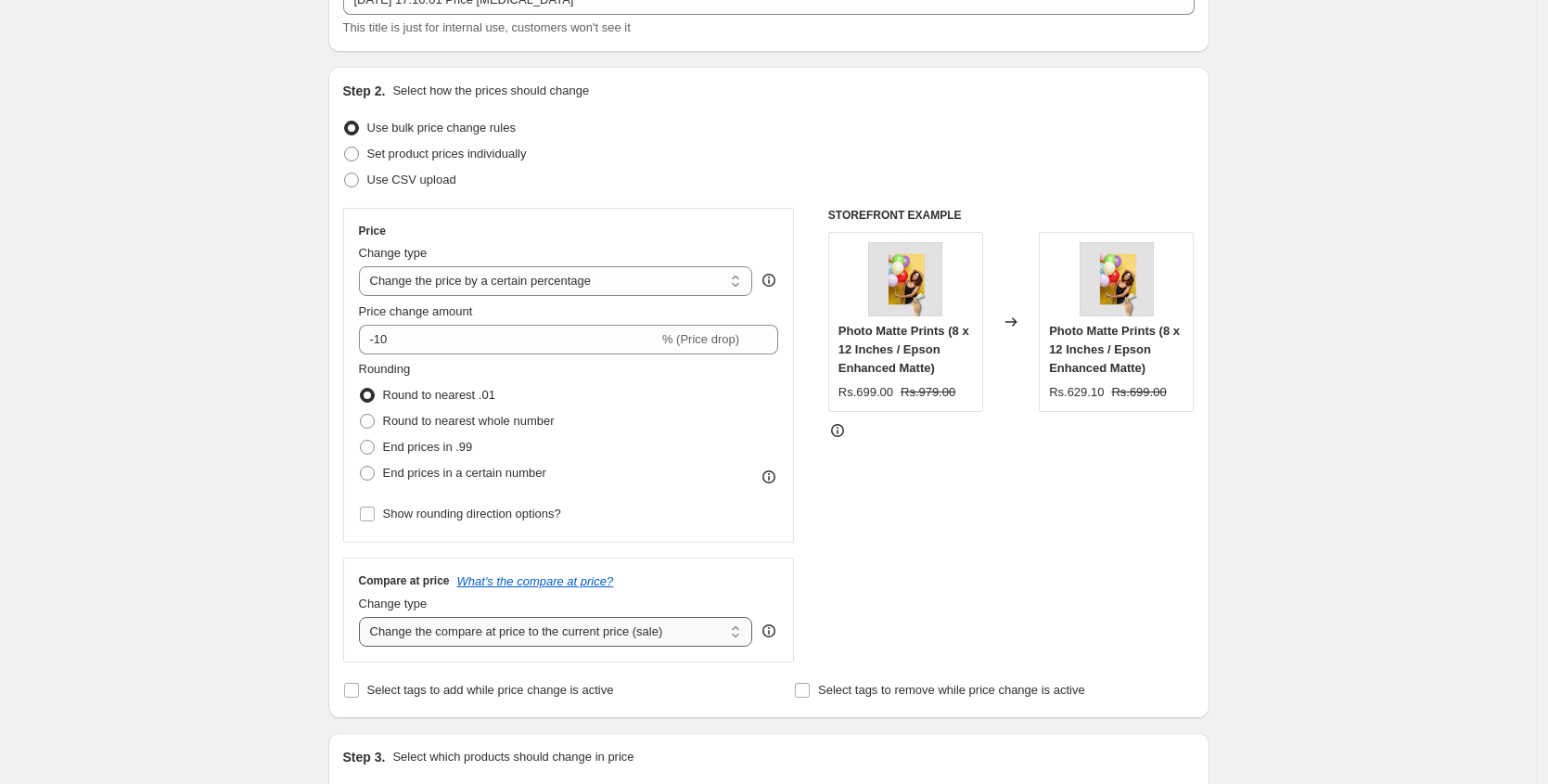
scroll to position [270, 0]
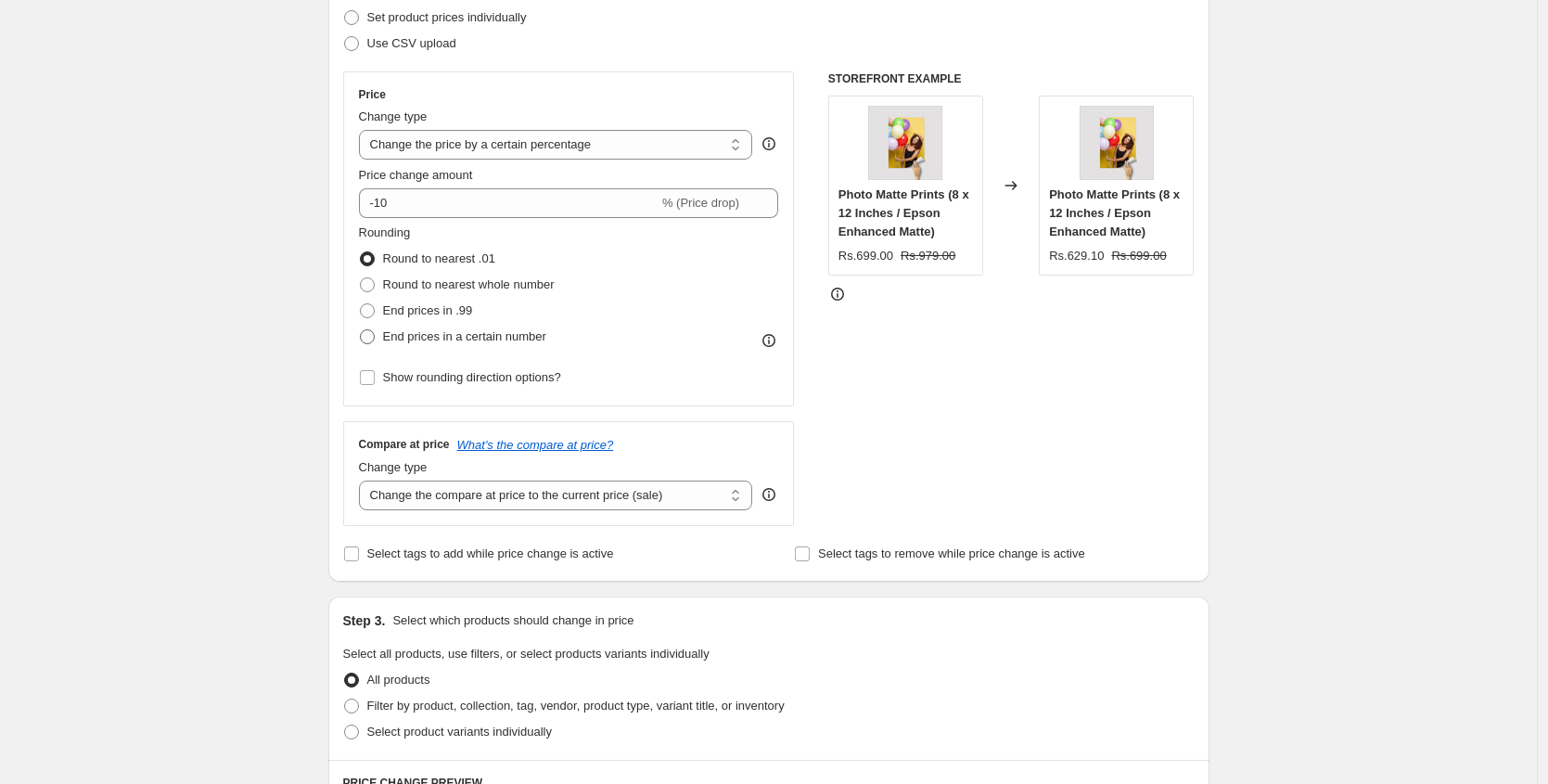
click at [443, 337] on span "End prices in a certain number" at bounding box center [464, 336] width 163 height 14
click at [361, 331] on input "End prices in a certain number" at bounding box center [360, 330] width 1 height 1
radio input "true"
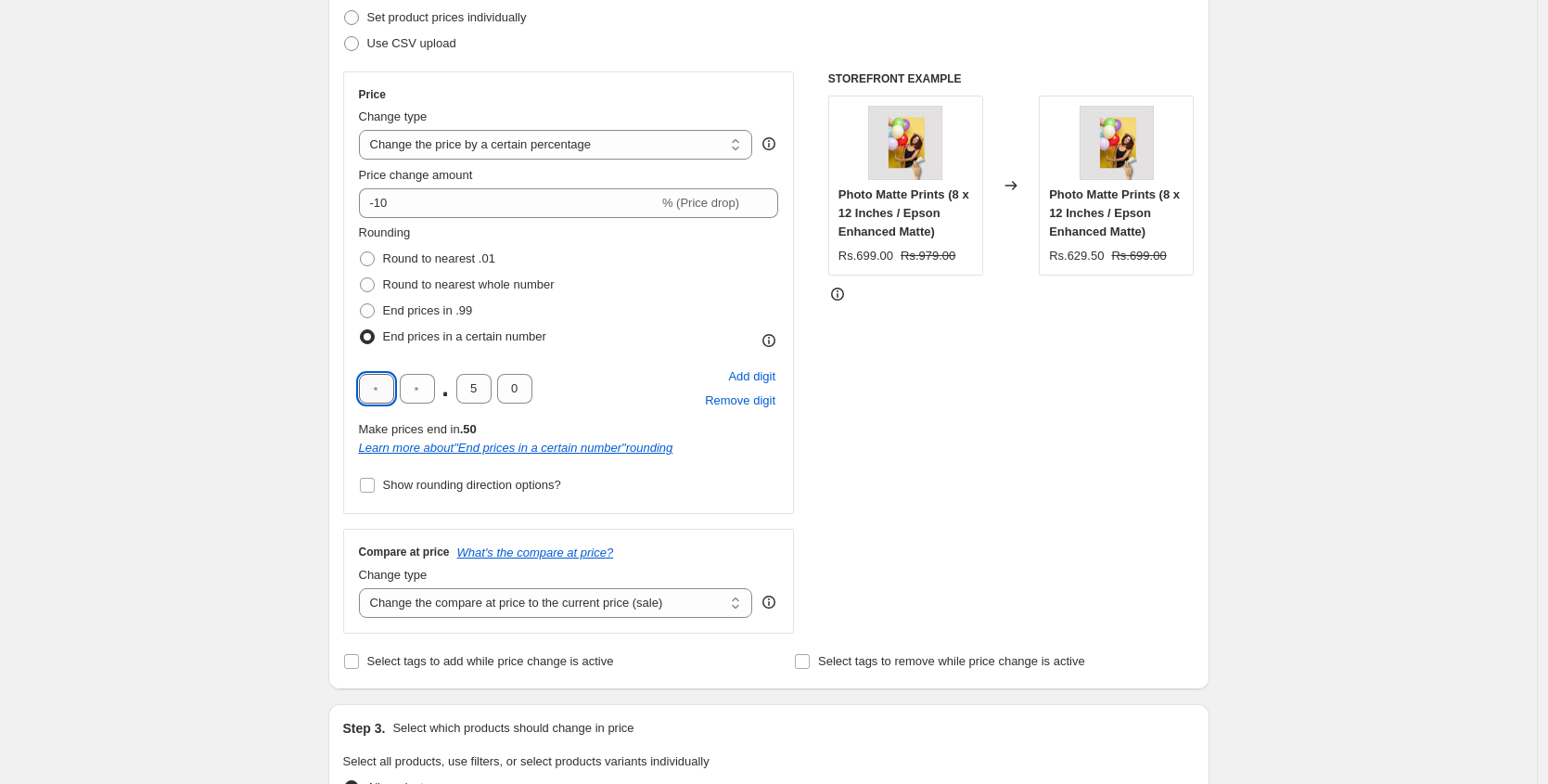
drag, startPoint x: 397, startPoint y: 386, endPoint x: 364, endPoint y: 379, distance: 33.7
click at [364, 380] on input "text" at bounding box center [376, 388] width 35 height 30
type input "9"
type input "0"
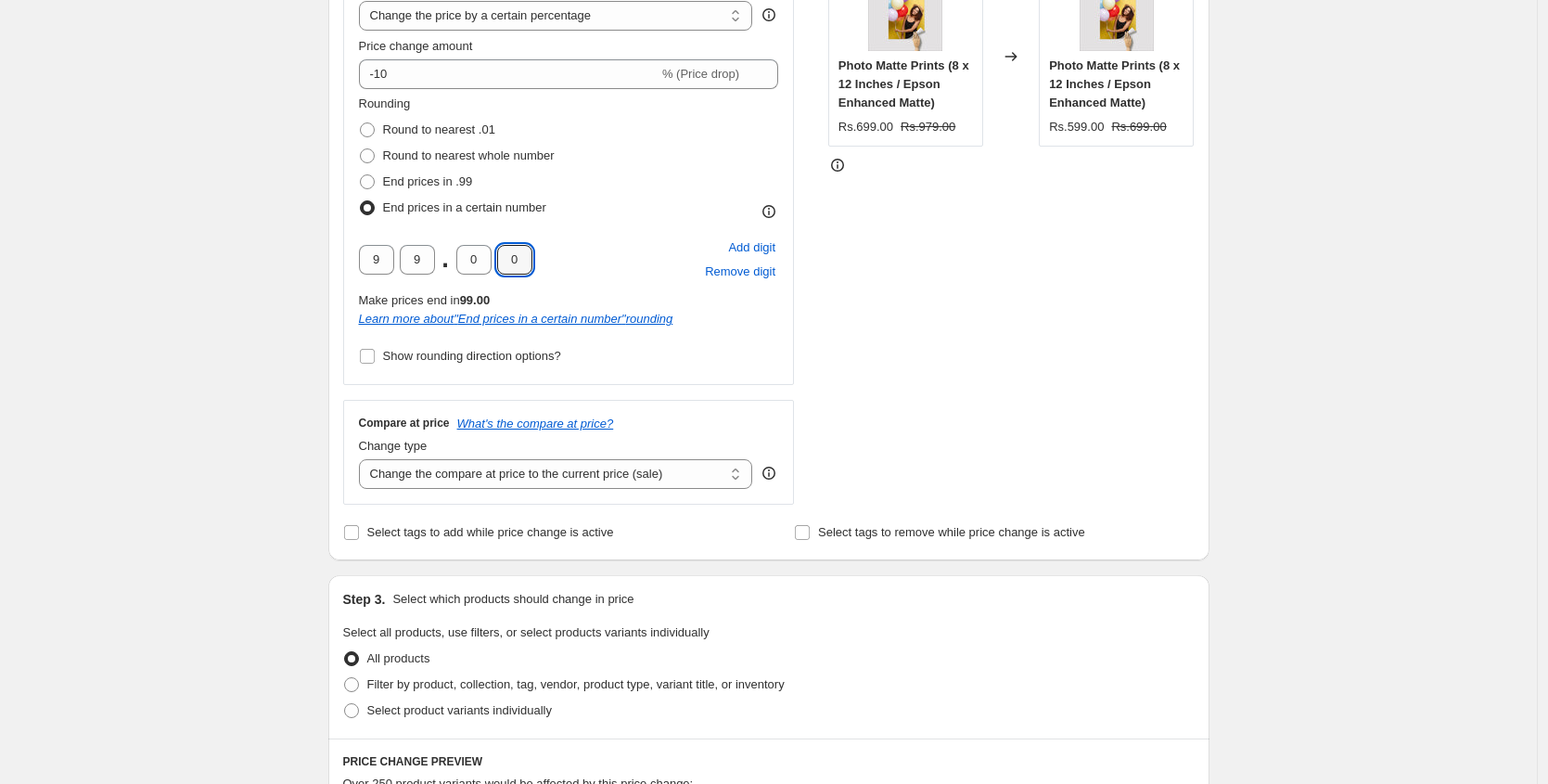
scroll to position [539, 0]
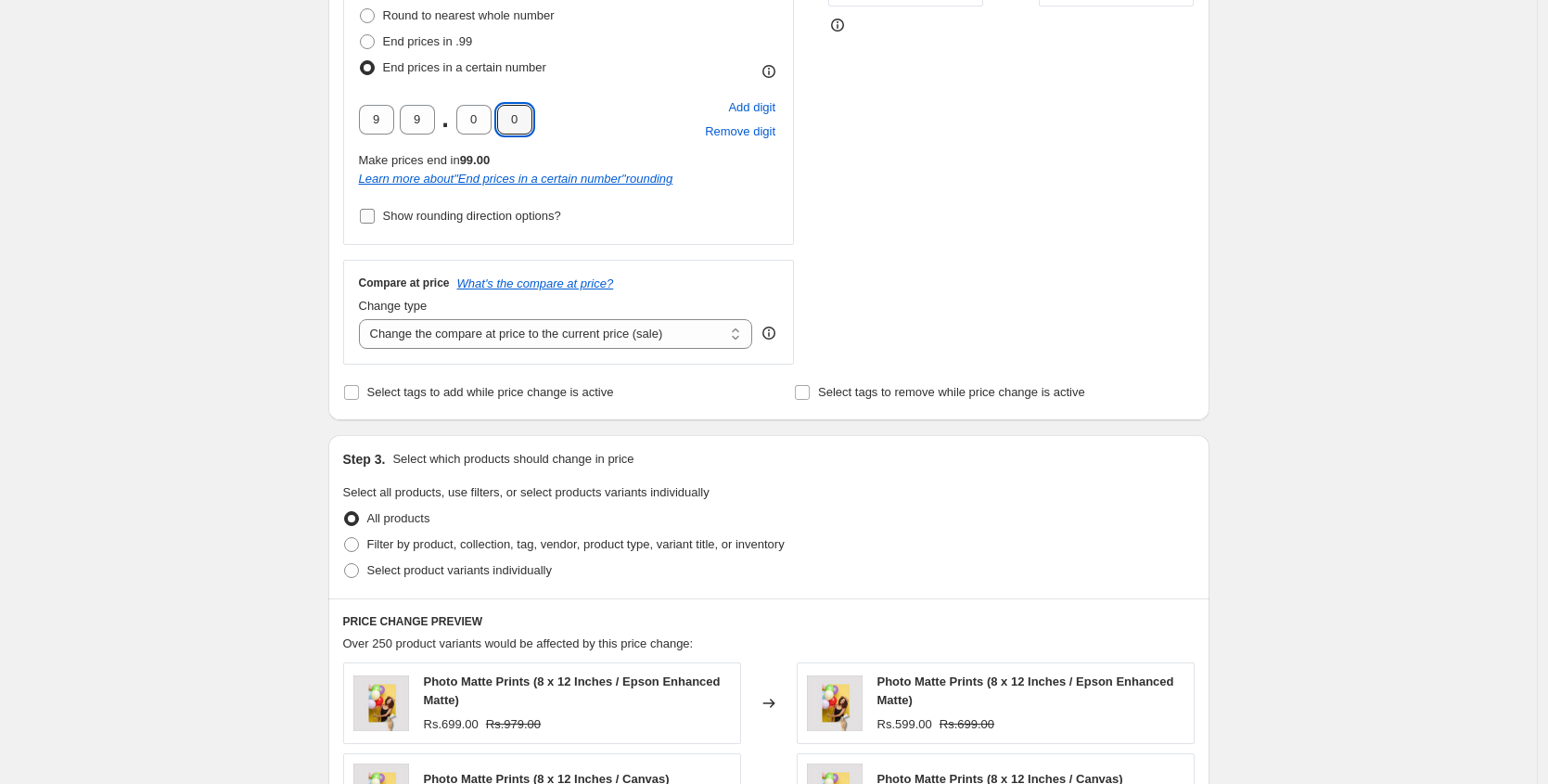
click at [429, 215] on span "Show rounding direction options?" at bounding box center [472, 215] width 178 height 14
click at [374, 215] on input "Show rounding direction options?" at bounding box center [368, 216] width 15 height 15
checkbox input "true"
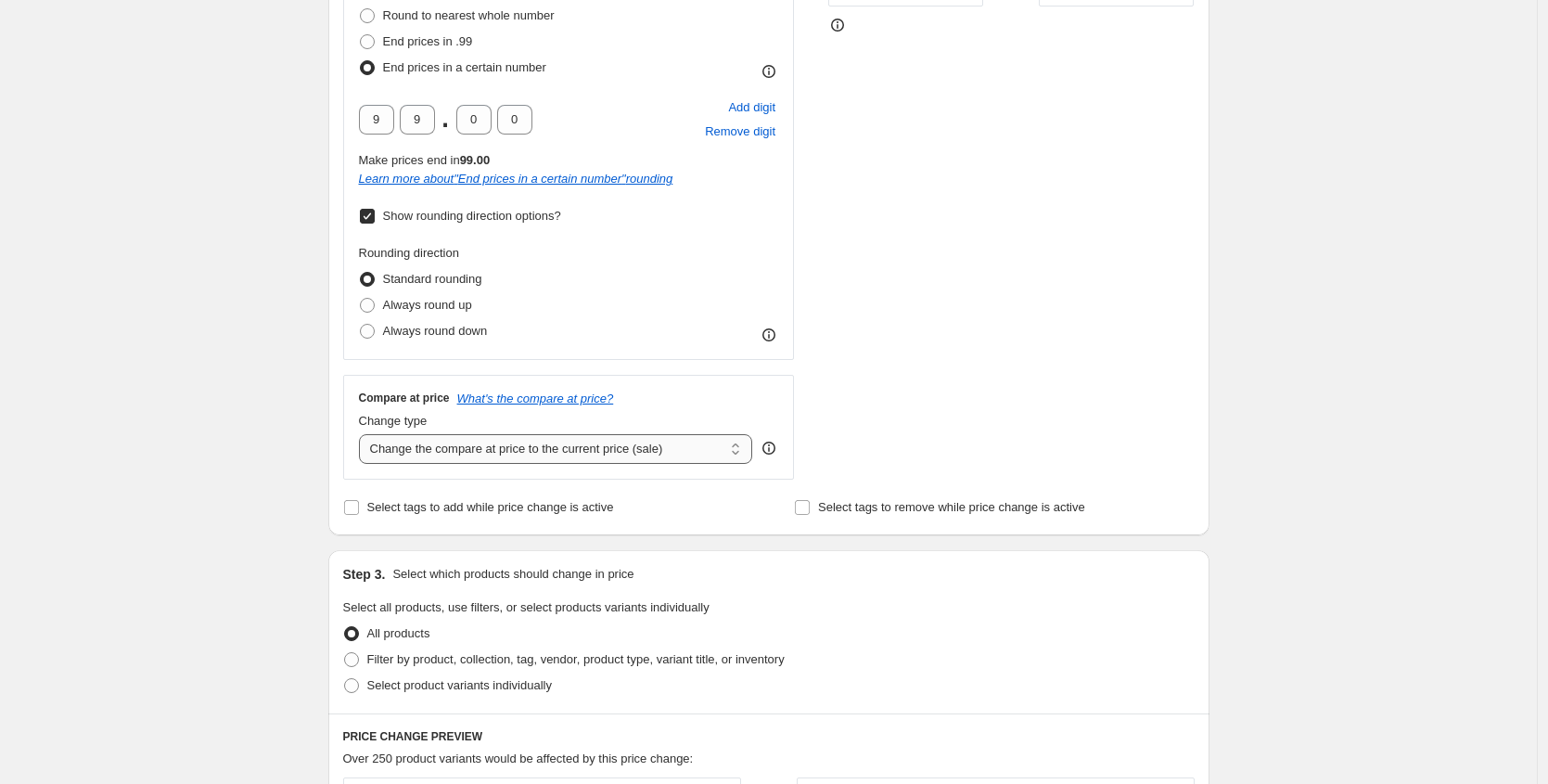
click at [452, 449] on select "Change the compare at price to the current price (sale) Change the compare at p…" at bounding box center [556, 449] width 394 height 30
select select "pp"
click at [364, 434] on select "Change the compare at price to the current price (sale) Change the compare at p…" at bounding box center [556, 449] width 394 height 30
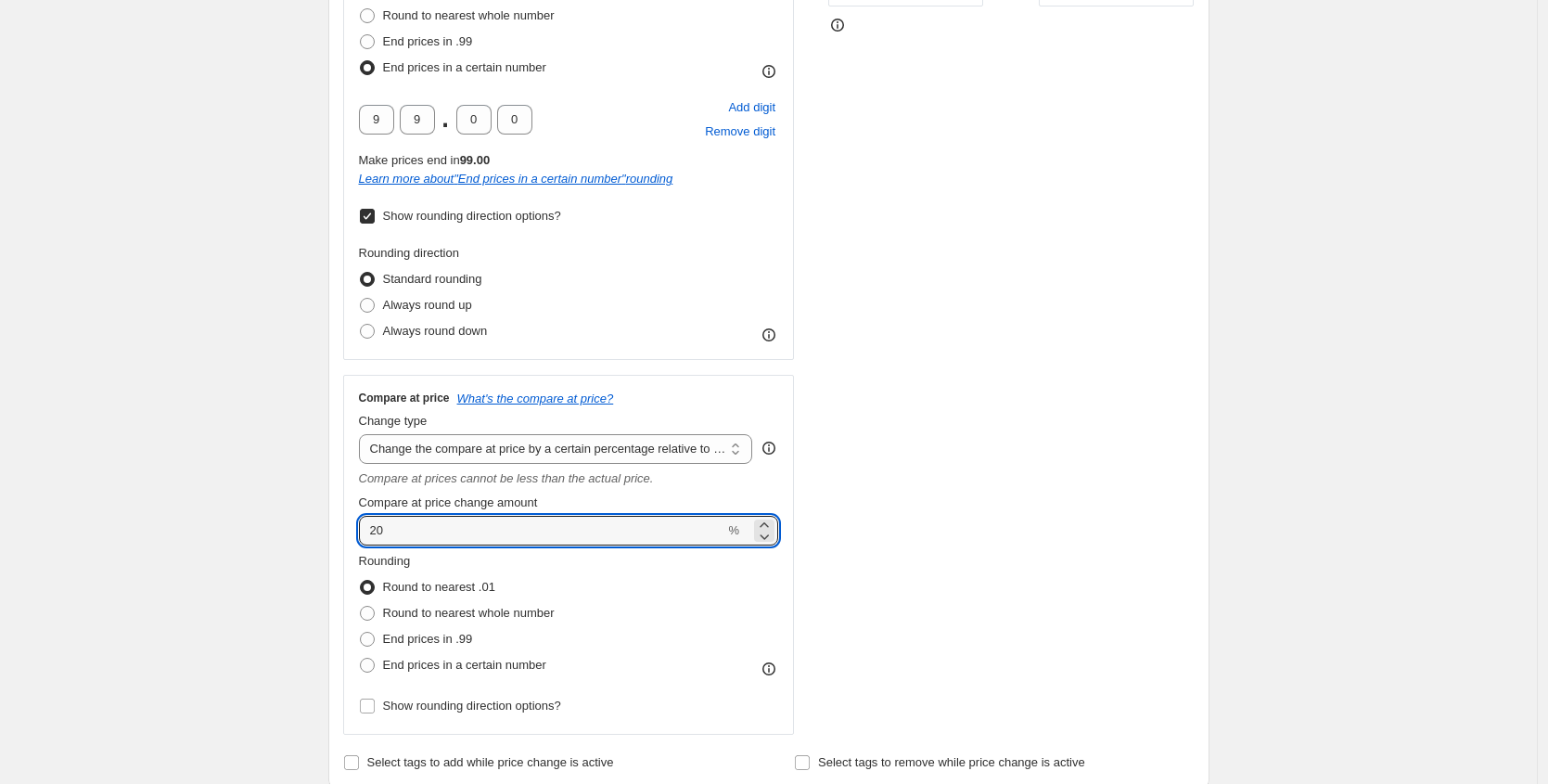
drag, startPoint x: 372, startPoint y: 533, endPoint x: 338, endPoint y: 520, distance: 36.4
click at [338, 520] on div "Step 2. Select how the prices should change Use bulk price change rules Set pro…" at bounding box center [769, 226] width 881 height 1129
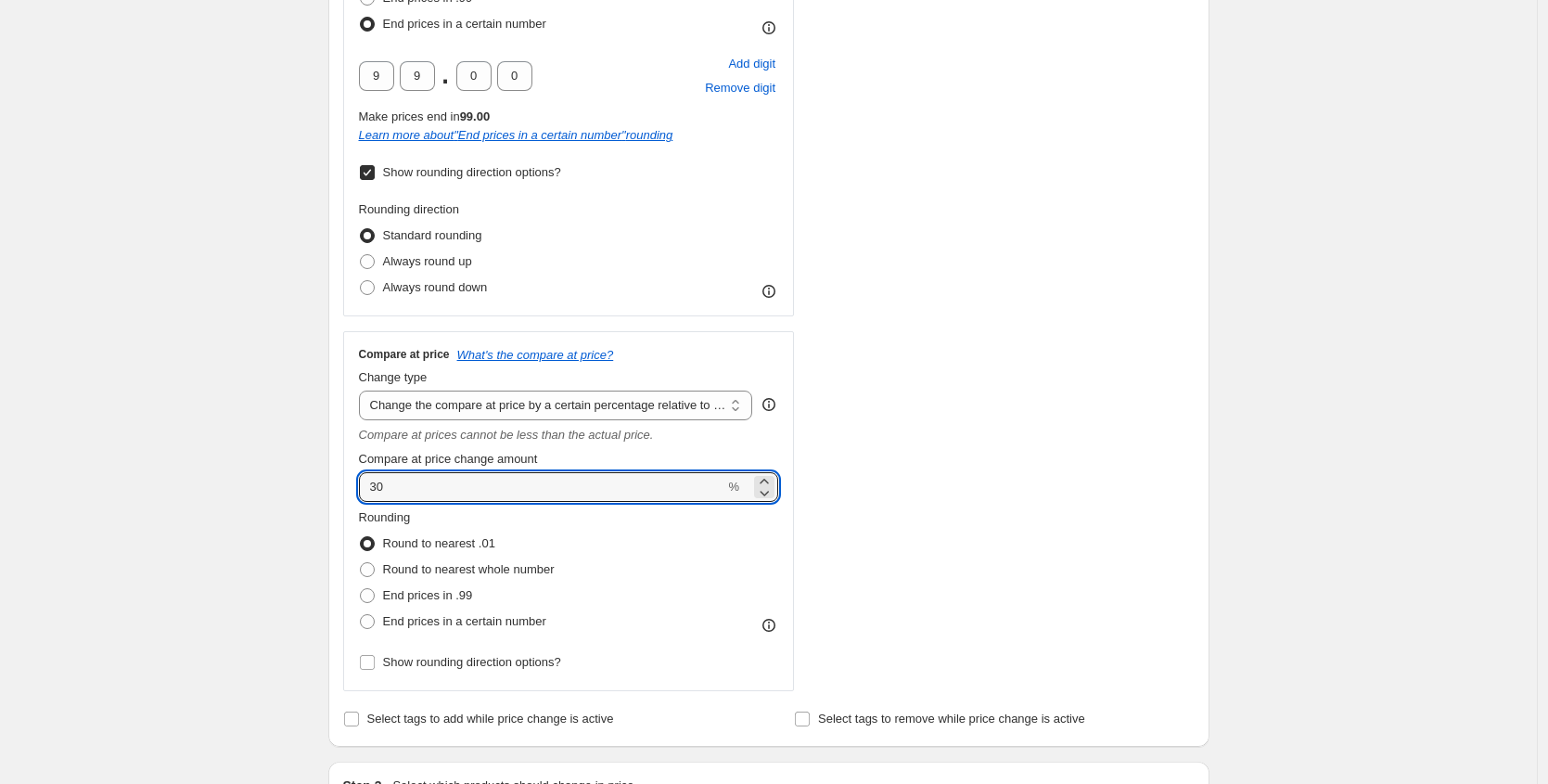
scroll to position [733, 0]
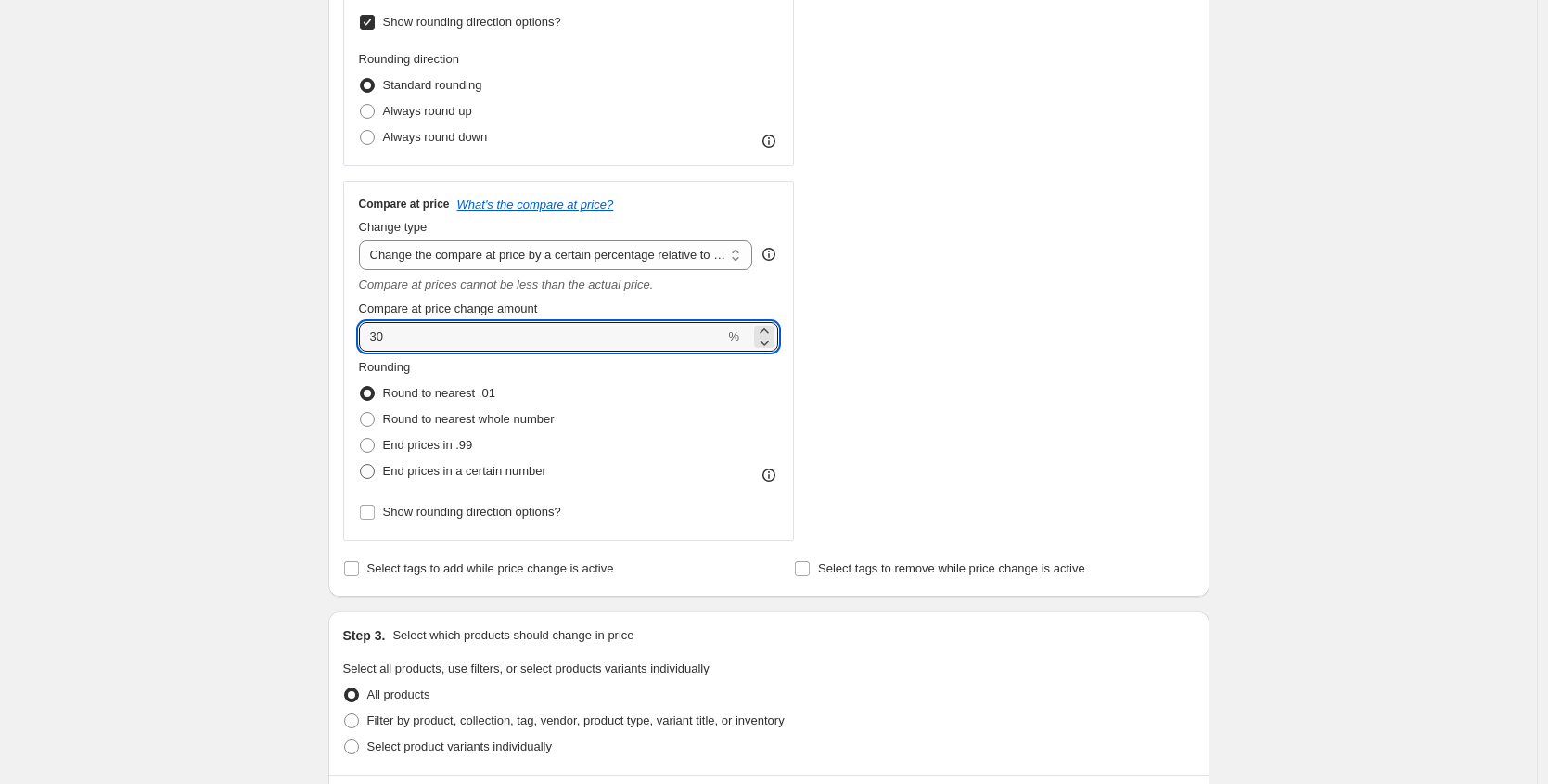
type input "30"
click at [453, 482] on label "End prices in a certain number" at bounding box center [452, 471] width 188 height 26
click at [361, 465] on input "End prices in a certain number" at bounding box center [360, 464] width 1 height 1
radio input "true"
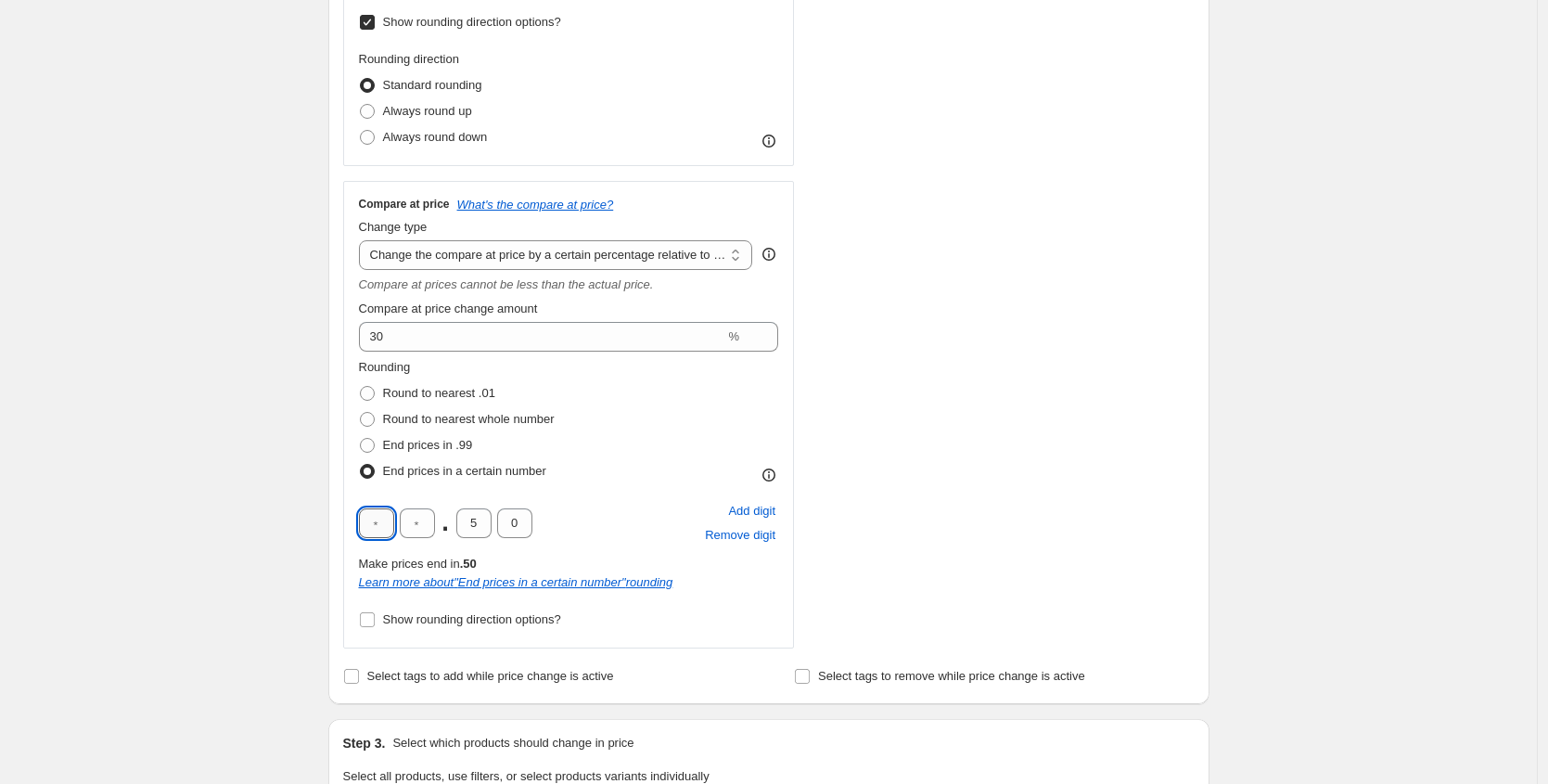
click at [378, 528] on input "text" at bounding box center [376, 522] width 35 height 30
type input "9"
click at [425, 513] on input "text" at bounding box center [417, 522] width 35 height 30
type input "9"
drag, startPoint x: 483, startPoint y: 521, endPoint x: 464, endPoint y: 519, distance: 19.1
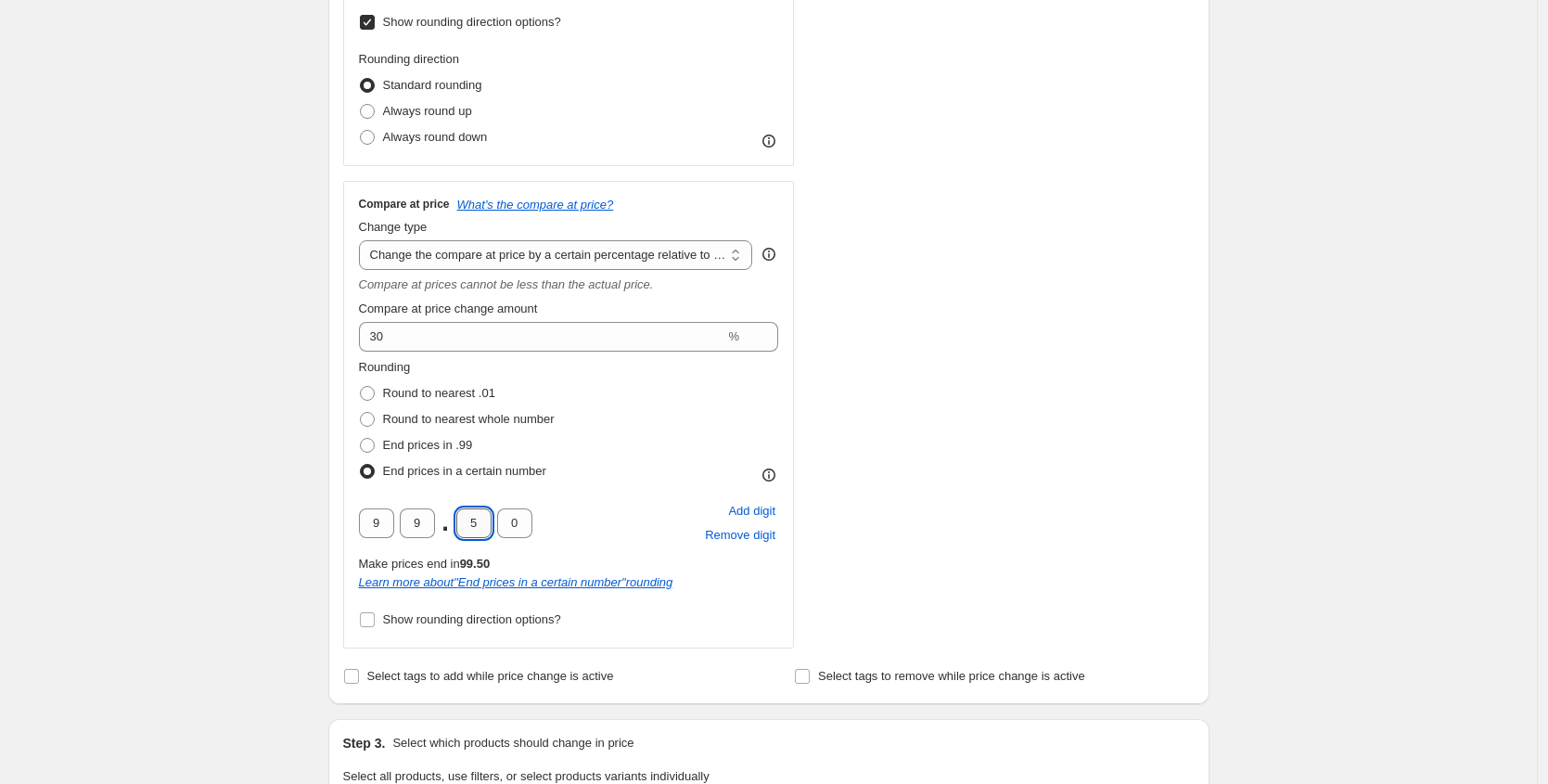
click at [464, 519] on input "5" at bounding box center [473, 522] width 35 height 30
type input "0"
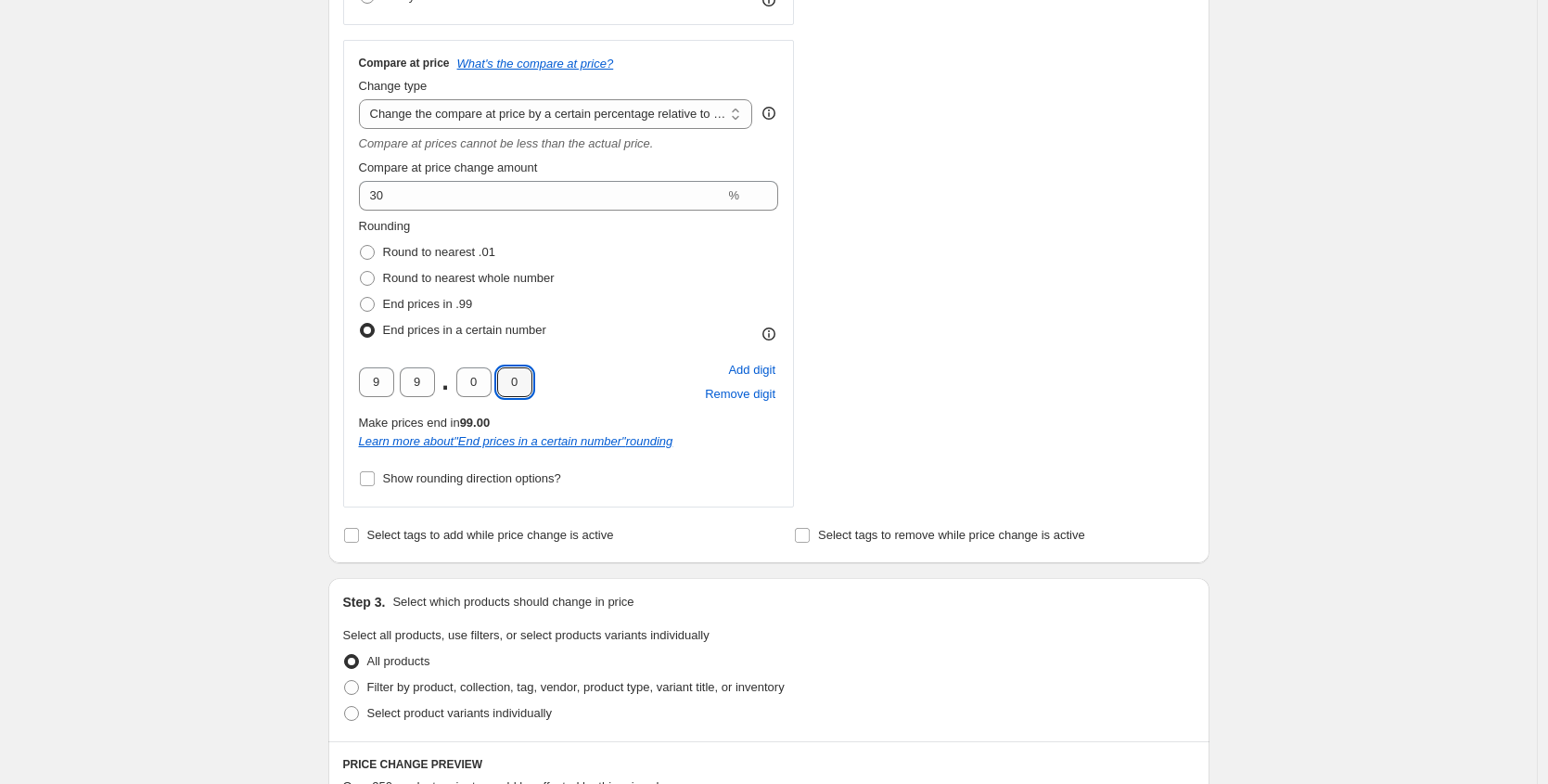
scroll to position [978, 0]
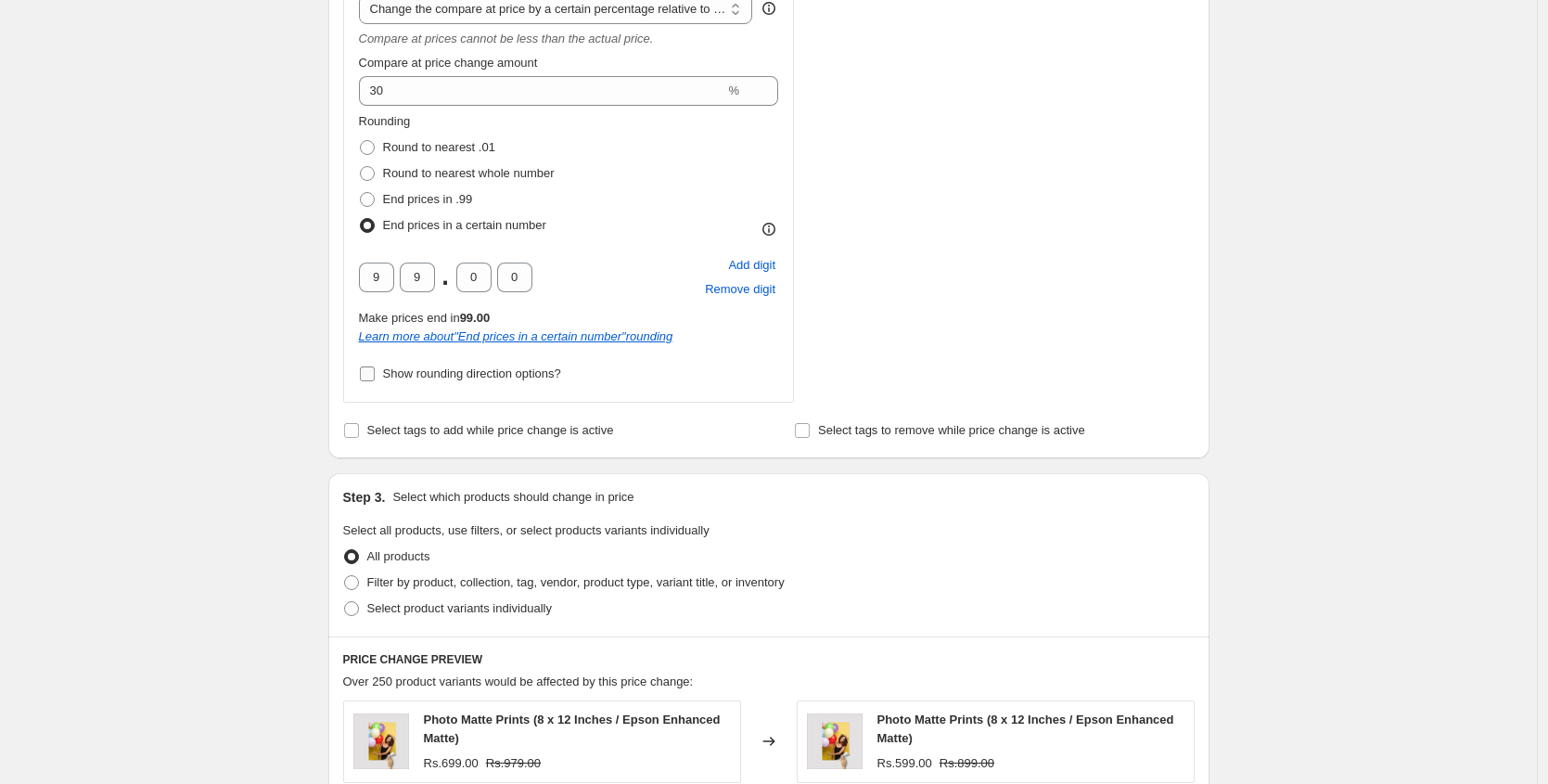
click at [456, 376] on span "Show rounding direction options?" at bounding box center [472, 373] width 178 height 14
click at [374, 376] on input "Show rounding direction options?" at bounding box center [368, 374] width 15 height 15
checkbox input "true"
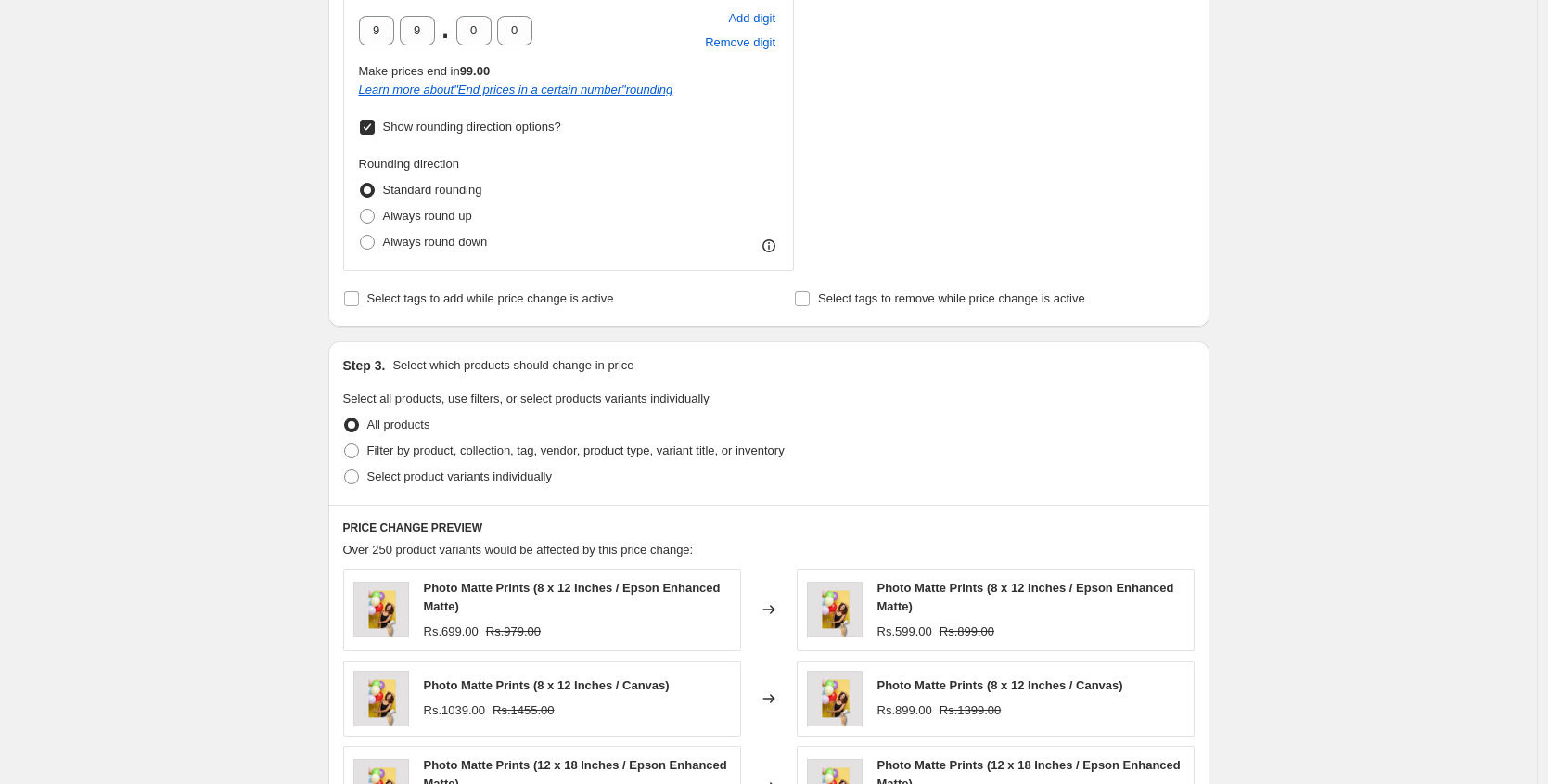
scroll to position [1226, 0]
click at [447, 445] on span "Filter by product, collection, tag, vendor, product type, variant title, or inv…" at bounding box center [575, 449] width 417 height 14
click at [345, 443] on input "Filter by product, collection, tag, vendor, product type, variant title, or inv…" at bounding box center [344, 442] width 1 height 1
radio input "true"
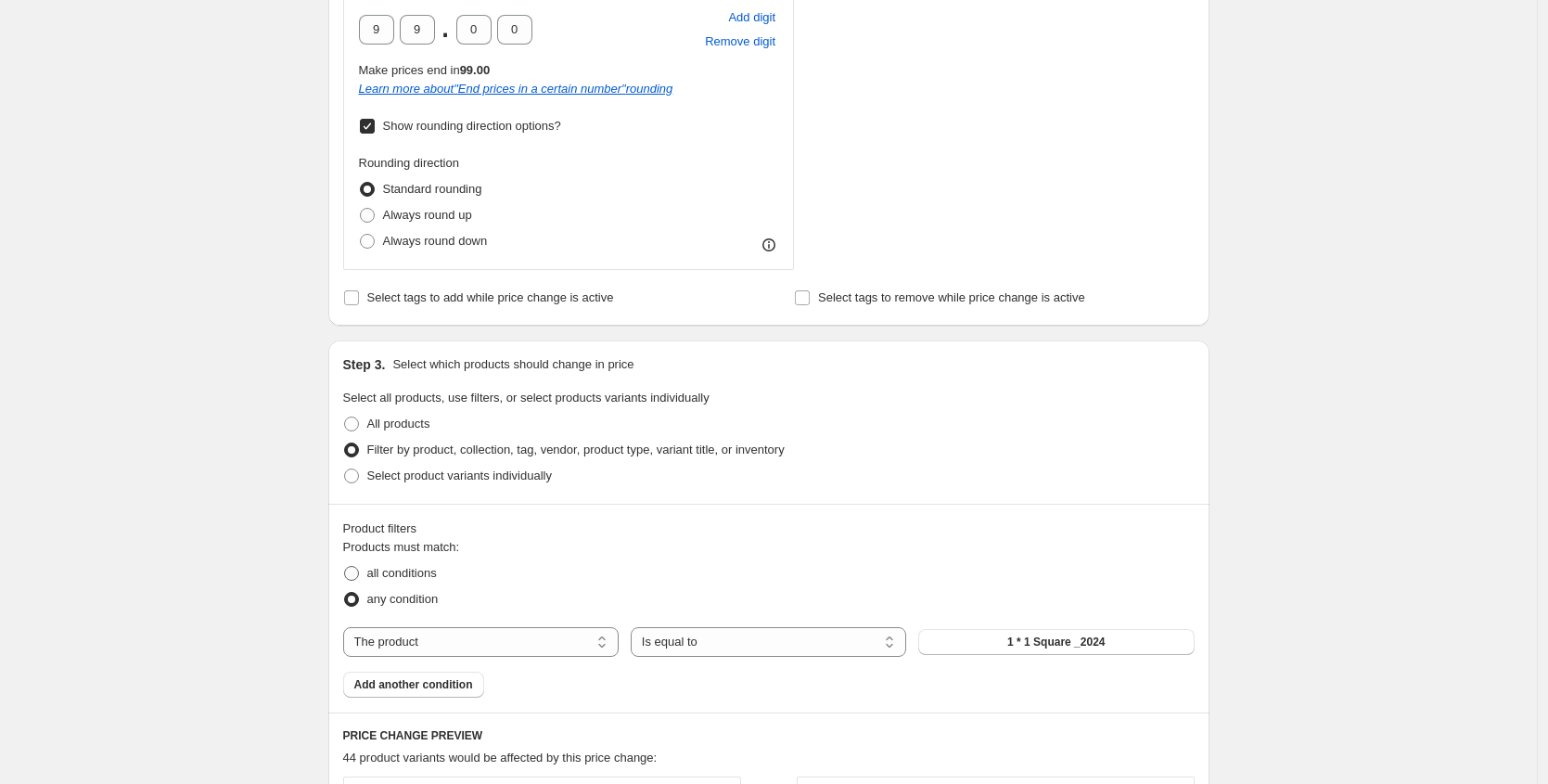
click at [408, 576] on span "all conditions" at bounding box center [401, 573] width 70 height 14
click at [345, 567] on input "all conditions" at bounding box center [344, 566] width 1 height 1
radio input "true"
click at [431, 641] on select "The product The product's collection The product's tag The product's vendor The…" at bounding box center [480, 641] width 275 height 30
select select "collection"
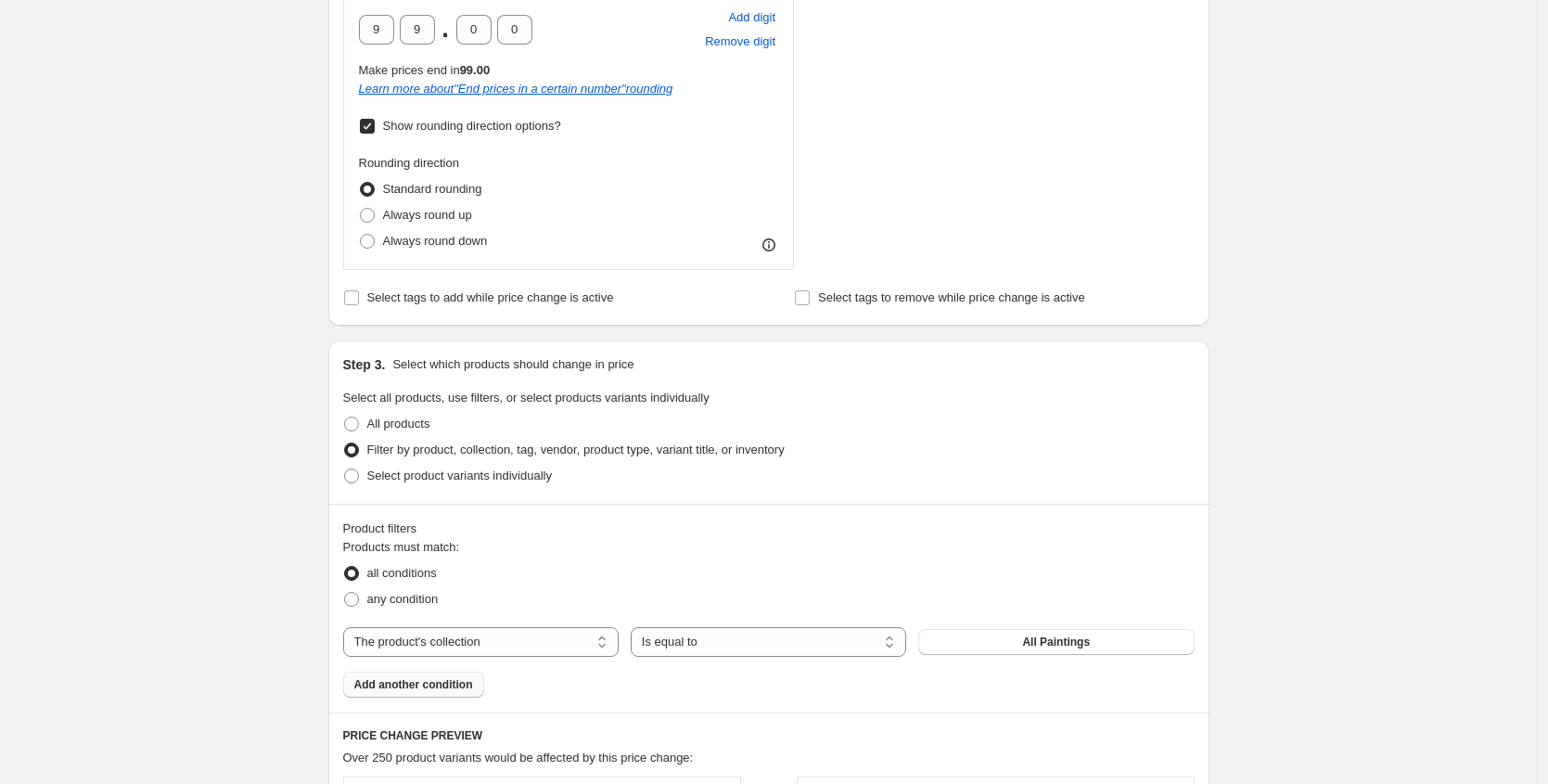
click at [469, 682] on span "Add another condition" at bounding box center [413, 685] width 119 height 15
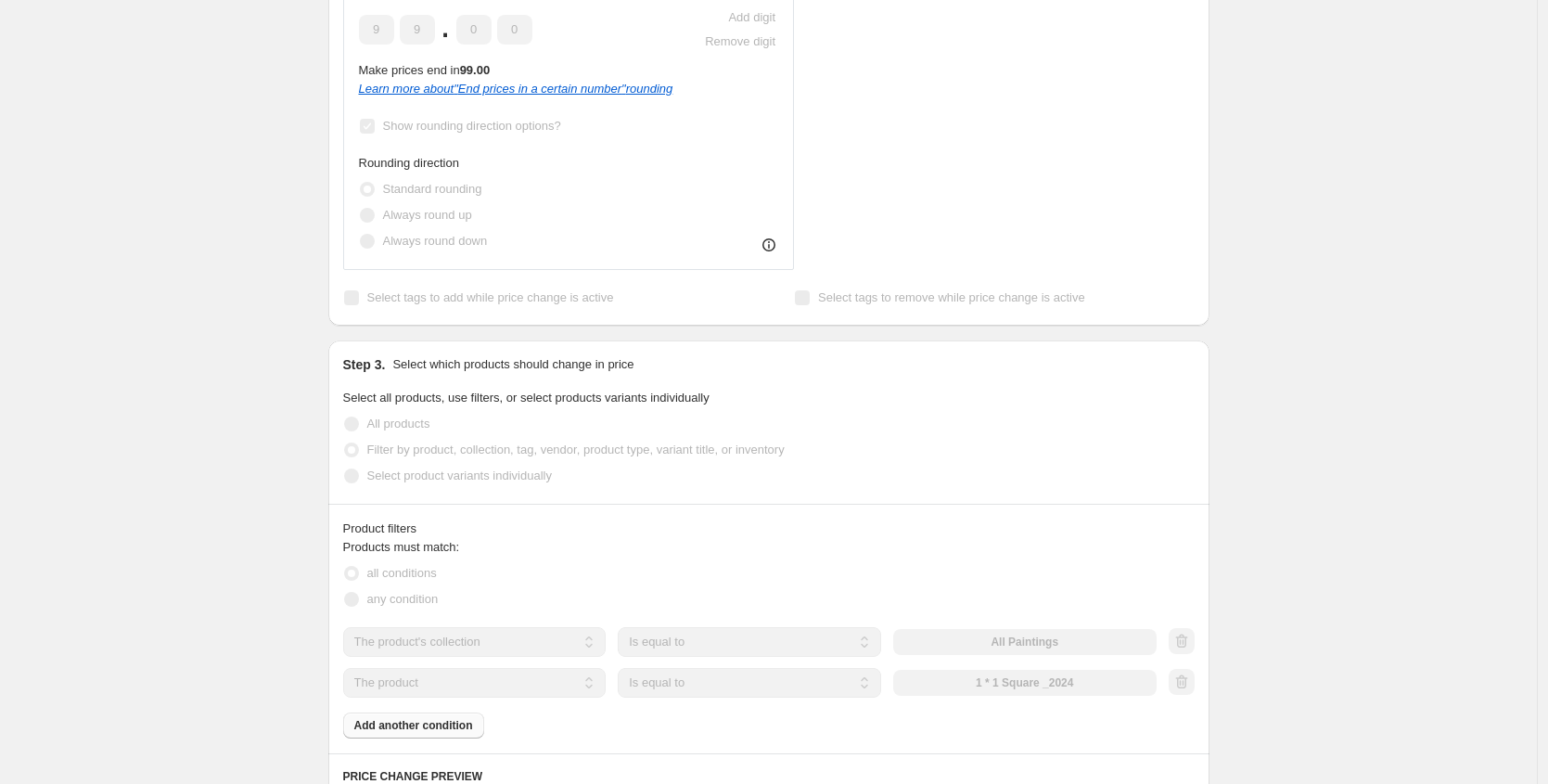
click at [492, 684] on select "The product The product's collection The product's tag The product's vendor The…" at bounding box center [474, 682] width 263 height 30
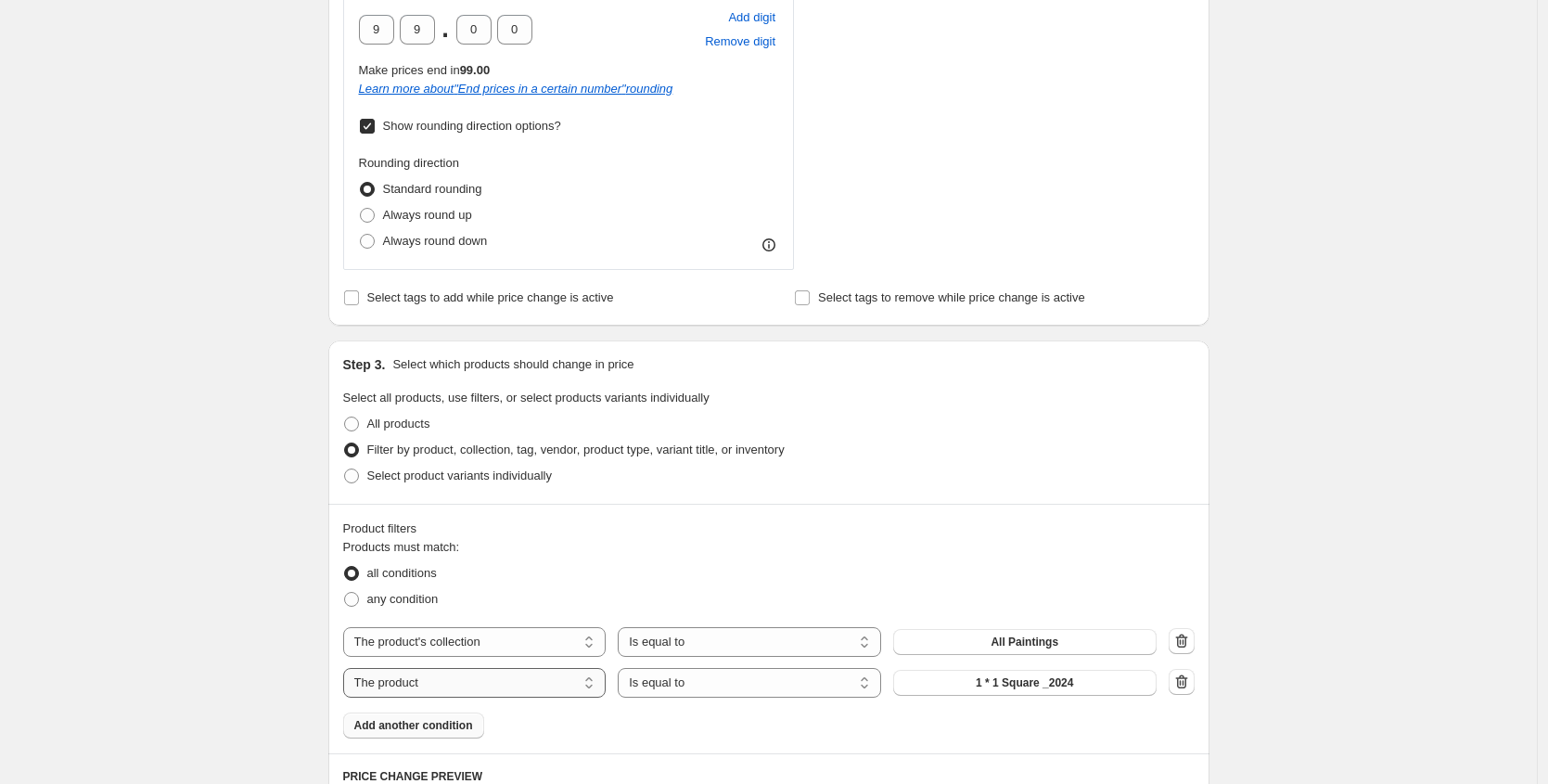
select select "title"
click at [1017, 677] on input "Default Title" at bounding box center [1024, 682] width 263 height 30
click at [1013, 680] on input "Default Title" at bounding box center [1024, 682] width 263 height 30
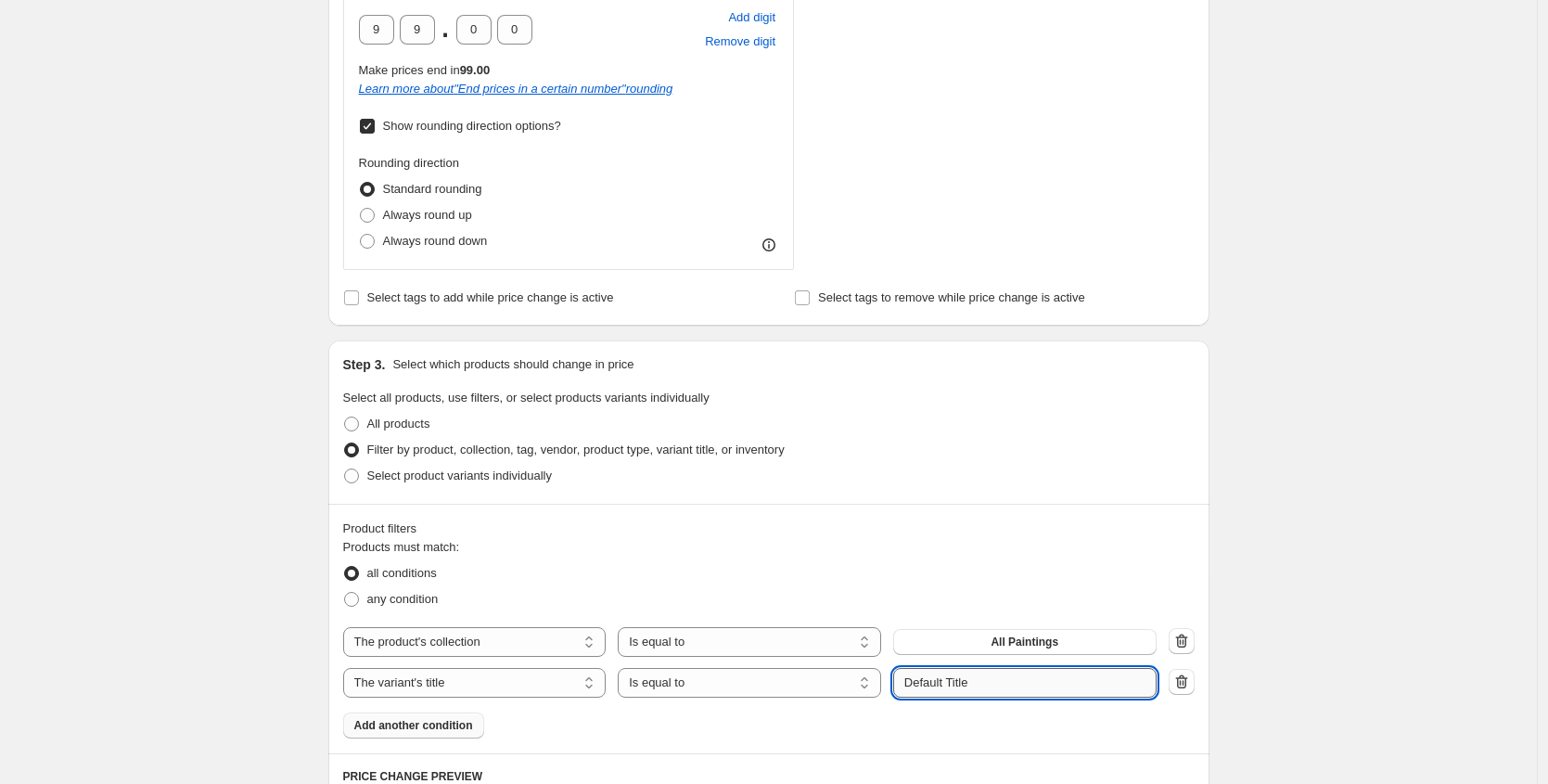
paste input "Medium 12 x 16"
click at [972, 677] on input "Medium 12 x 1" at bounding box center [1024, 682] width 263 height 30
click at [969, 676] on input "Medium 12 x 1" at bounding box center [1024, 682] width 263 height 30
click at [1025, 673] on input "Medium 18 x 1" at bounding box center [1024, 682] width 263 height 30
click at [1016, 678] on input "Medium 18 x 1" at bounding box center [1024, 682] width 263 height 30
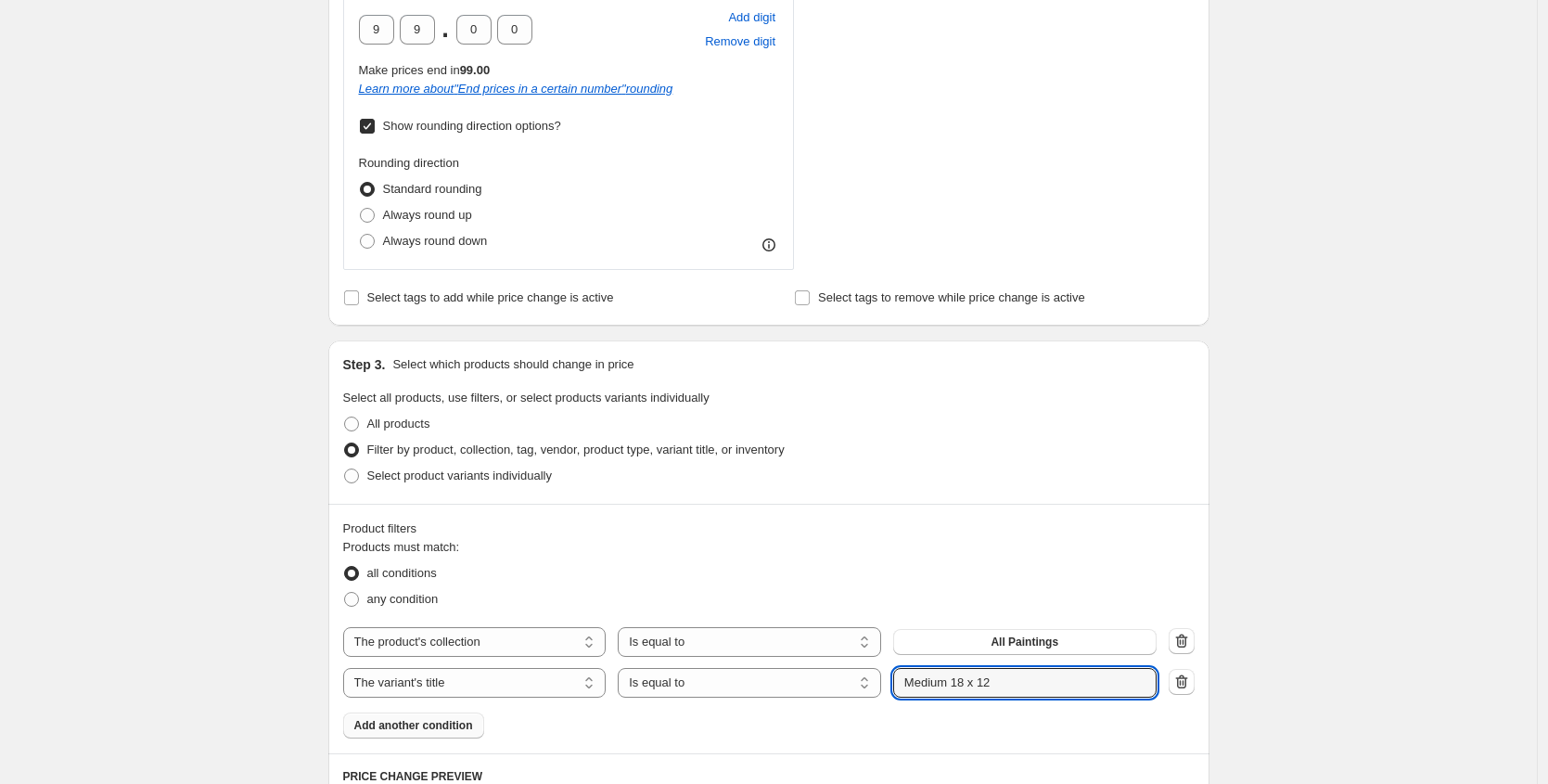
type input "Medium 18 x 12"
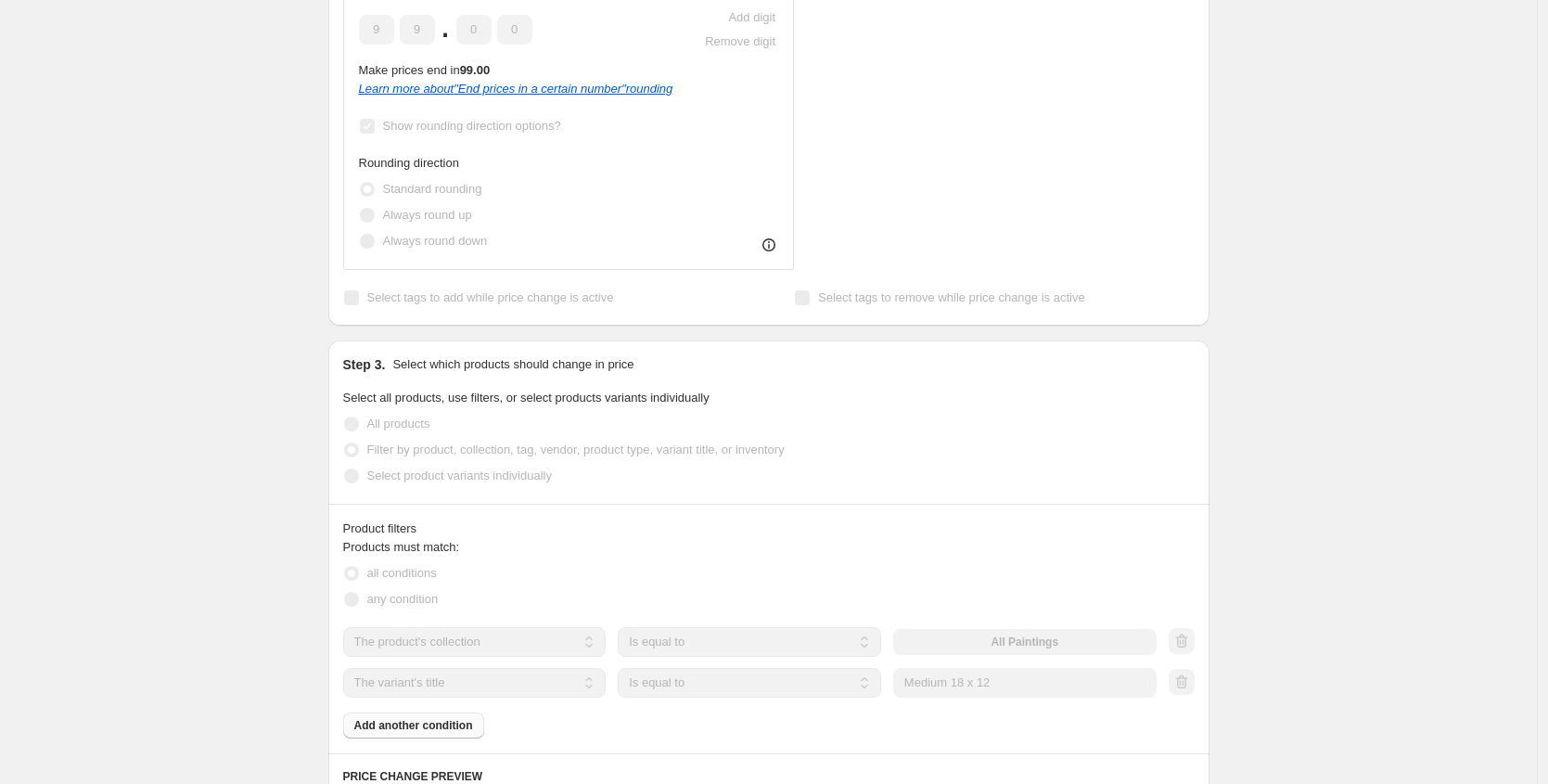
click at [1008, 528] on div "Product filters" at bounding box center [769, 528] width 852 height 18
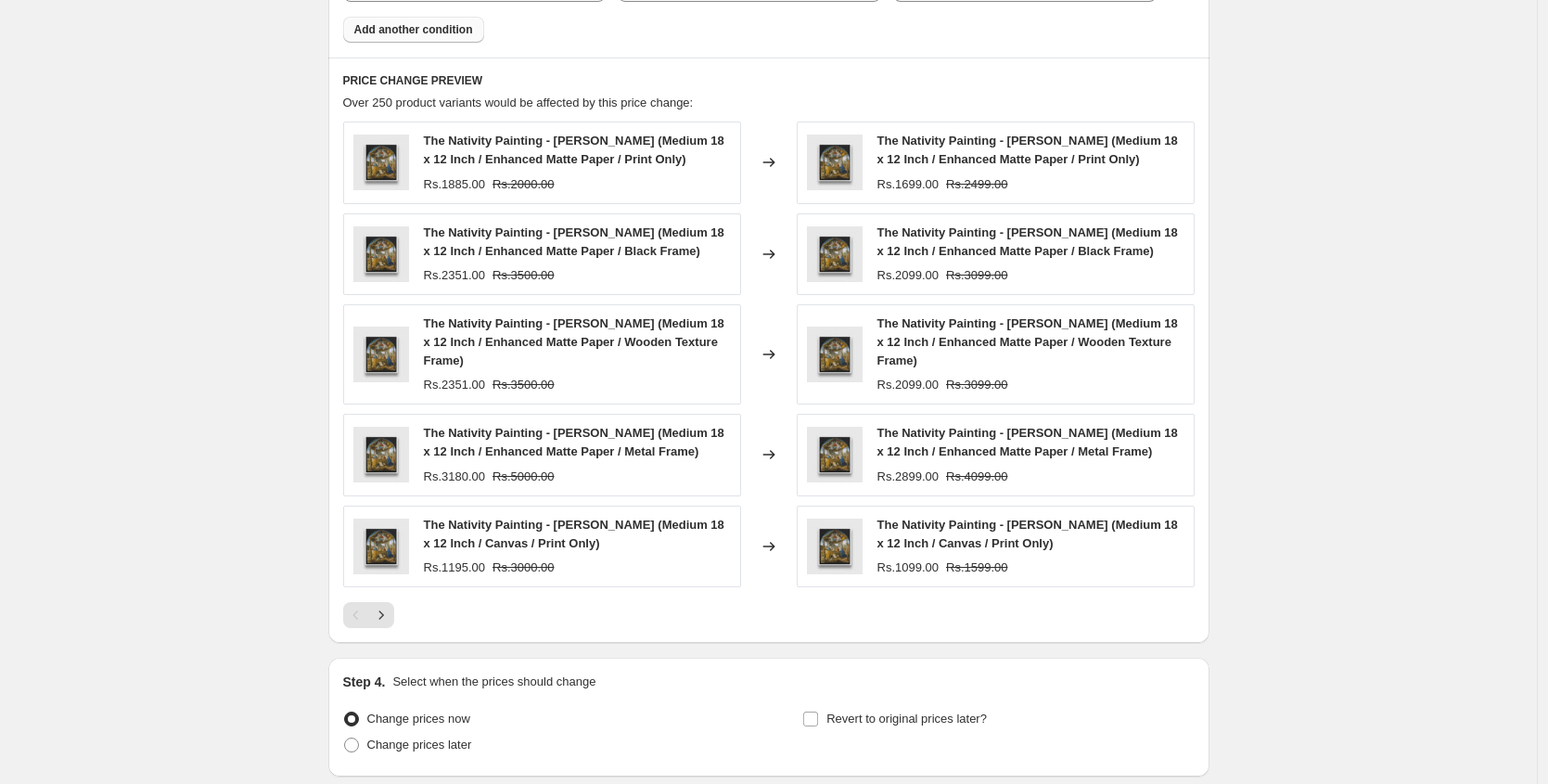
scroll to position [1891, 0]
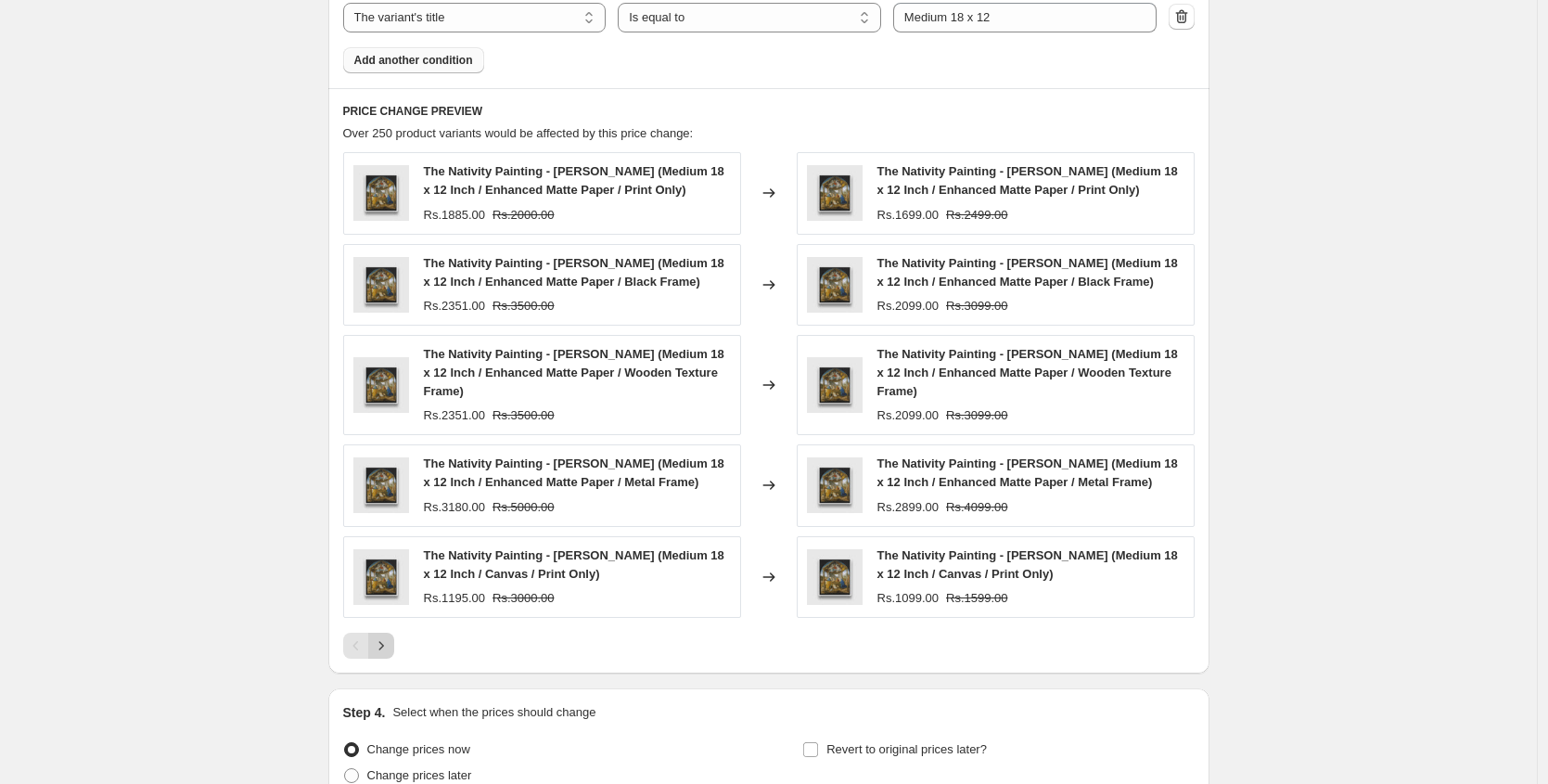
click at [383, 646] on icon "Next" at bounding box center [380, 645] width 5 height 9
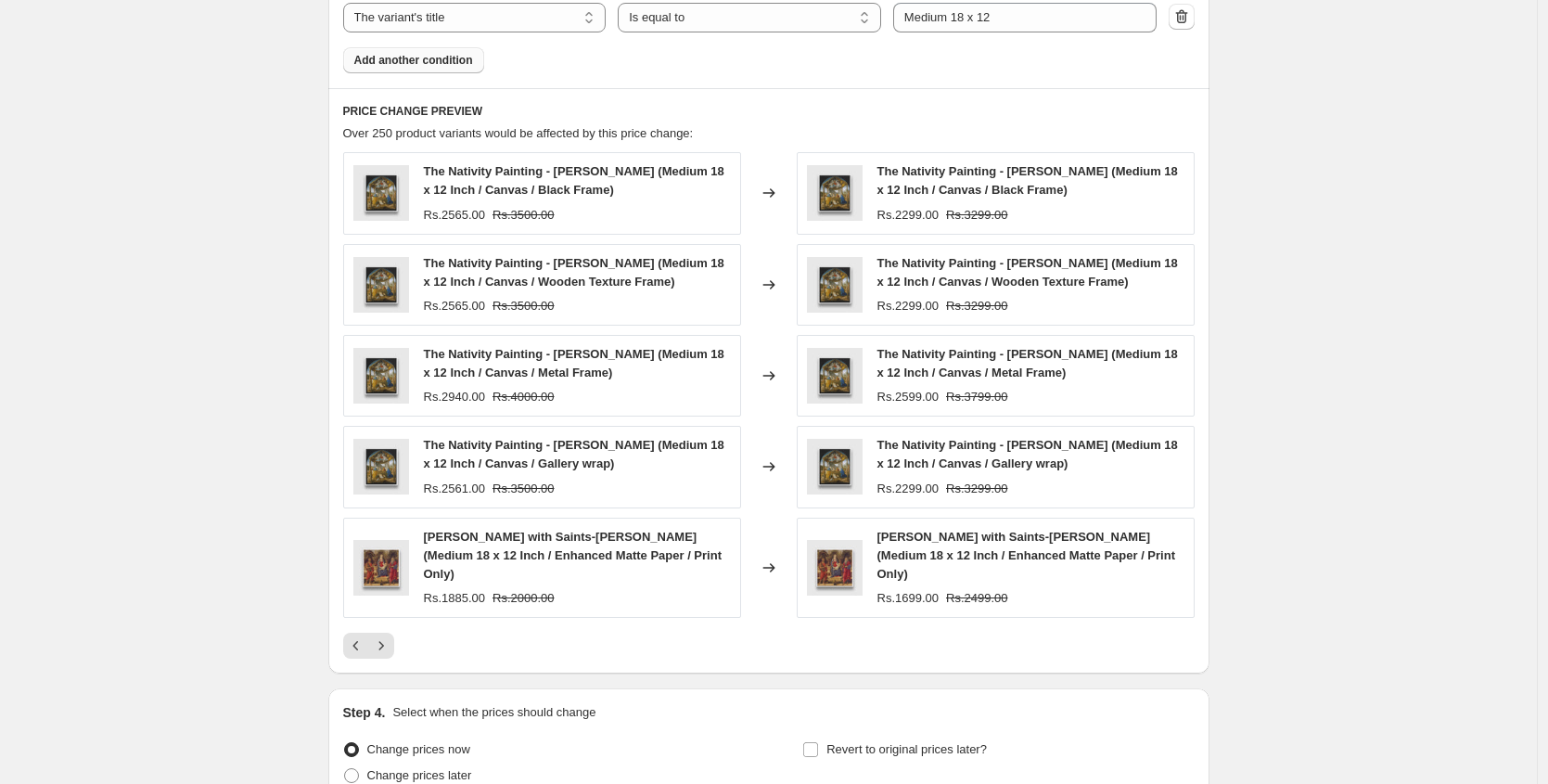
click at [387, 645] on div "PRICE CHANGE PREVIEW Over 250 product variants would be affected by this price …" at bounding box center [769, 380] width 881 height 585
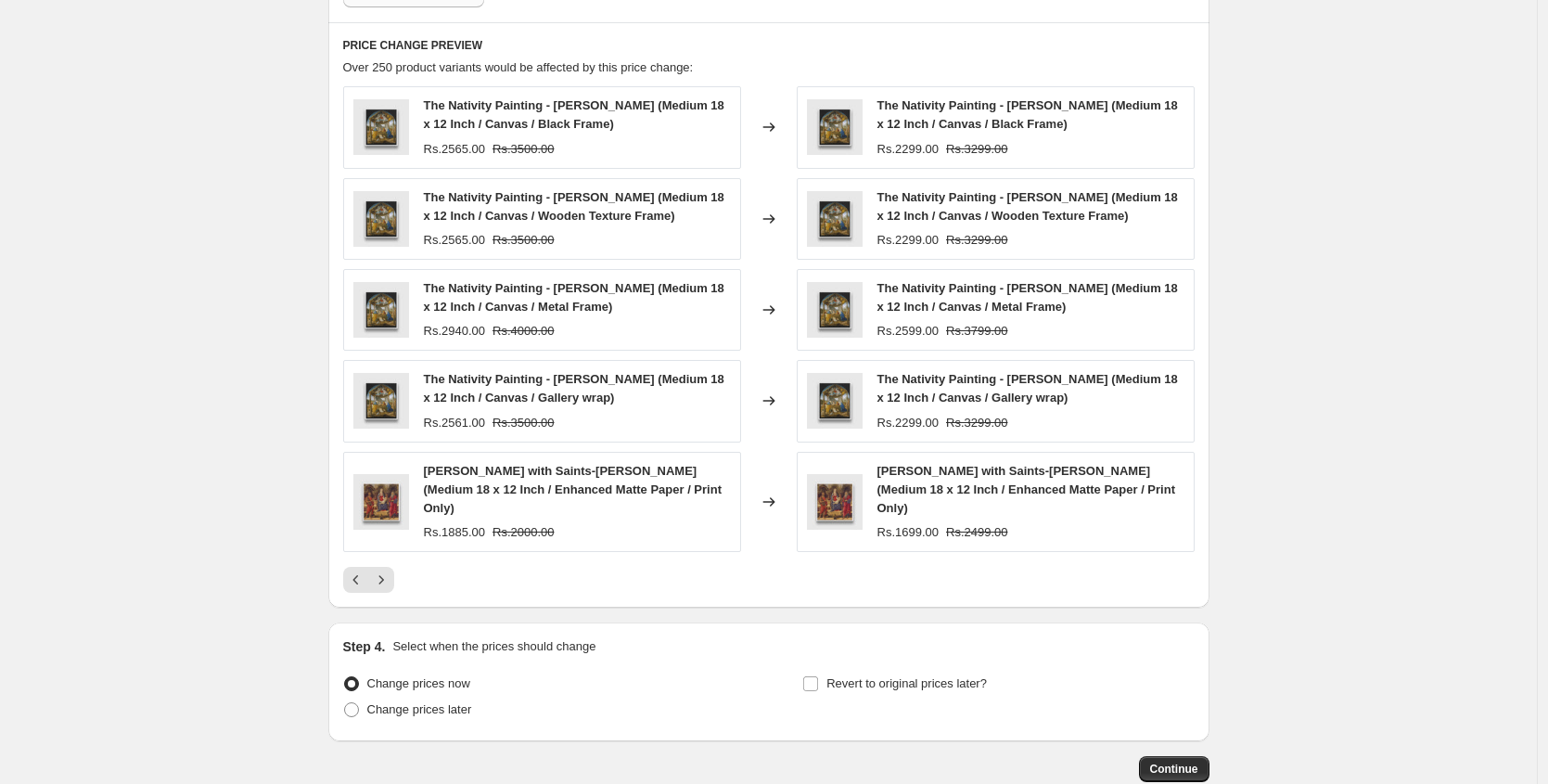
scroll to position [2049, 0]
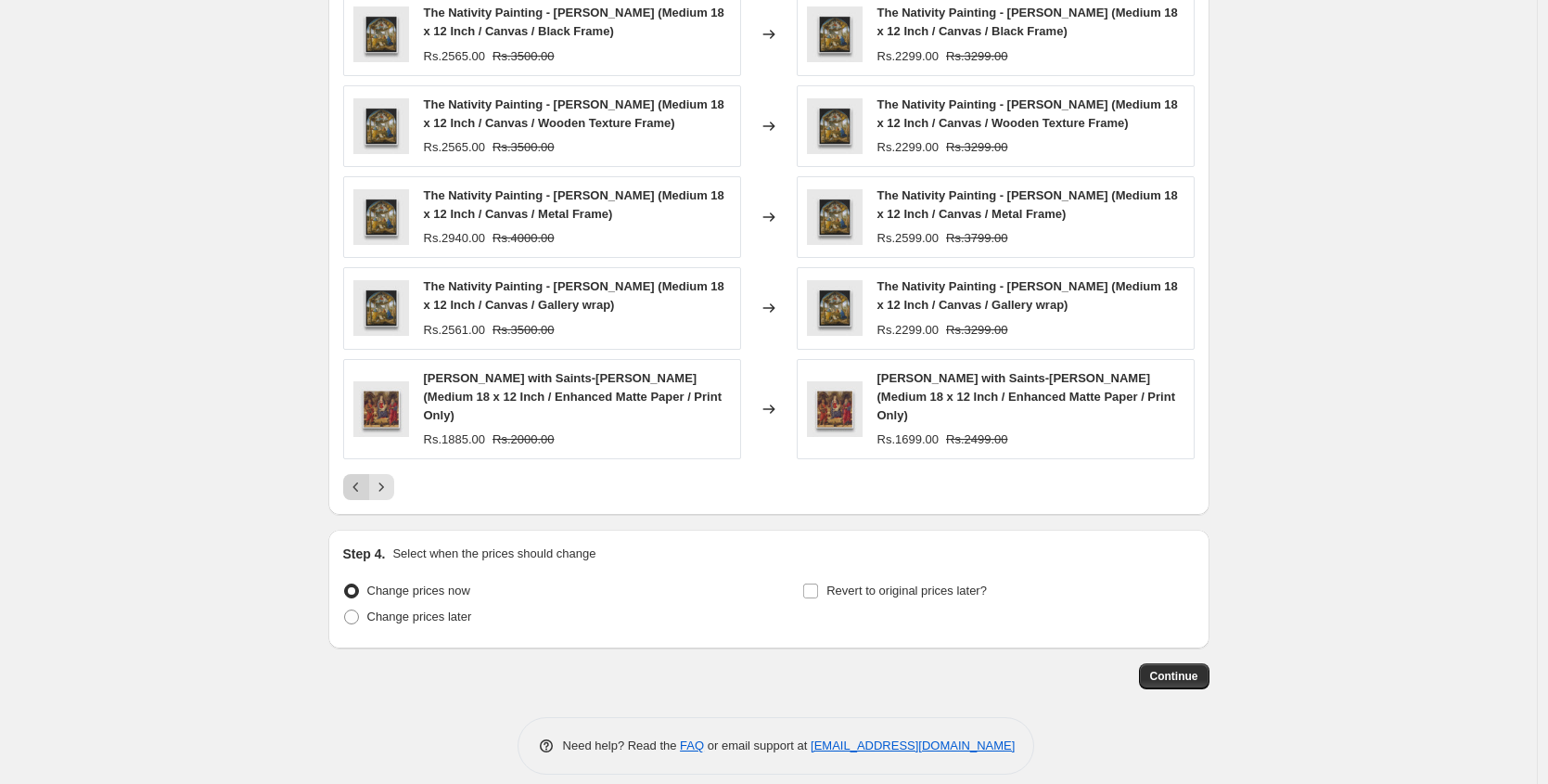
click at [354, 477] on icon "Previous" at bounding box center [355, 486] width 18 height 18
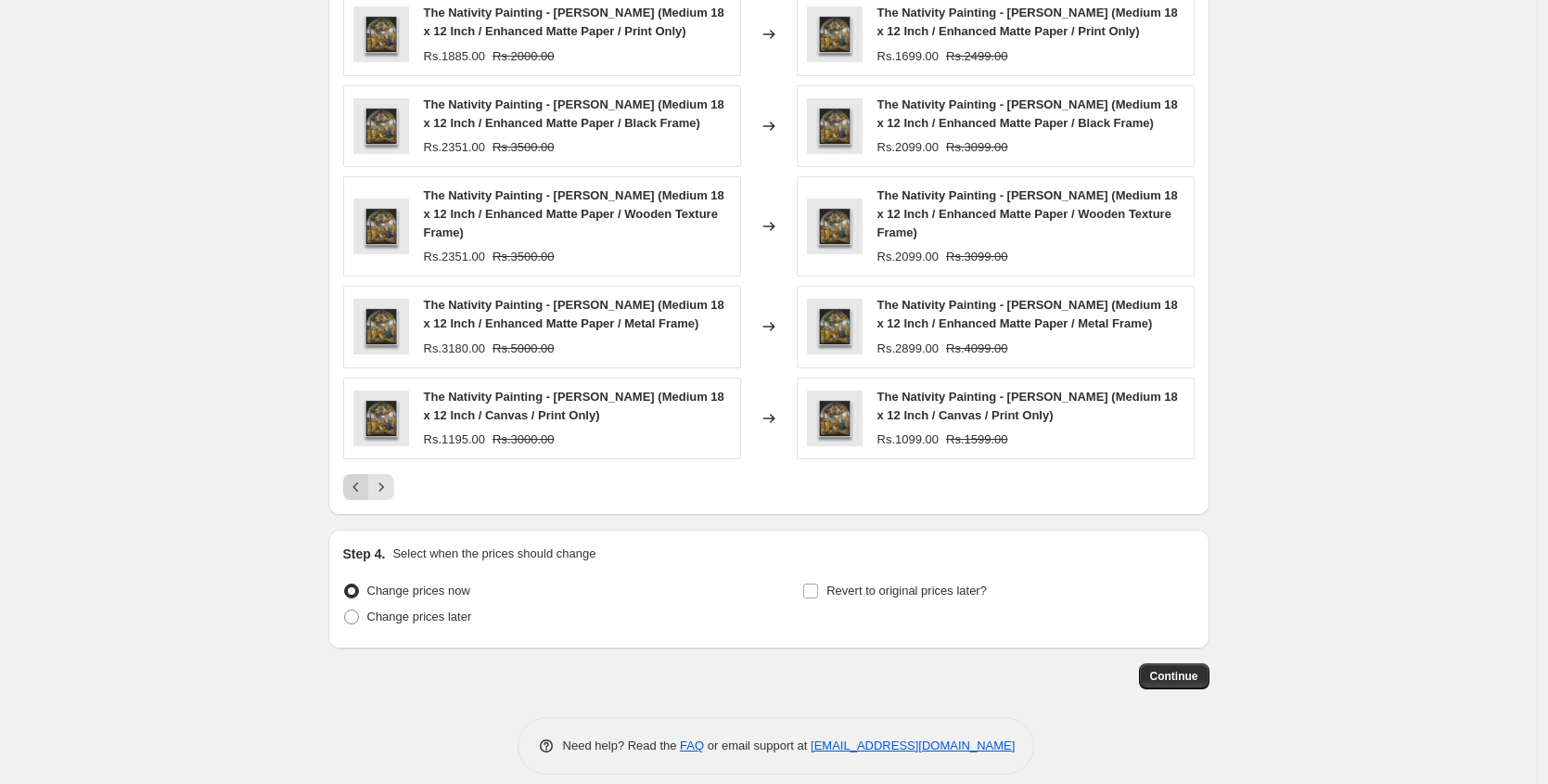
click at [354, 473] on div "Pagination" at bounding box center [355, 486] width 26 height 26
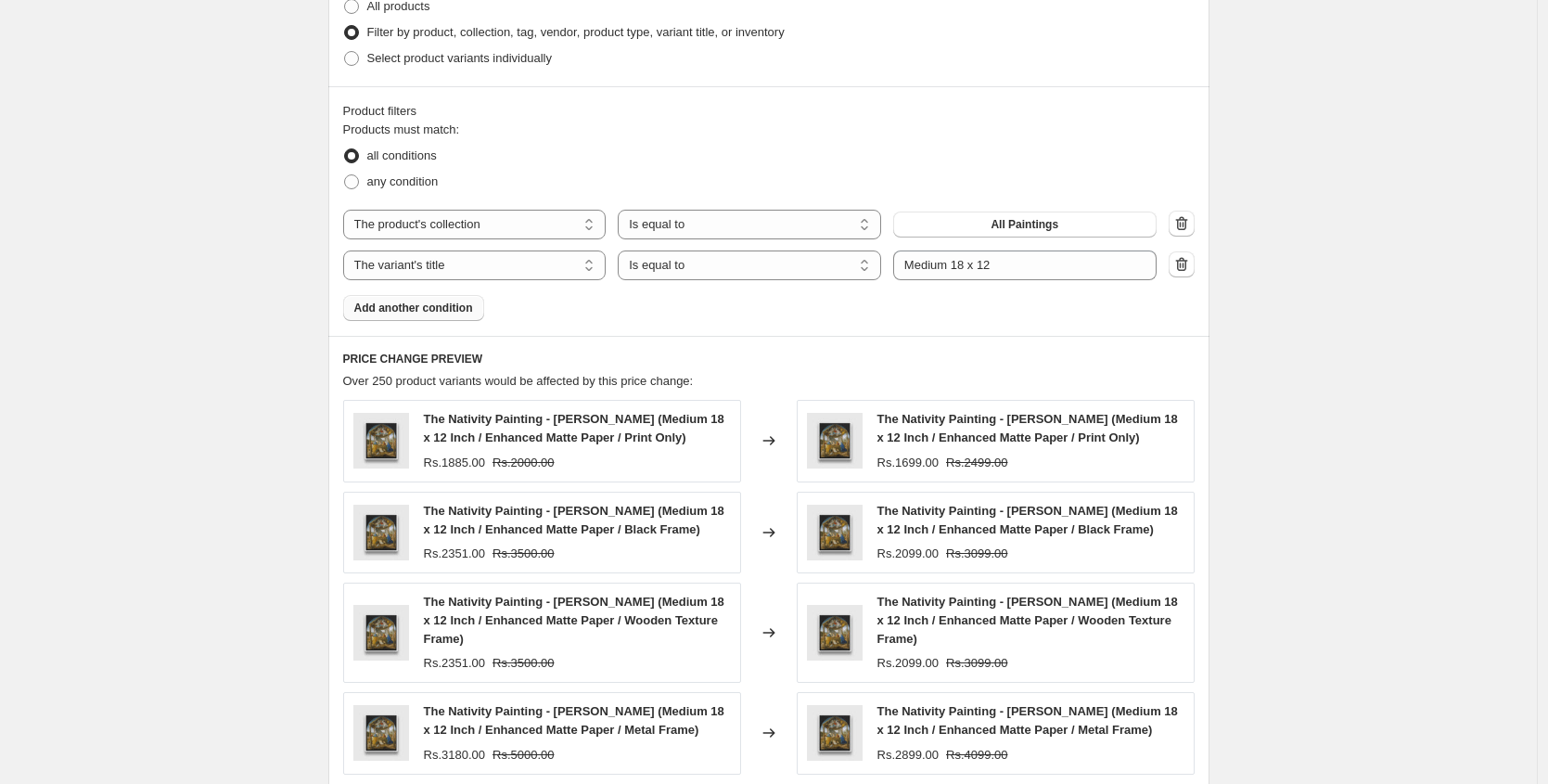
scroll to position [1434, 0]
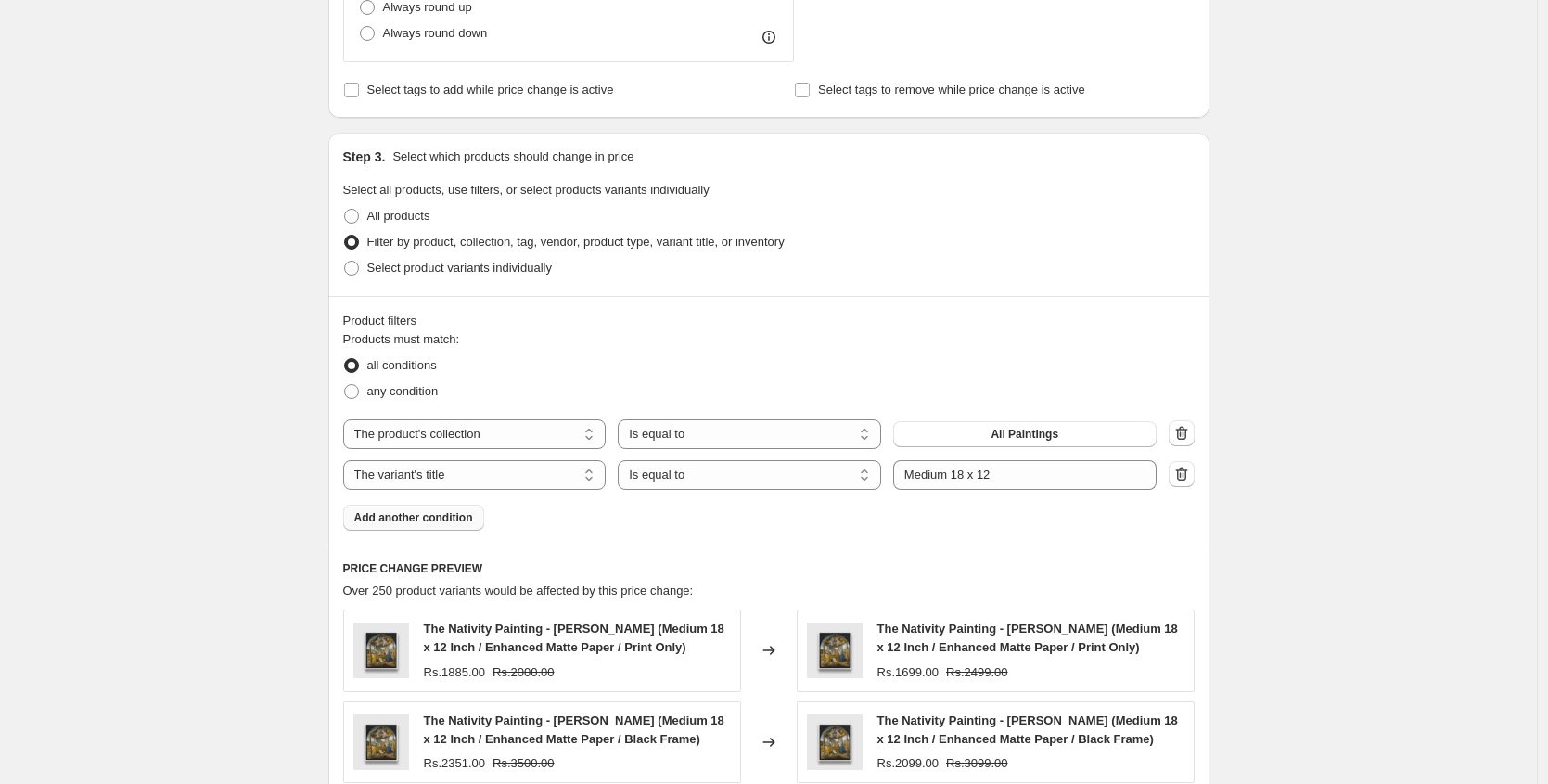
click at [548, 633] on span "The Nativity Painting - [PERSON_NAME] (Medium 18 x 12 Inch / Enhanced Matte Pap…" at bounding box center [573, 637] width 300 height 32
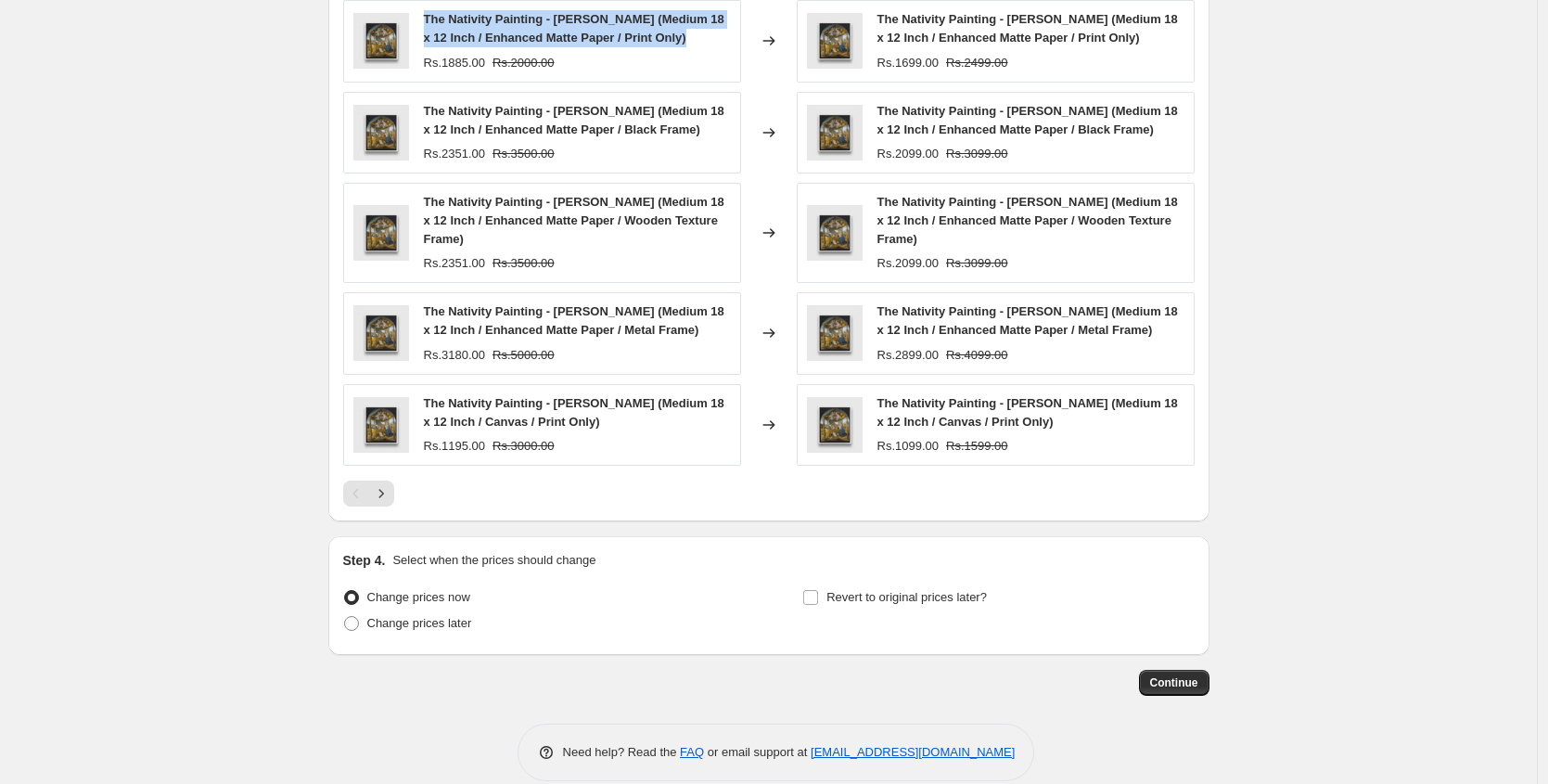
scroll to position [2046, 0]
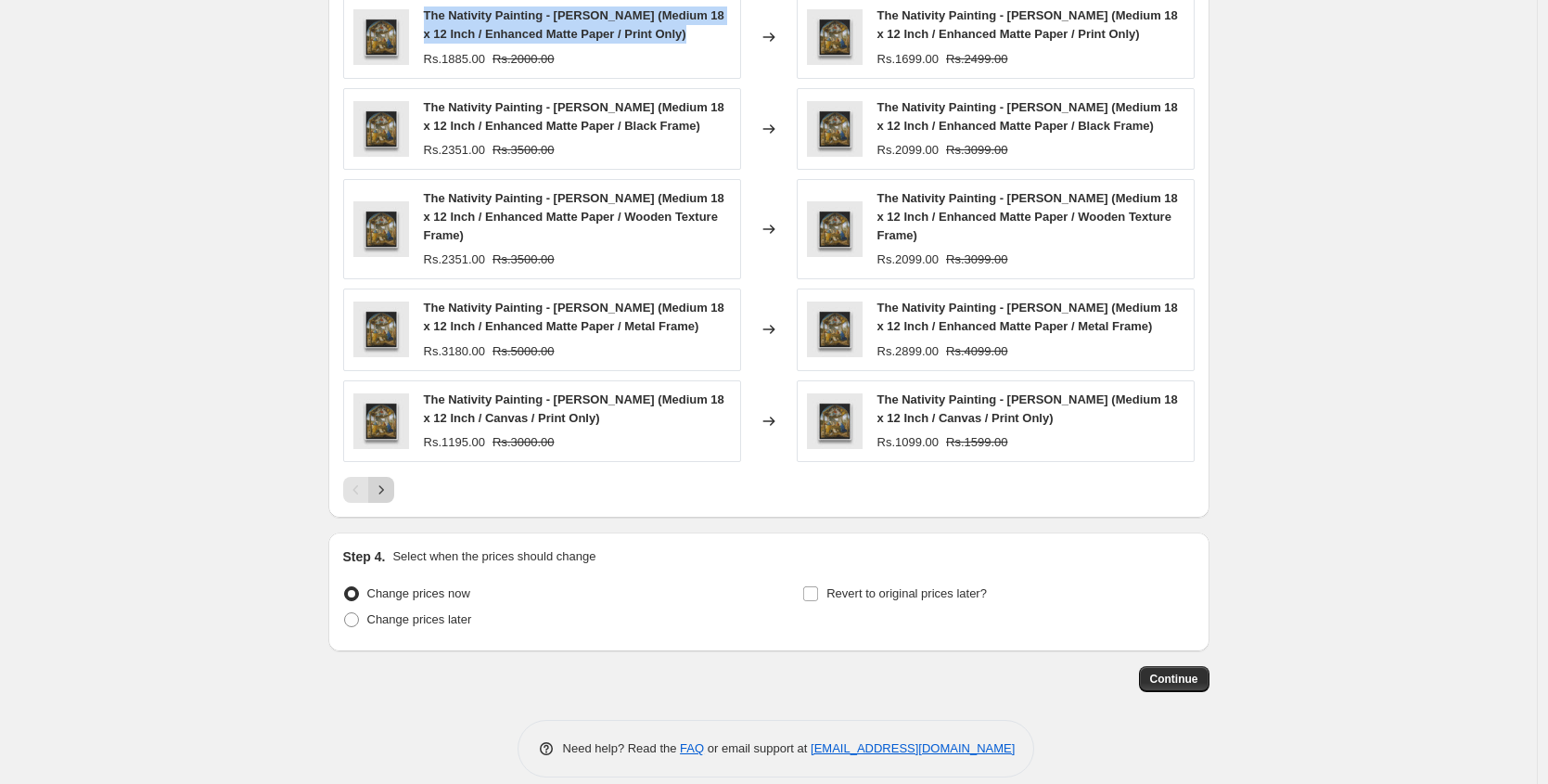
click at [382, 486] on icon "Next" at bounding box center [380, 489] width 18 height 18
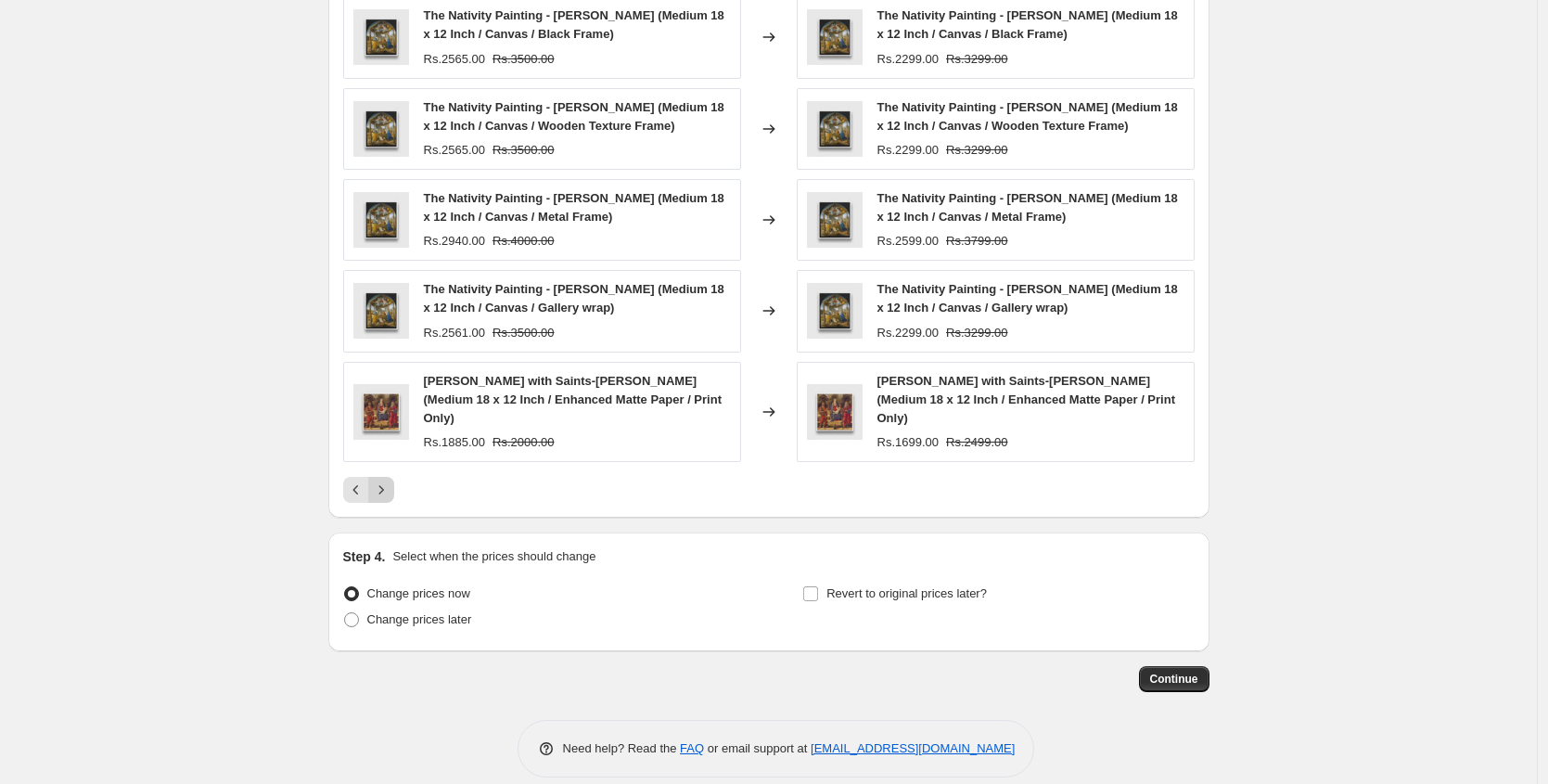
click at [385, 480] on icon "Next" at bounding box center [380, 489] width 18 height 18
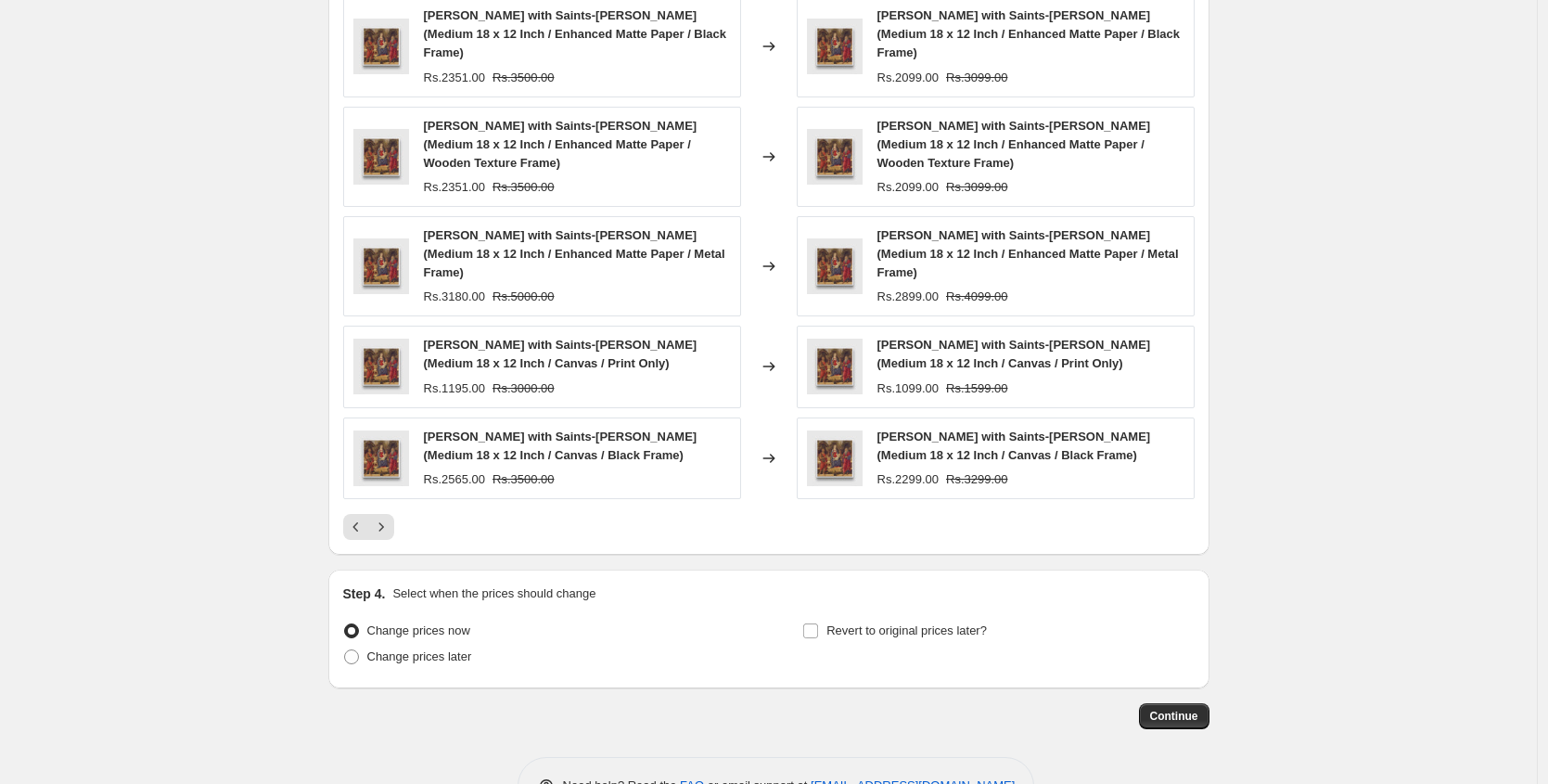
click at [338, 479] on div "PRICE CHANGE PREVIEW Over 250 product variants would be affected by this price …" at bounding box center [769, 243] width 881 height 622
click at [351, 517] on icon "Previous" at bounding box center [355, 526] width 18 height 18
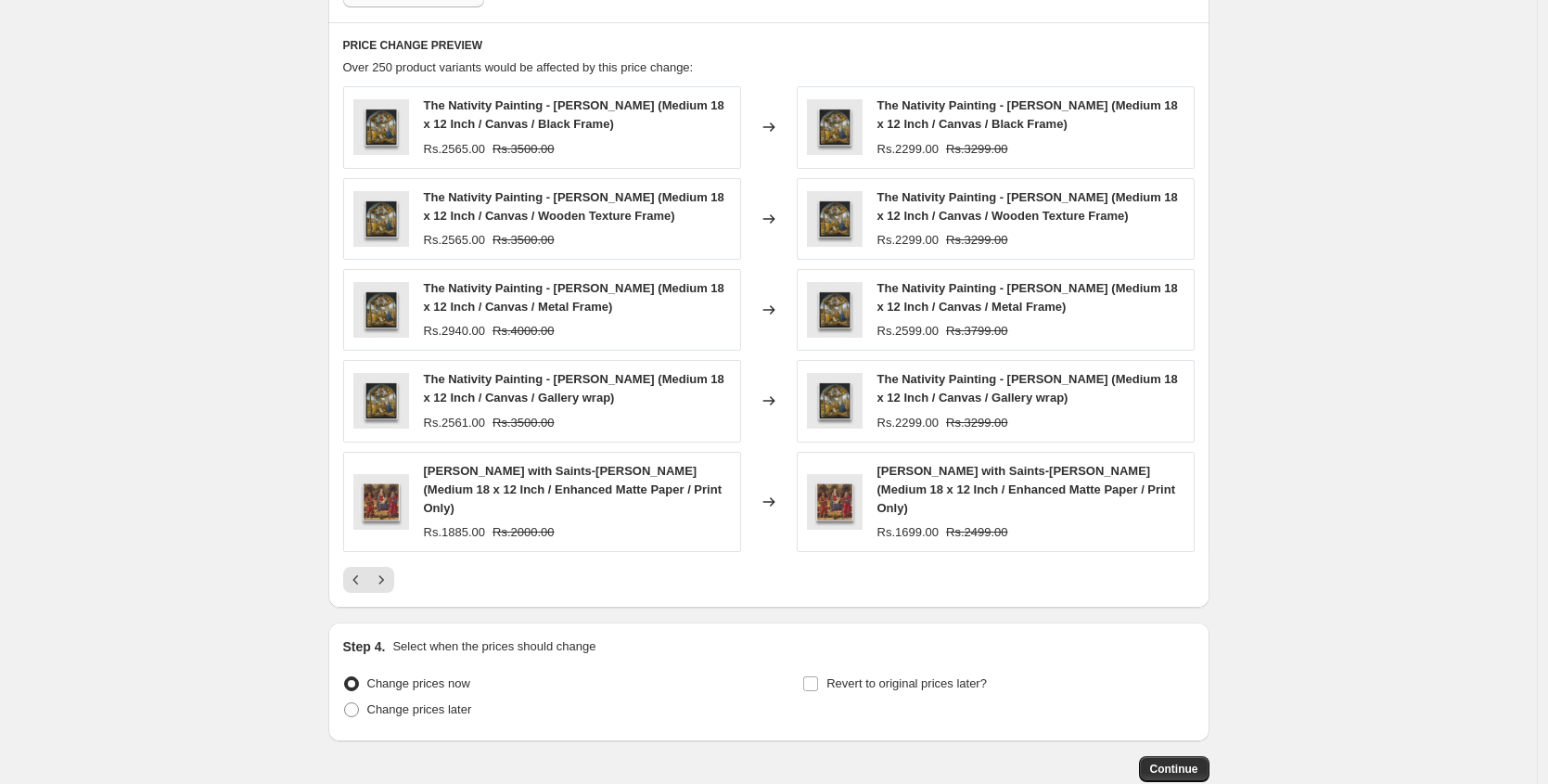
scroll to position [1958, 0]
click at [1177, 760] on span "Continue" at bounding box center [1174, 768] width 49 height 15
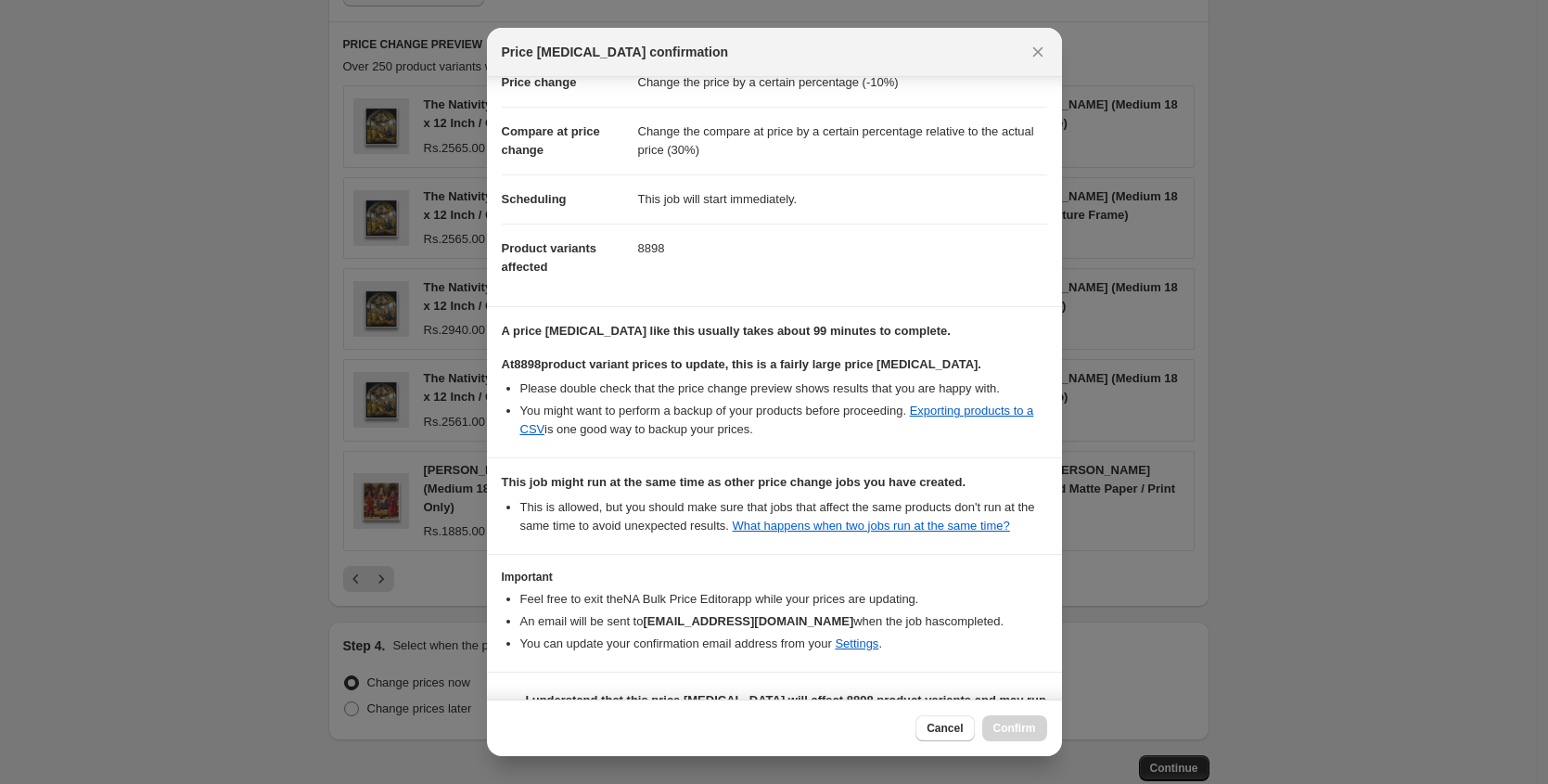
scroll to position [118, 0]
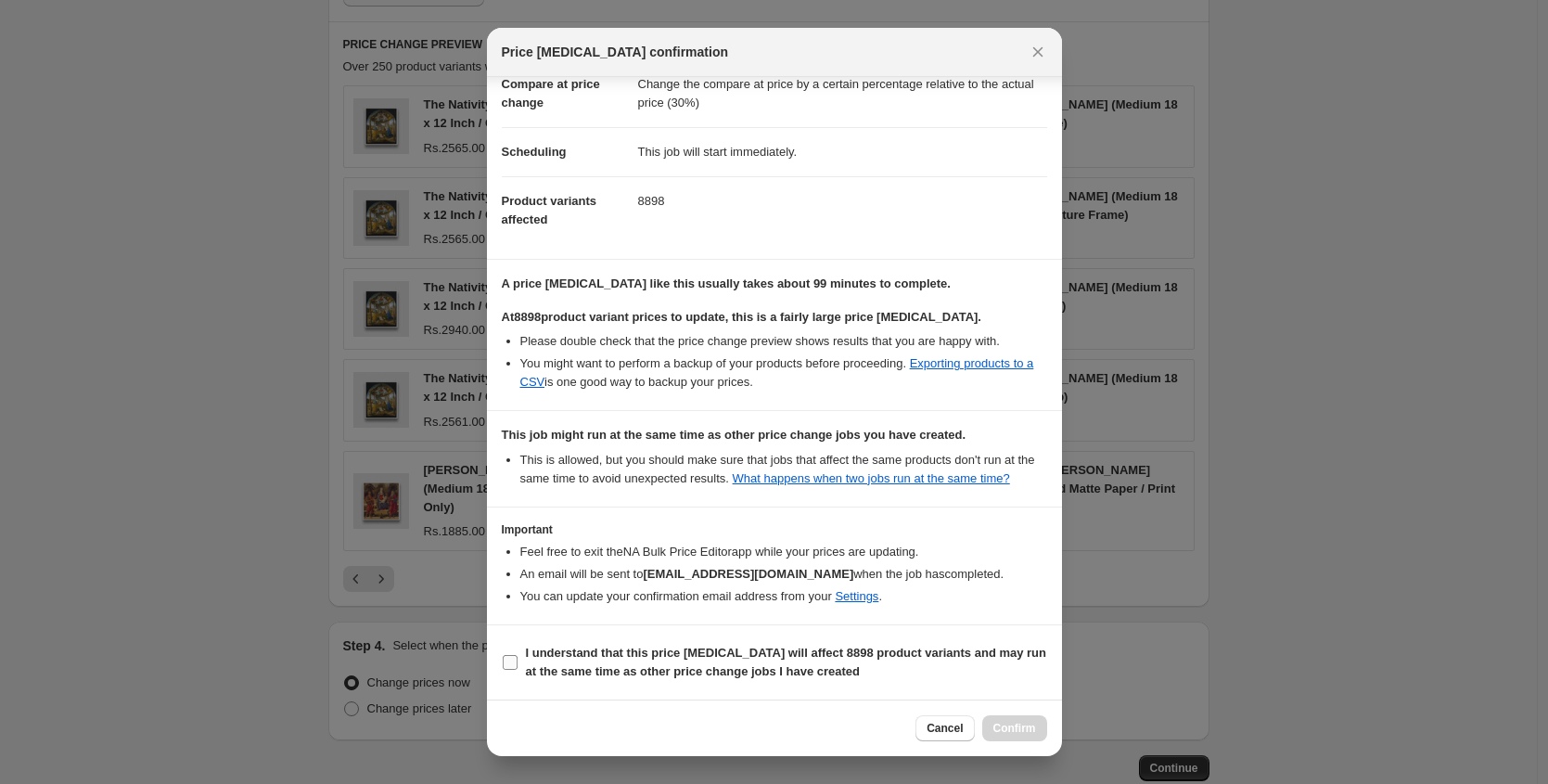
click at [536, 653] on b "I understand that this price [MEDICAL_DATA] will affect 8898 product variants a…" at bounding box center [786, 662] width 521 height 32
click at [517, 654] on input "I understand that this price [MEDICAL_DATA] will affect 8898 product variants a…" at bounding box center [511, 662] width 15 height 15
checkbox input "true"
click at [1005, 731] on span "Confirm" at bounding box center [1015, 728] width 43 height 15
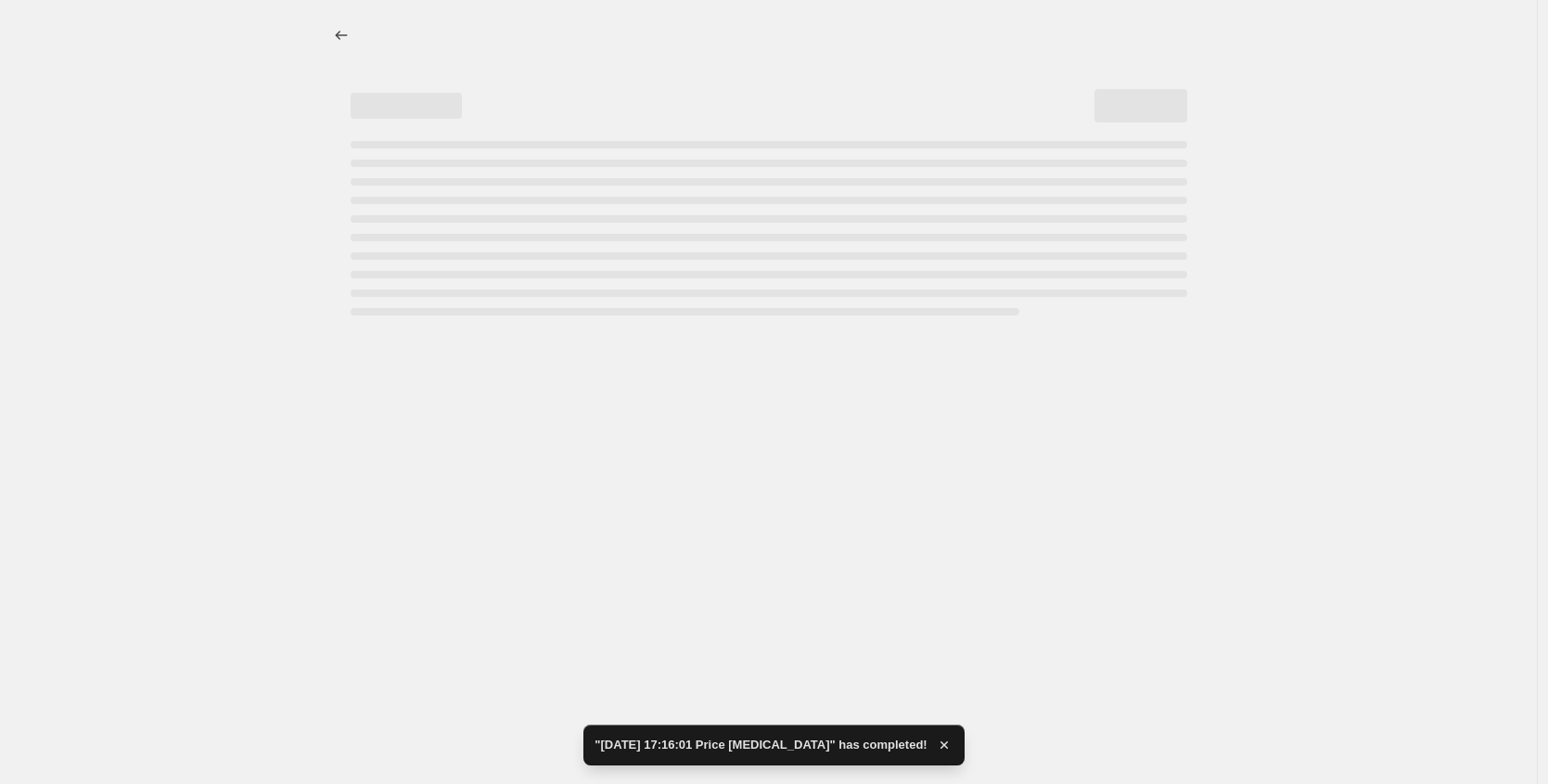
select select "percentage"
select select "pp"
select select "collection"
select select "title"
select select "percentage"
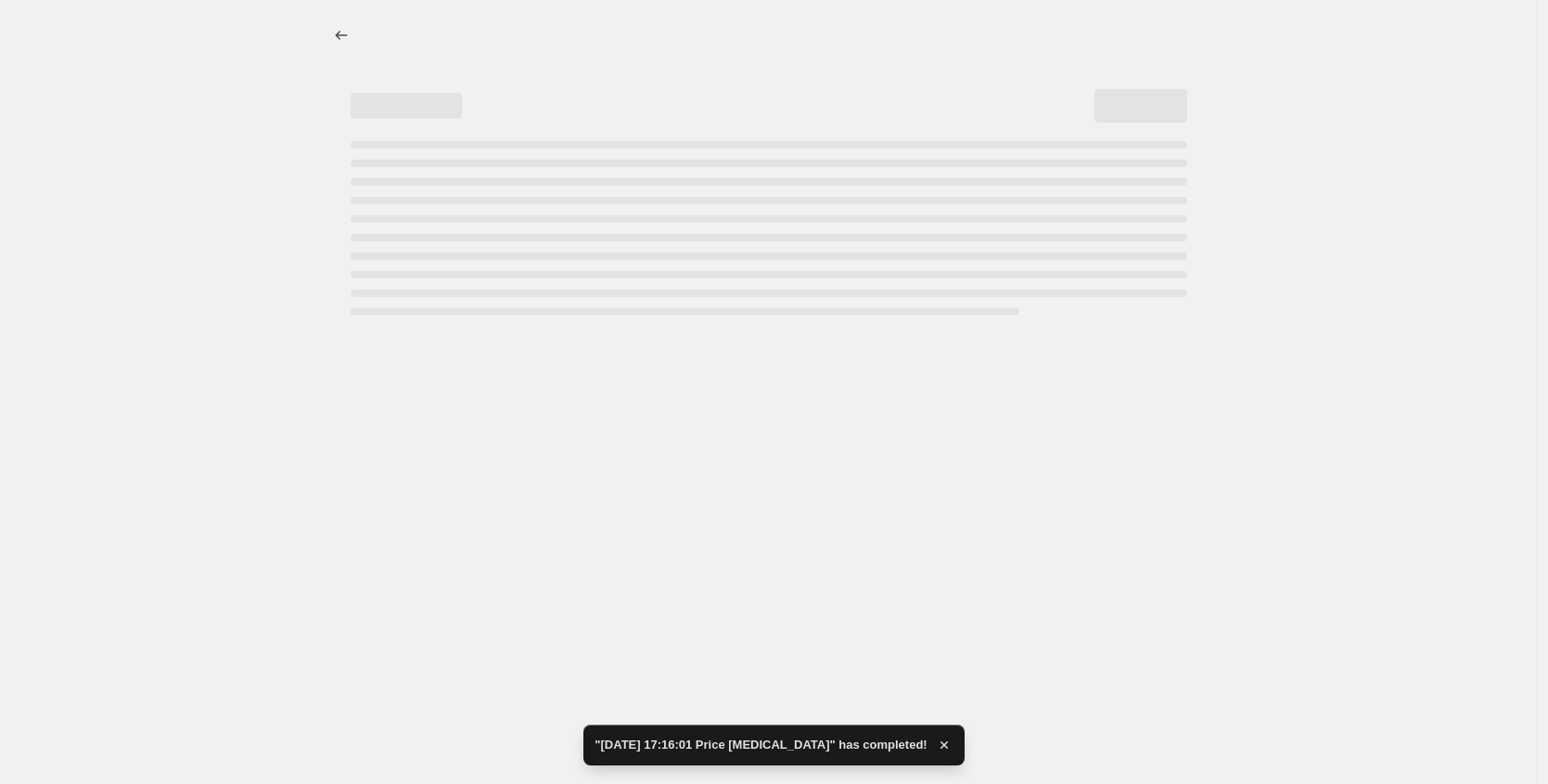
select select "pp"
select select "collection"
select select "title"
select select "percentage"
select select "pp"
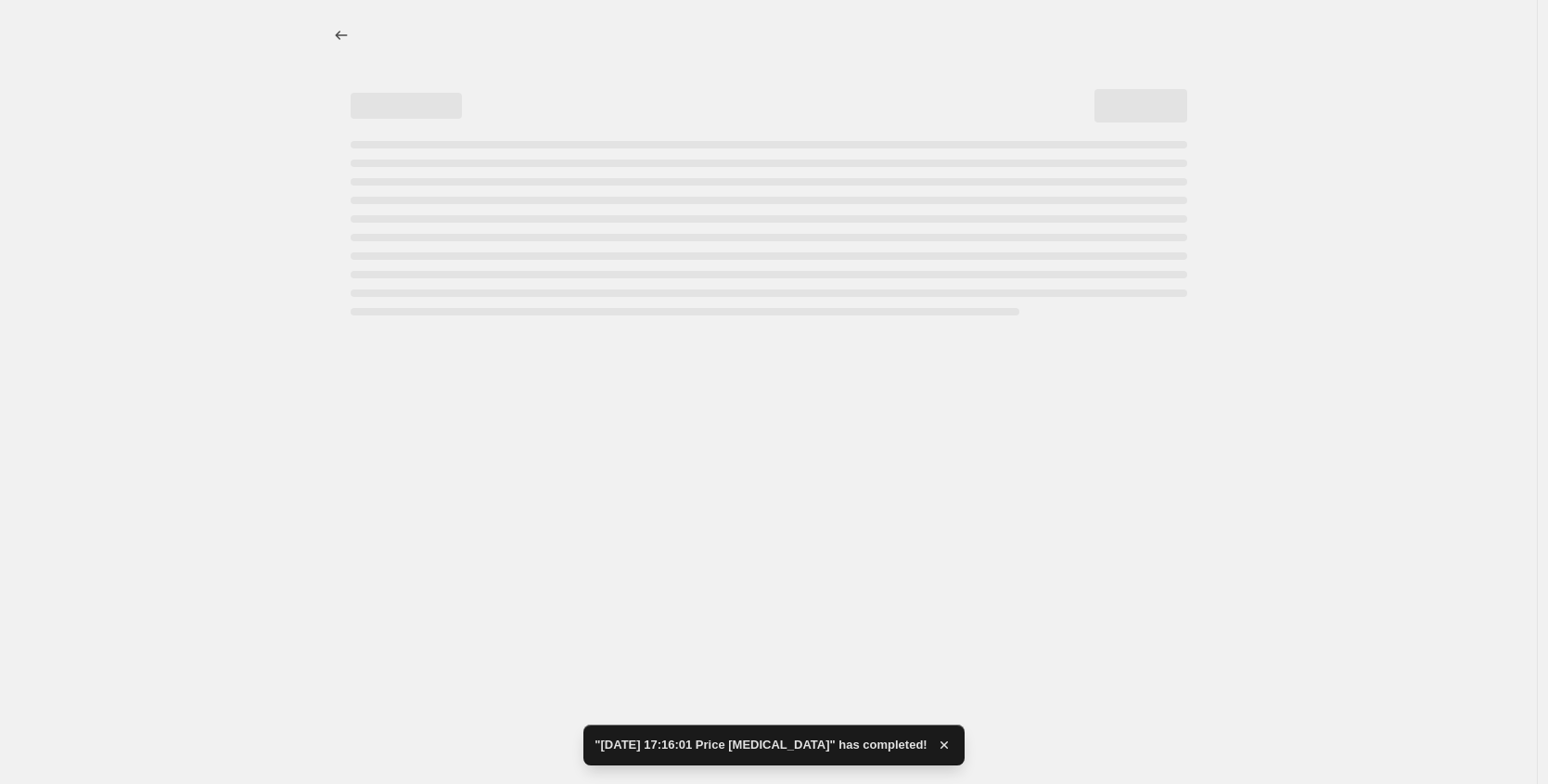
select select "collection"
select select "title"
select select "percentage"
select select "pp"
select select "collection"
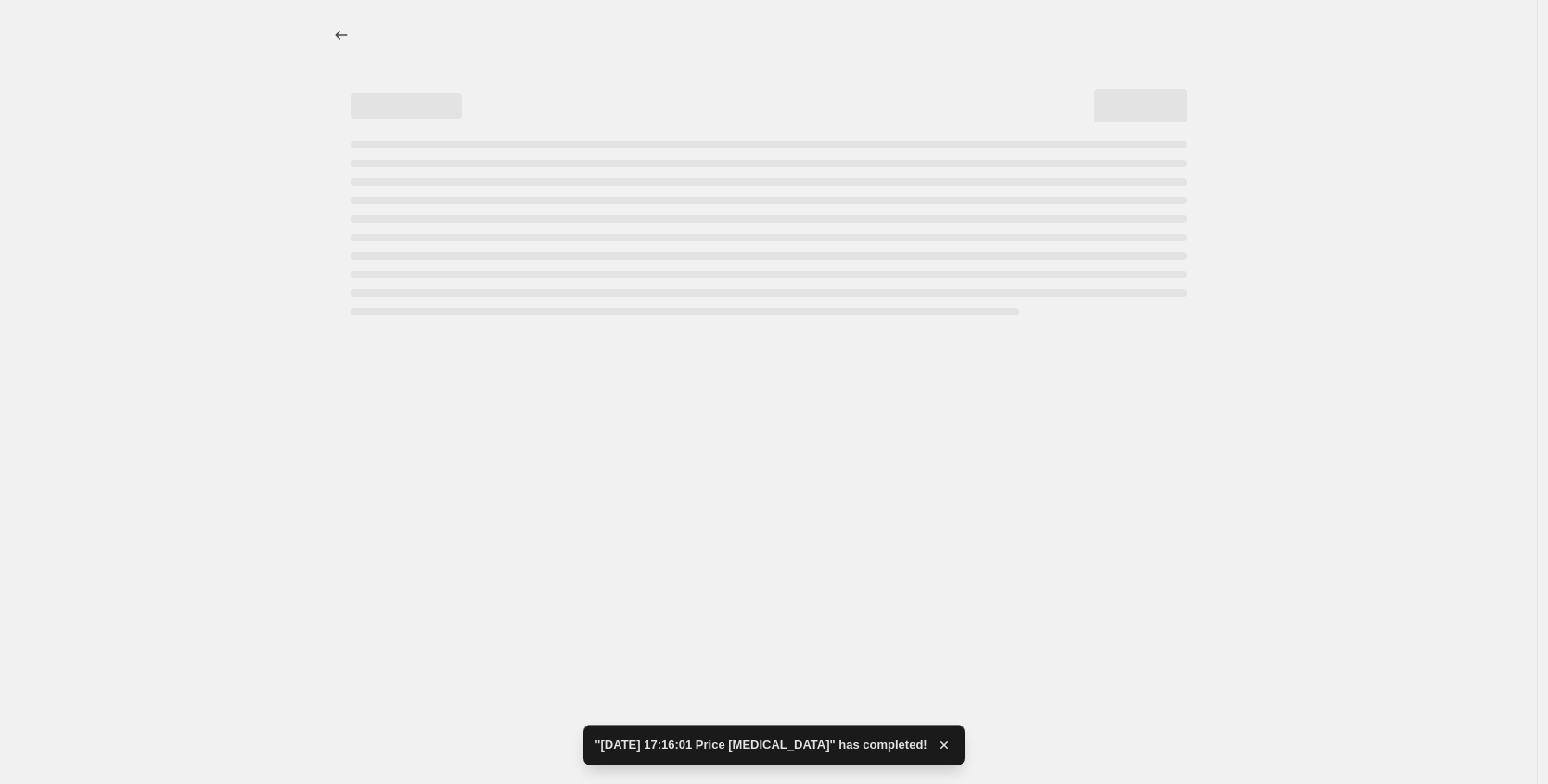
select select "title"
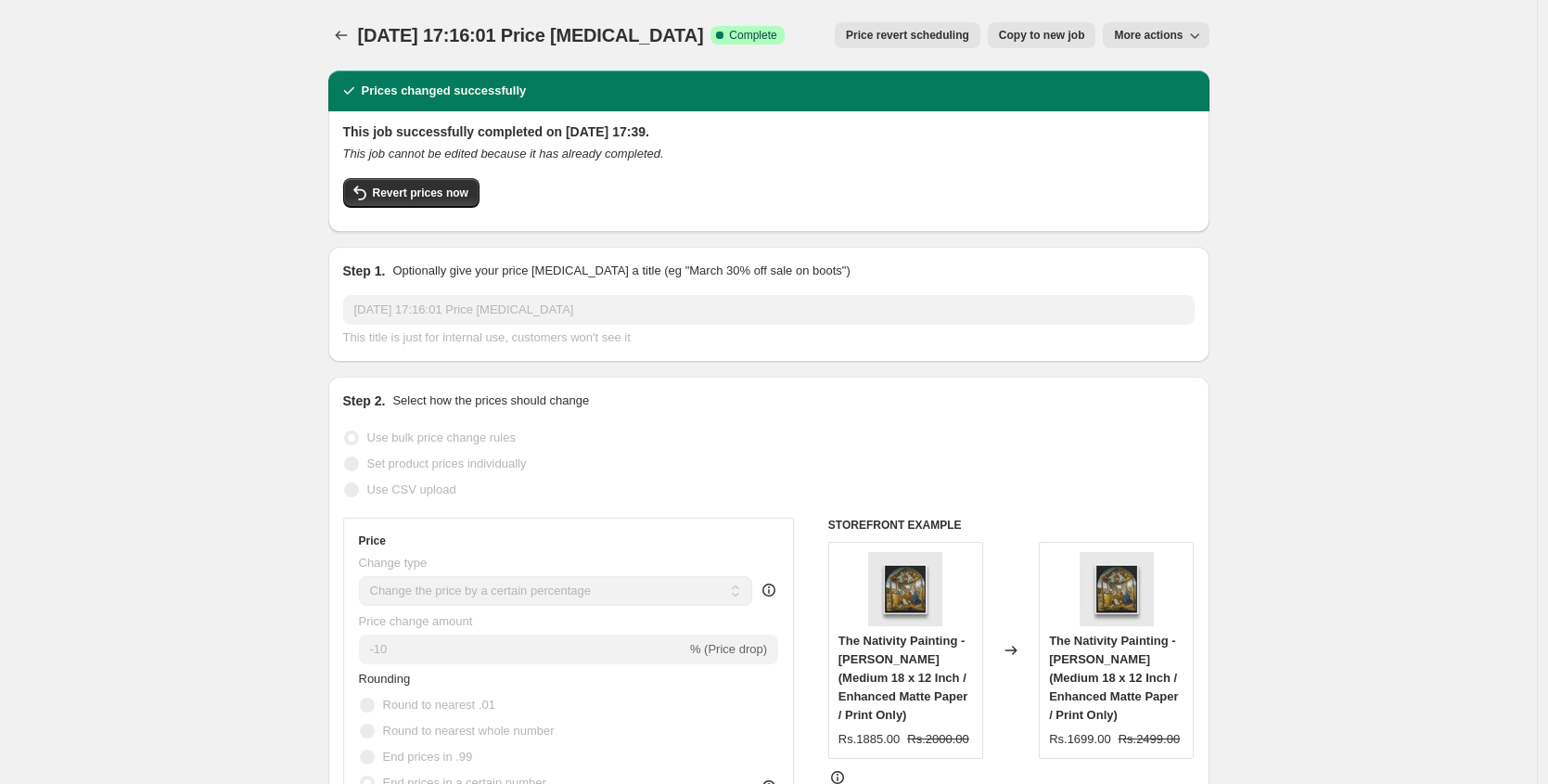
click at [1005, 731] on div "Changed to" at bounding box center [1011, 650] width 55 height 217
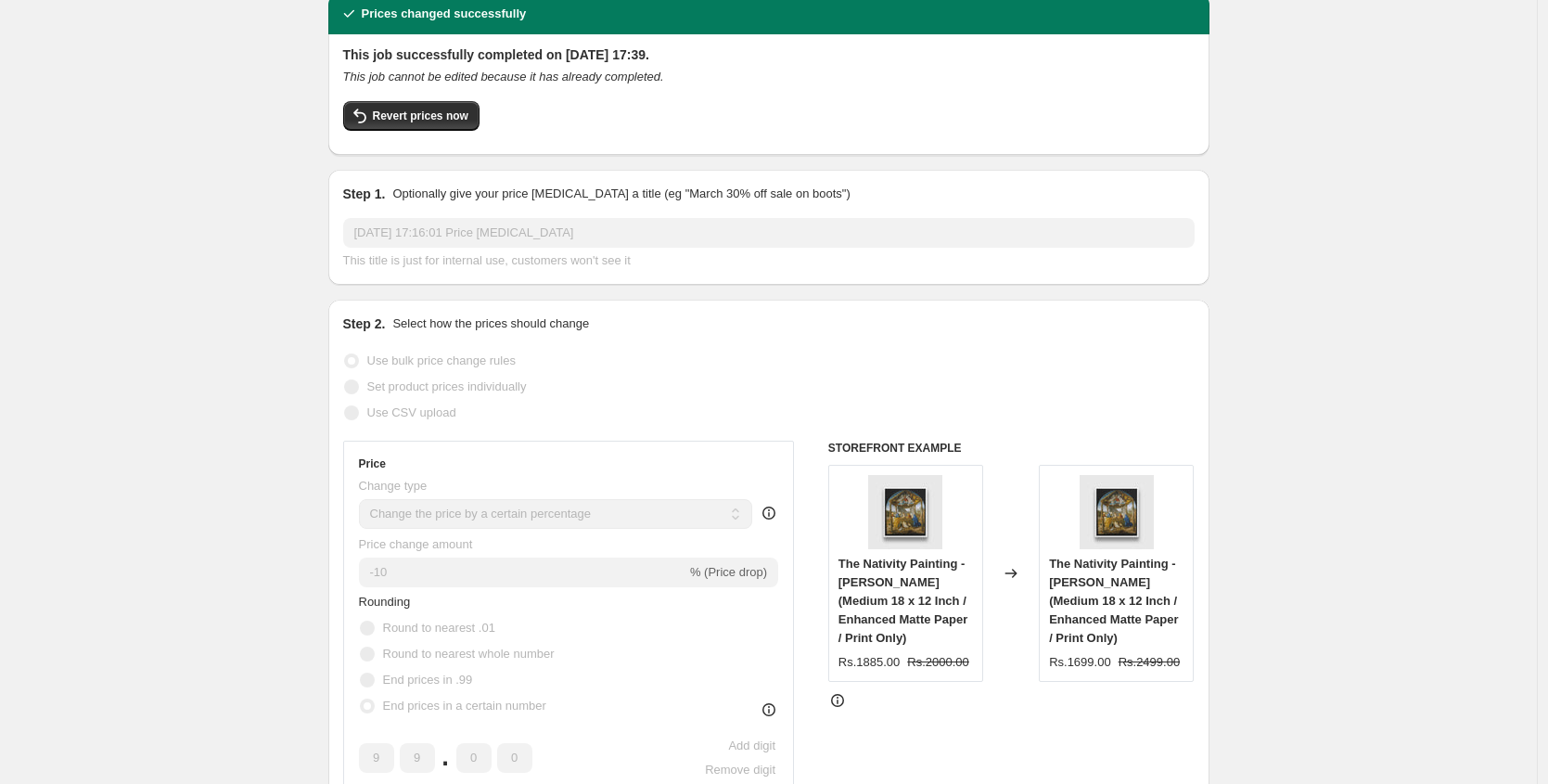
scroll to position [76, 0]
click at [903, 593] on div "The Nativity Painting - [PERSON_NAME] (Medium 18 x 12 Inch / Enhanced Matte Pap…" at bounding box center [905, 601] width 134 height 92
click at [903, 592] on div "The Nativity Painting - [PERSON_NAME] (Medium 18 x 12 Inch / Enhanced Matte Pap…" at bounding box center [905, 601] width 134 height 92
copy span "The Nativity Painting - [PERSON_NAME] (Medium 18 x 12 Inch / Enhanced Matte Pap…"
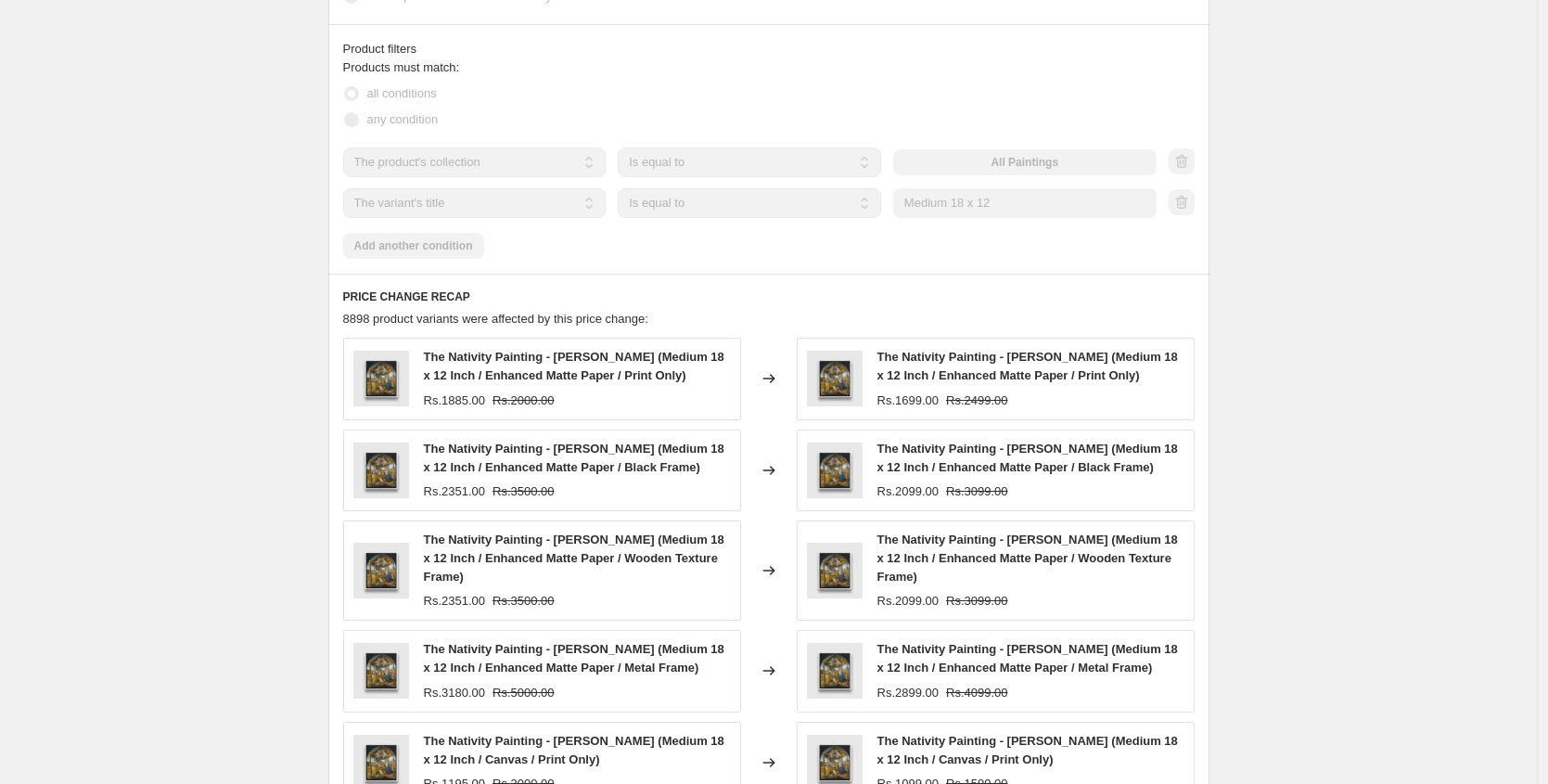
scroll to position [1973, 0]
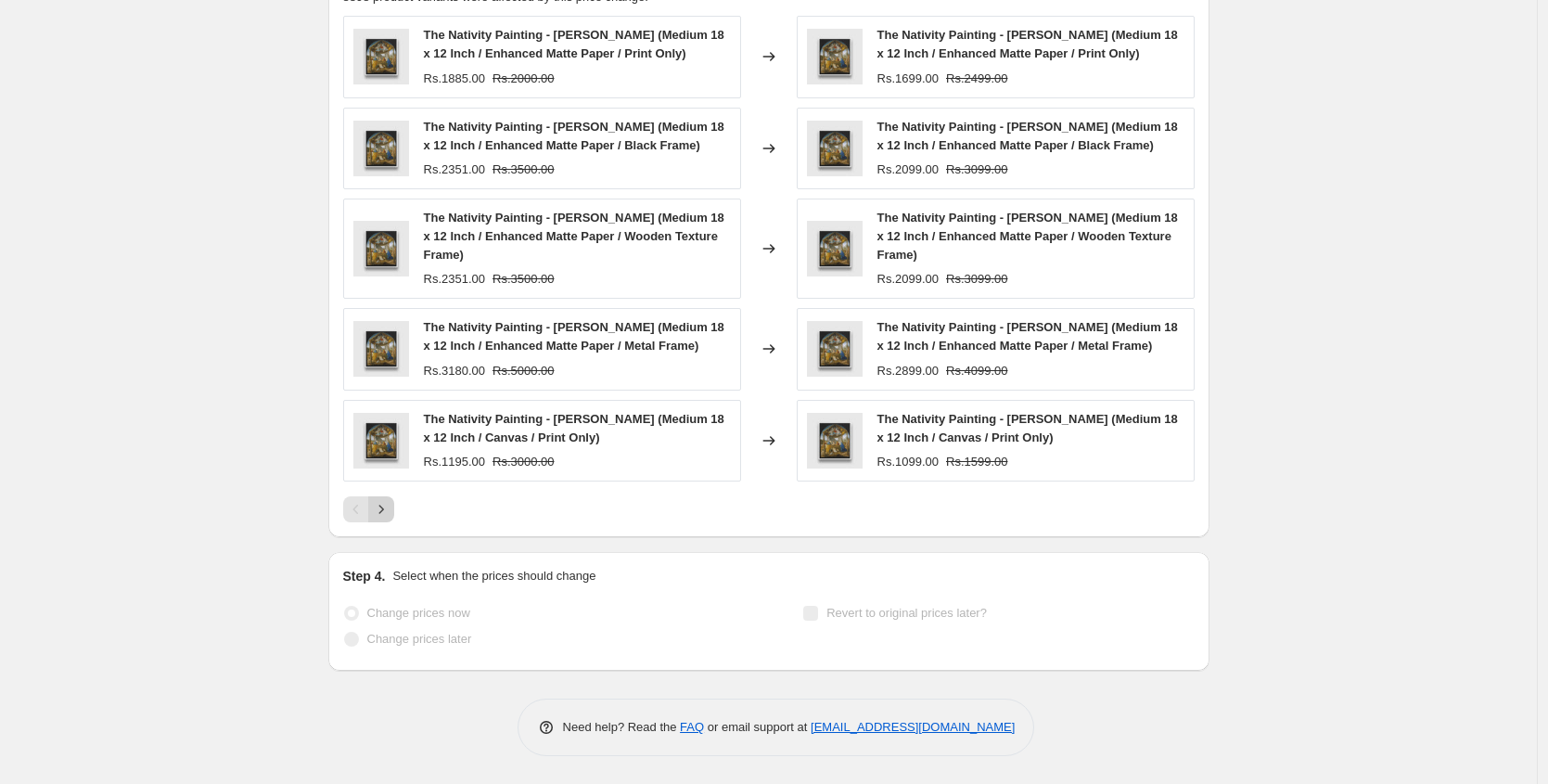
click at [387, 503] on icon "Next" at bounding box center [380, 509] width 18 height 18
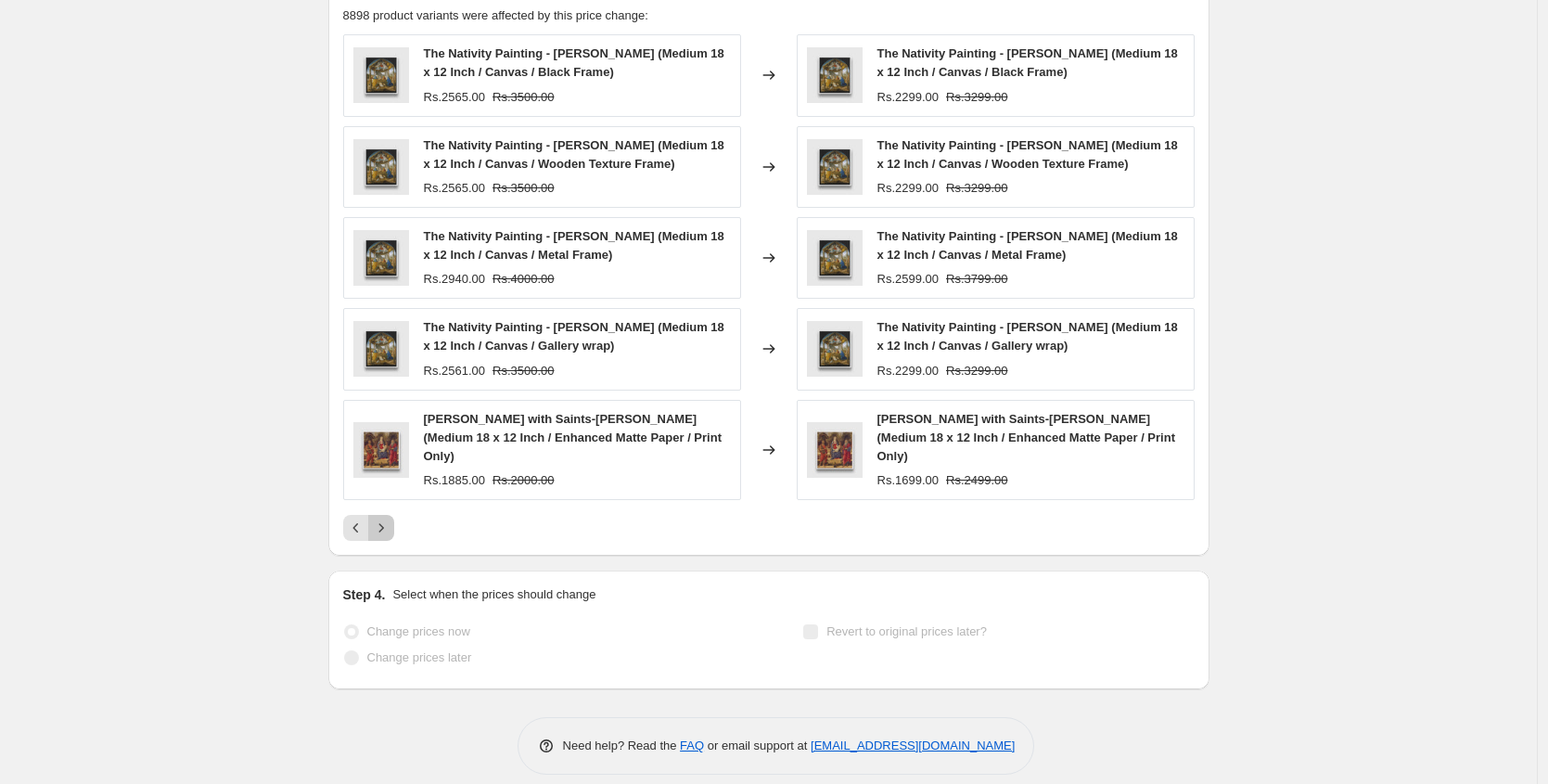
click at [387, 518] on icon "Next" at bounding box center [380, 527] width 18 height 18
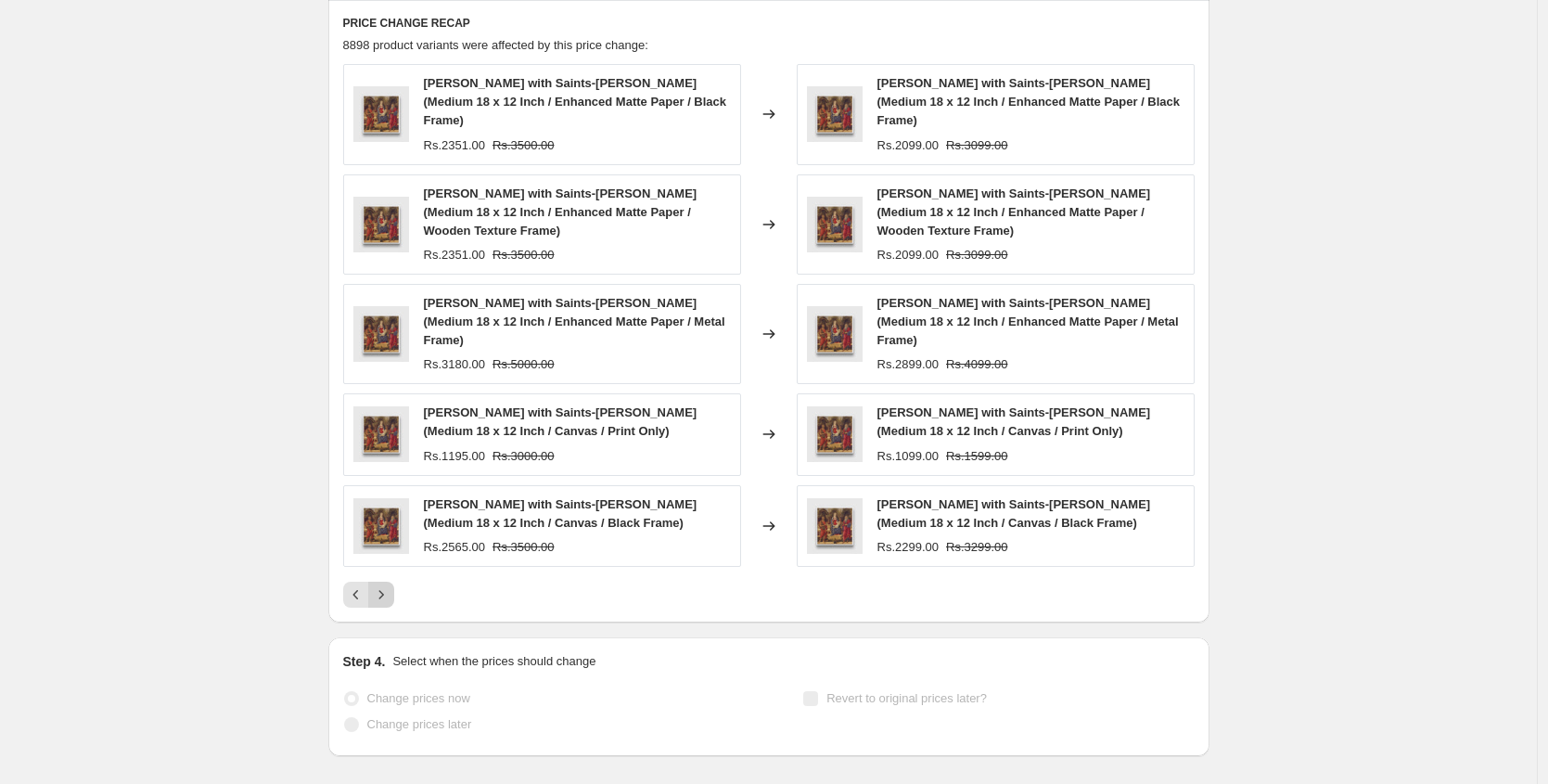
scroll to position [1955, 0]
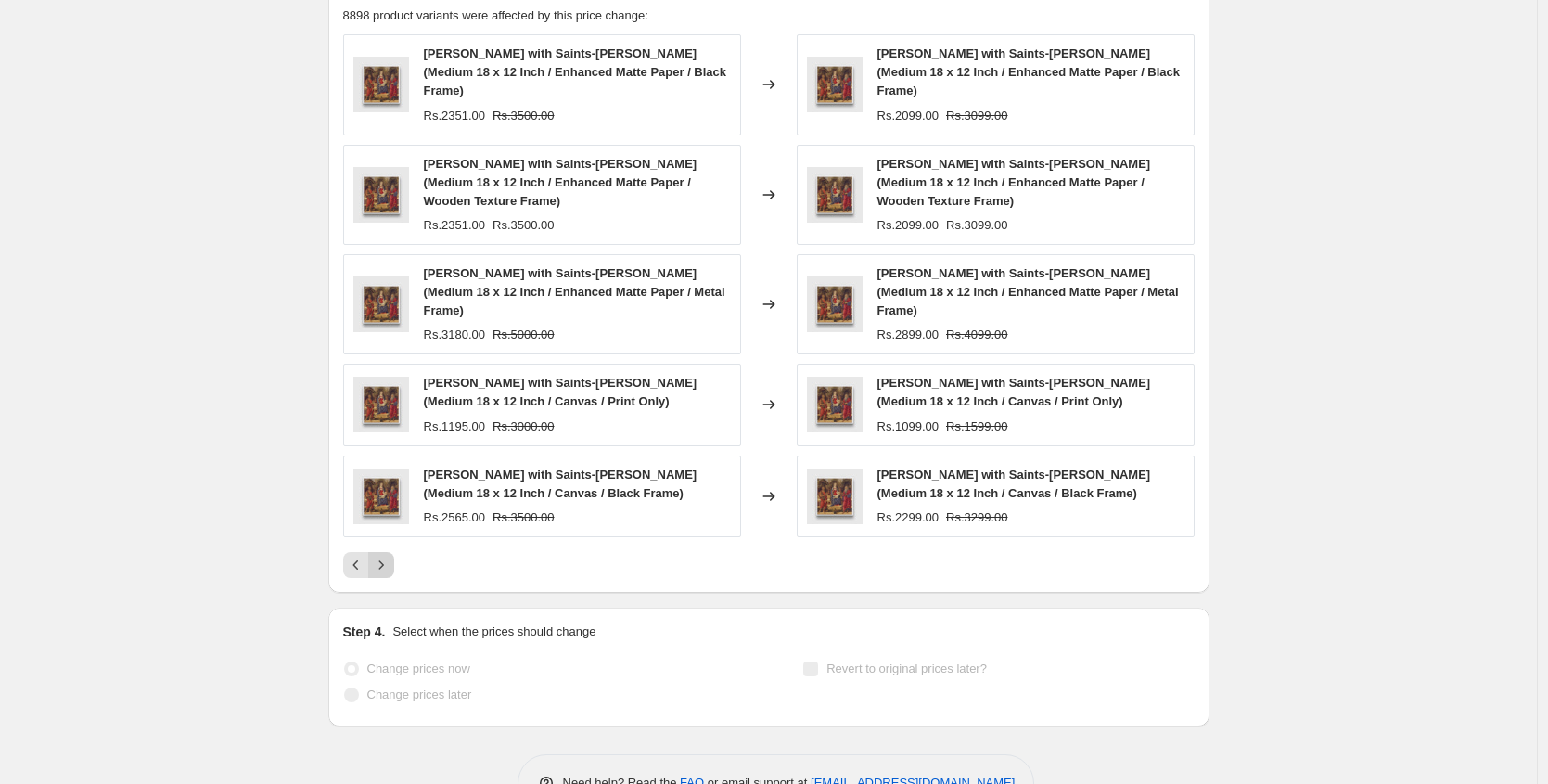
click at [387, 502] on div "[PERSON_NAME] with Saints-[PERSON_NAME] (Medium 18 x 12 Inch / Enhanced Matte P…" at bounding box center [769, 306] width 852 height 543
click at [384, 506] on div "[PERSON_NAME] with Saints-[PERSON_NAME] (Medium 18 x 12 Inch / Enhanced Matte P…" at bounding box center [769, 306] width 852 height 543
click at [383, 510] on div "[PERSON_NAME] with Saints-[PERSON_NAME] (Medium 18 x 12 Inch / Enhanced Matte P…" at bounding box center [769, 306] width 852 height 543
click at [383, 555] on icon "Next" at bounding box center [380, 564] width 18 height 18
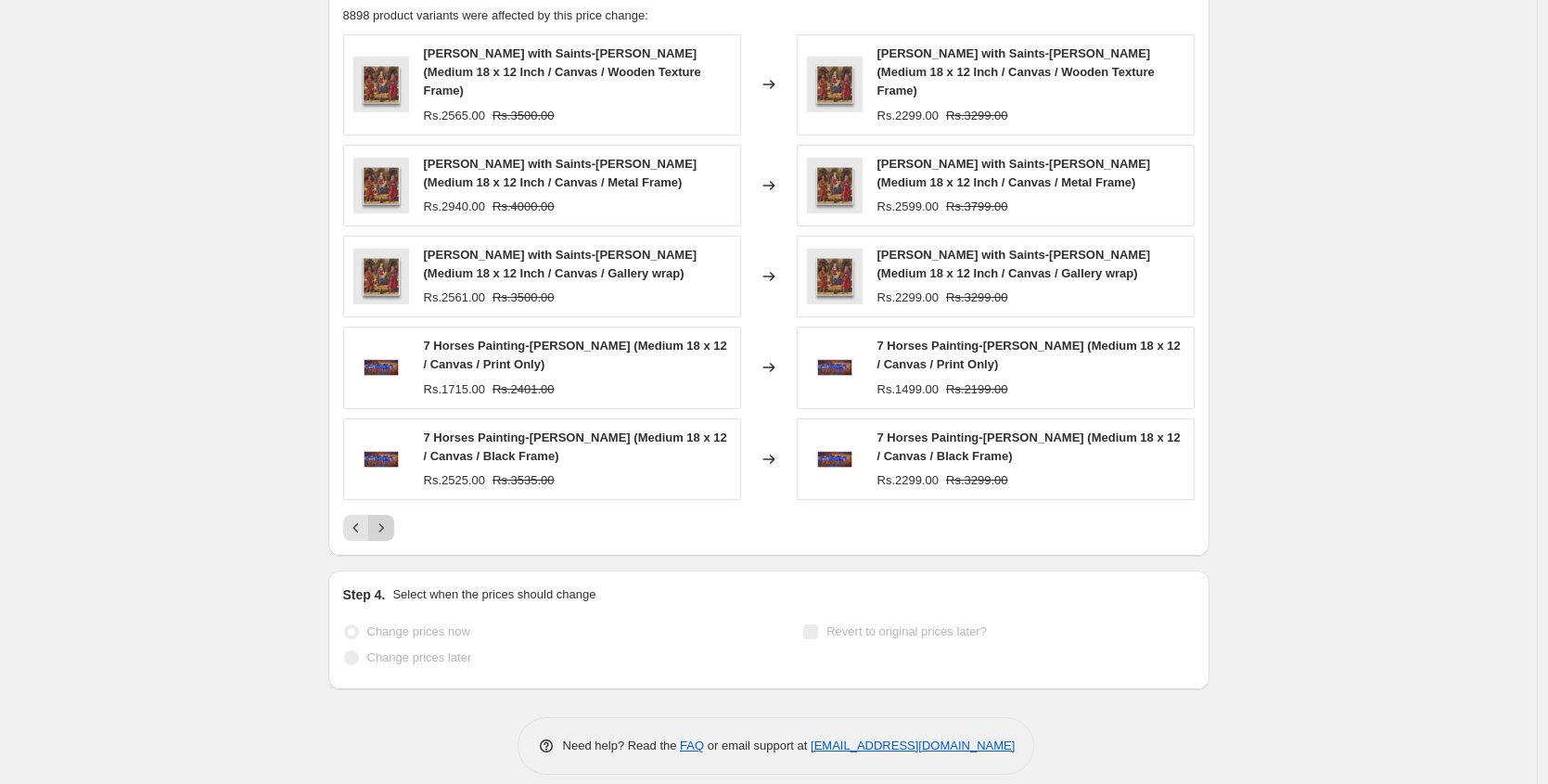
click at [383, 522] on div "PRICE CHANGE RECAP 8898 product variants were affected by this price change: [P…" at bounding box center [769, 263] width 881 height 585
click at [389, 521] on button "Next" at bounding box center [380, 527] width 26 height 26
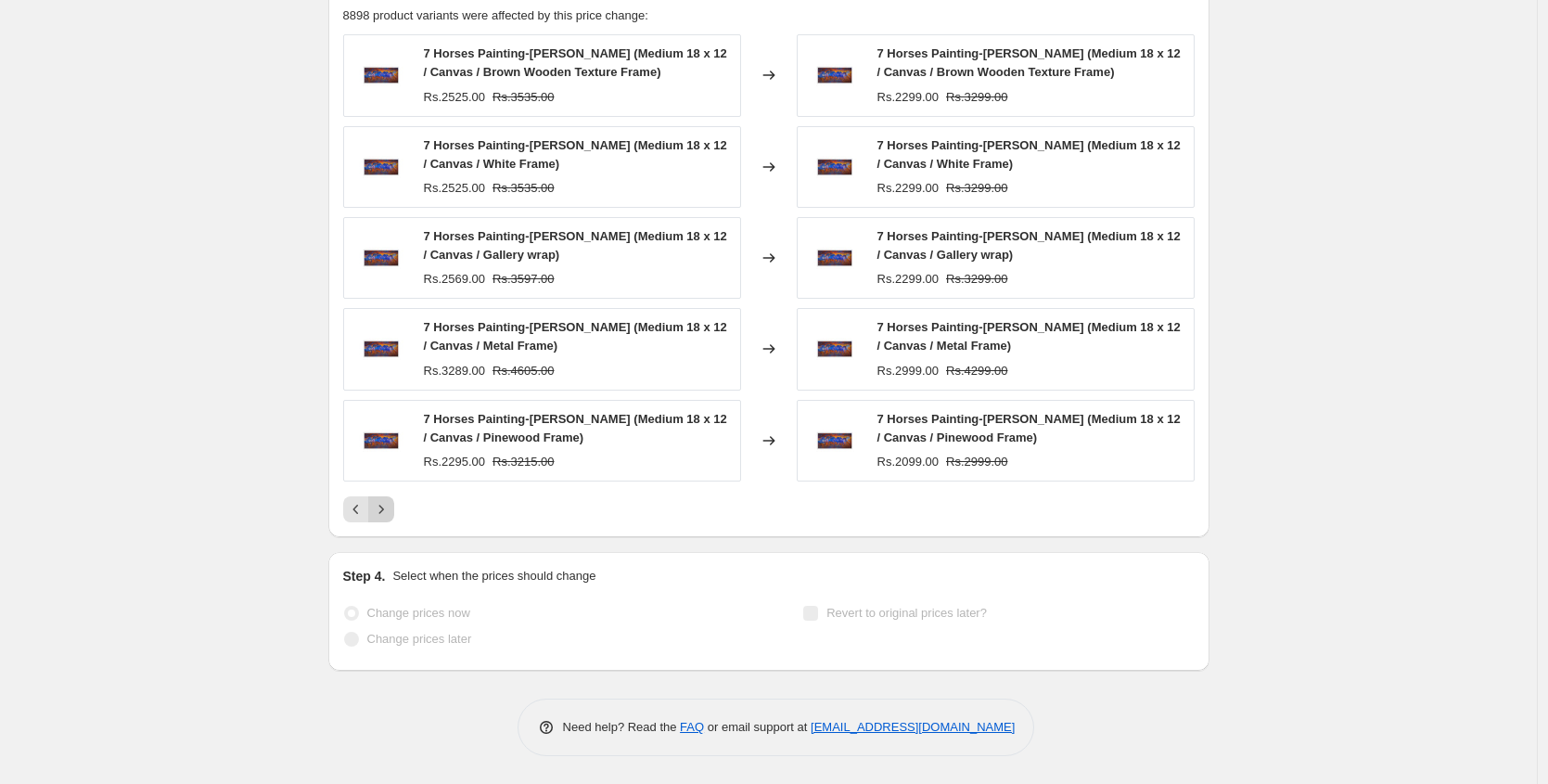
click at [389, 521] on button "Next" at bounding box center [380, 509] width 26 height 26
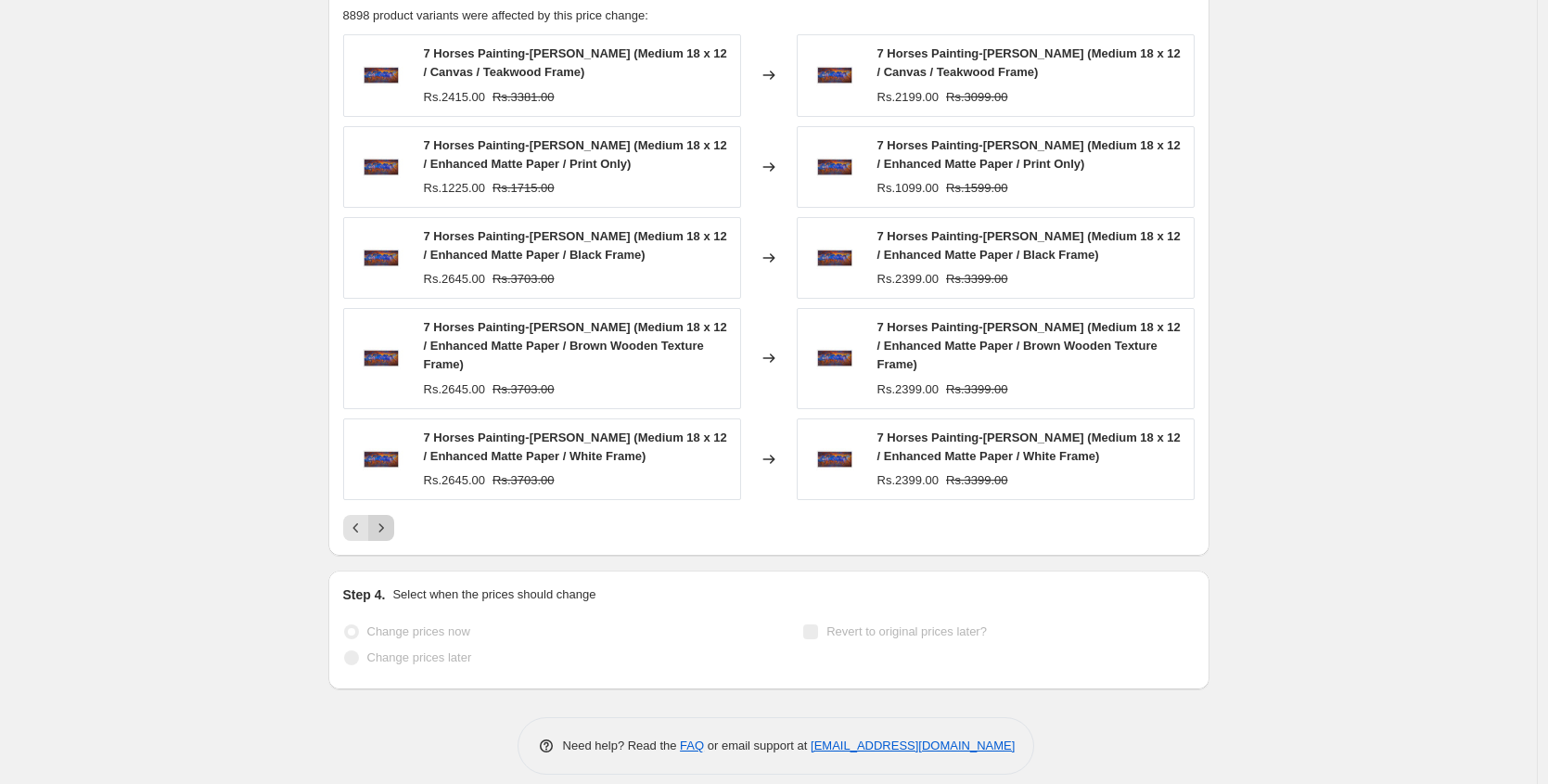
click at [389, 521] on icon "Next" at bounding box center [380, 527] width 18 height 18
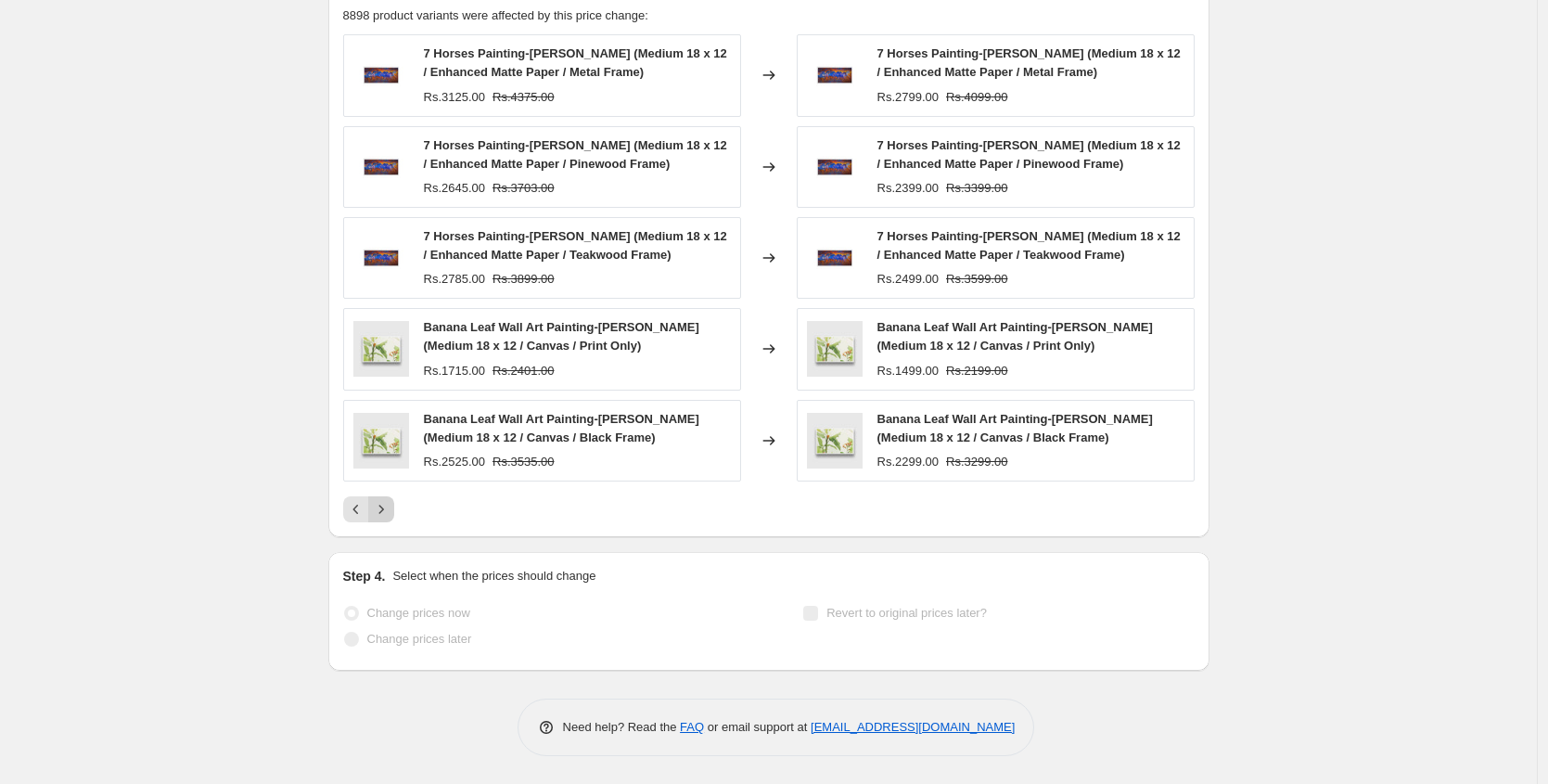
click at [388, 521] on button "Next" at bounding box center [380, 509] width 26 height 26
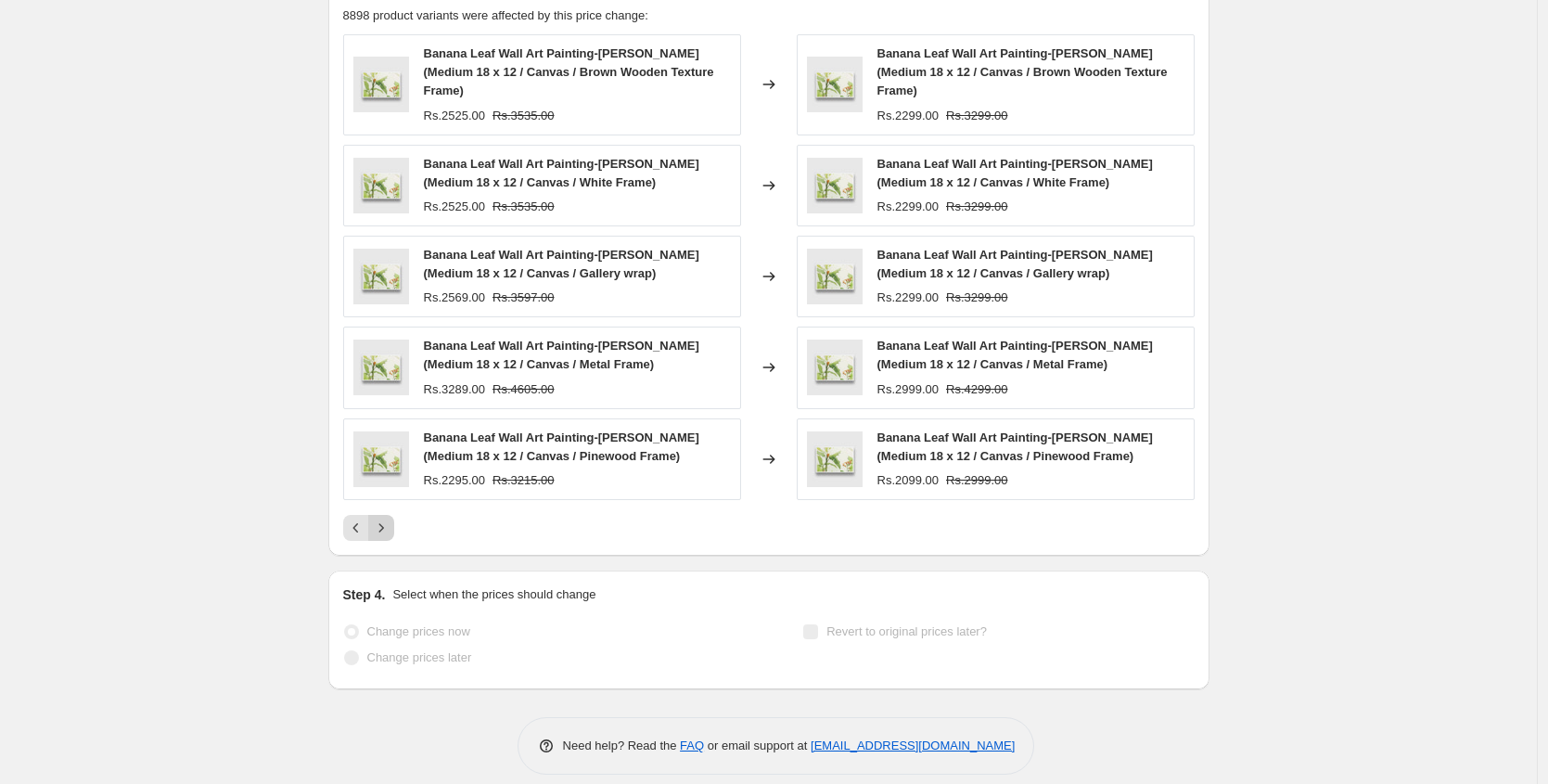
click at [388, 521] on icon "Next" at bounding box center [380, 527] width 18 height 18
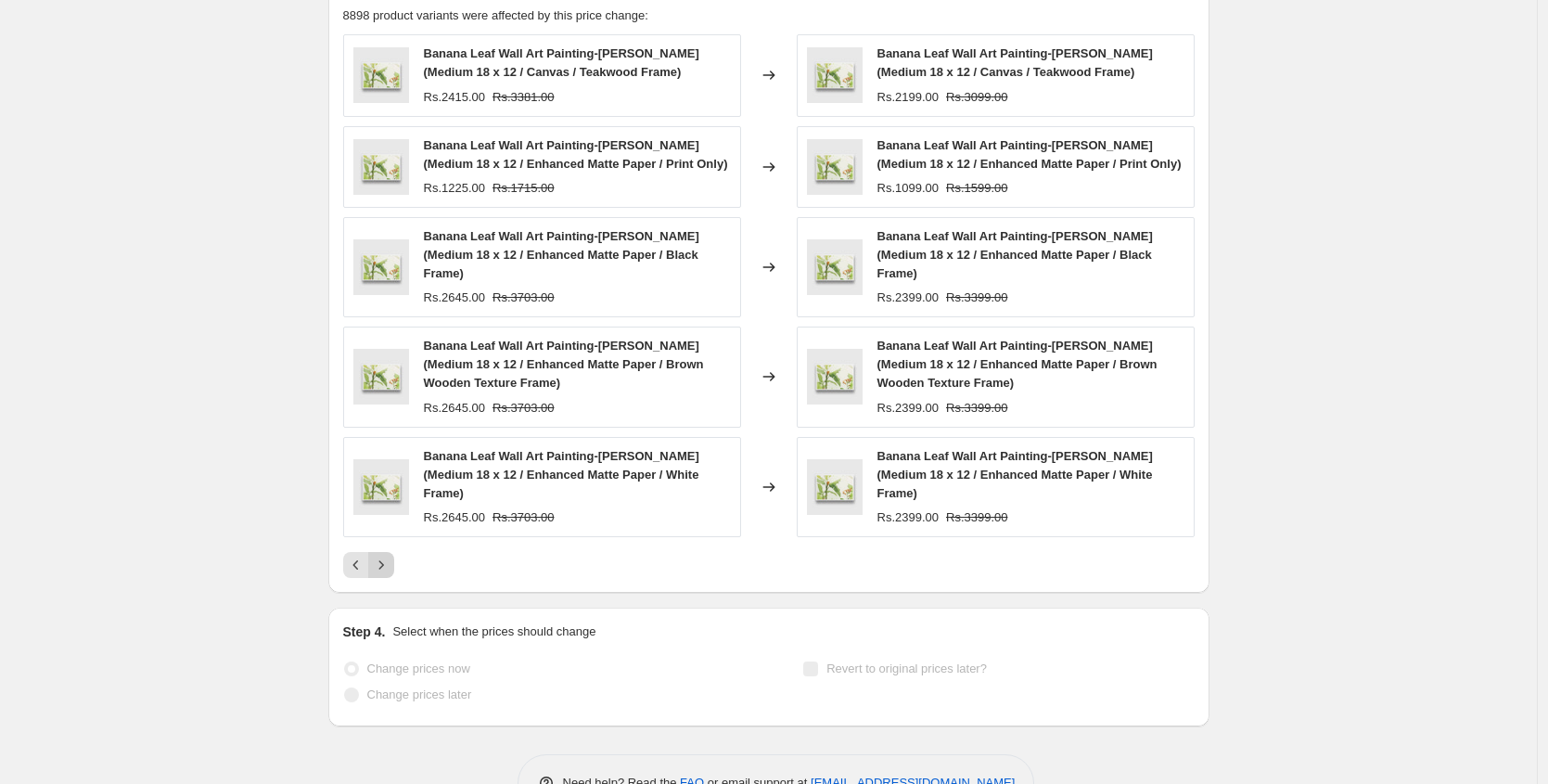
click at [388, 514] on img at bounding box center [381, 487] width 55 height 55
click at [391, 574] on icon "Next" at bounding box center [380, 564] width 18 height 18
